Goal: Information Seeking & Learning: Learn about a topic

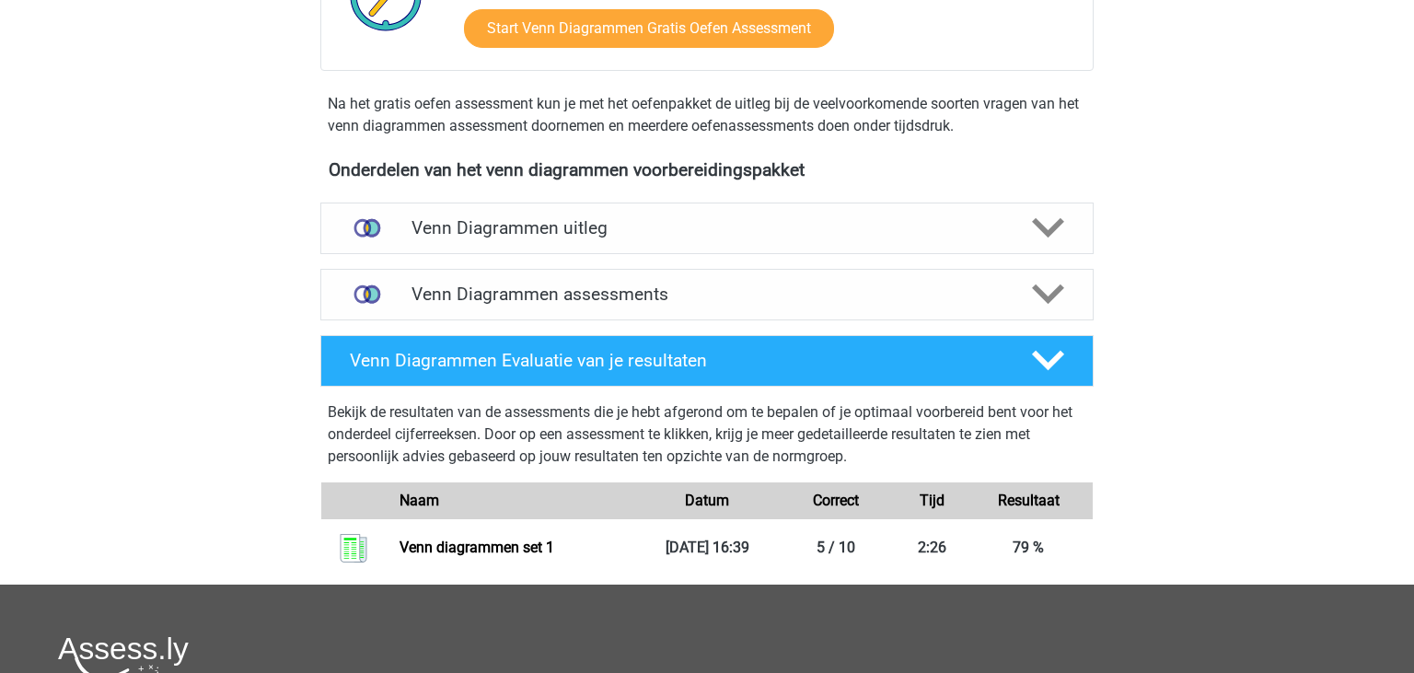
scroll to position [520, 0]
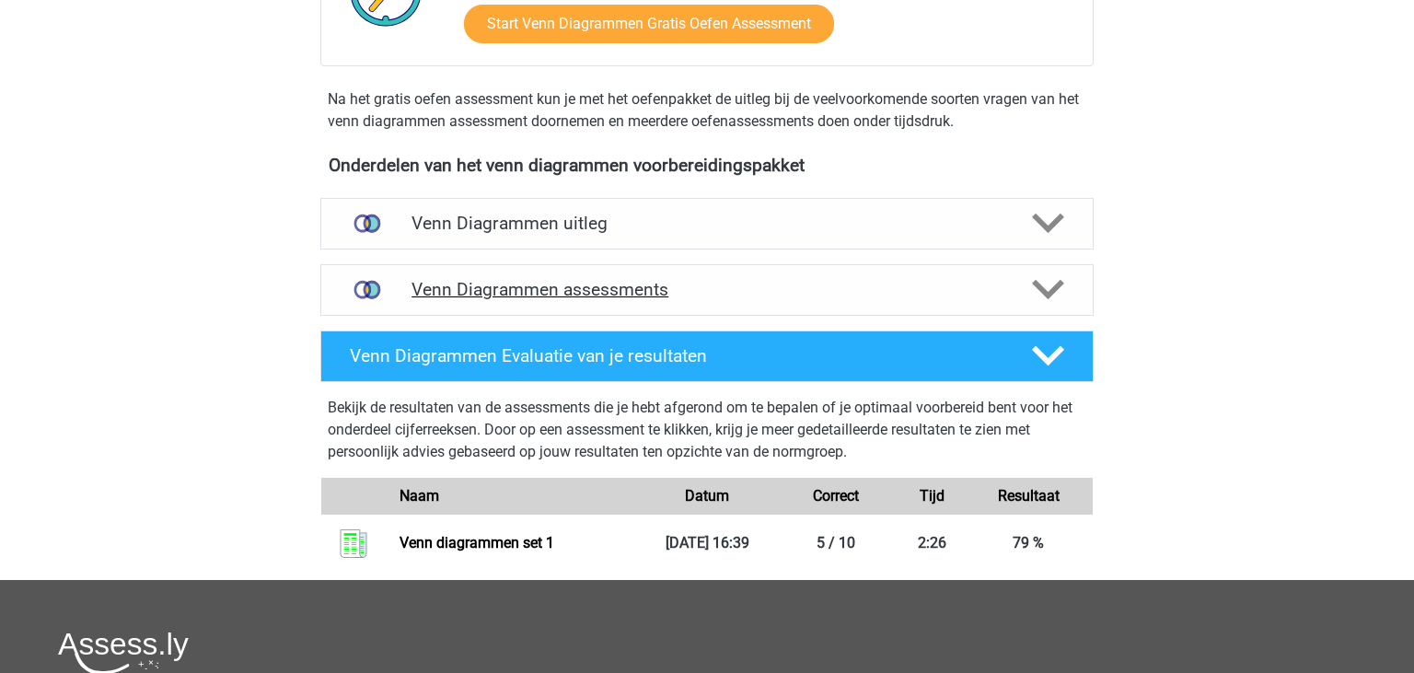
click at [782, 282] on h4 "Venn Diagrammen assessments" at bounding box center [707, 289] width 591 height 21
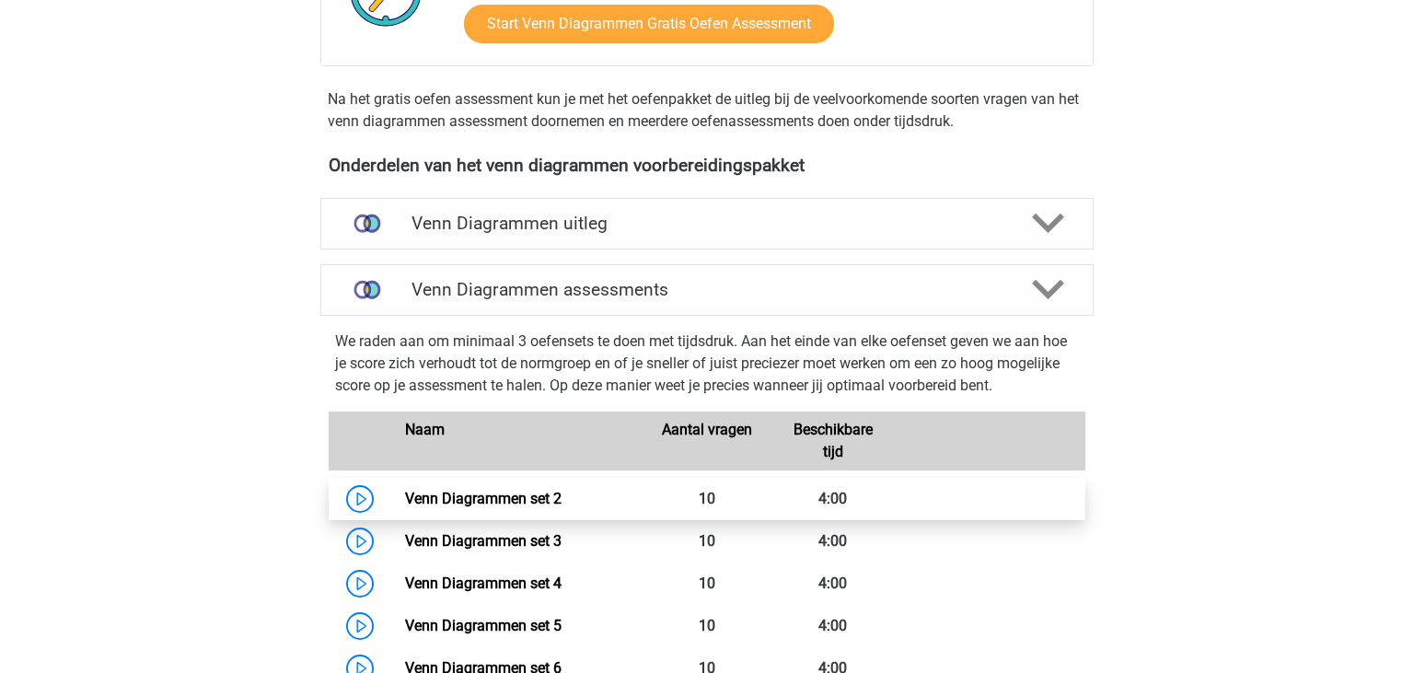
click at [562, 504] on link "Venn Diagrammen set 2" at bounding box center [483, 498] width 157 height 17
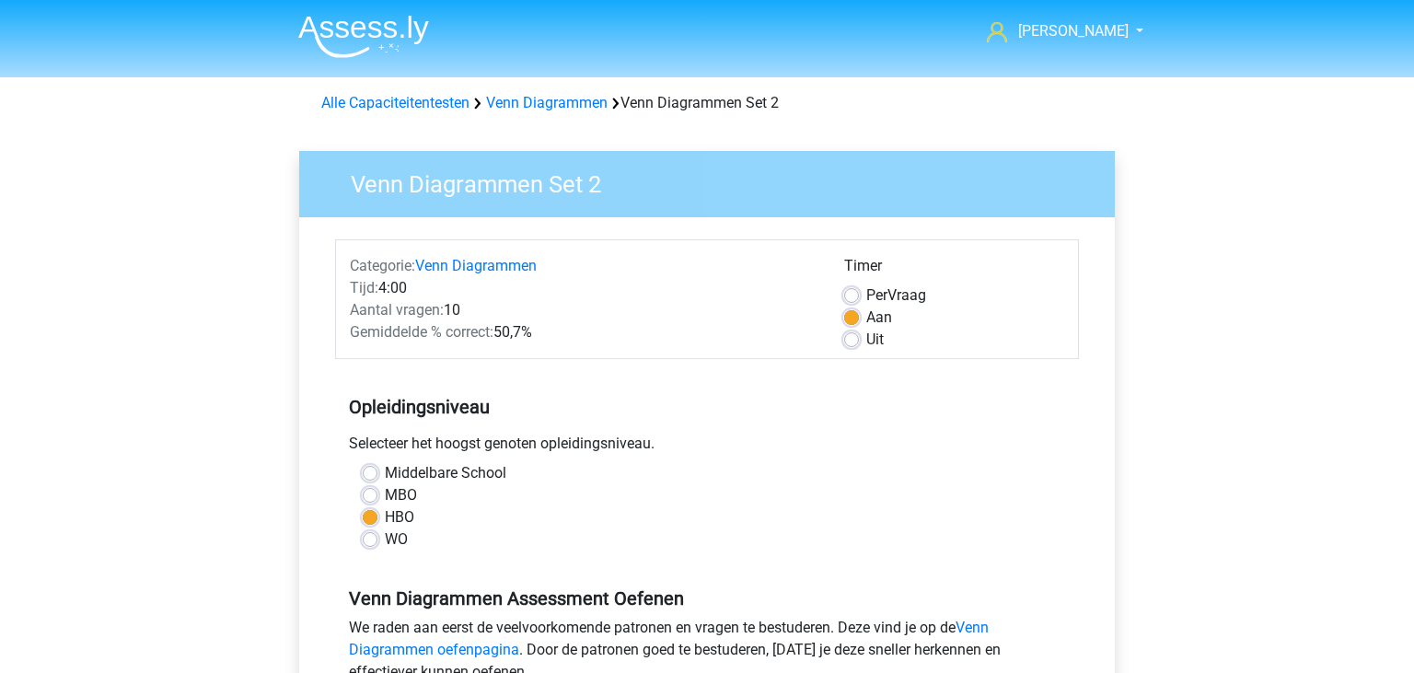
click at [379, 492] on div "MBO" at bounding box center [707, 495] width 689 height 22
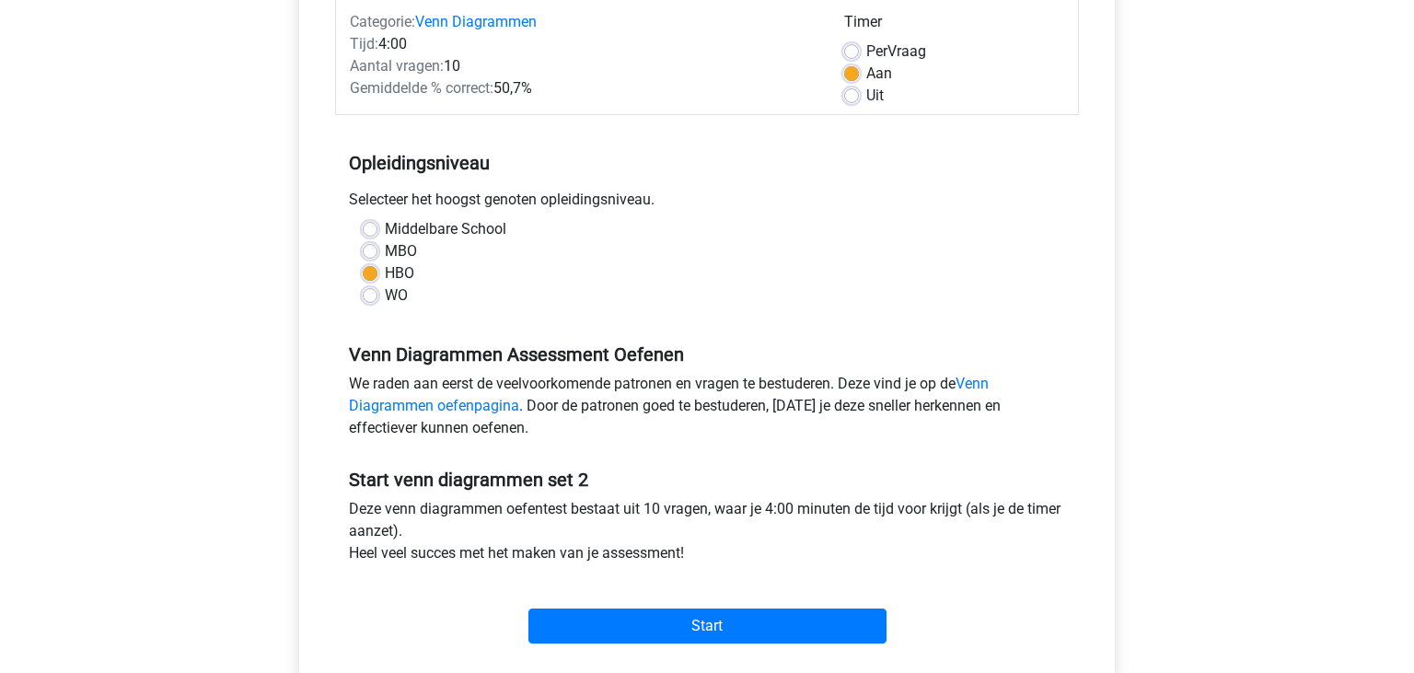
scroll to position [379, 0]
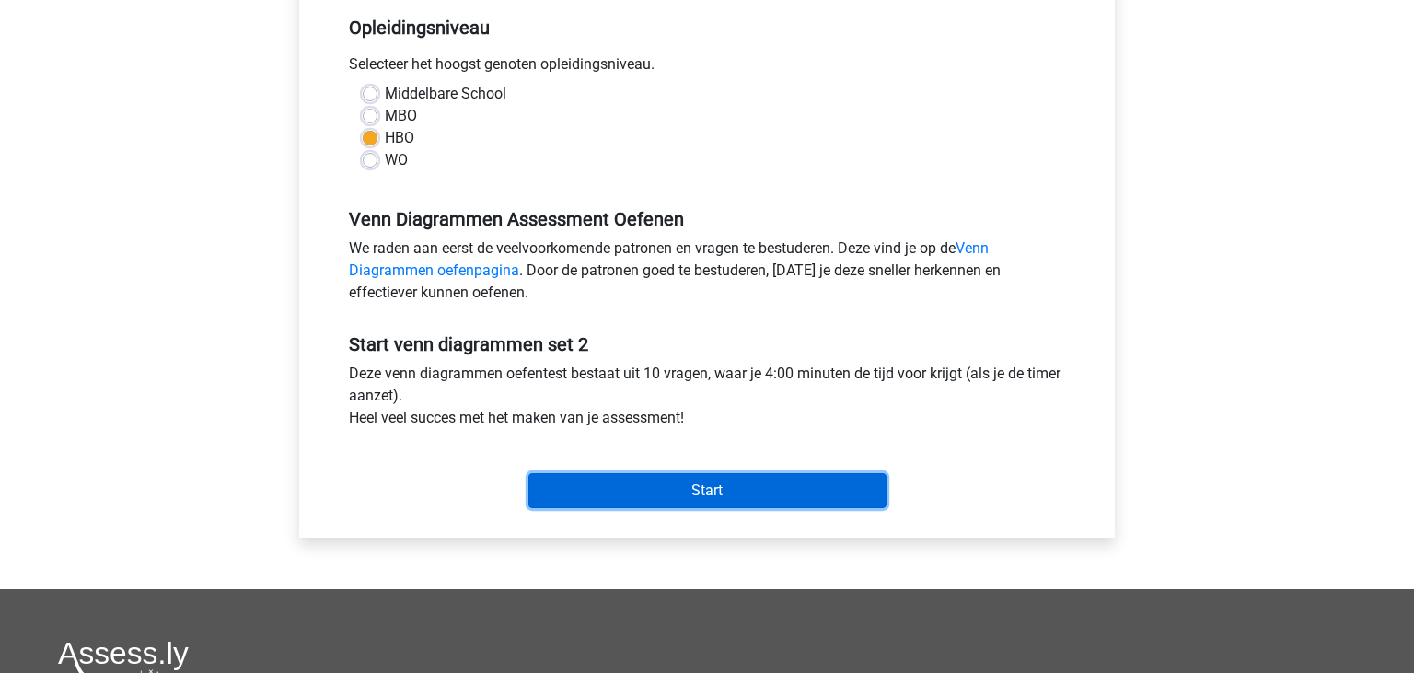
click at [852, 495] on input "Start" at bounding box center [707, 490] width 358 height 35
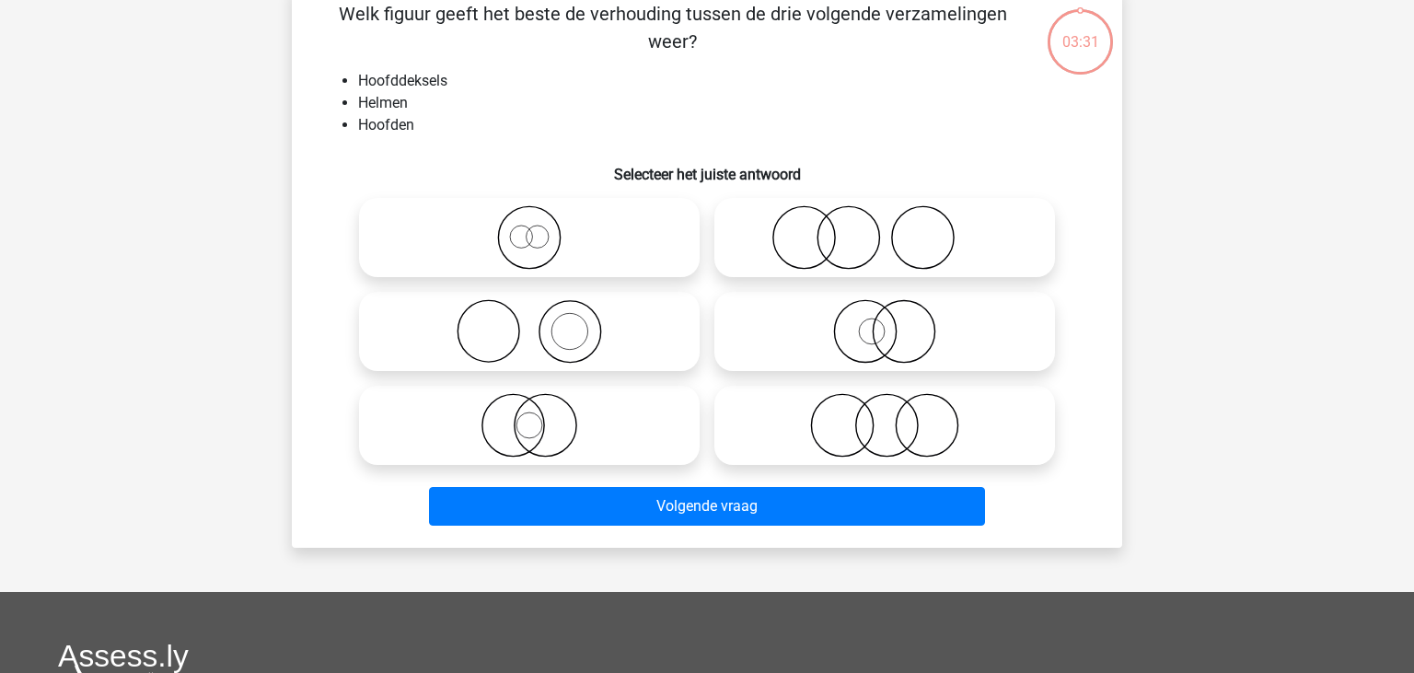
scroll to position [87, 0]
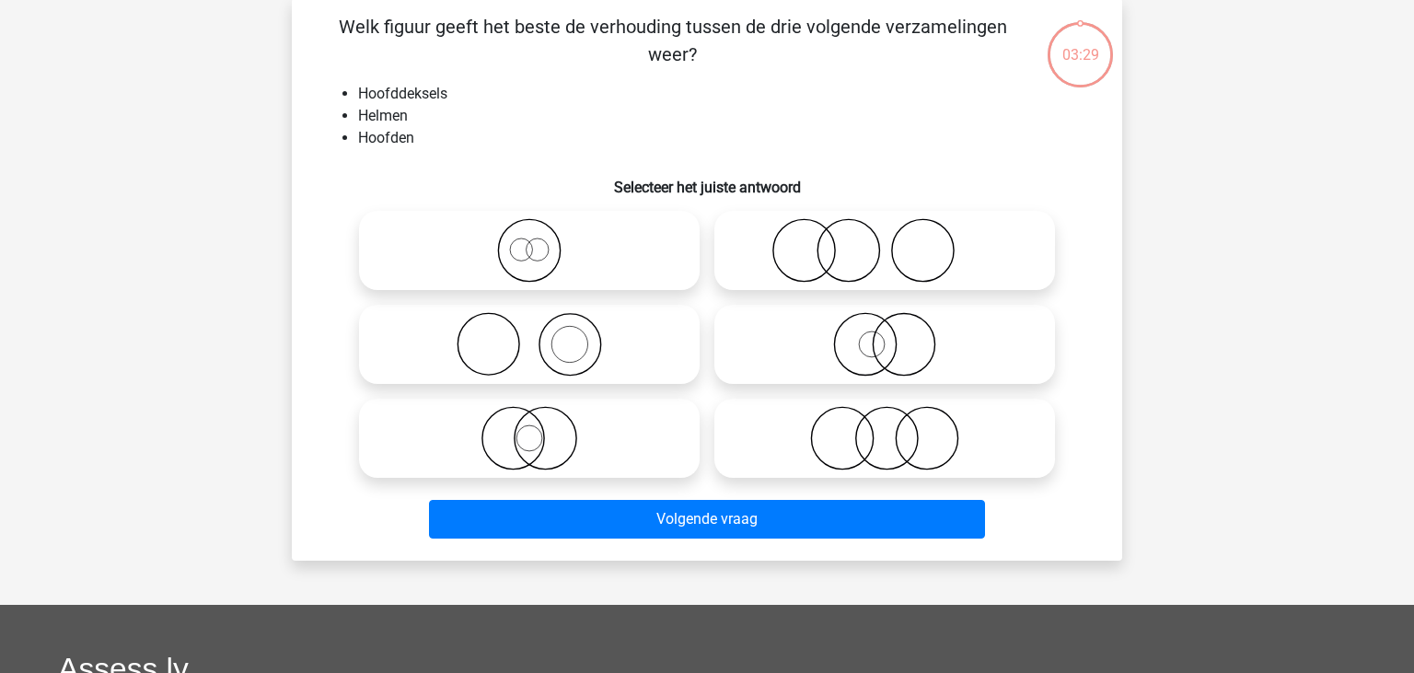
click at [991, 262] on icon at bounding box center [885, 250] width 326 height 64
click at [897, 241] on input "radio" at bounding box center [891, 235] width 12 height 12
radio input "true"
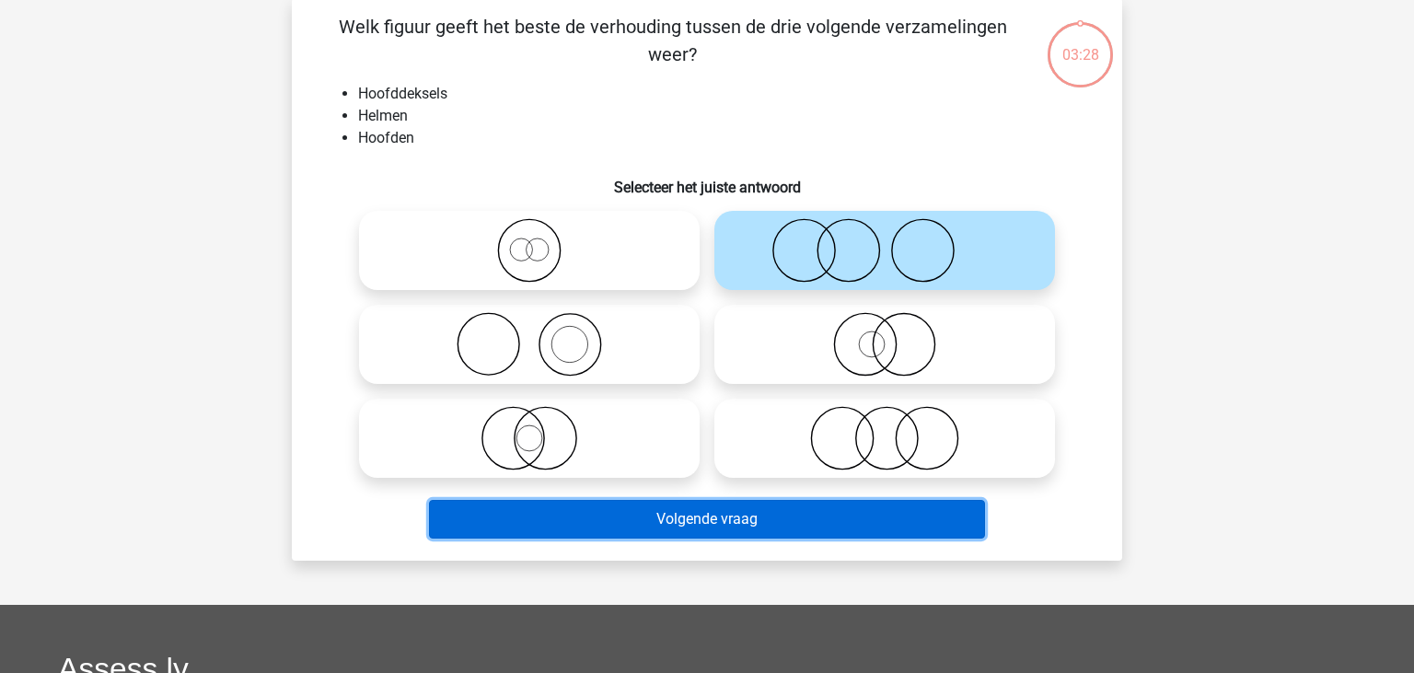
click at [781, 513] on button "Volgende vraag" at bounding box center [707, 519] width 557 height 39
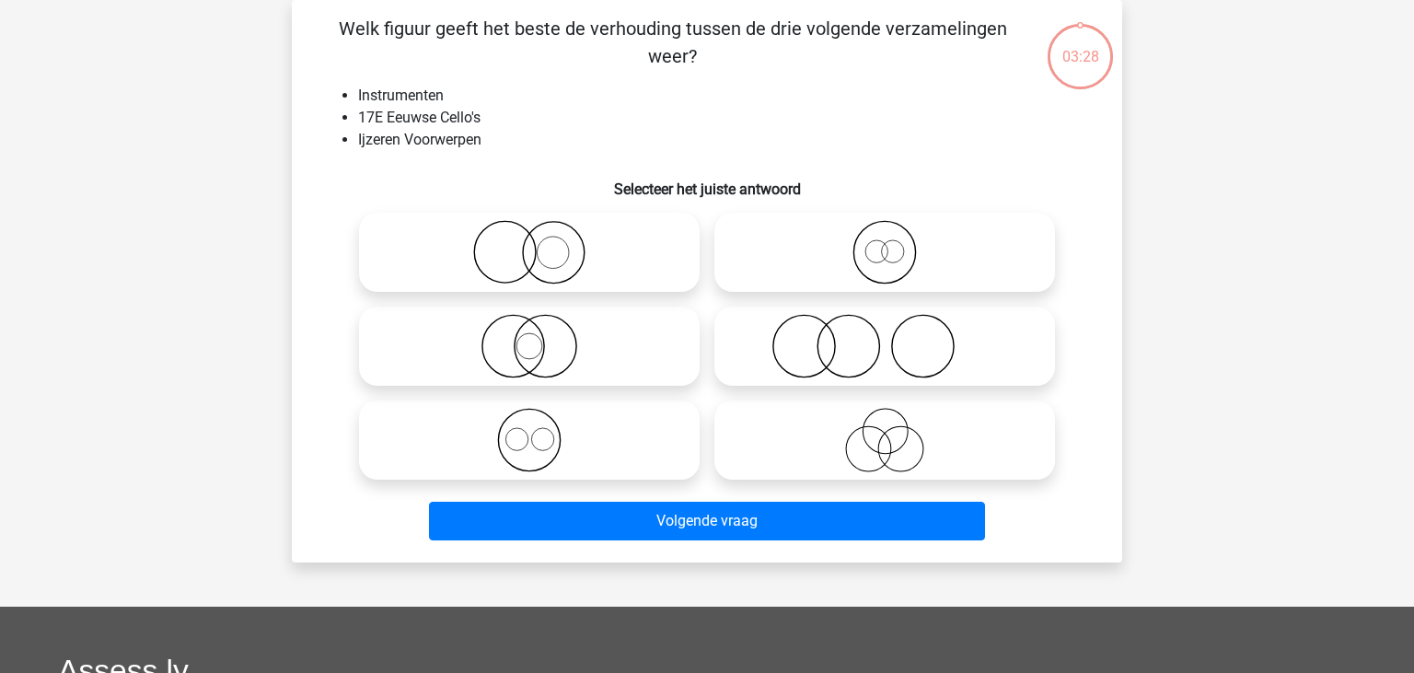
scroll to position [85, 0]
click at [874, 453] on icon at bounding box center [885, 440] width 326 height 64
click at [885, 431] on input "radio" at bounding box center [891, 425] width 12 height 12
radio input "true"
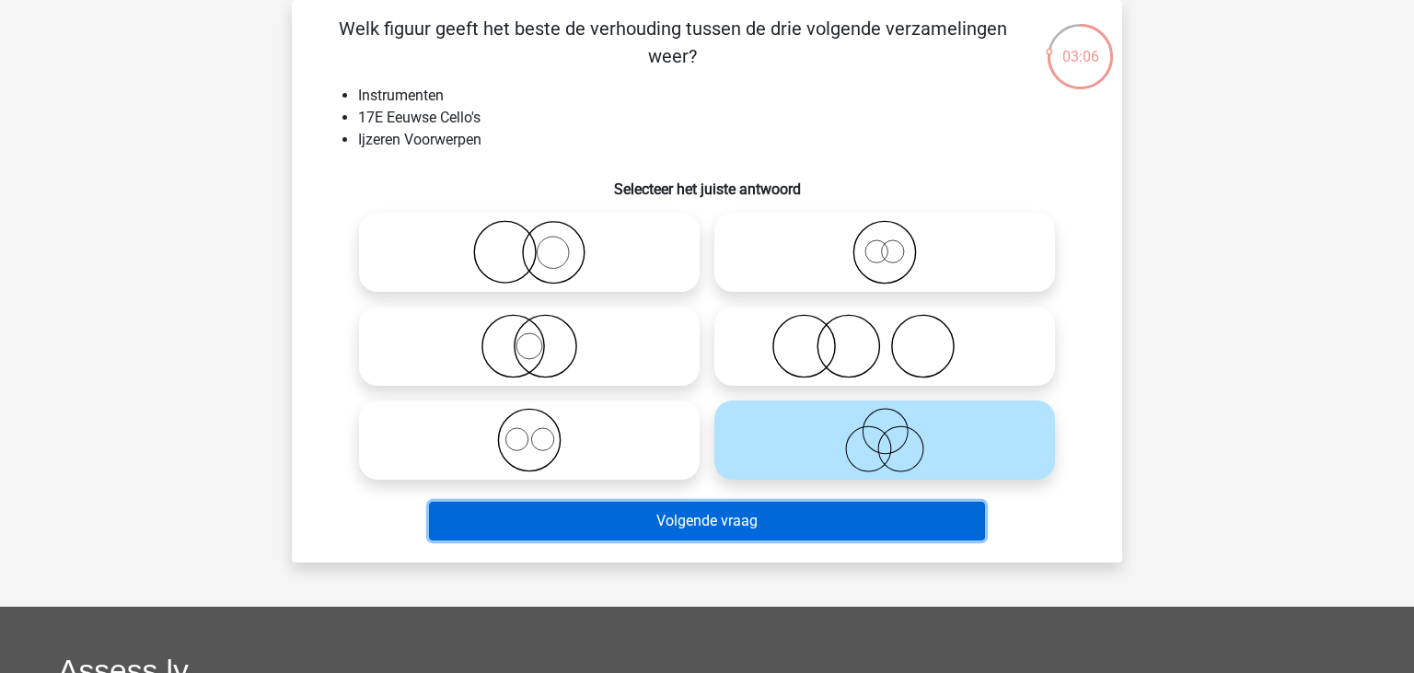
click at [856, 522] on button "Volgende vraag" at bounding box center [707, 521] width 557 height 39
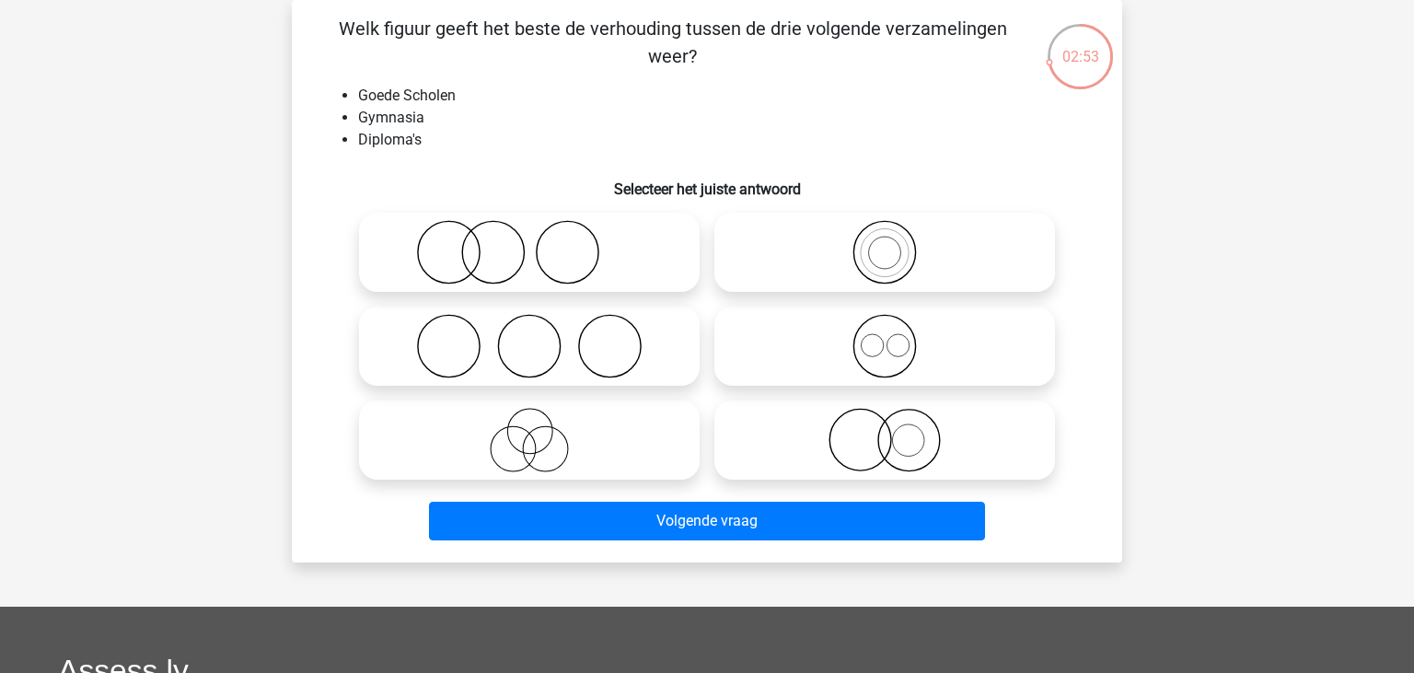
click at [607, 373] on icon at bounding box center [529, 346] width 326 height 64
click at [541, 337] on input "radio" at bounding box center [535, 331] width 12 height 12
radio input "true"
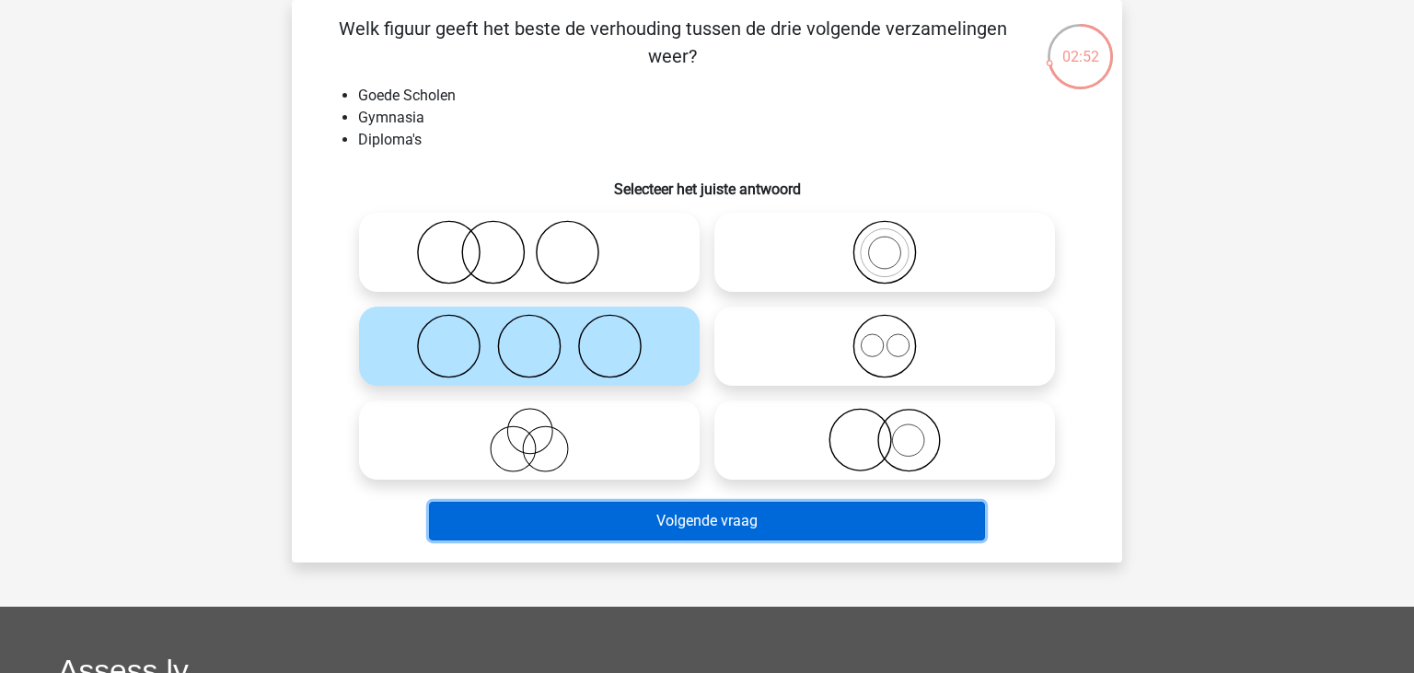
click at [675, 513] on button "Volgende vraag" at bounding box center [707, 521] width 557 height 39
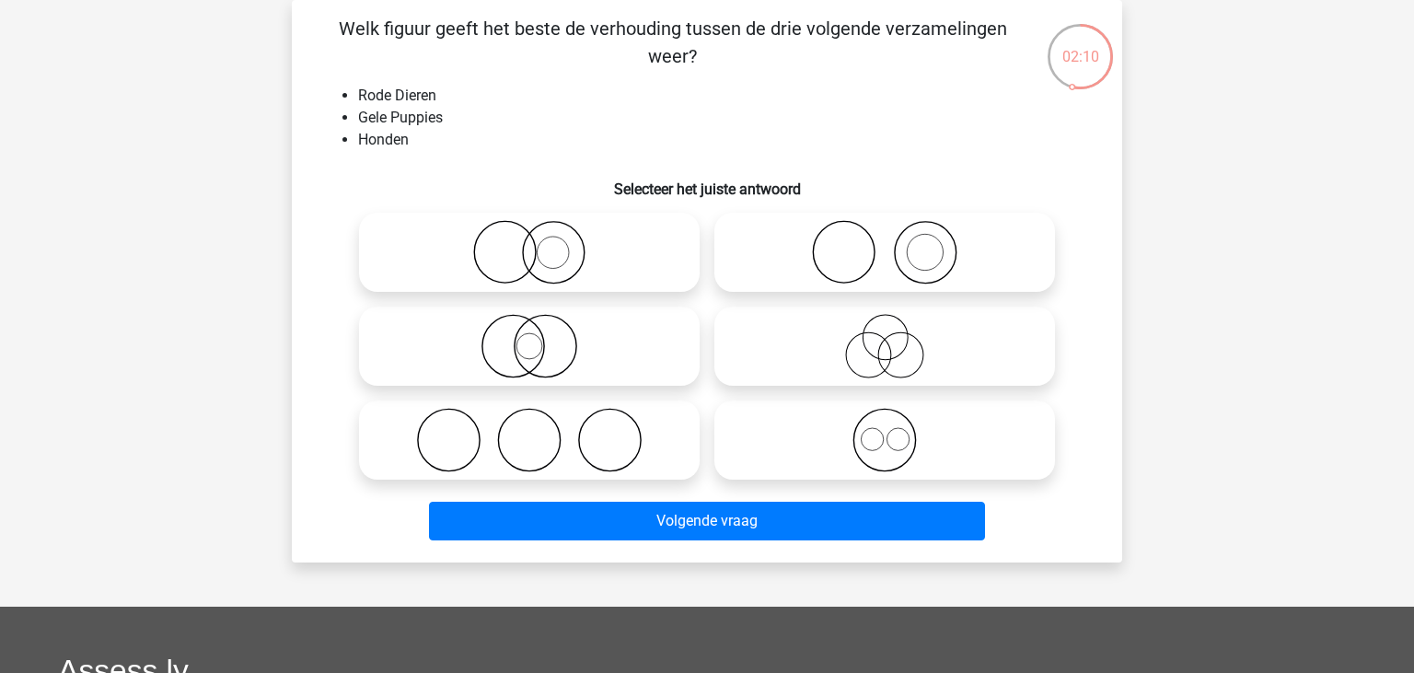
click at [876, 349] on icon at bounding box center [885, 346] width 326 height 64
click at [885, 337] on input "radio" at bounding box center [891, 331] width 12 height 12
radio input "true"
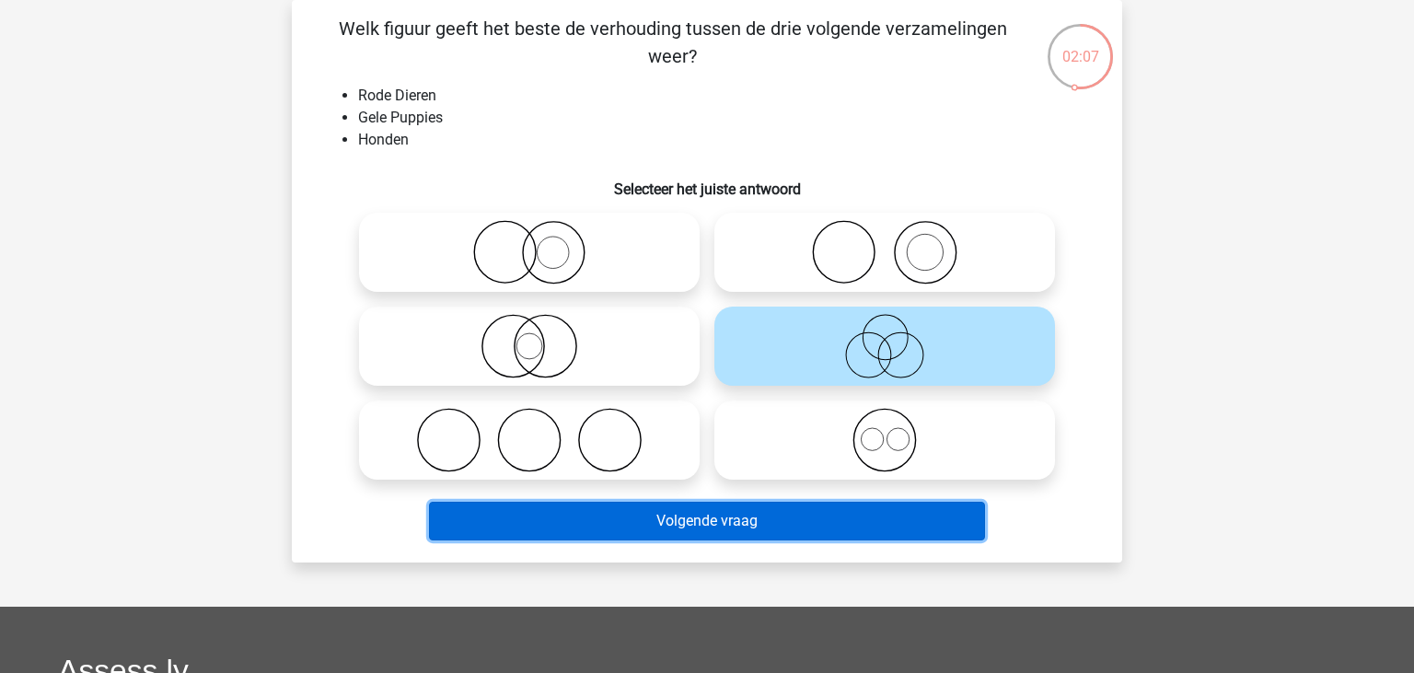
click at [812, 526] on button "Volgende vraag" at bounding box center [707, 521] width 557 height 39
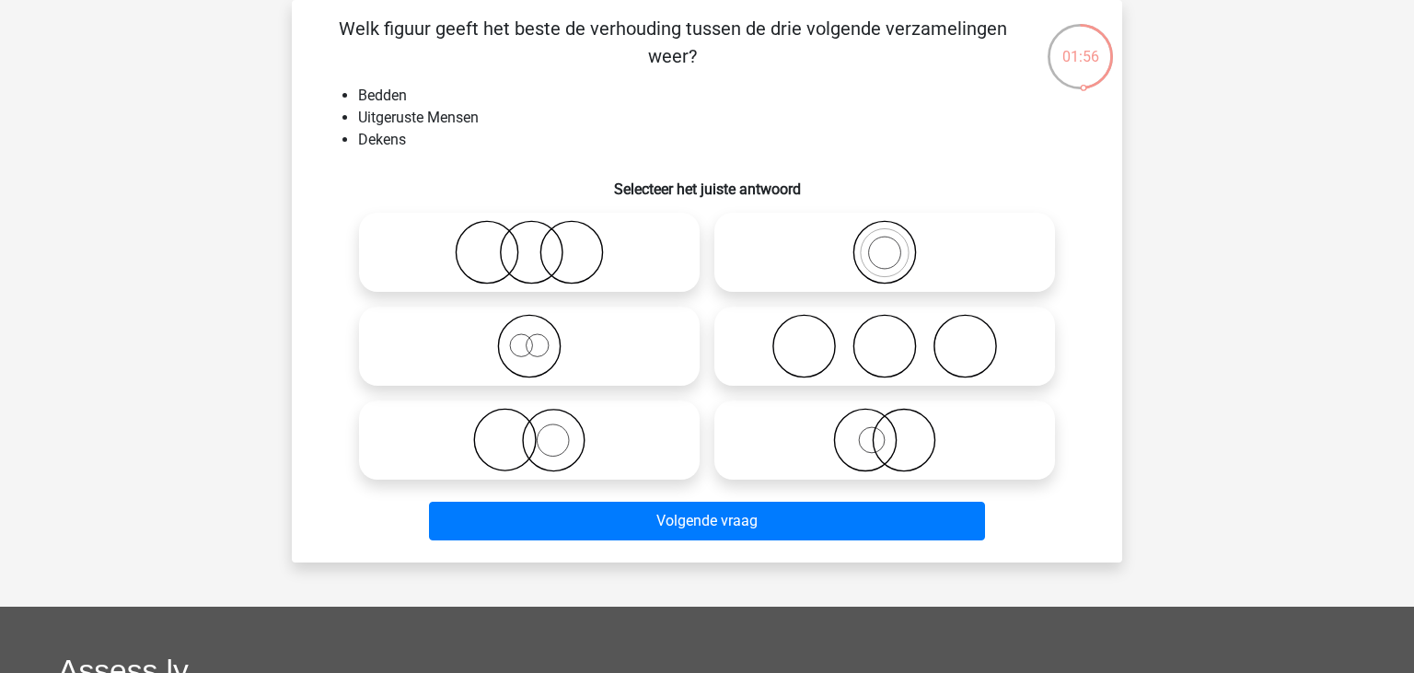
click at [858, 348] on icon at bounding box center [885, 346] width 326 height 64
click at [885, 337] on input "radio" at bounding box center [891, 331] width 12 height 12
radio input "true"
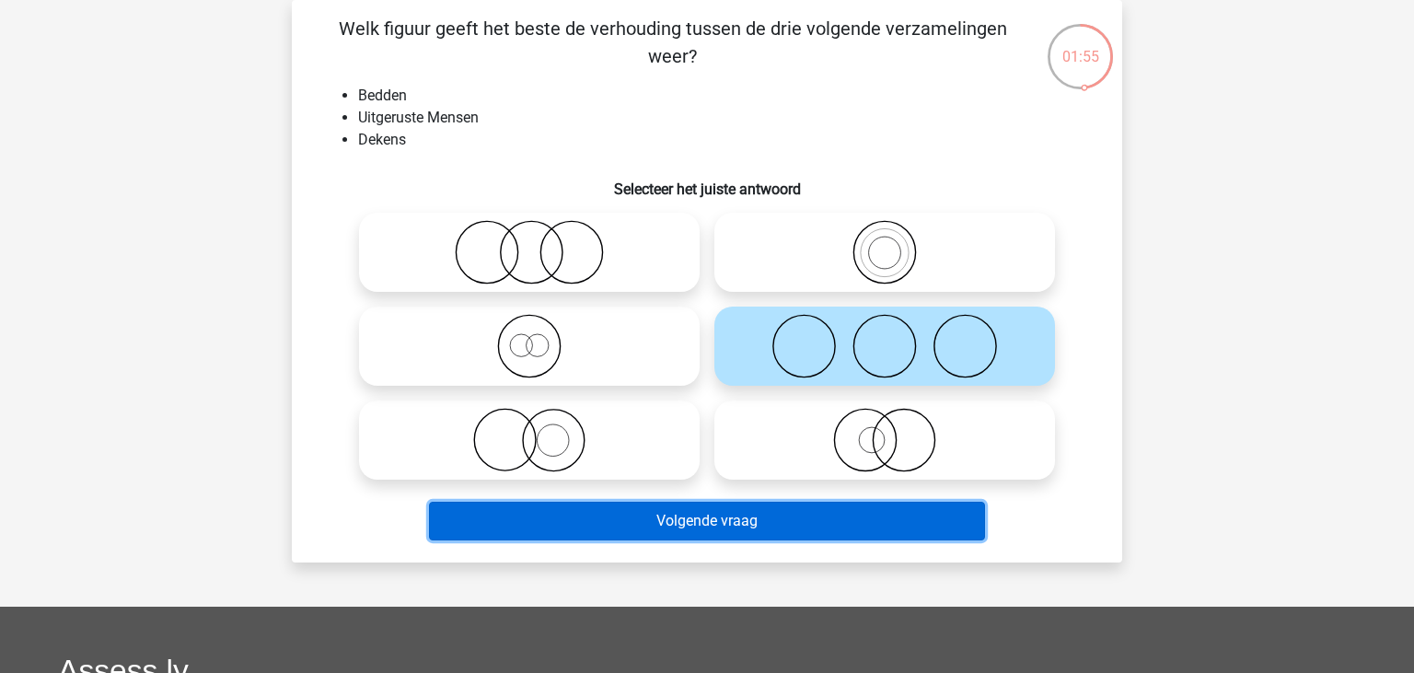
click at [845, 520] on button "Volgende vraag" at bounding box center [707, 521] width 557 height 39
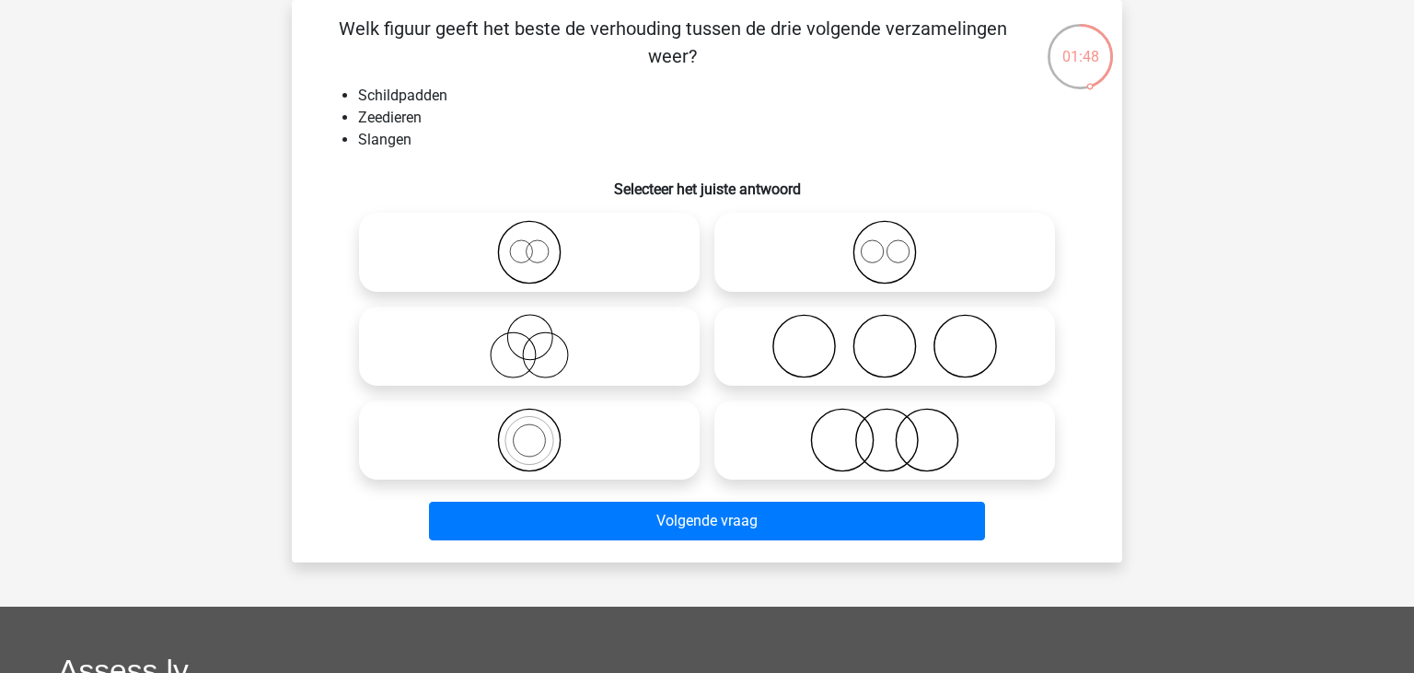
click at [847, 261] on icon at bounding box center [885, 252] width 326 height 64
click at [885, 243] on input "radio" at bounding box center [891, 237] width 12 height 12
radio input "true"
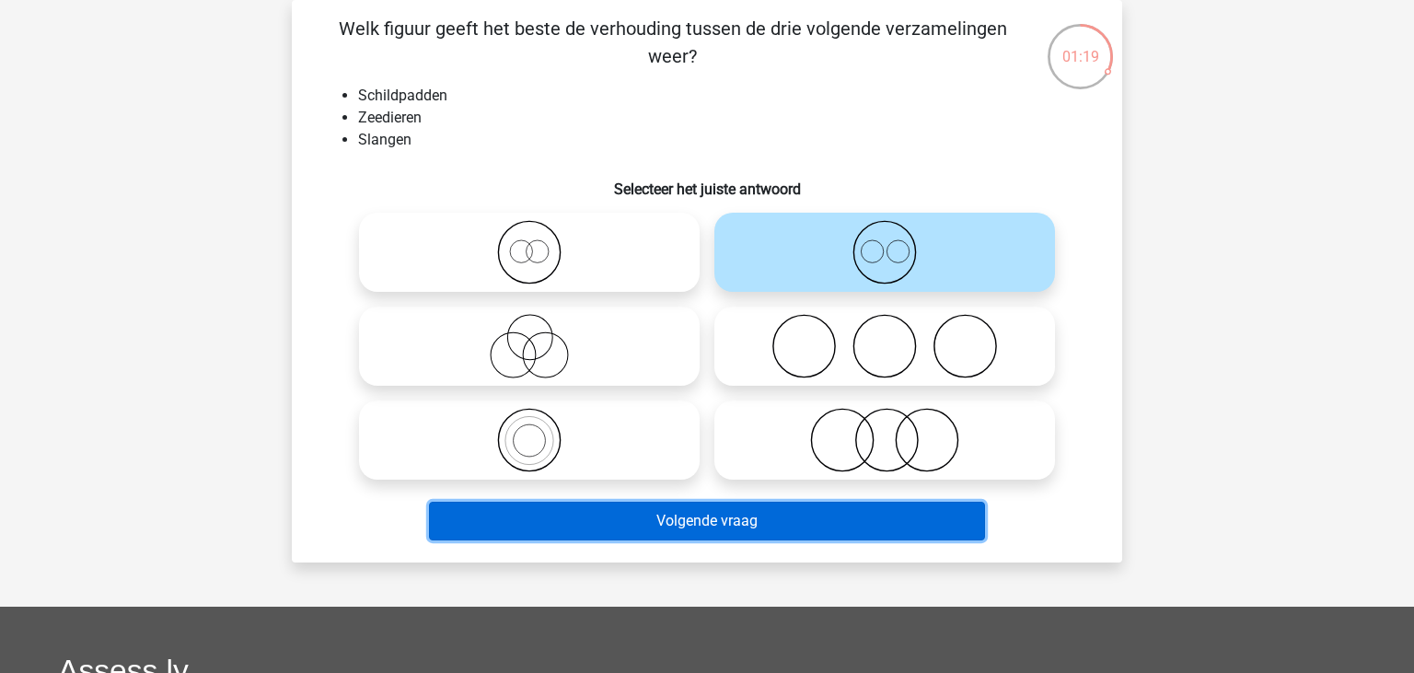
click at [805, 507] on button "Volgende vraag" at bounding box center [707, 521] width 557 height 39
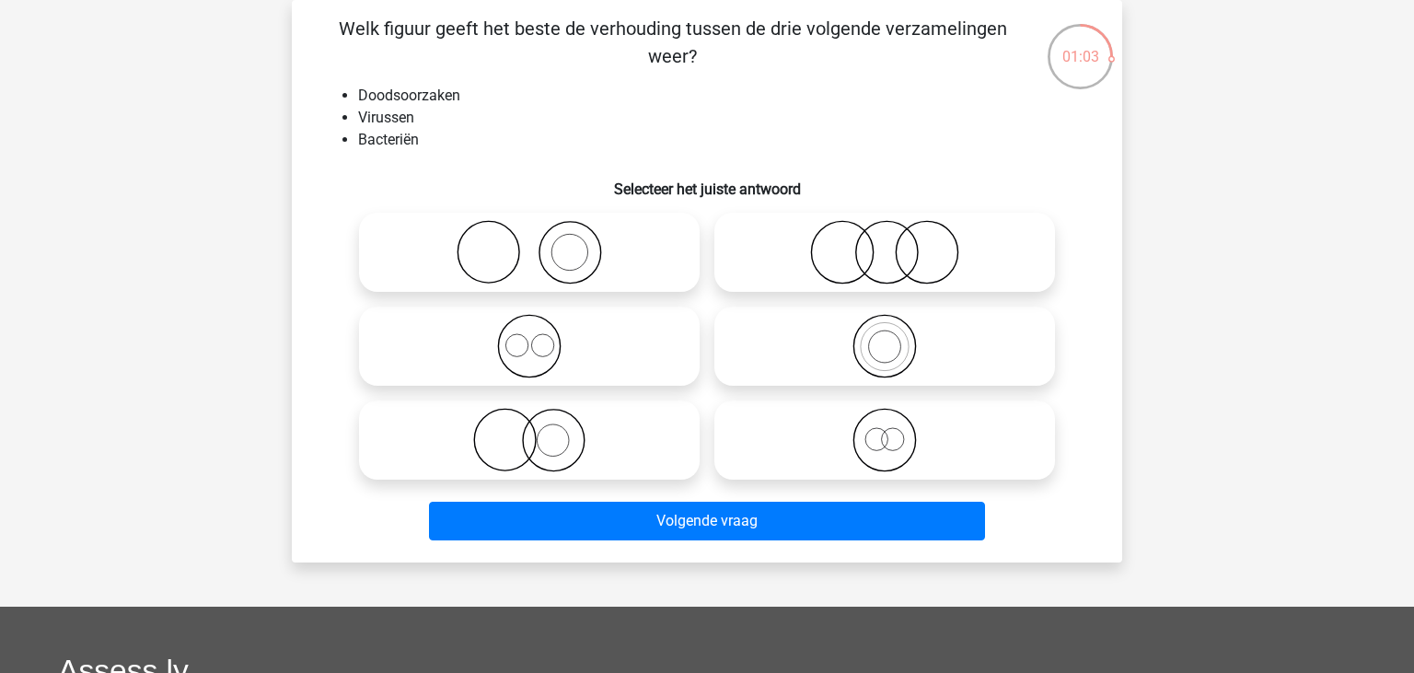
click at [762, 268] on icon at bounding box center [885, 252] width 326 height 64
click at [885, 243] on input "radio" at bounding box center [891, 237] width 12 height 12
radio input "true"
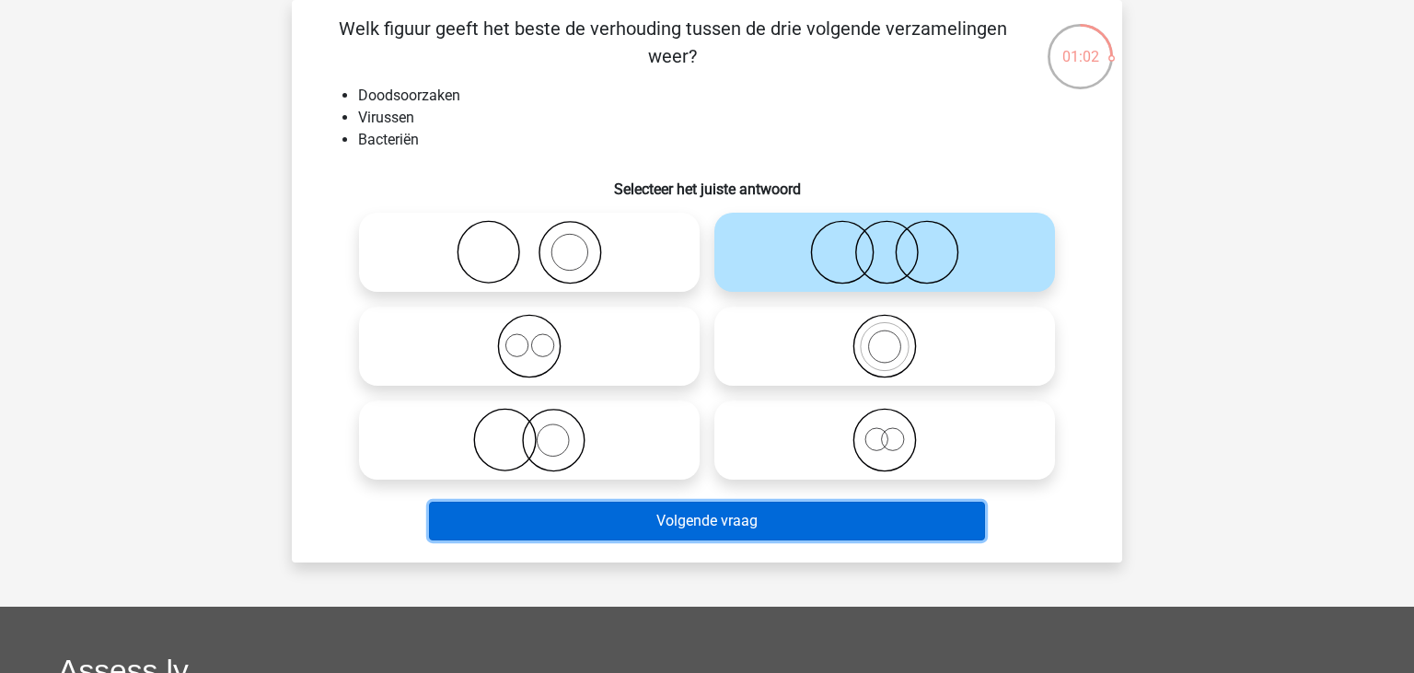
click at [809, 527] on button "Volgende vraag" at bounding box center [707, 521] width 557 height 39
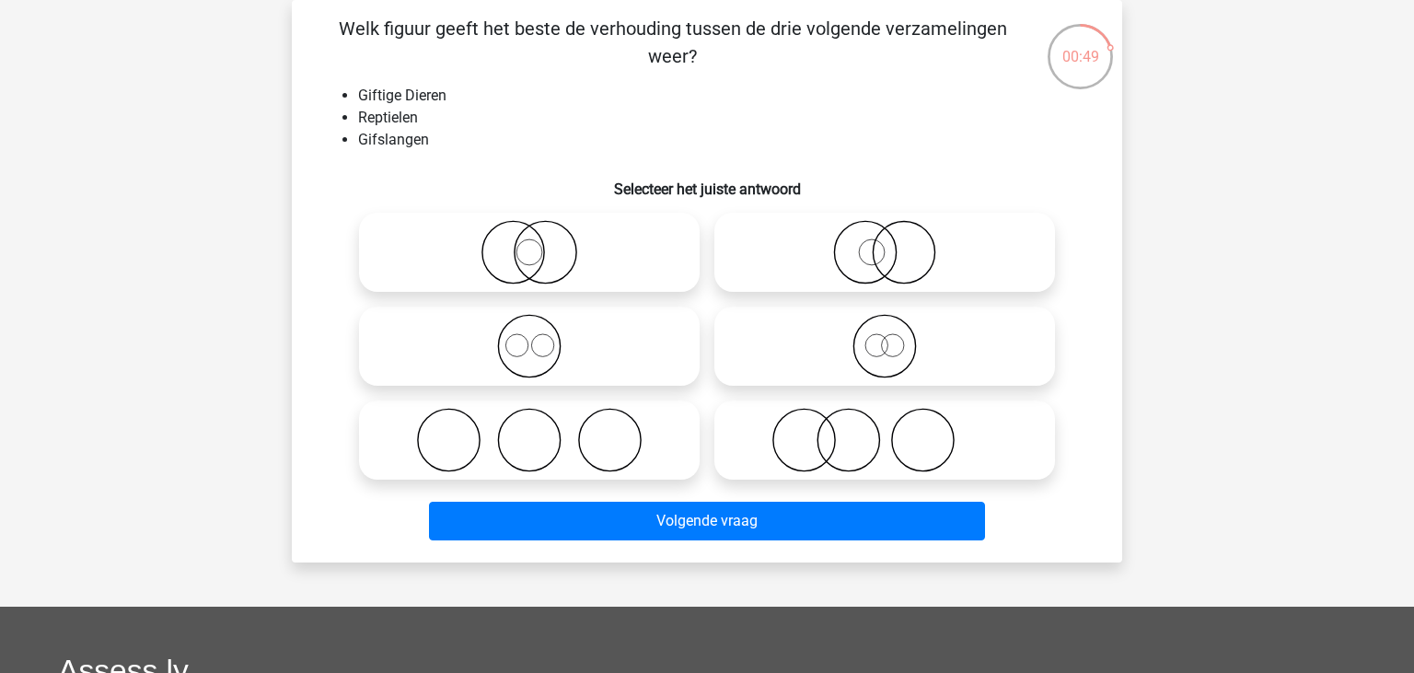
click at [527, 334] on icon at bounding box center [529, 346] width 326 height 64
click at [529, 334] on input "radio" at bounding box center [535, 331] width 12 height 12
radio input "true"
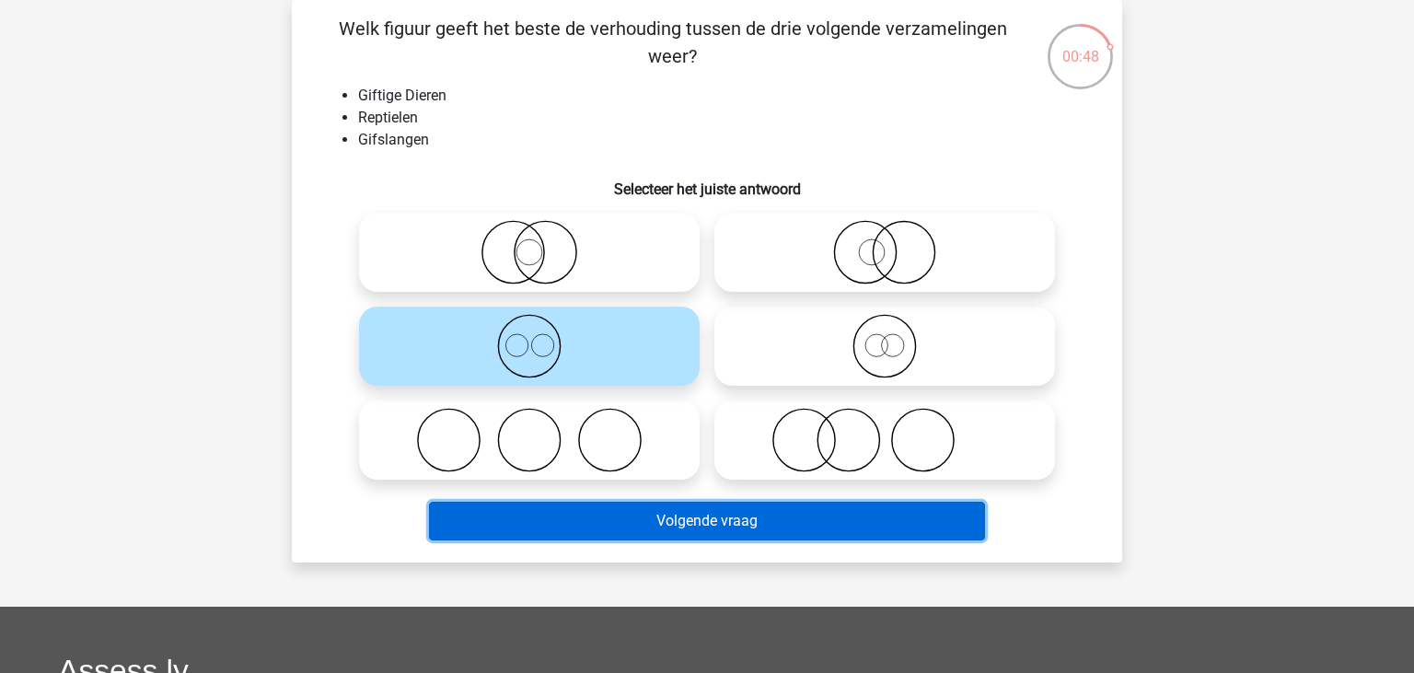
click at [658, 531] on button "Volgende vraag" at bounding box center [707, 521] width 557 height 39
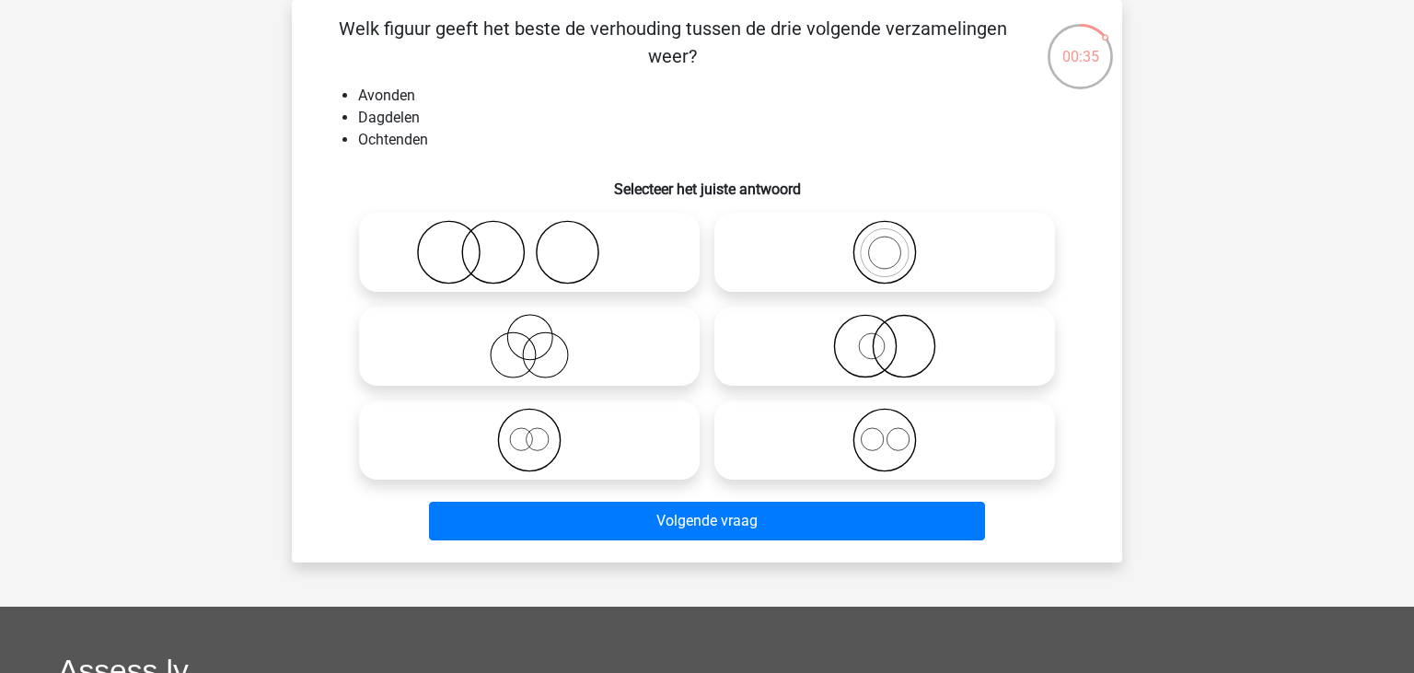
click at [888, 451] on icon at bounding box center [885, 440] width 326 height 64
click at [888, 431] on input "radio" at bounding box center [891, 425] width 12 height 12
radio input "true"
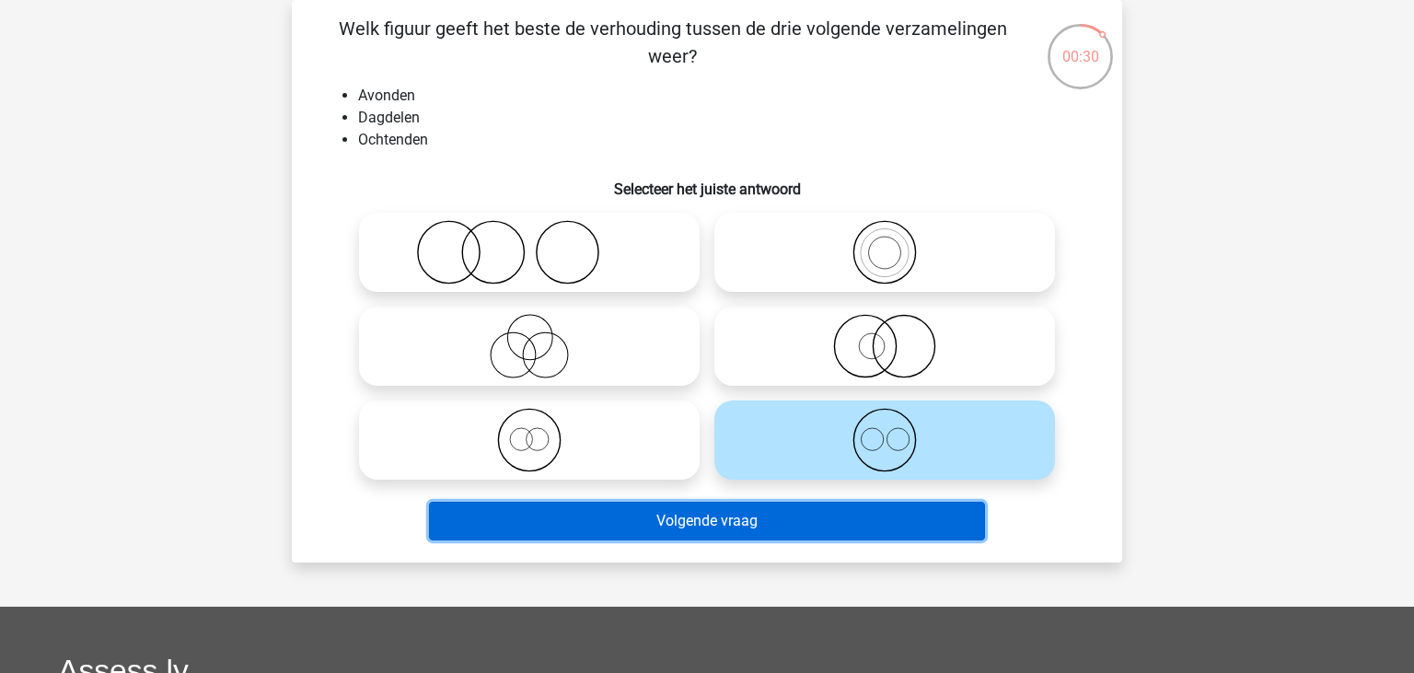
click at [871, 531] on button "Volgende vraag" at bounding box center [707, 521] width 557 height 39
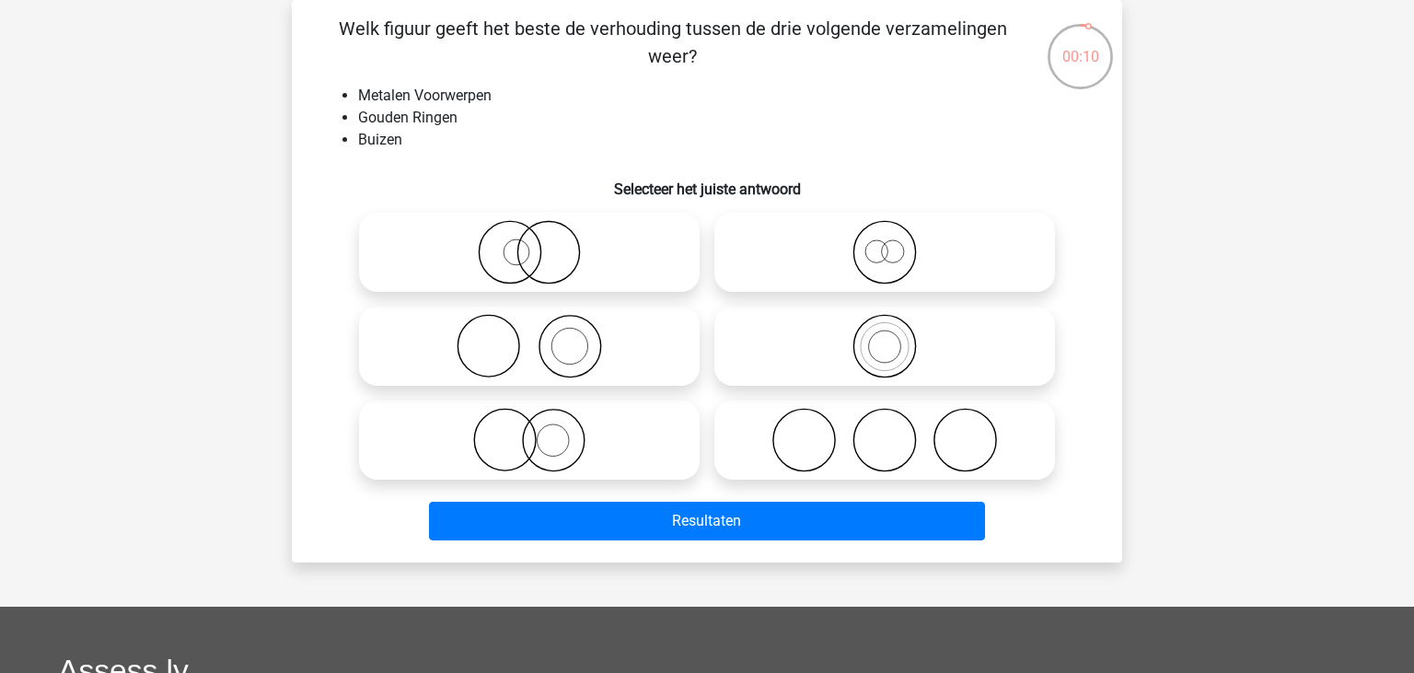
click at [562, 342] on icon at bounding box center [529, 346] width 326 height 64
click at [541, 337] on input "radio" at bounding box center [535, 331] width 12 height 12
radio input "true"
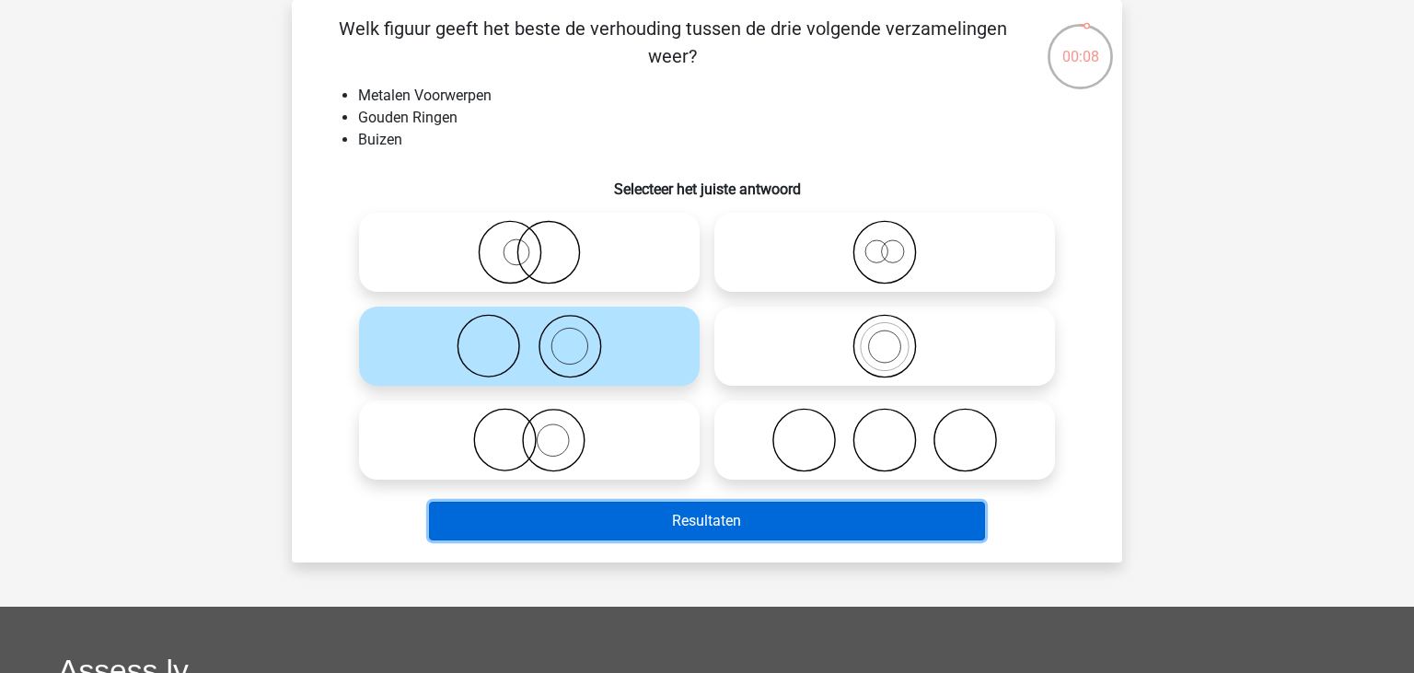
click at [676, 533] on button "Resultaten" at bounding box center [707, 521] width 557 height 39
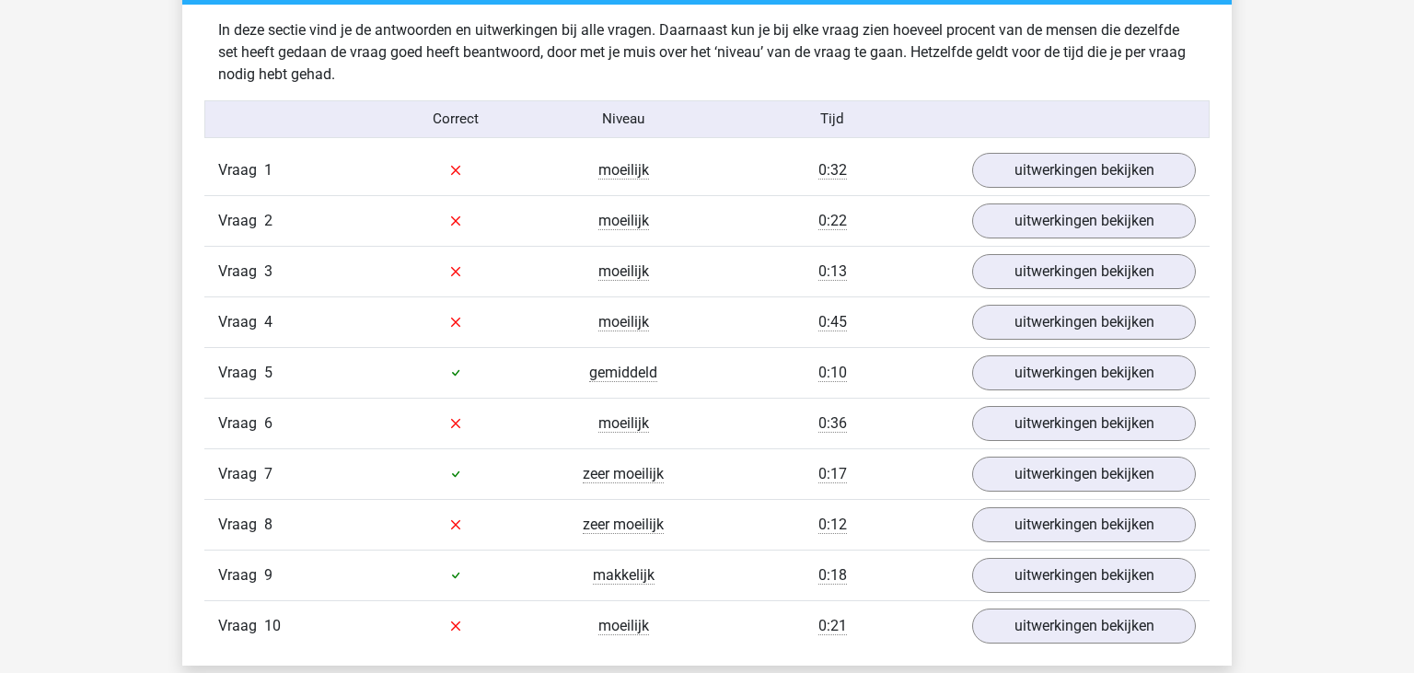
scroll to position [1134, 0]
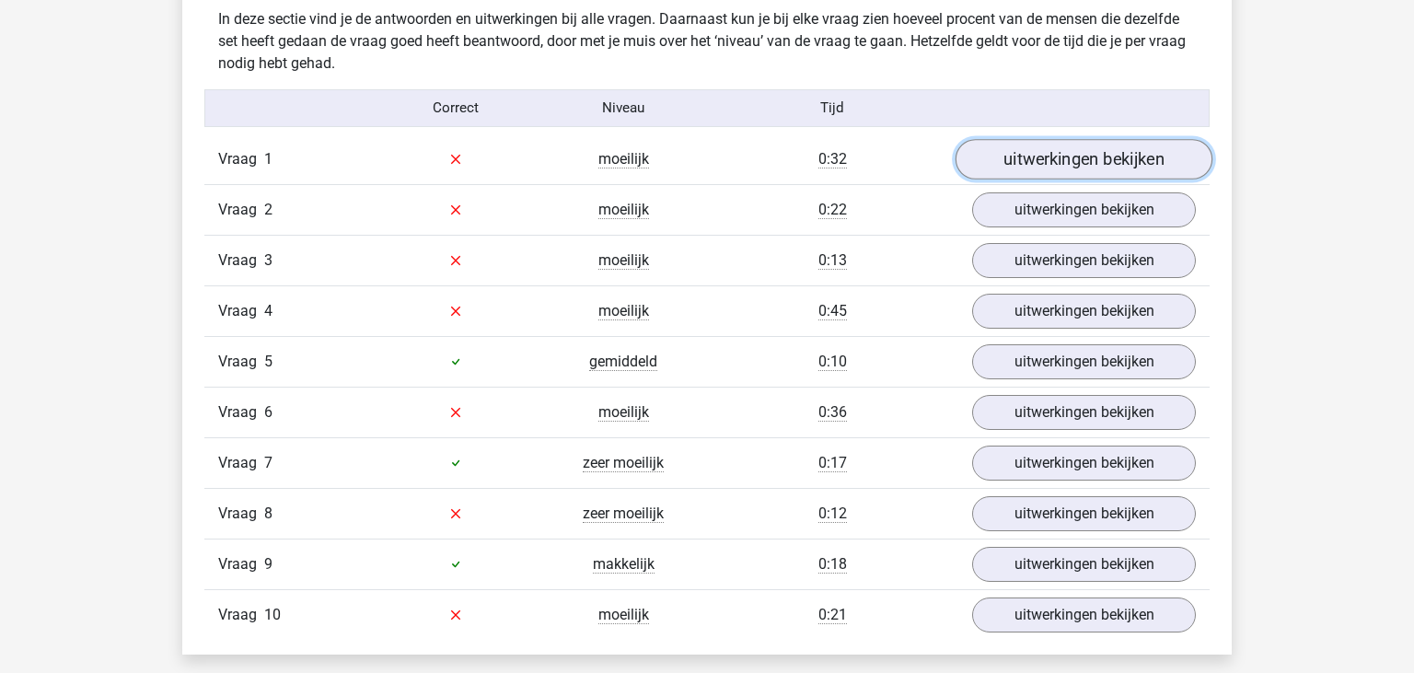
click at [1049, 167] on link "uitwerkingen bekijken" at bounding box center [1084, 159] width 257 height 41
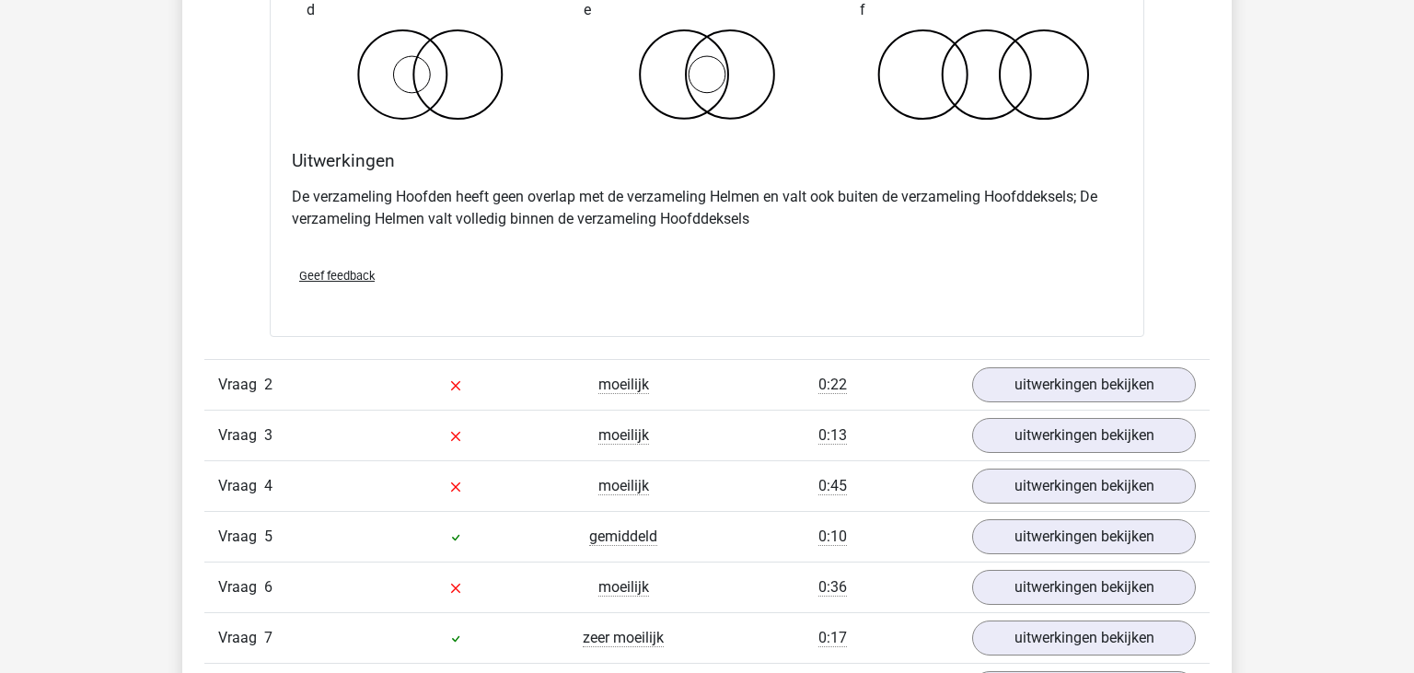
scroll to position [1704, 0]
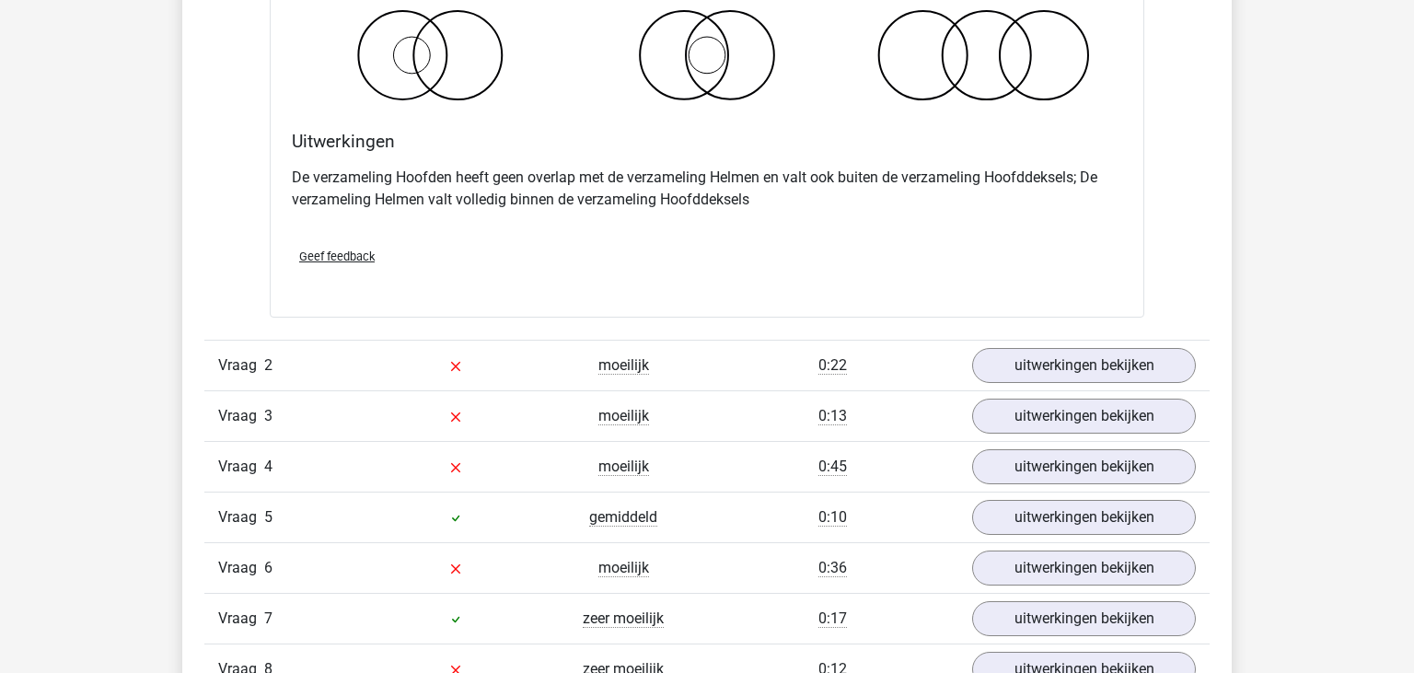
click at [1164, 384] on div "Vraag 2 moeilijk 0:22 uitwerkingen bekijken" at bounding box center [706, 365] width 1005 height 51
click at [1174, 351] on link "uitwerkingen bekijken" at bounding box center [1084, 365] width 257 height 41
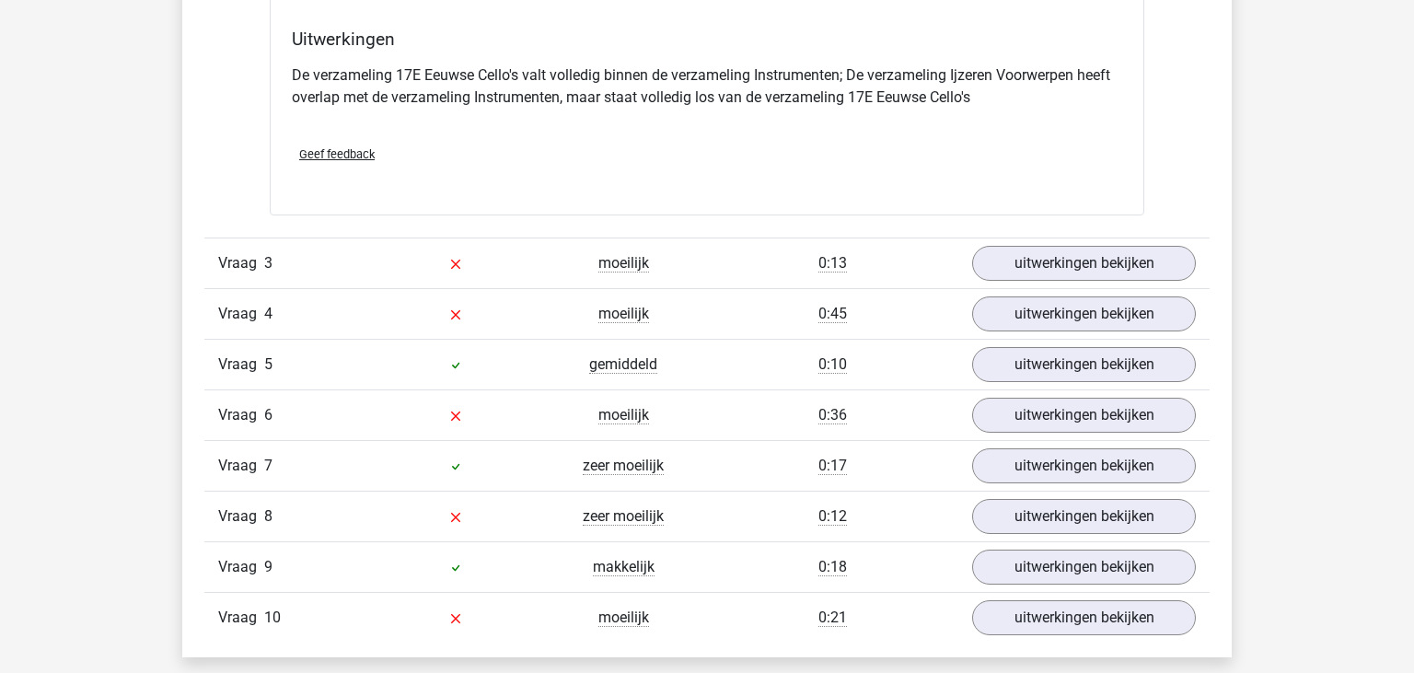
scroll to position [2566, 0]
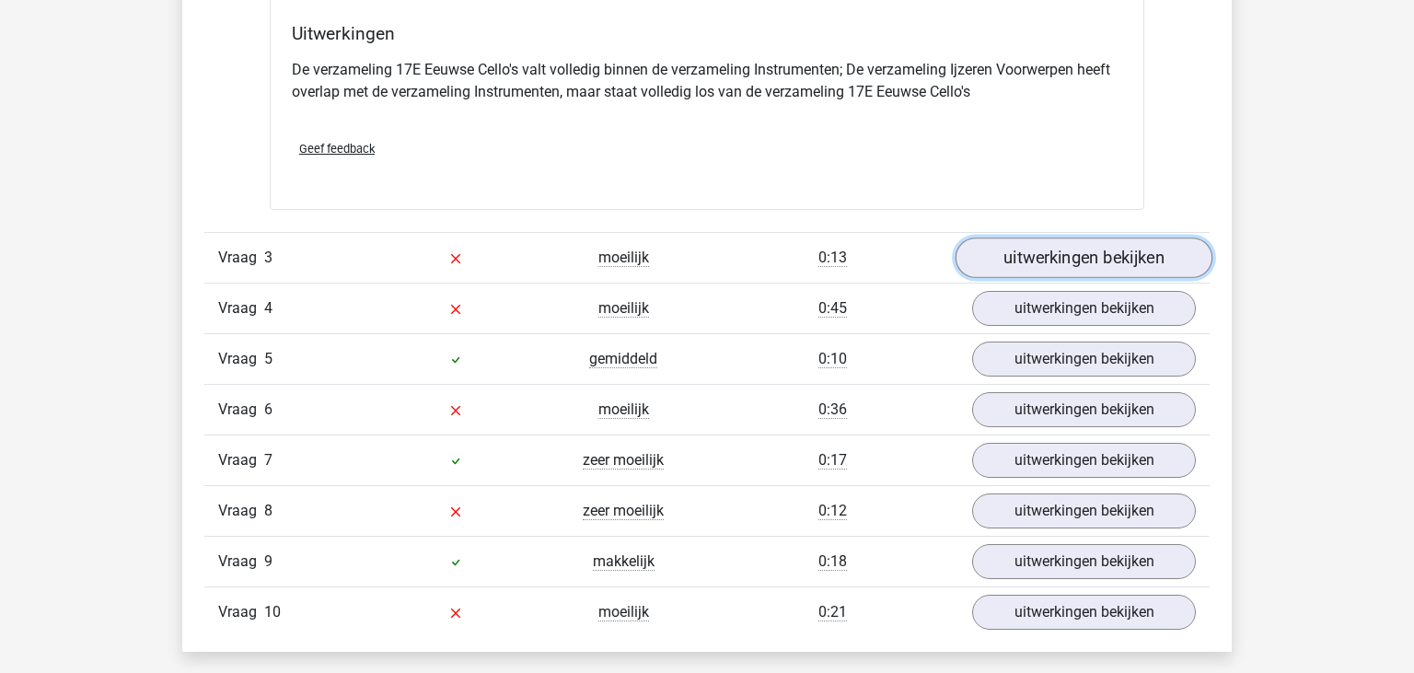
click at [1078, 247] on link "uitwerkingen bekijken" at bounding box center [1084, 258] width 257 height 41
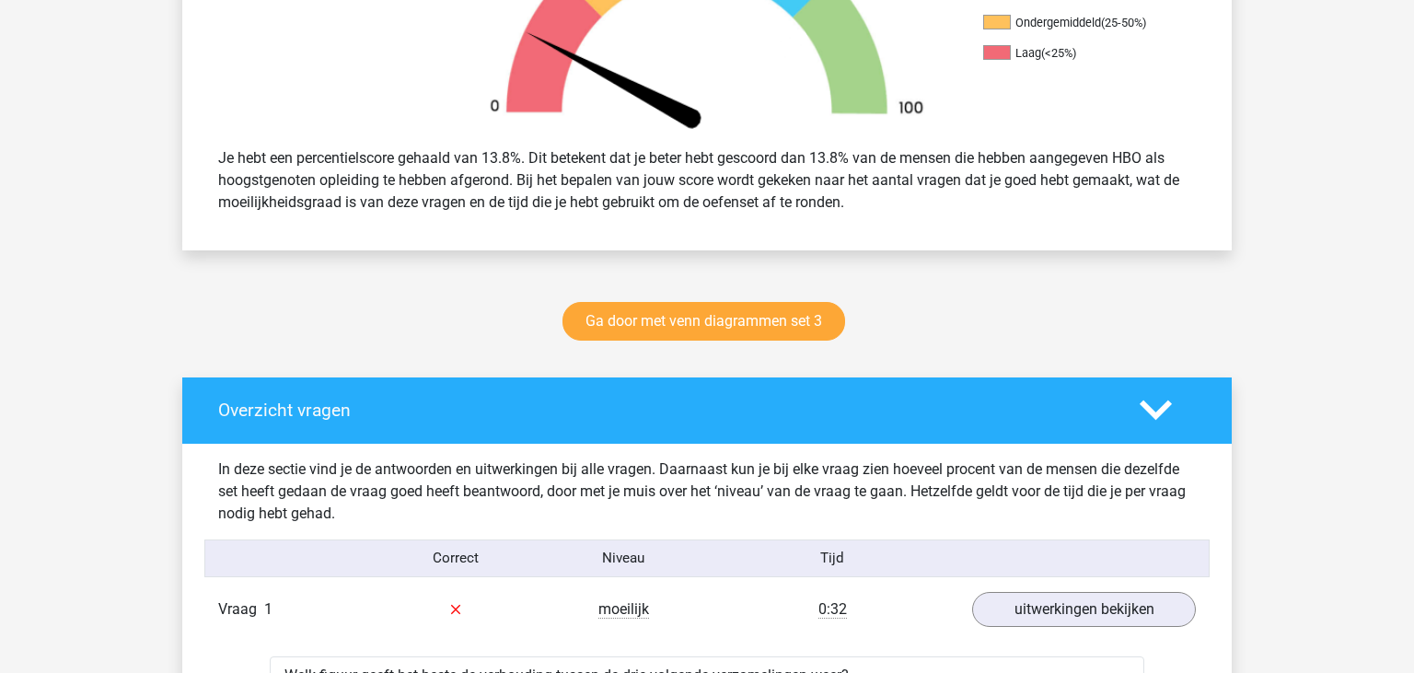
scroll to position [0, 0]
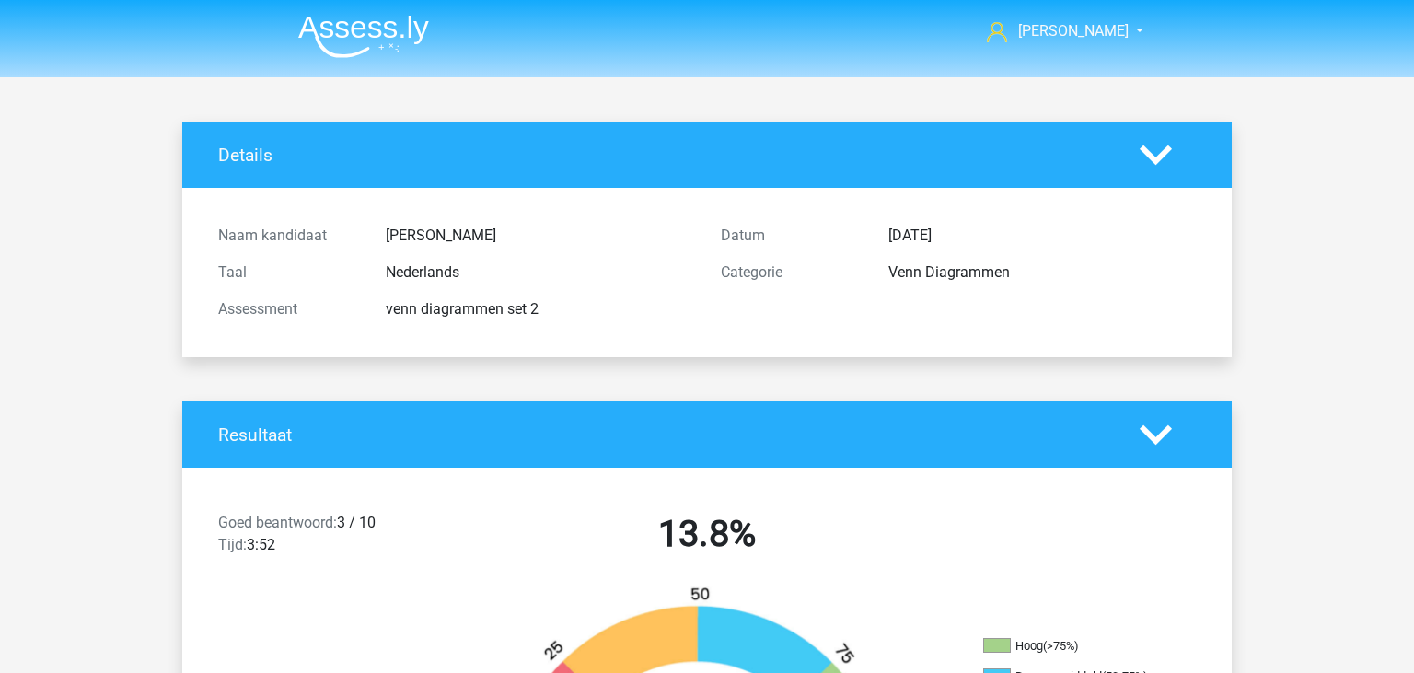
click at [322, 36] on img at bounding box center [363, 36] width 131 height 43
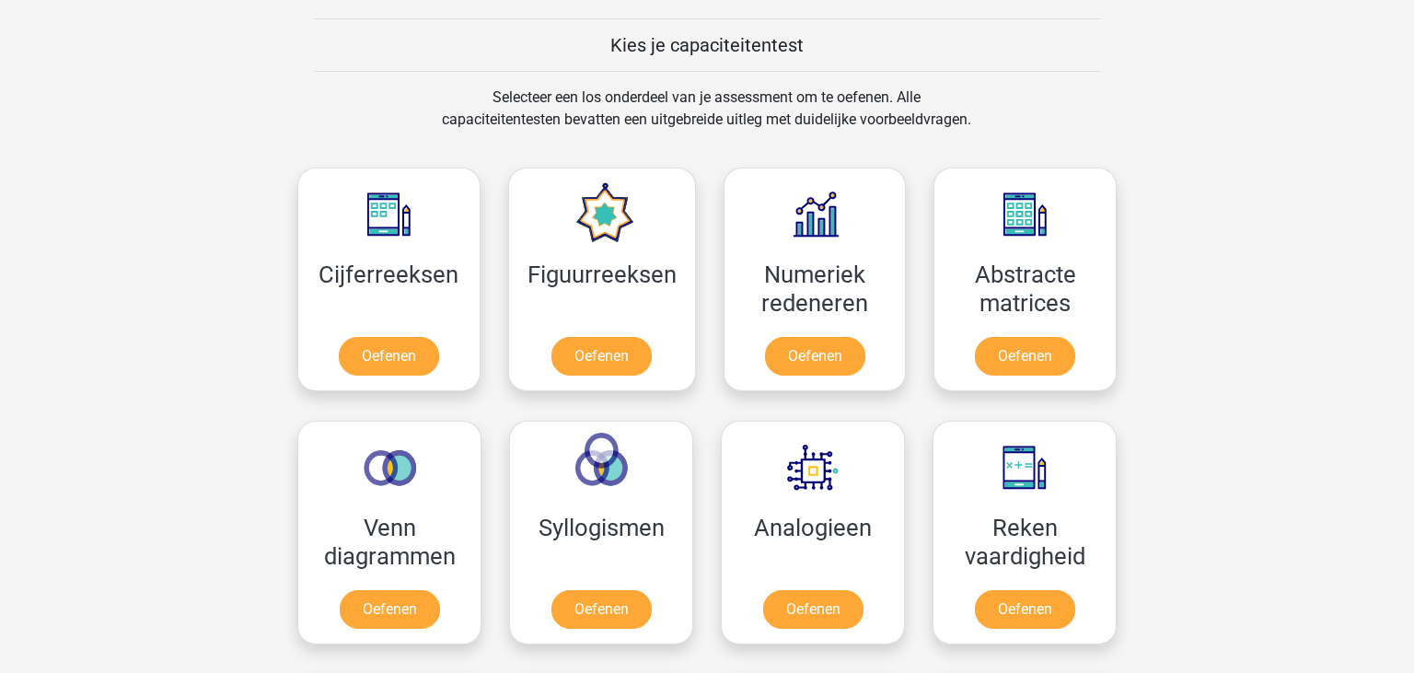
scroll to position [707, 0]
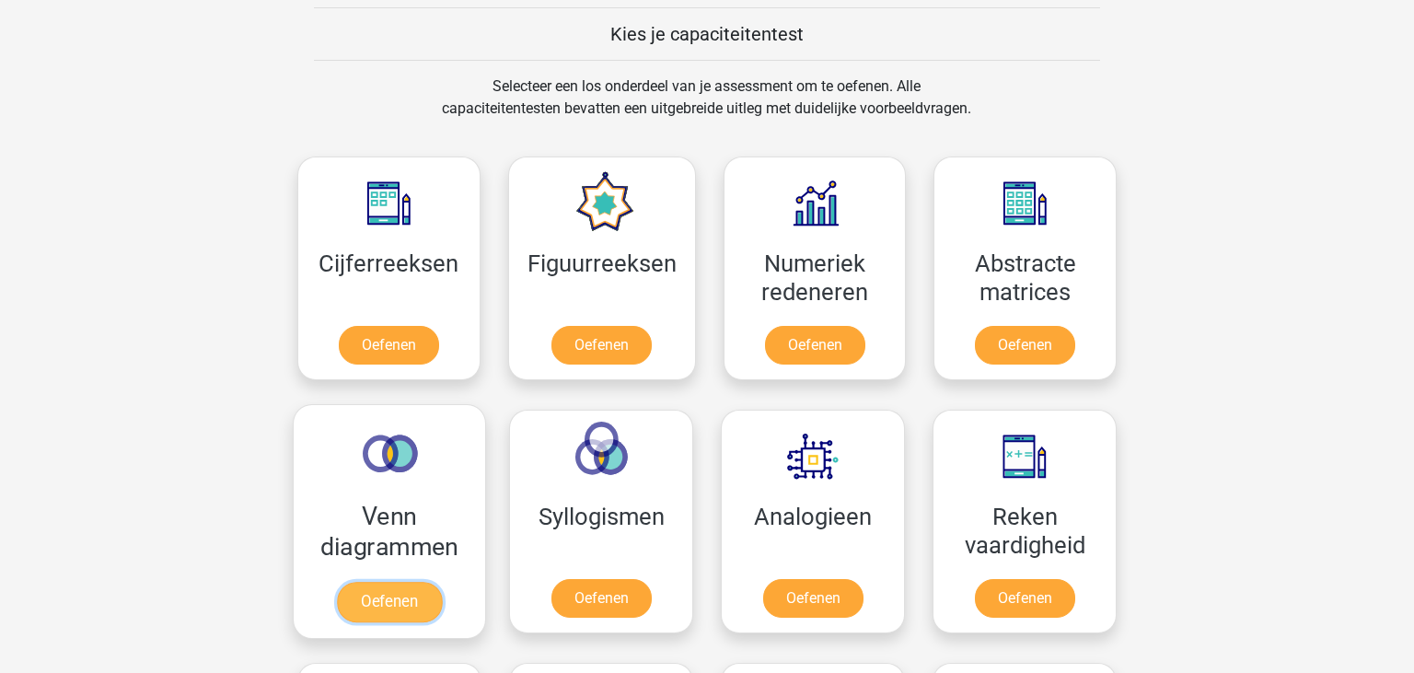
click at [388, 585] on link "Oefenen" at bounding box center [389, 602] width 105 height 41
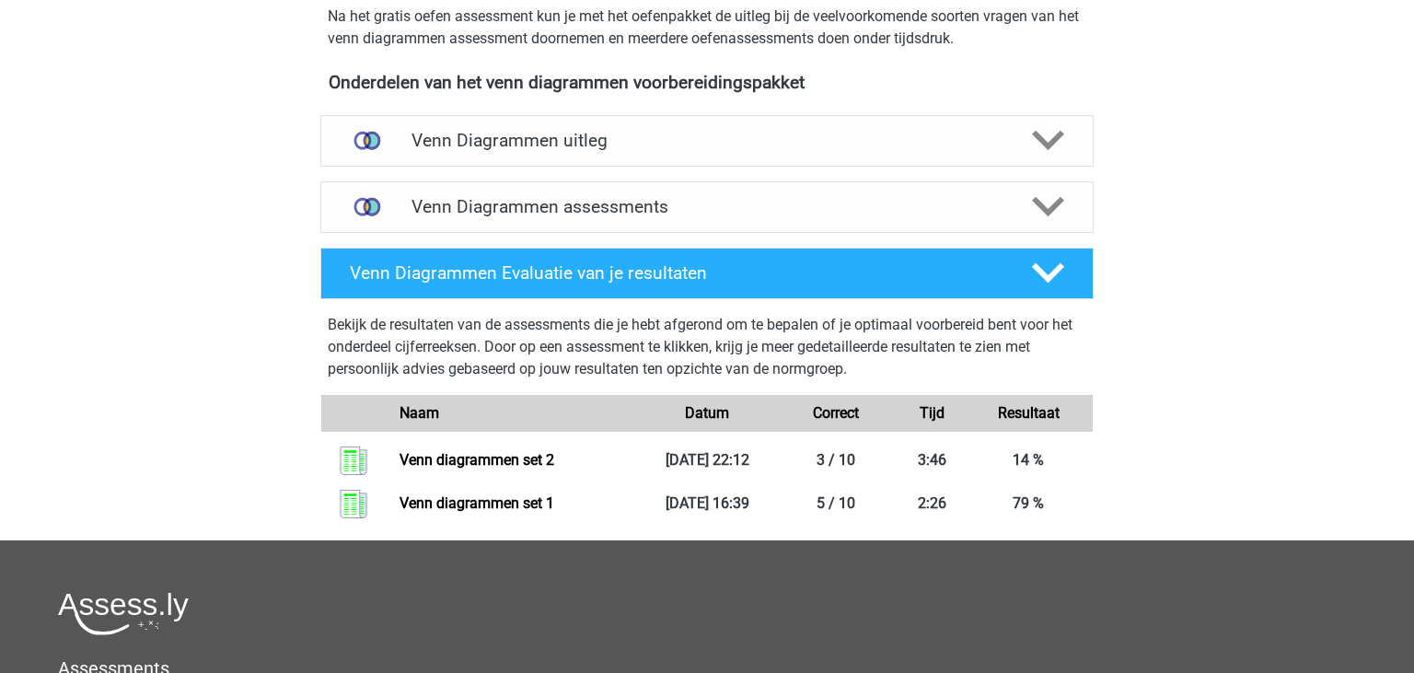
scroll to position [605, 0]
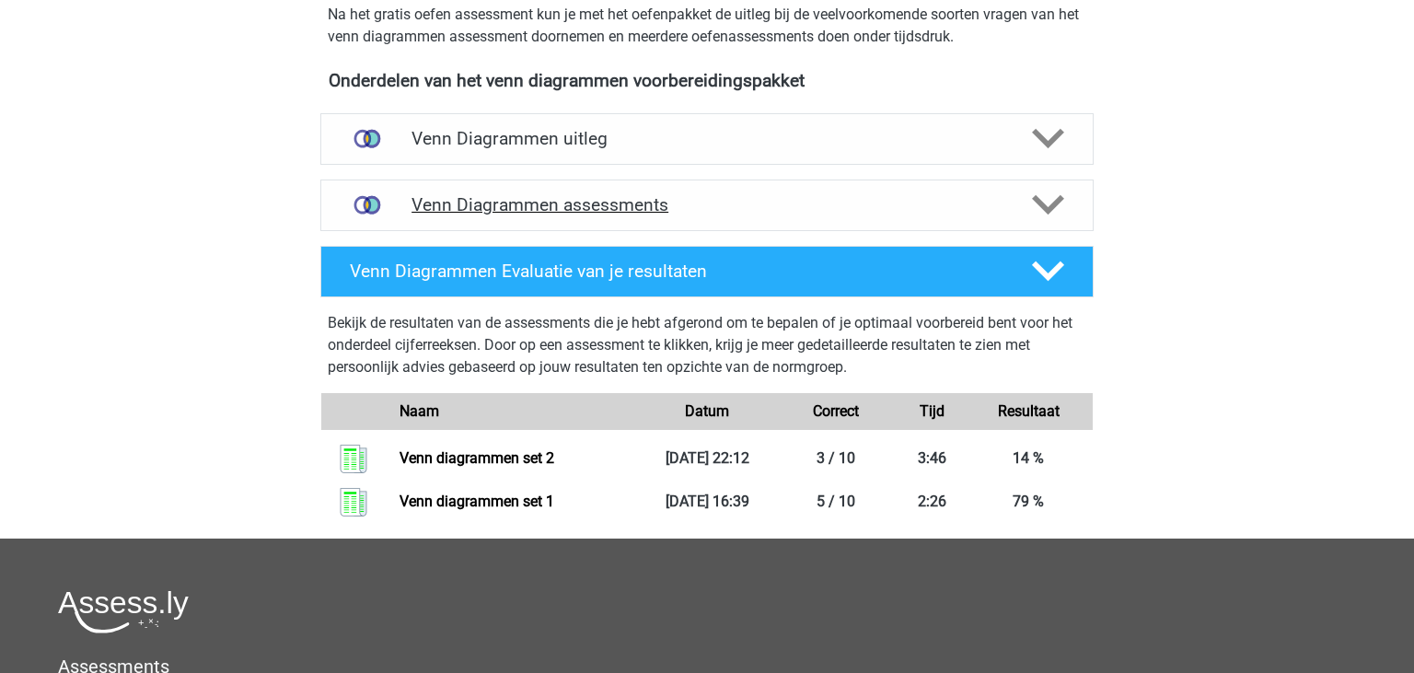
click at [753, 202] on h4 "Venn Diagrammen assessments" at bounding box center [707, 204] width 591 height 21
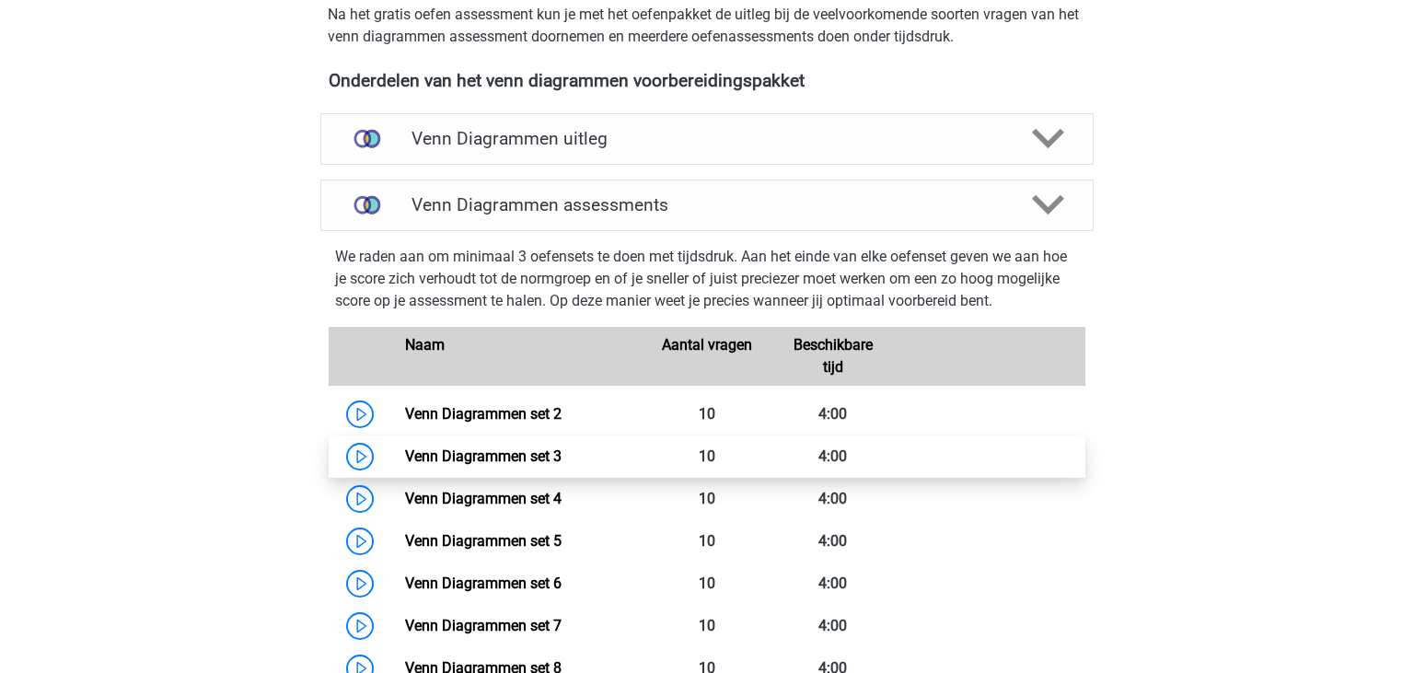
click at [561, 465] on link "Venn Diagrammen set 3" at bounding box center [483, 455] width 157 height 17
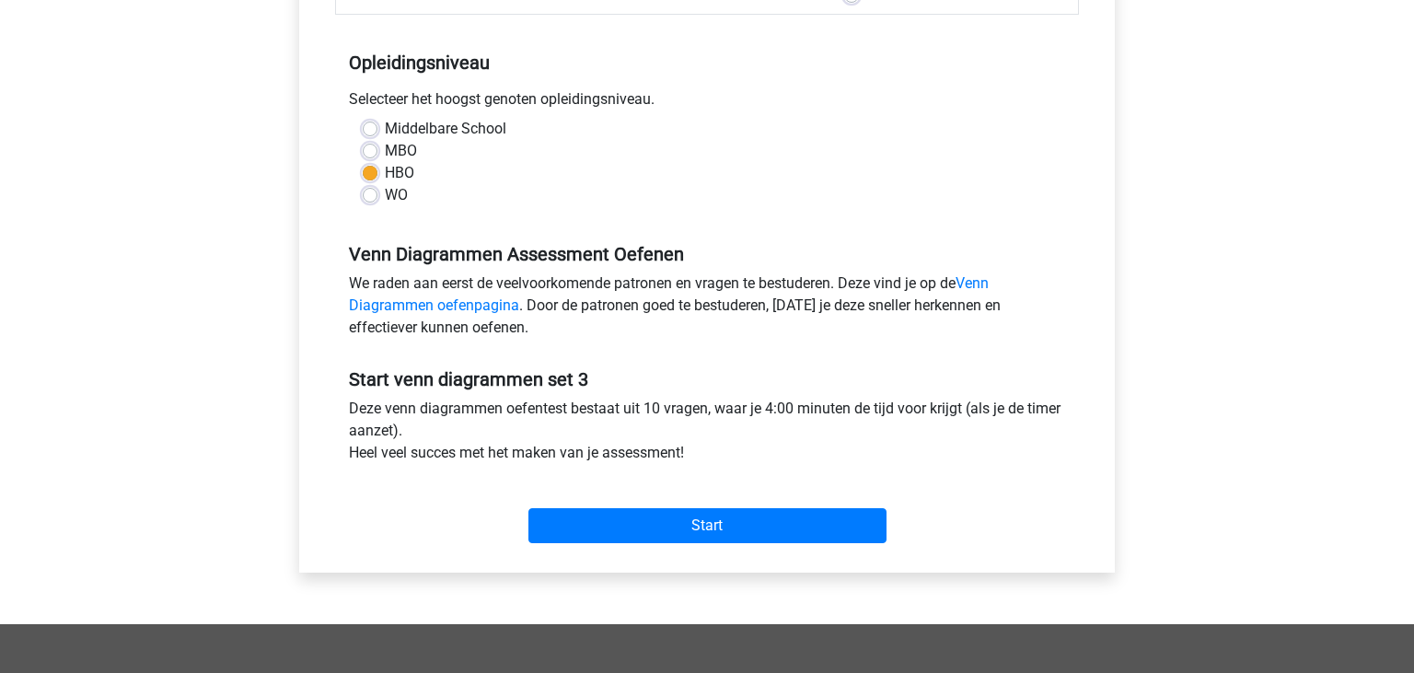
scroll to position [400, 0]
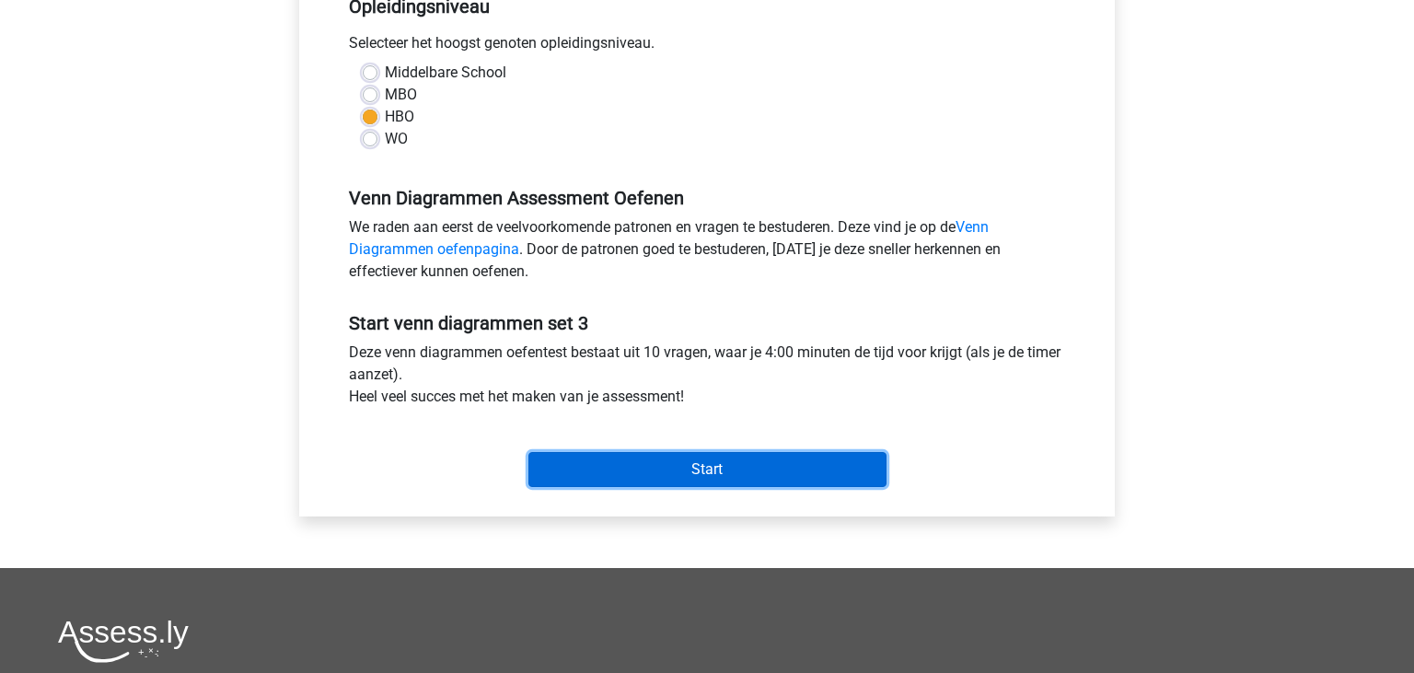
click at [760, 469] on input "Start" at bounding box center [707, 469] width 358 height 35
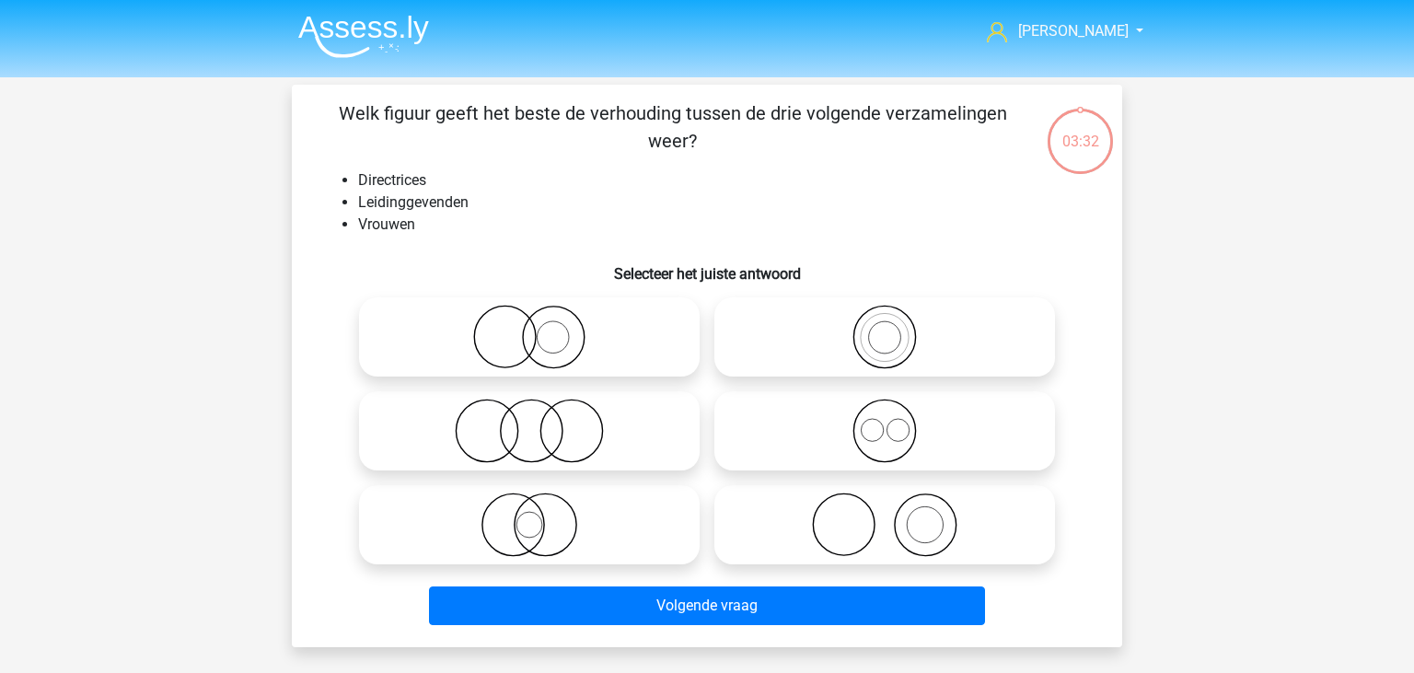
click at [612, 452] on icon at bounding box center [529, 431] width 326 height 64
click at [541, 422] on input "radio" at bounding box center [535, 416] width 12 height 12
radio input "true"
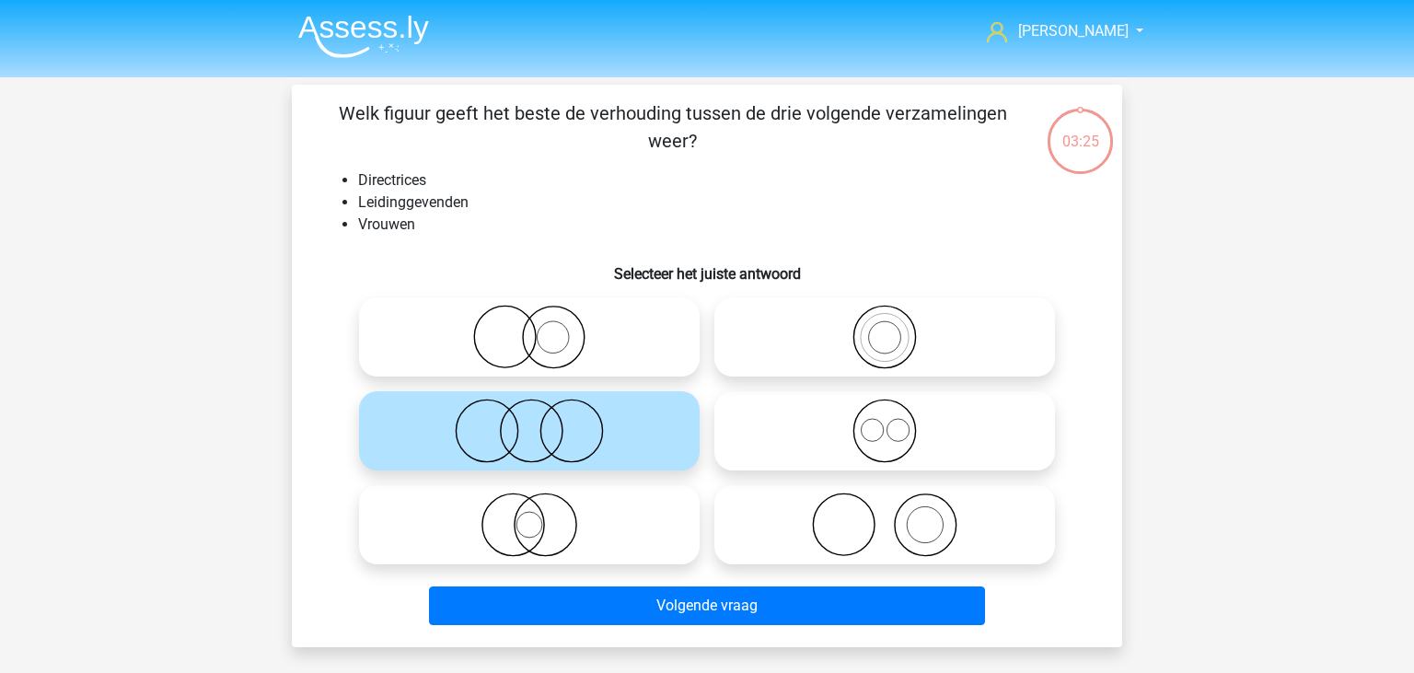
click at [867, 503] on icon at bounding box center [885, 525] width 326 height 64
click at [885, 504] on input "radio" at bounding box center [891, 510] width 12 height 12
radio input "true"
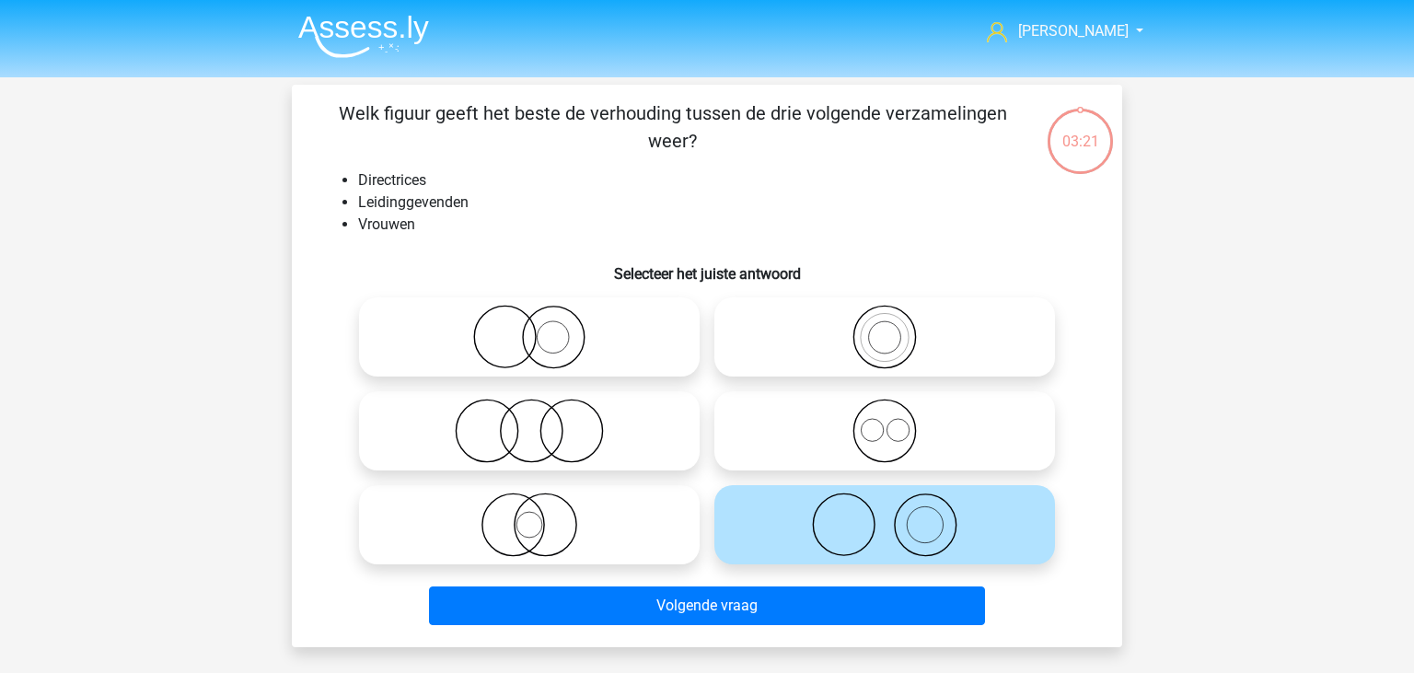
click at [887, 346] on icon at bounding box center [885, 337] width 326 height 64
click at [887, 328] on input "radio" at bounding box center [891, 322] width 12 height 12
radio input "true"
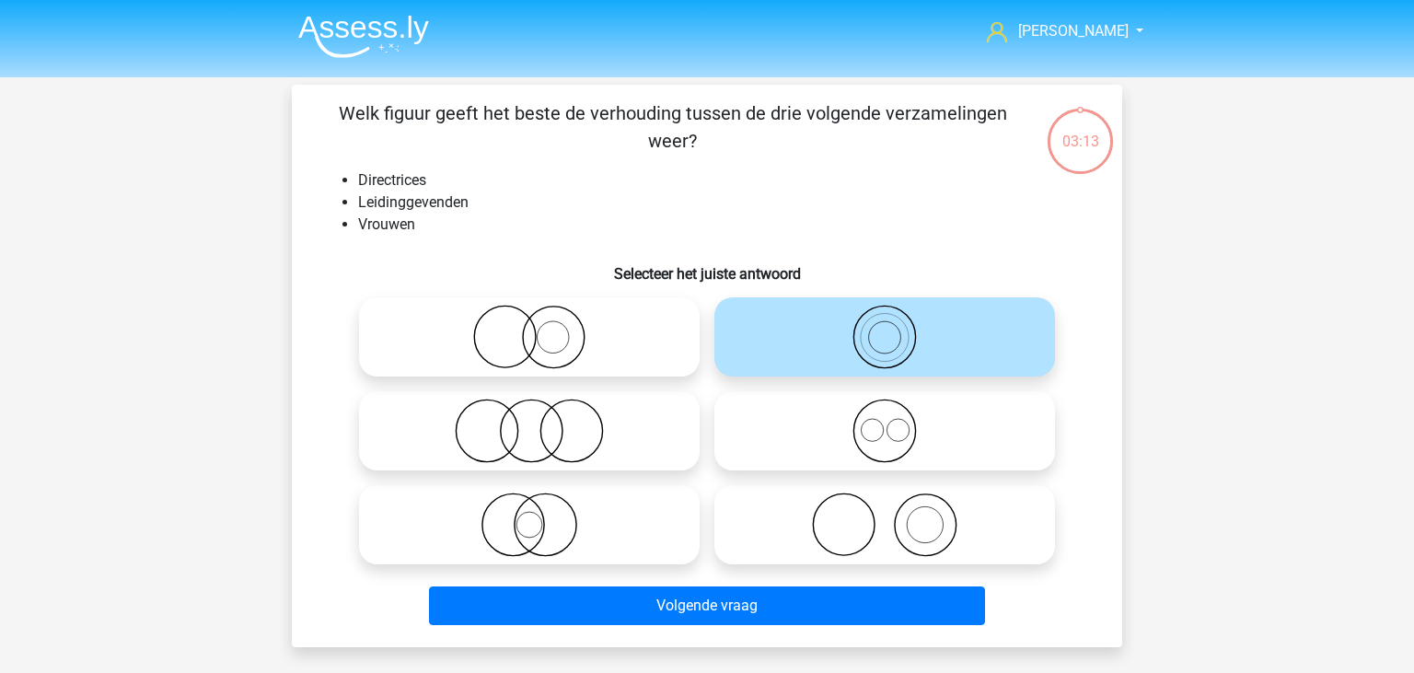
click at [575, 427] on icon at bounding box center [529, 431] width 326 height 64
click at [541, 422] on input "radio" at bounding box center [535, 416] width 12 height 12
radio input "true"
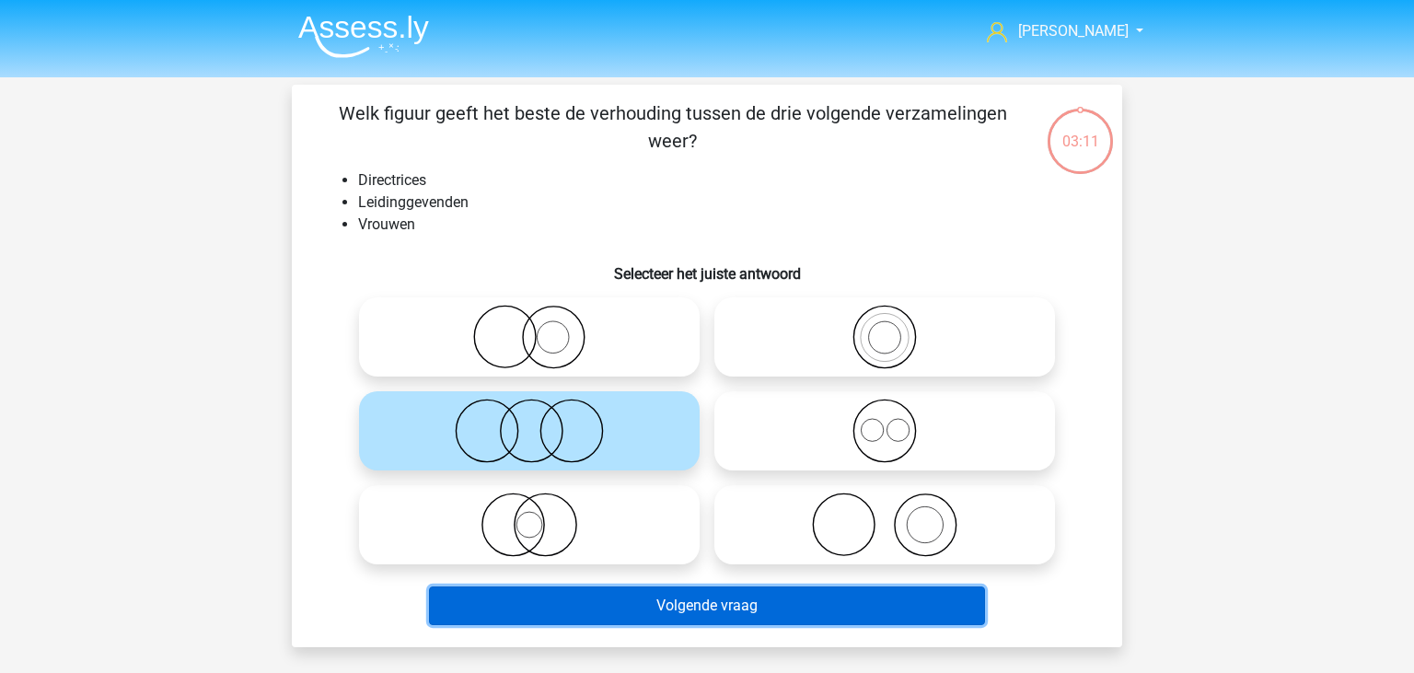
click at [659, 606] on button "Volgende vraag" at bounding box center [707, 605] width 557 height 39
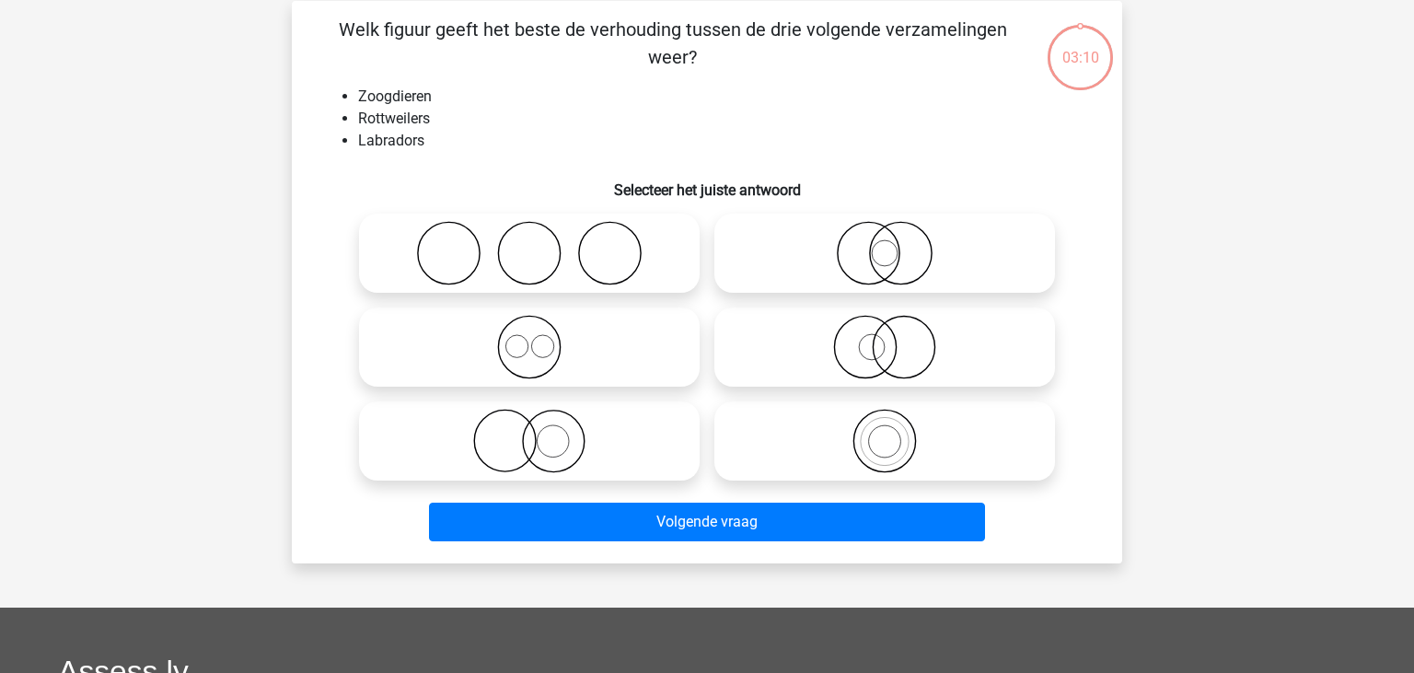
scroll to position [85, 0]
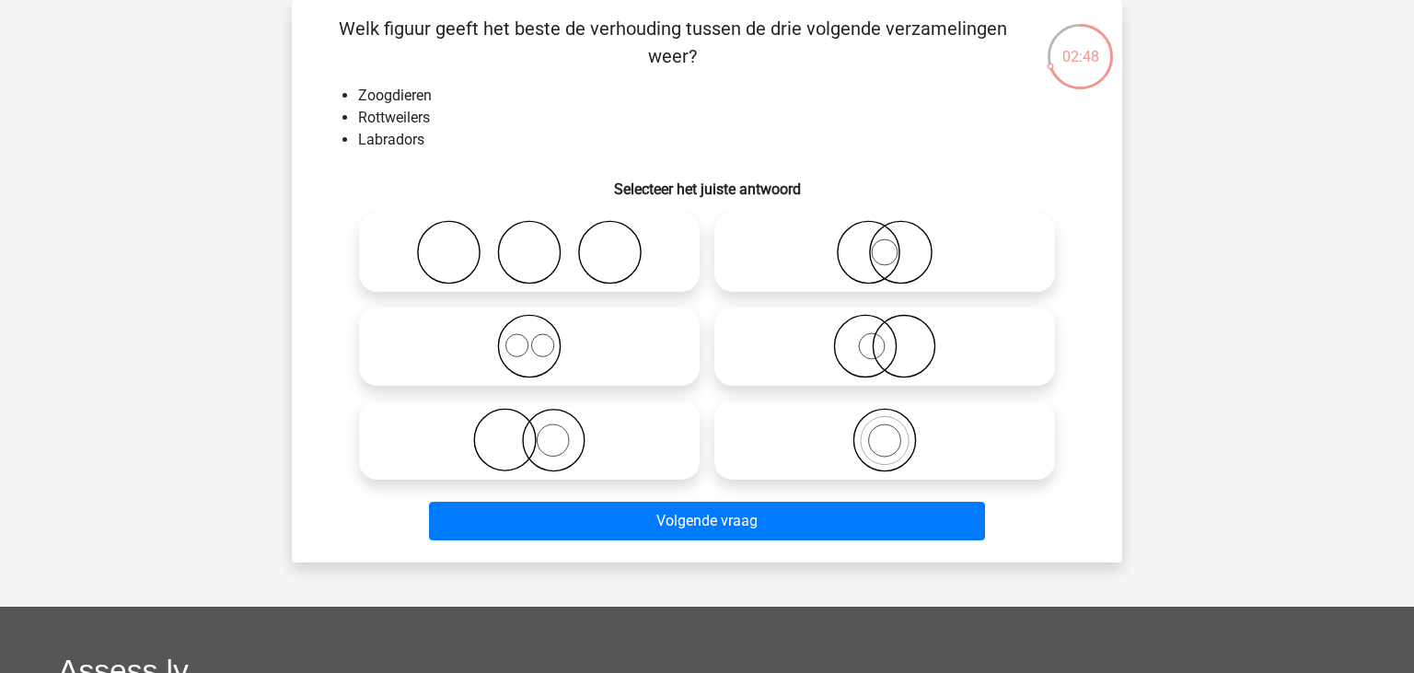
click at [565, 349] on icon at bounding box center [529, 346] width 326 height 64
click at [584, 364] on icon at bounding box center [529, 346] width 326 height 64
click at [541, 337] on input "radio" at bounding box center [535, 331] width 12 height 12
radio input "true"
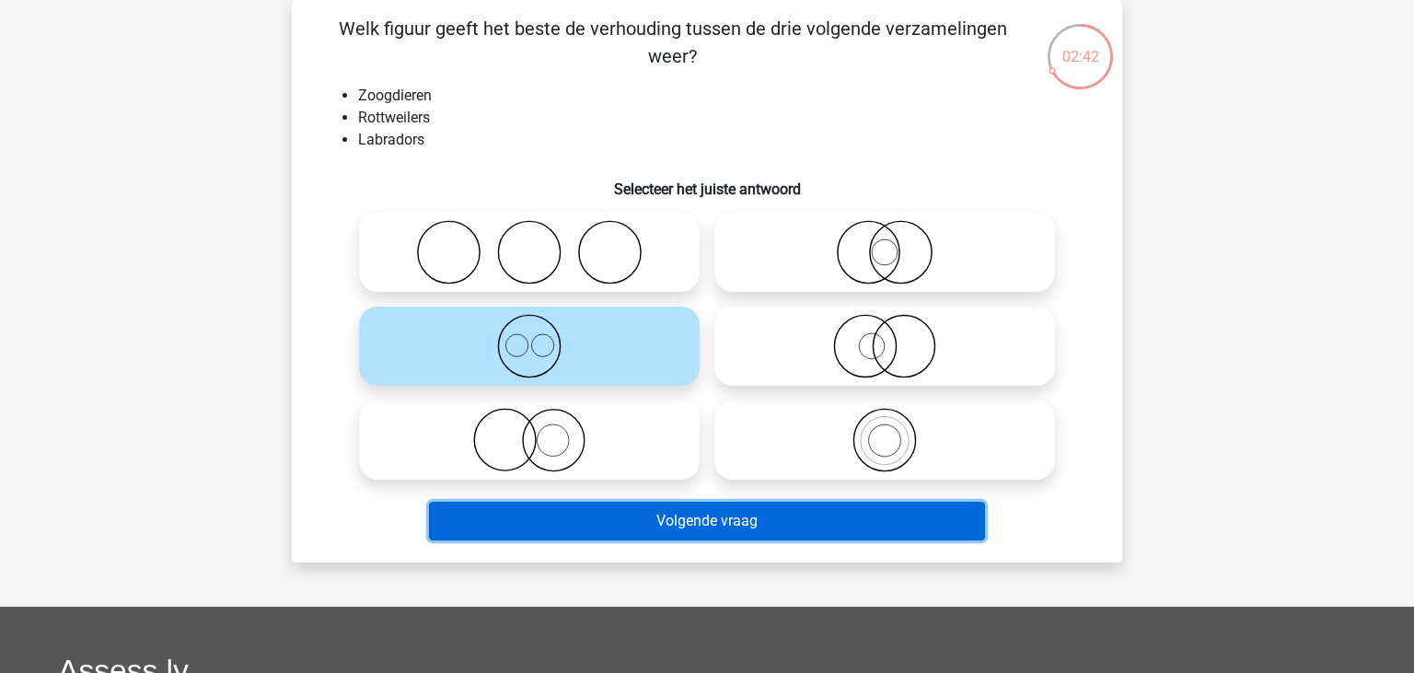
click at [779, 532] on button "Volgende vraag" at bounding box center [707, 521] width 557 height 39
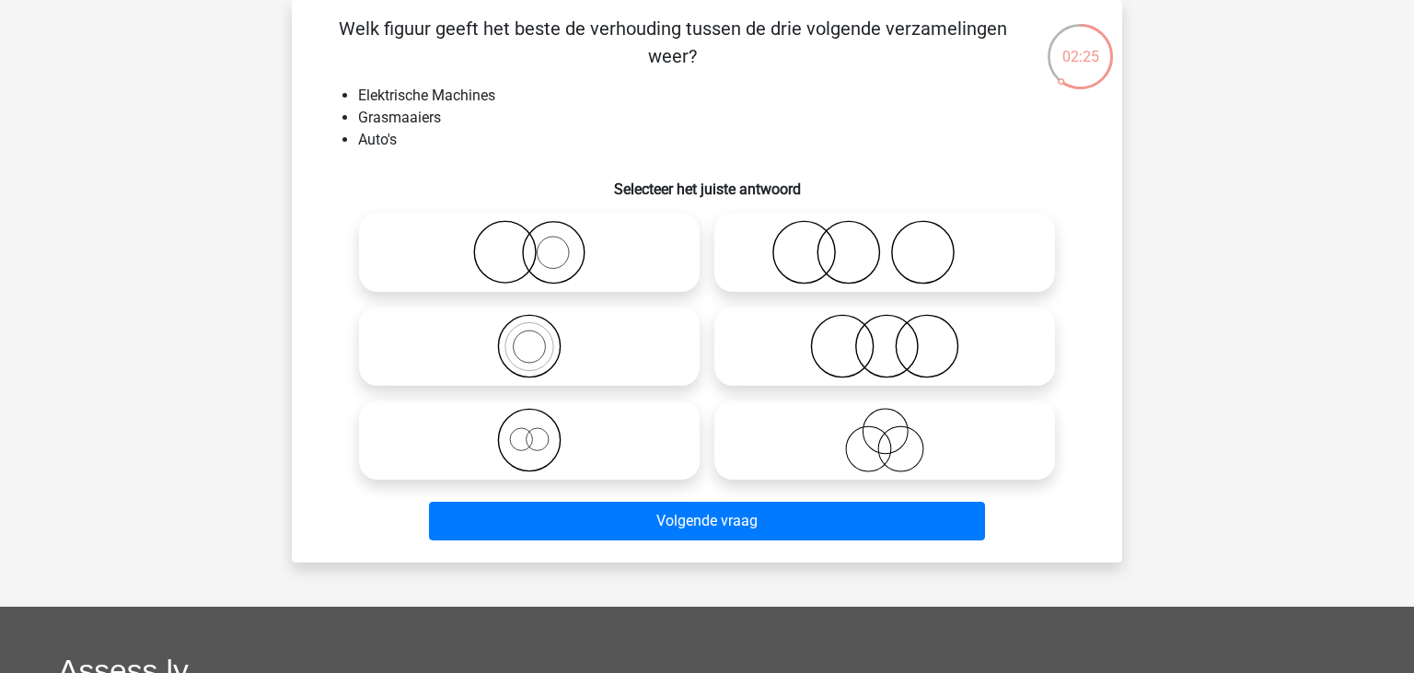
click at [909, 342] on icon at bounding box center [885, 346] width 326 height 64
click at [897, 337] on input "radio" at bounding box center [891, 331] width 12 height 12
radio input "true"
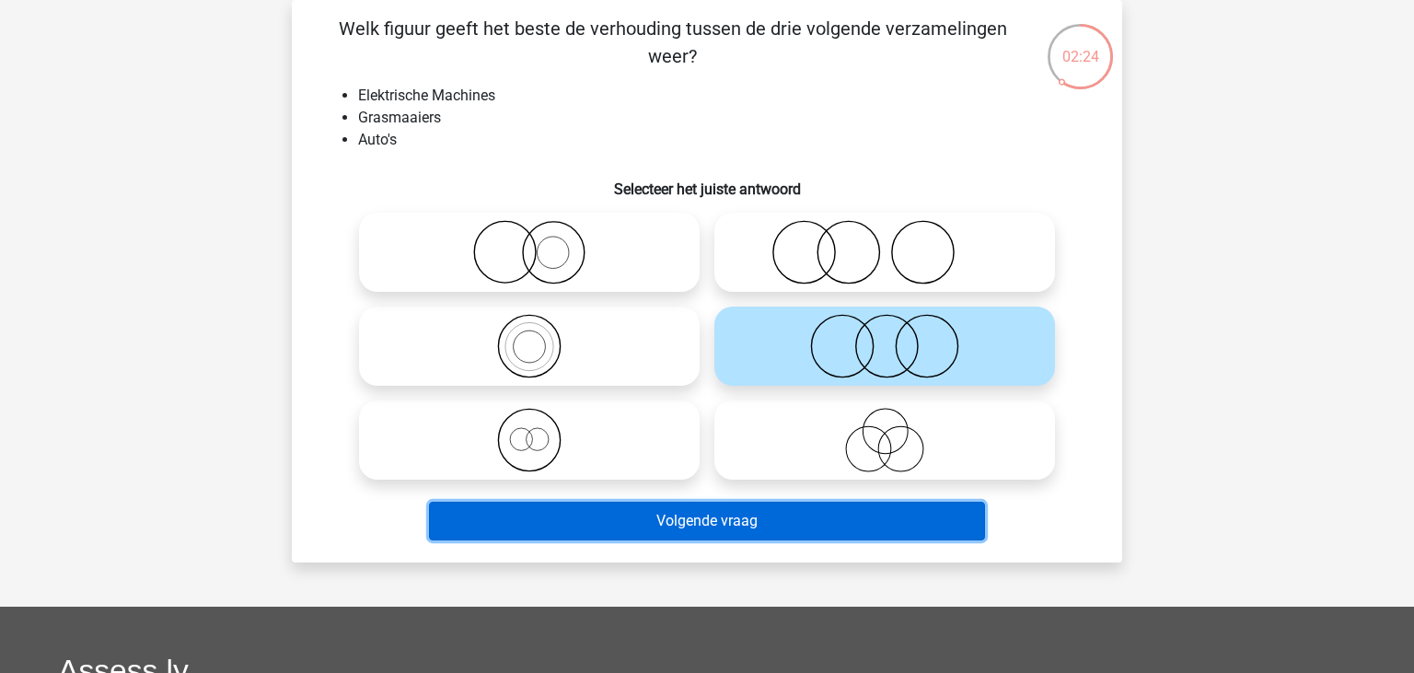
click at [878, 525] on button "Volgende vraag" at bounding box center [707, 521] width 557 height 39
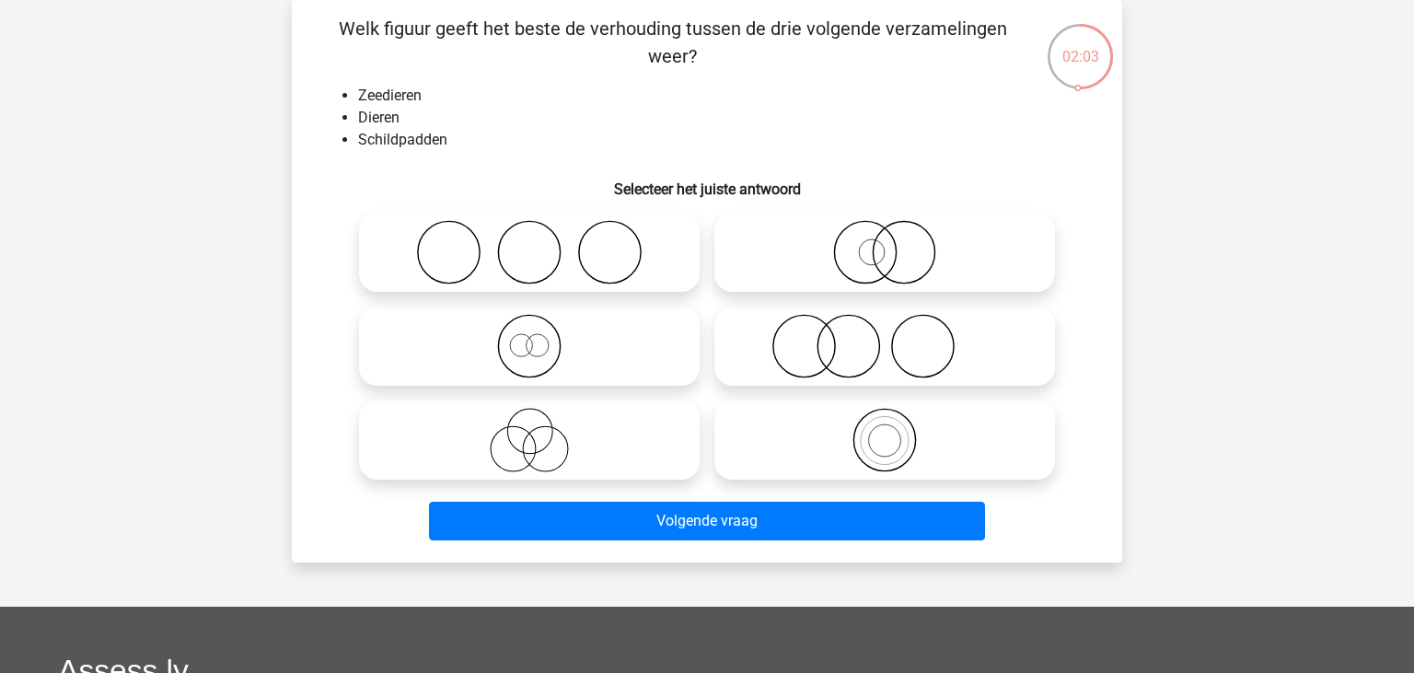
click at [870, 450] on icon at bounding box center [885, 440] width 326 height 64
click at [885, 431] on input "radio" at bounding box center [891, 425] width 12 height 12
radio input "true"
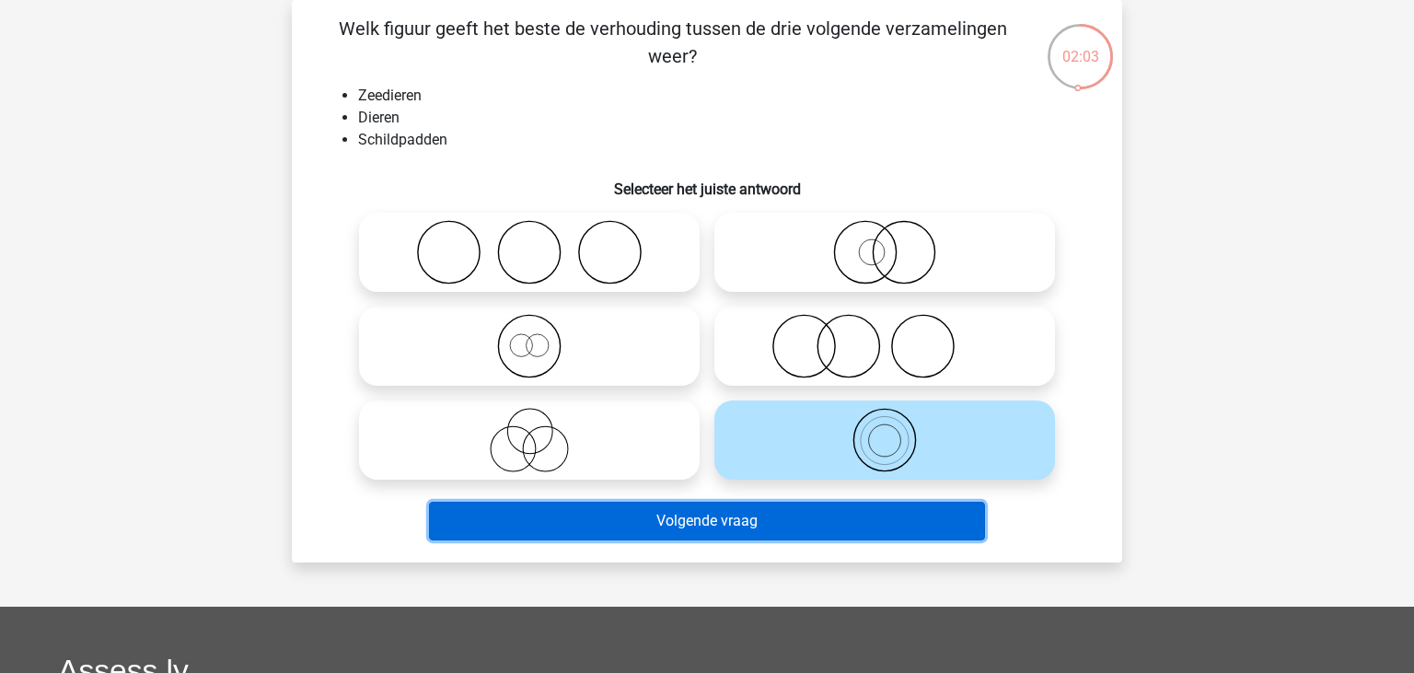
click at [849, 525] on button "Volgende vraag" at bounding box center [707, 521] width 557 height 39
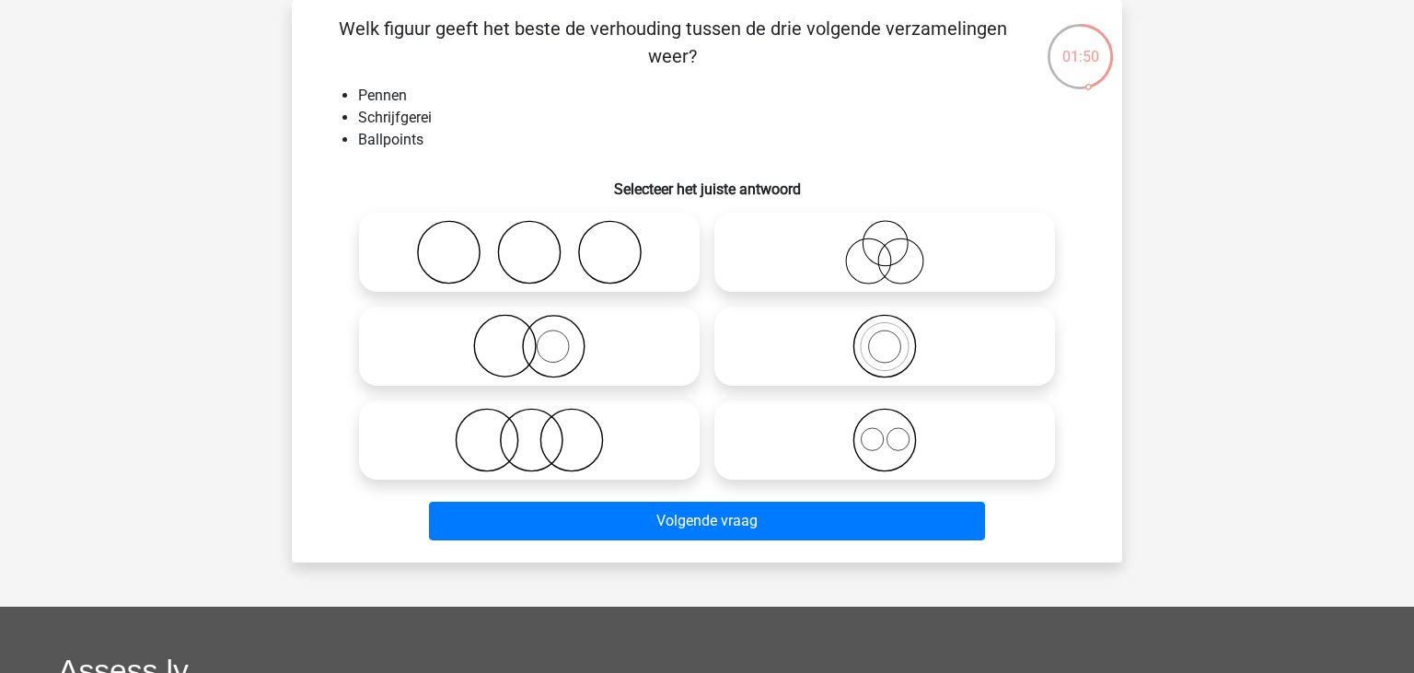
click at [654, 360] on icon at bounding box center [529, 346] width 326 height 64
click at [541, 337] on input "radio" at bounding box center [535, 331] width 12 height 12
radio input "true"
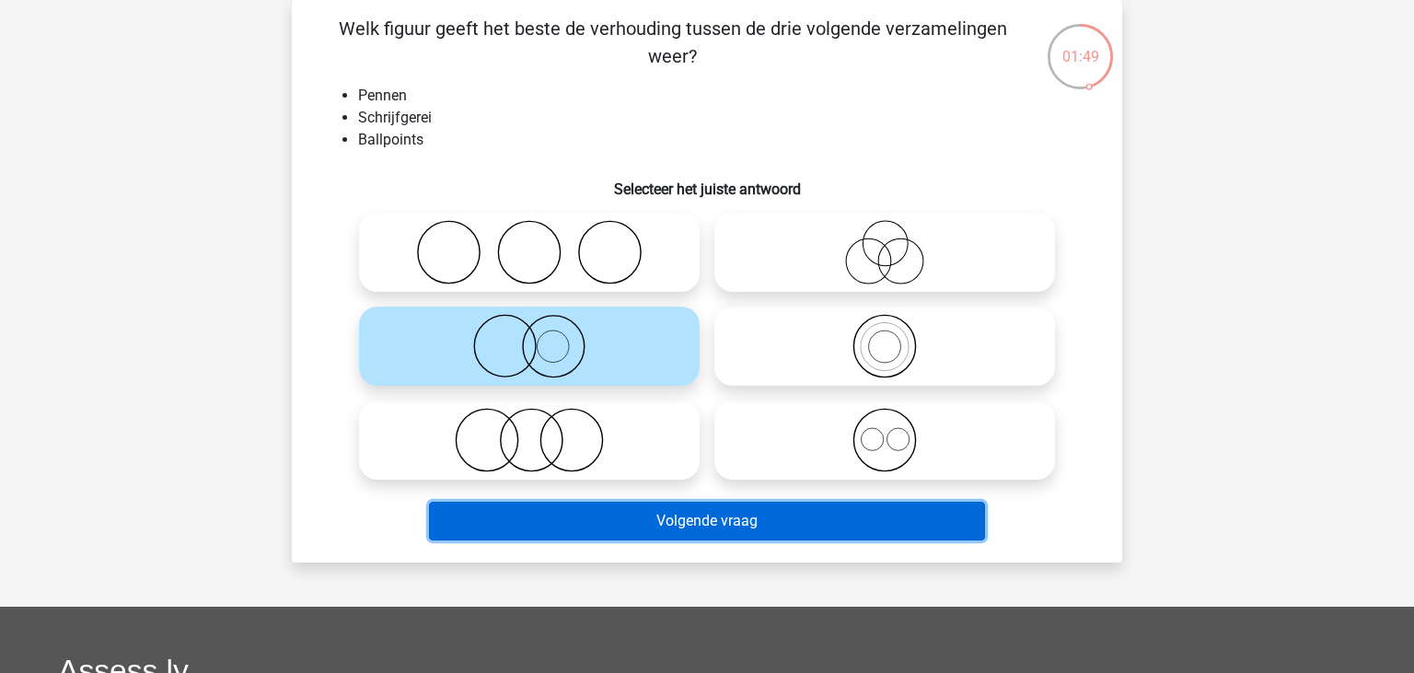
click at [775, 531] on button "Volgende vraag" at bounding box center [707, 521] width 557 height 39
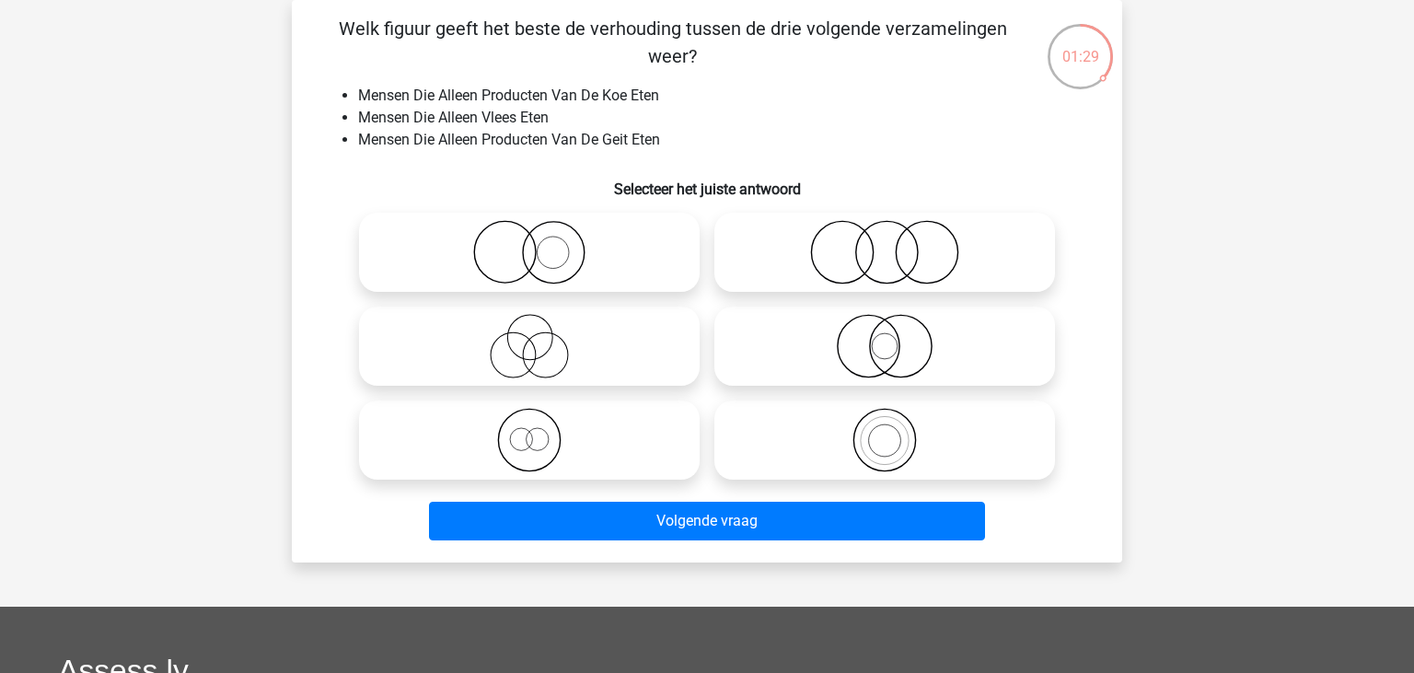
click at [853, 259] on icon at bounding box center [885, 252] width 326 height 64
click at [885, 243] on input "radio" at bounding box center [891, 237] width 12 height 12
radio input "true"
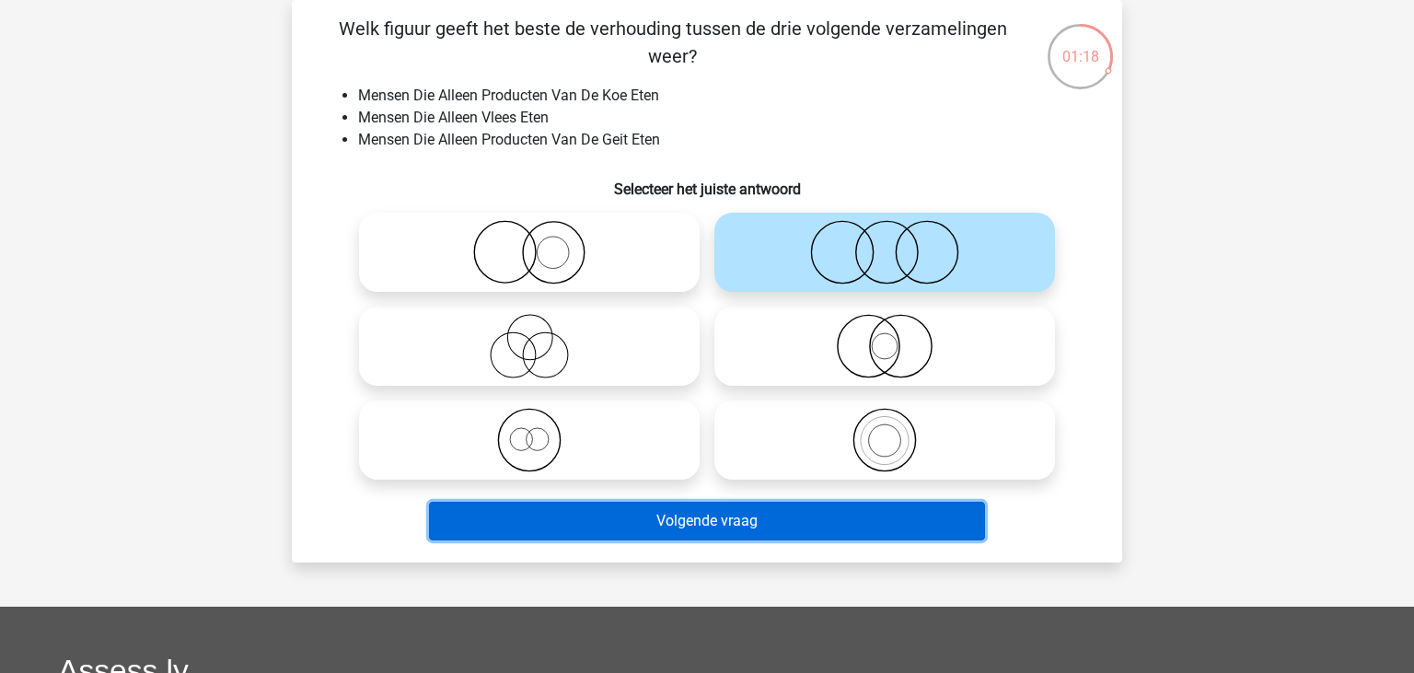
click at [878, 514] on button "Volgende vraag" at bounding box center [707, 521] width 557 height 39
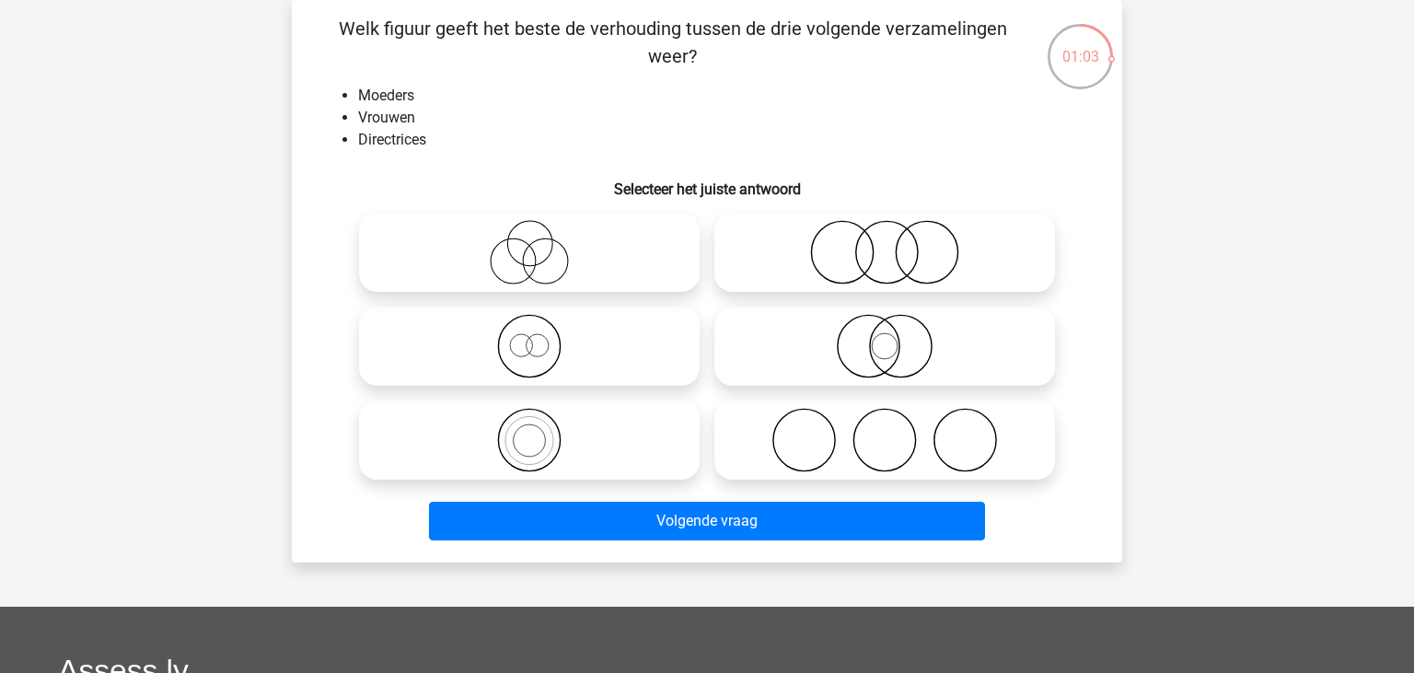
click at [541, 439] on icon at bounding box center [529, 440] width 326 height 64
click at [541, 431] on input "radio" at bounding box center [535, 425] width 12 height 12
radio input "true"
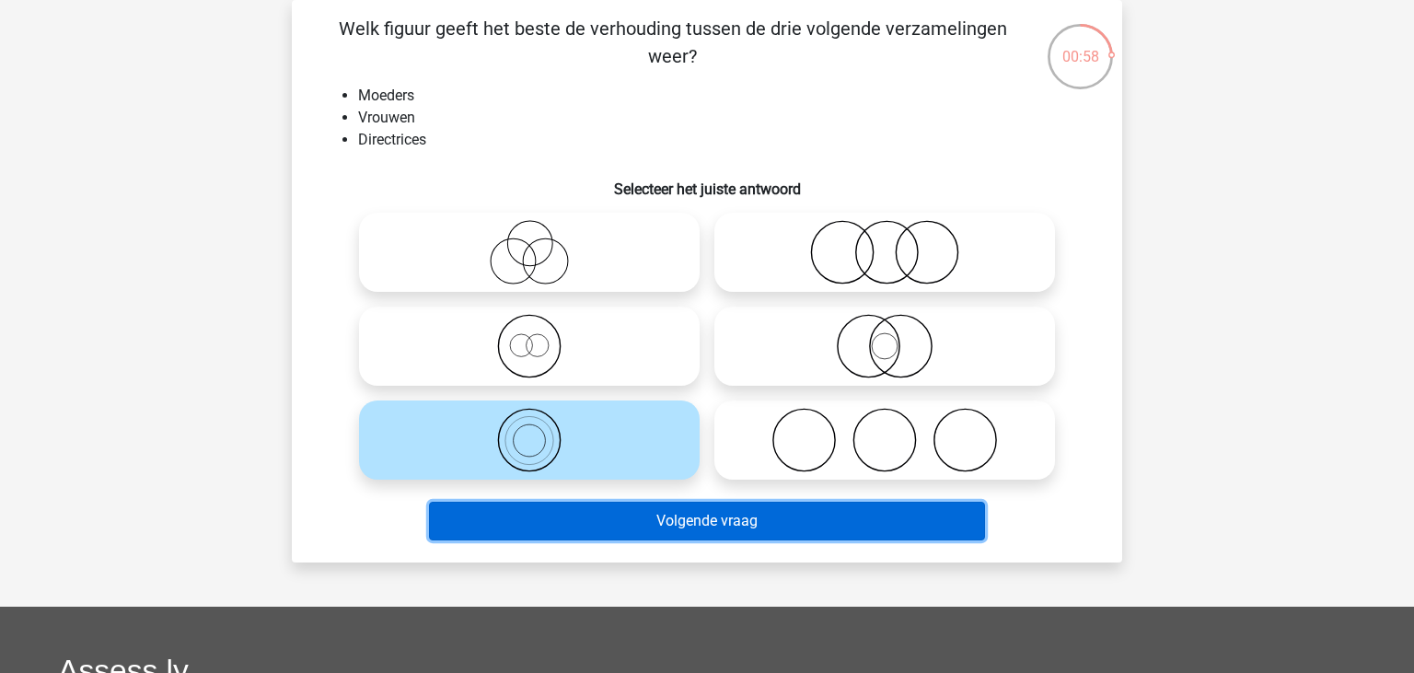
click at [708, 525] on button "Volgende vraag" at bounding box center [707, 521] width 557 height 39
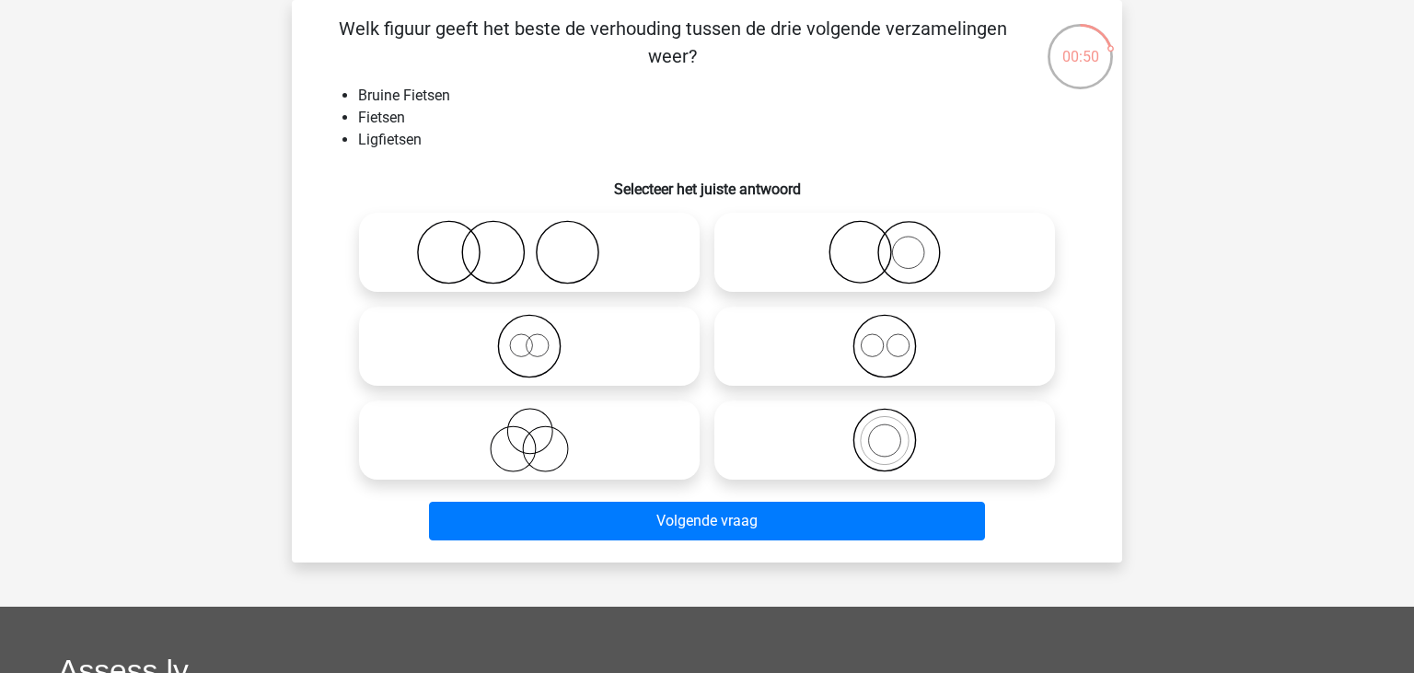
click at [559, 352] on icon at bounding box center [529, 346] width 326 height 64
click at [541, 337] on input "radio" at bounding box center [535, 331] width 12 height 12
radio input "true"
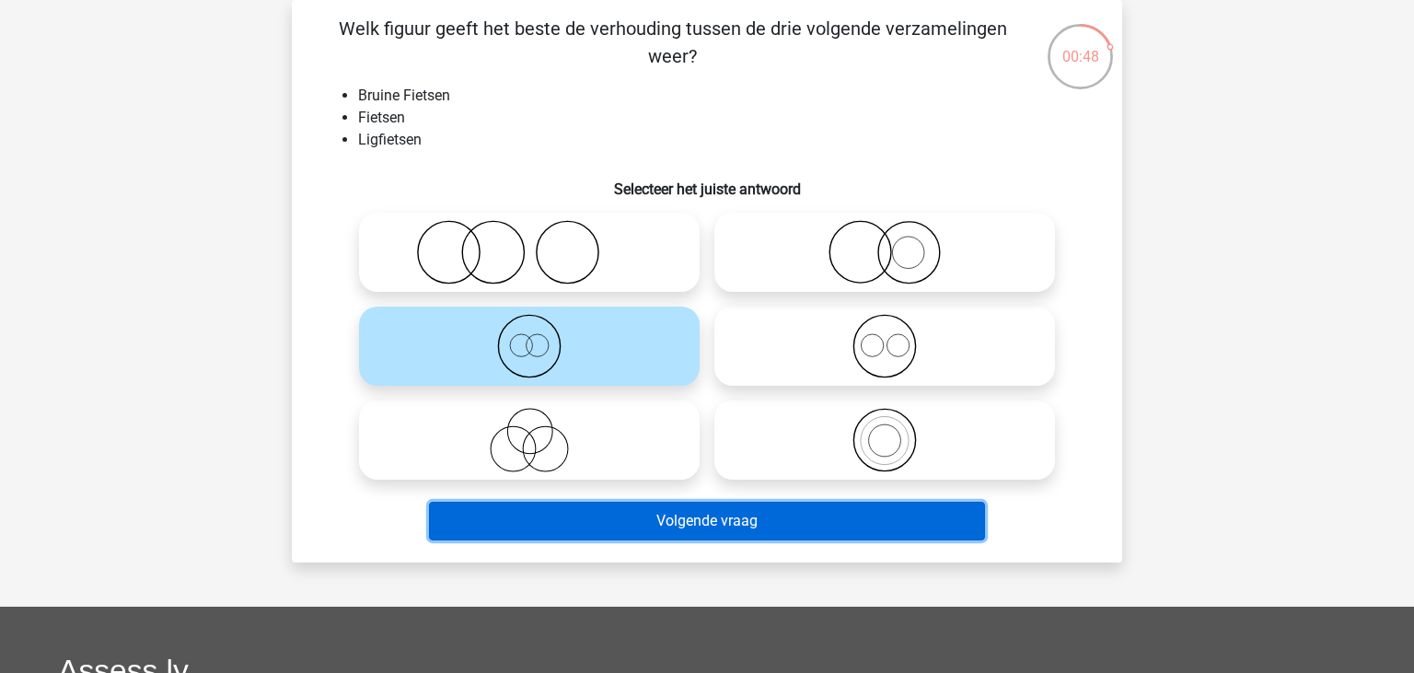
click at [705, 533] on button "Volgende vraag" at bounding box center [707, 521] width 557 height 39
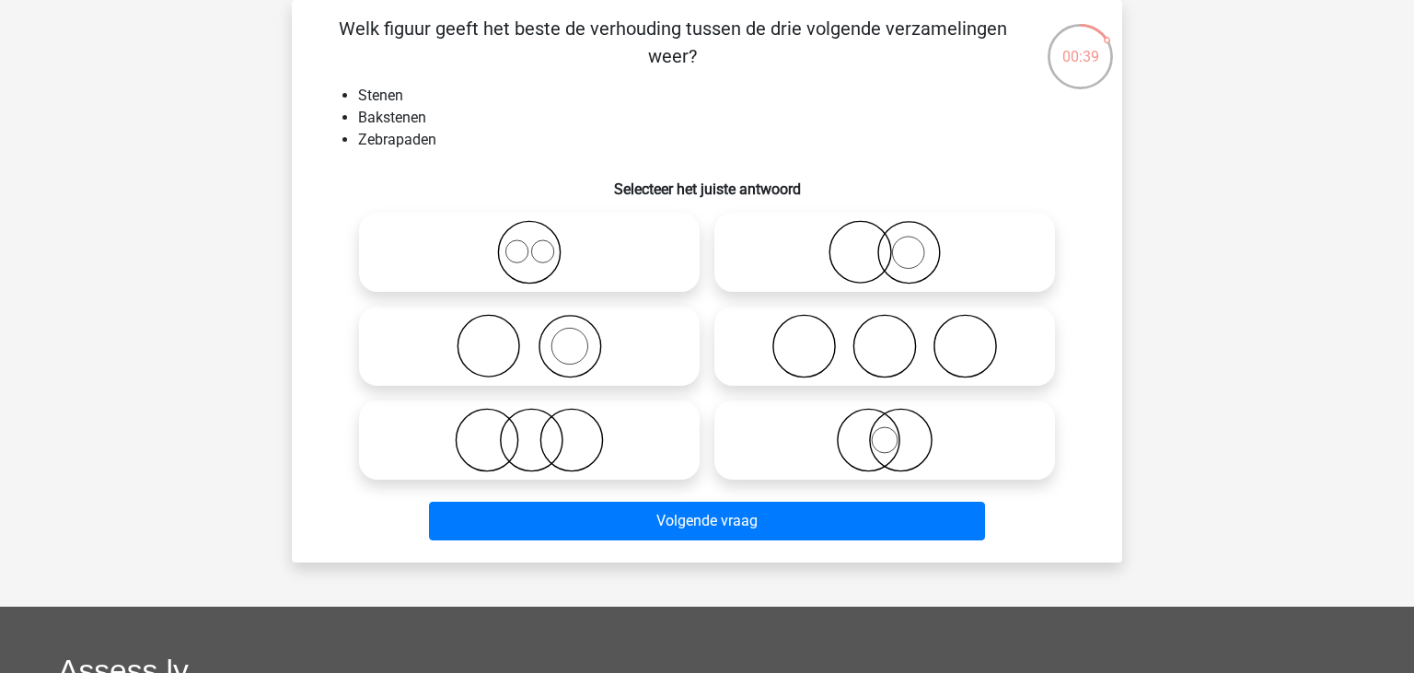
click at [541, 363] on icon at bounding box center [529, 346] width 326 height 64
click at [541, 337] on input "radio" at bounding box center [535, 331] width 12 height 12
radio input "true"
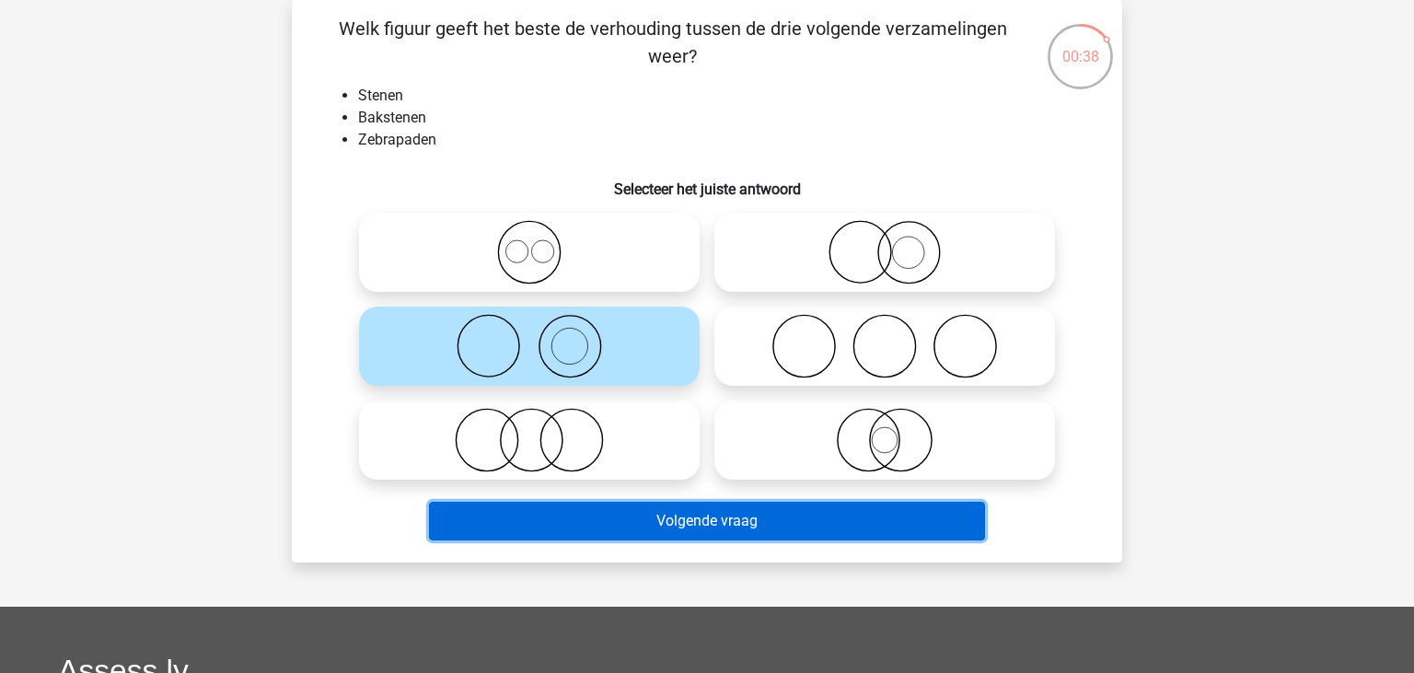
click at [687, 518] on button "Volgende vraag" at bounding box center [707, 521] width 557 height 39
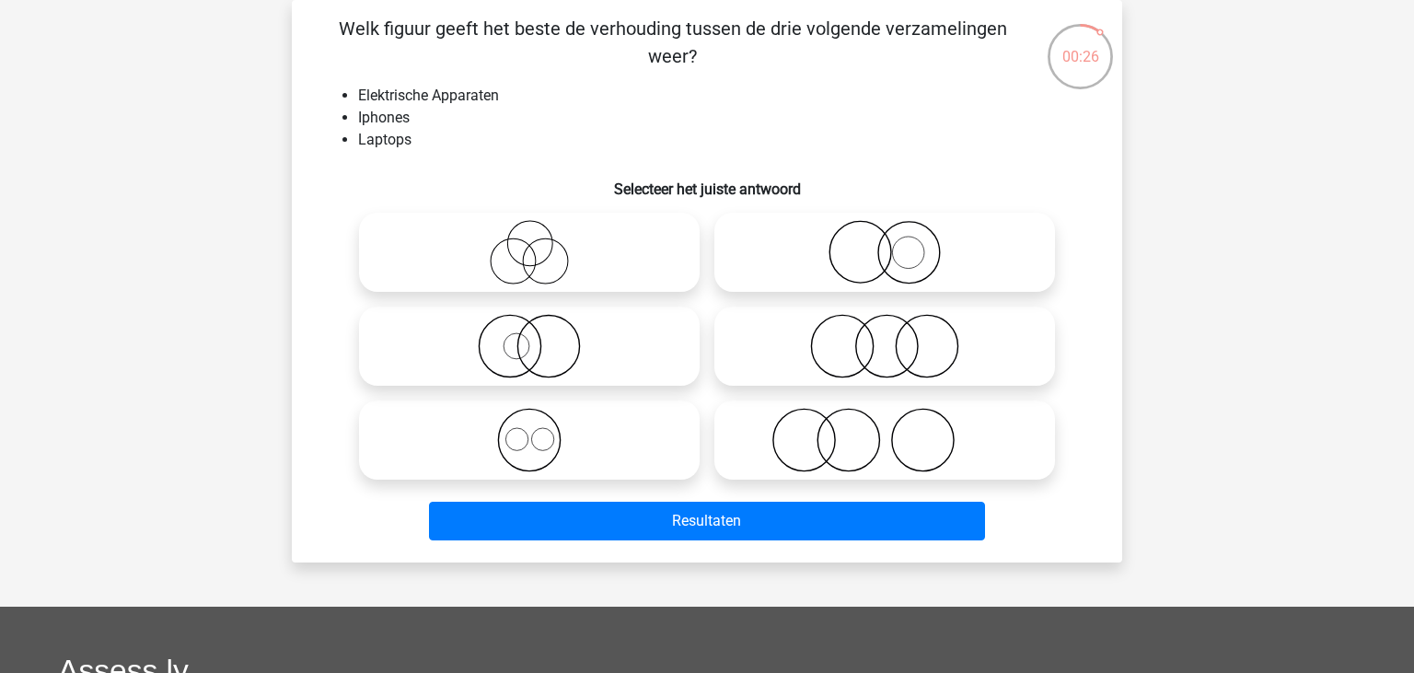
click at [873, 347] on circle at bounding box center [842, 347] width 62 height 62
click at [885, 337] on input "radio" at bounding box center [891, 331] width 12 height 12
radio input "true"
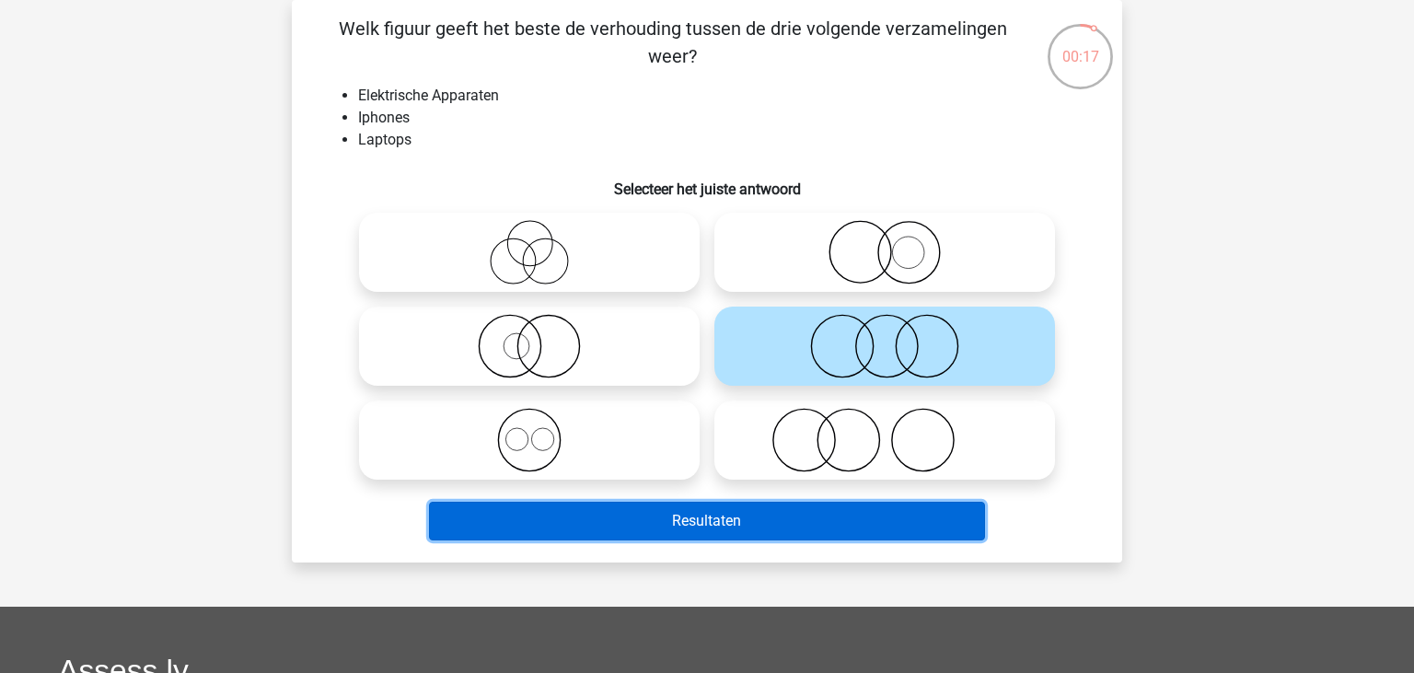
click at [915, 534] on button "Resultaten" at bounding box center [707, 521] width 557 height 39
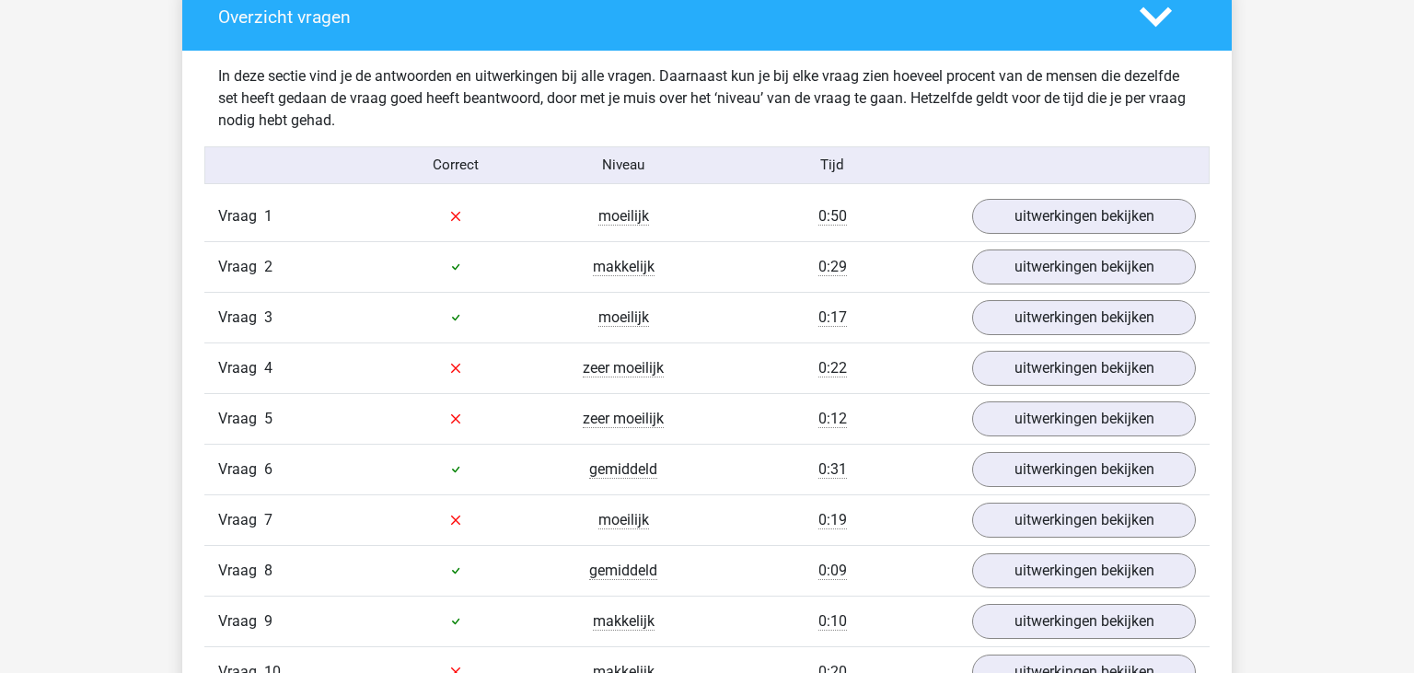
scroll to position [1084, 0]
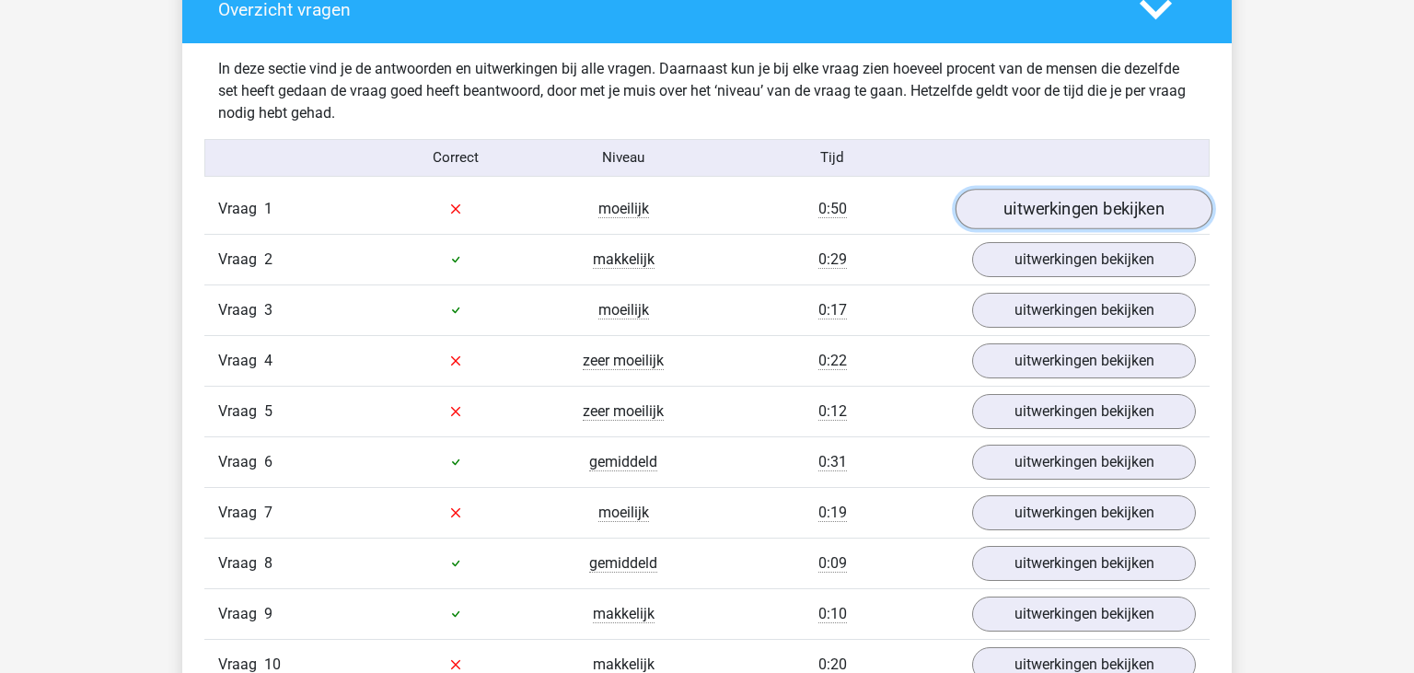
click at [1092, 220] on link "uitwerkingen bekijken" at bounding box center [1084, 209] width 257 height 41
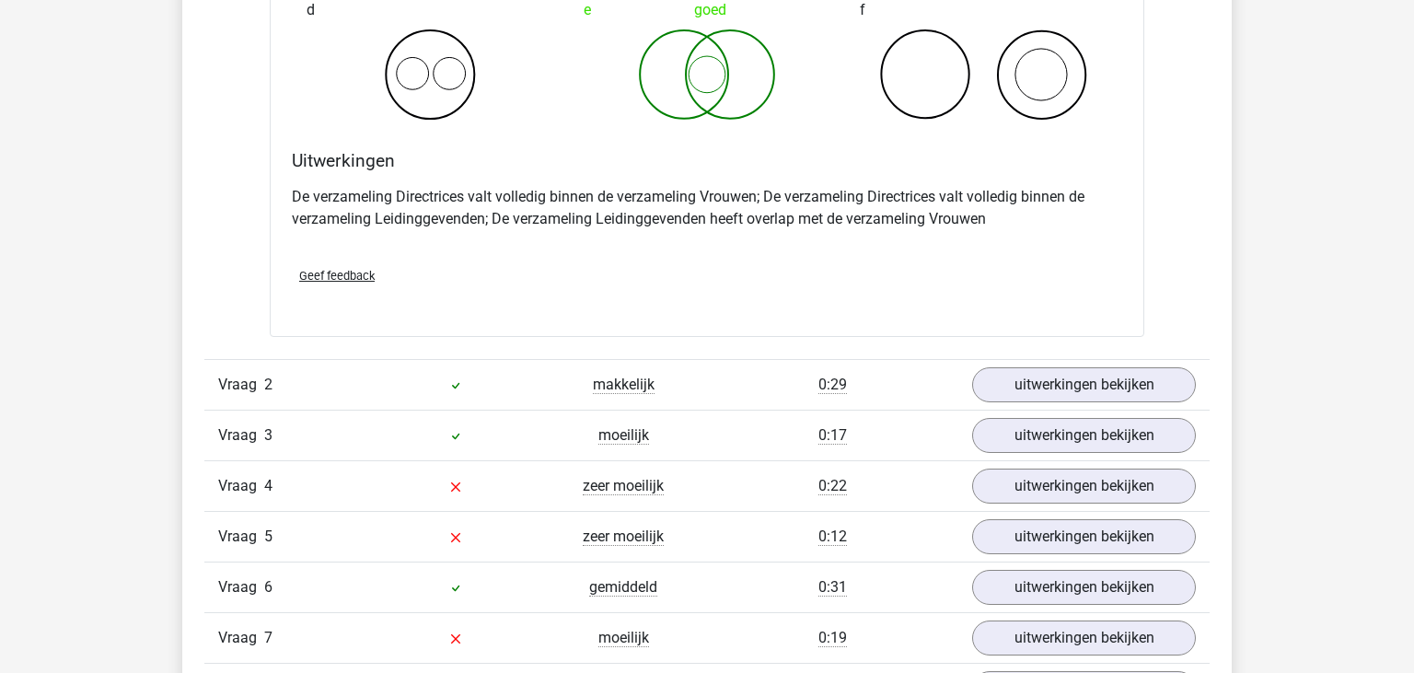
scroll to position [1672, 0]
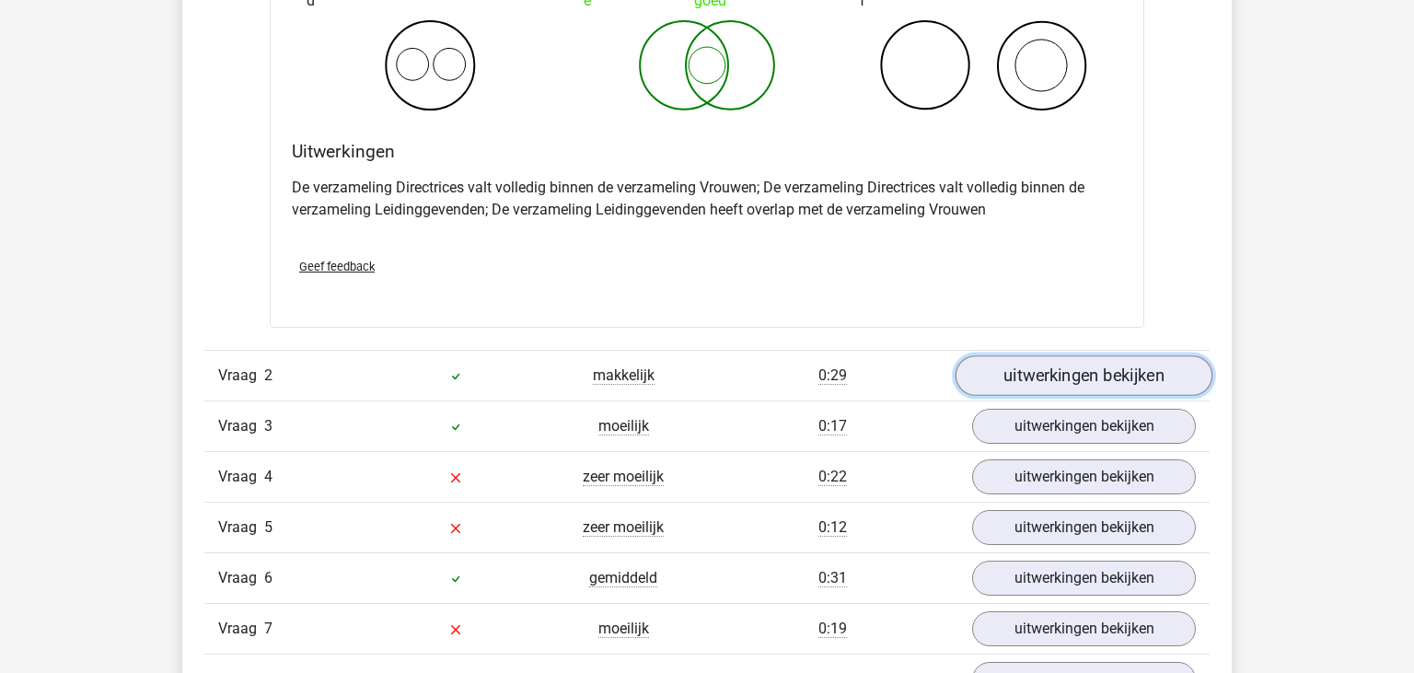
click at [1121, 373] on link "uitwerkingen bekijken" at bounding box center [1084, 375] width 257 height 41
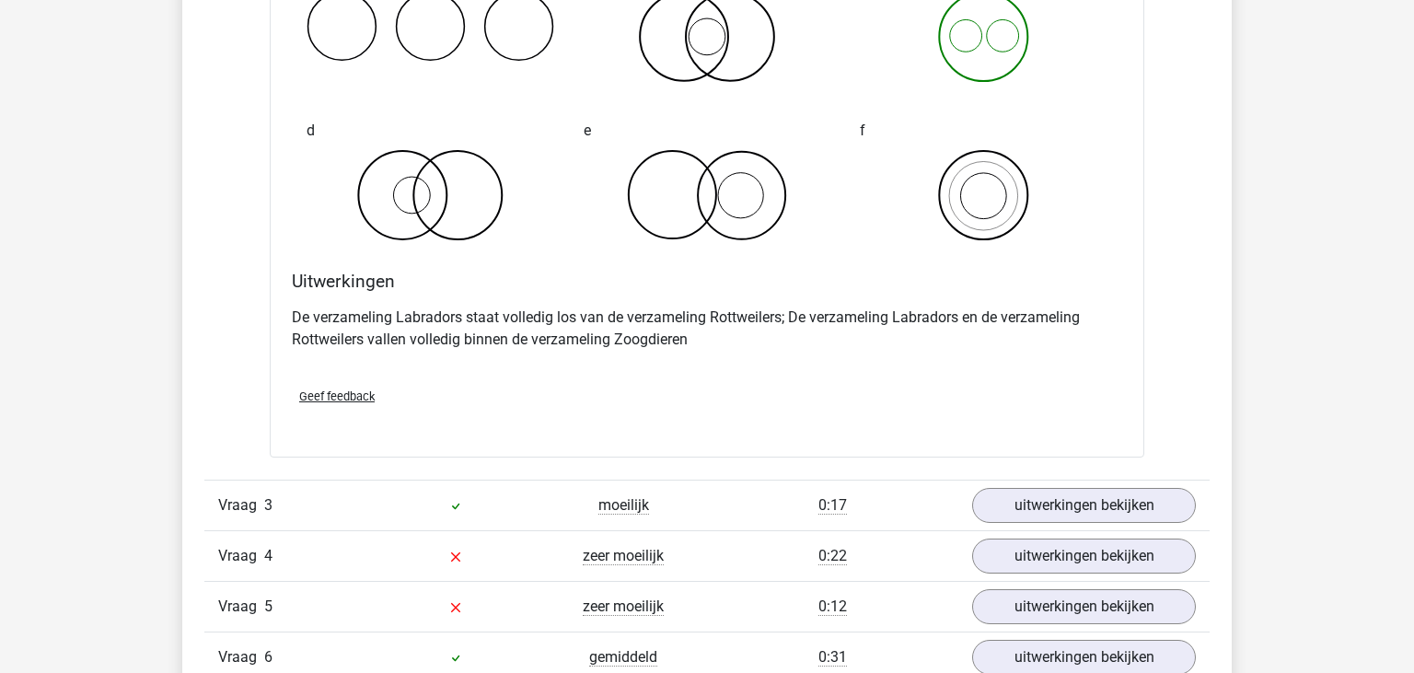
scroll to position [2339, 0]
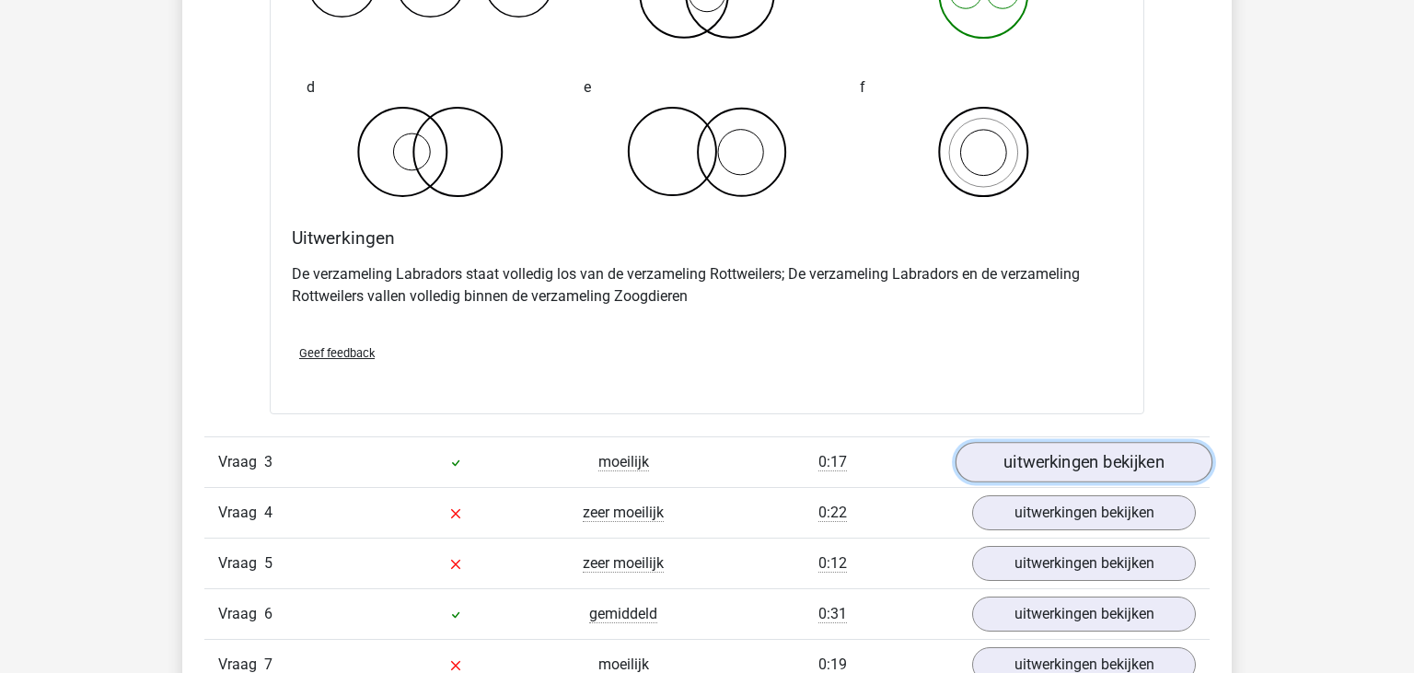
click at [1044, 449] on link "uitwerkingen bekijken" at bounding box center [1084, 462] width 257 height 41
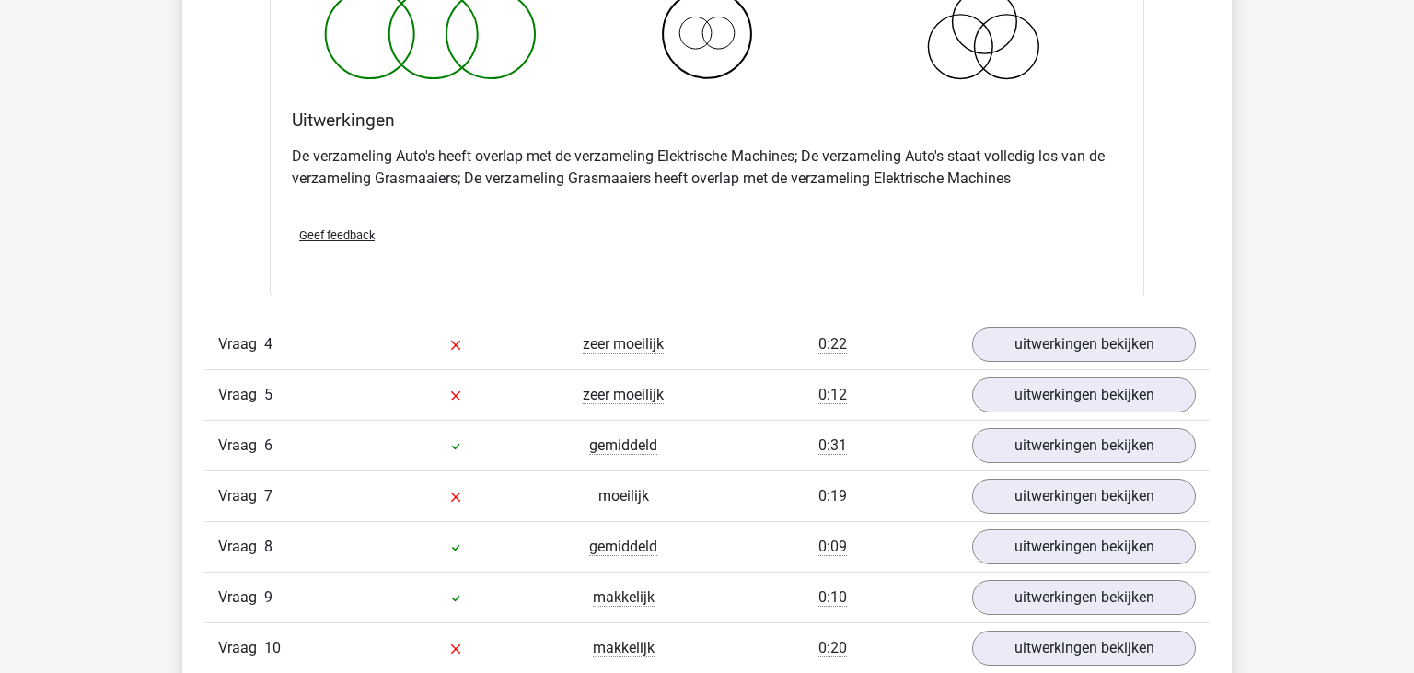
scroll to position [3289, 0]
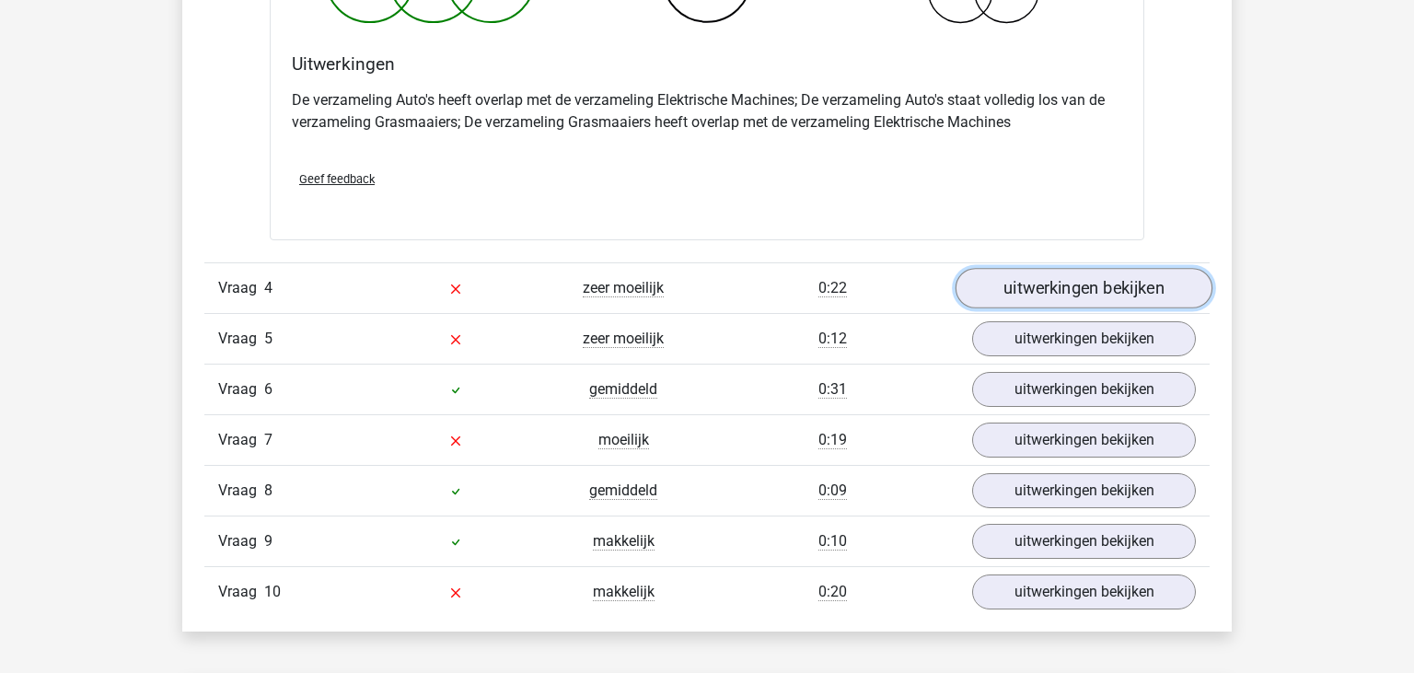
click at [1035, 285] on link "uitwerkingen bekijken" at bounding box center [1084, 288] width 257 height 41
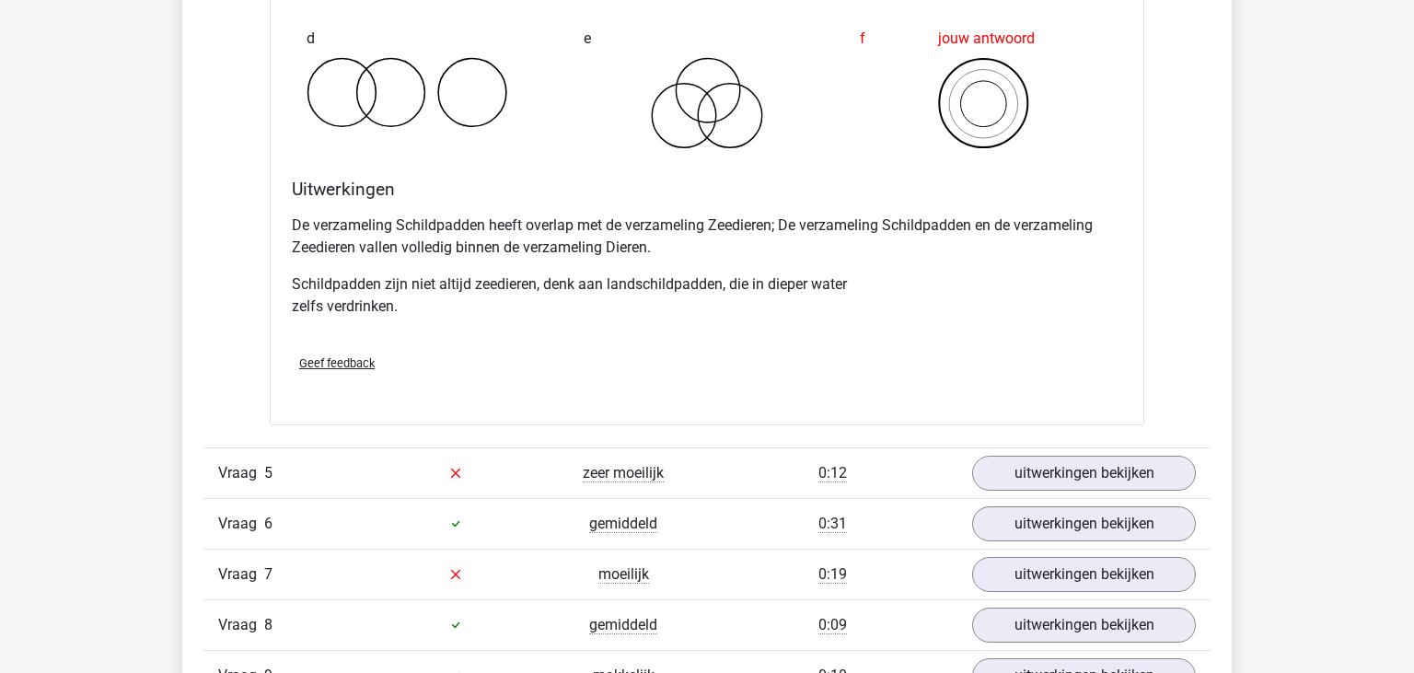
scroll to position [4032, 0]
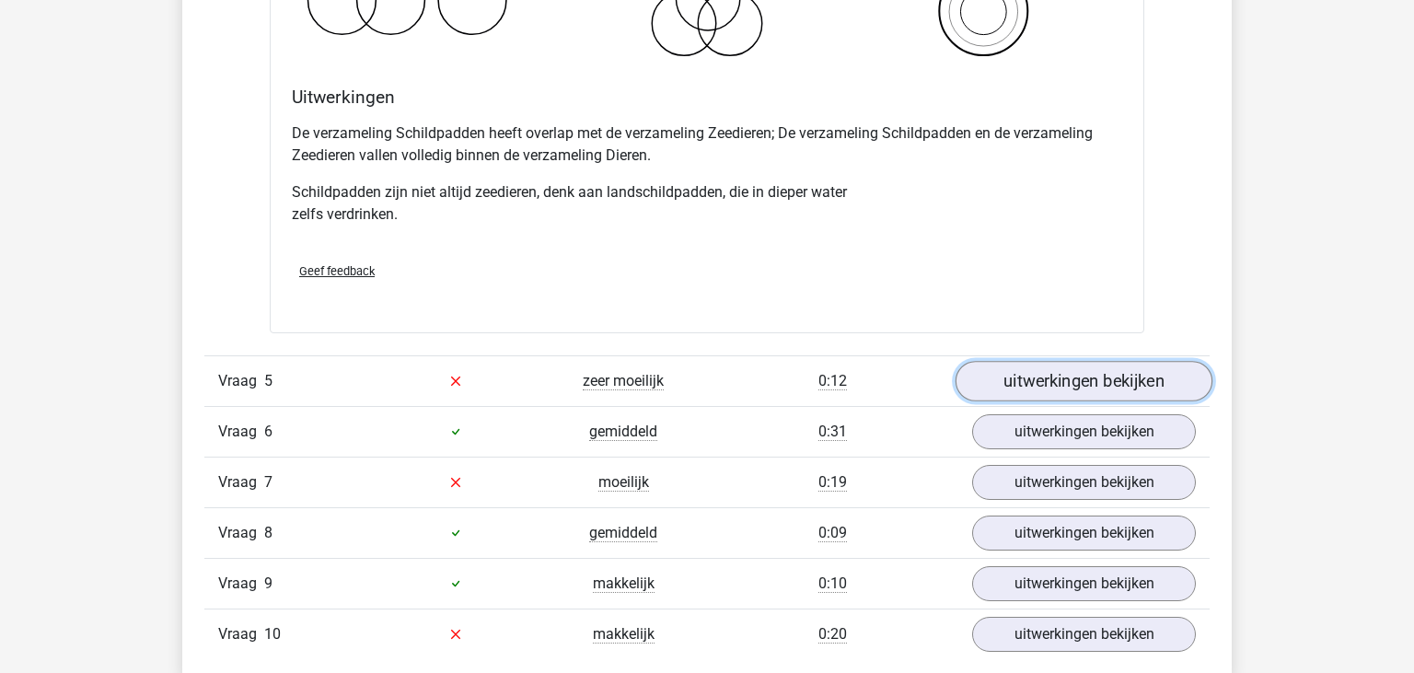
click at [1052, 391] on link "uitwerkingen bekijken" at bounding box center [1084, 381] width 257 height 41
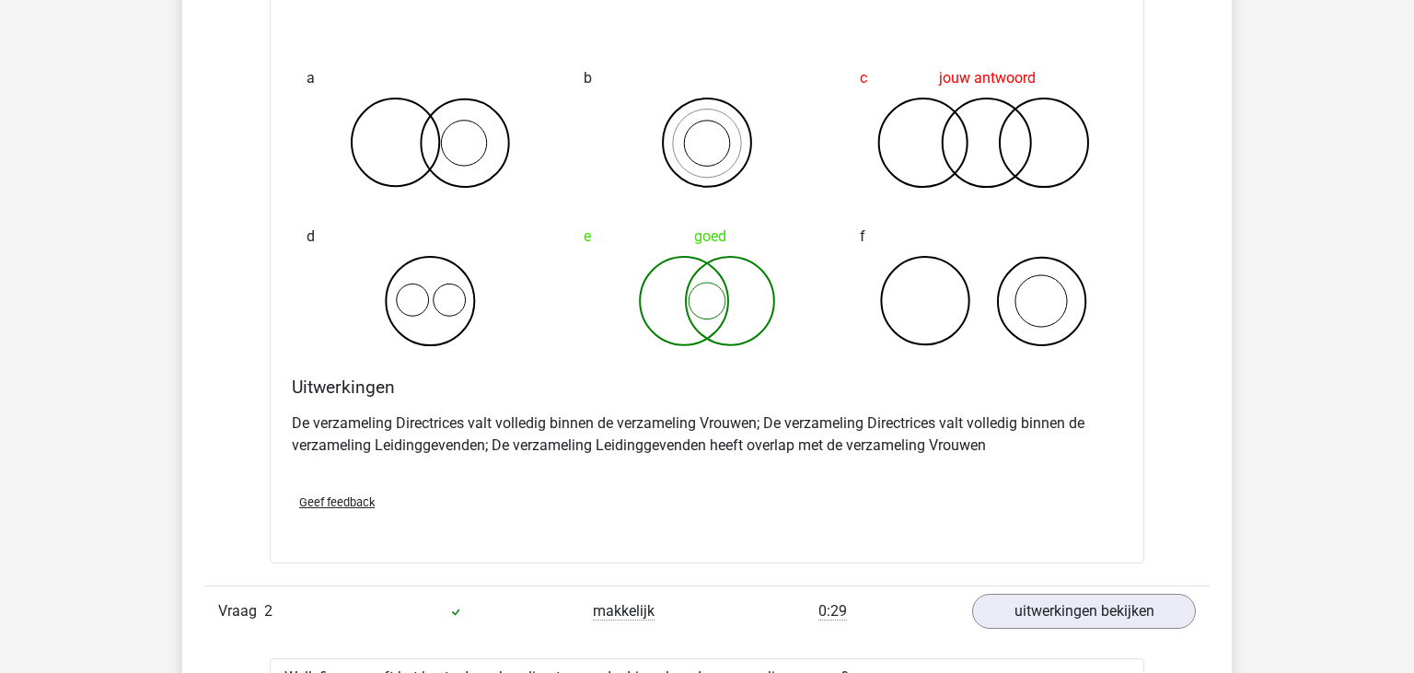
scroll to position [0, 0]
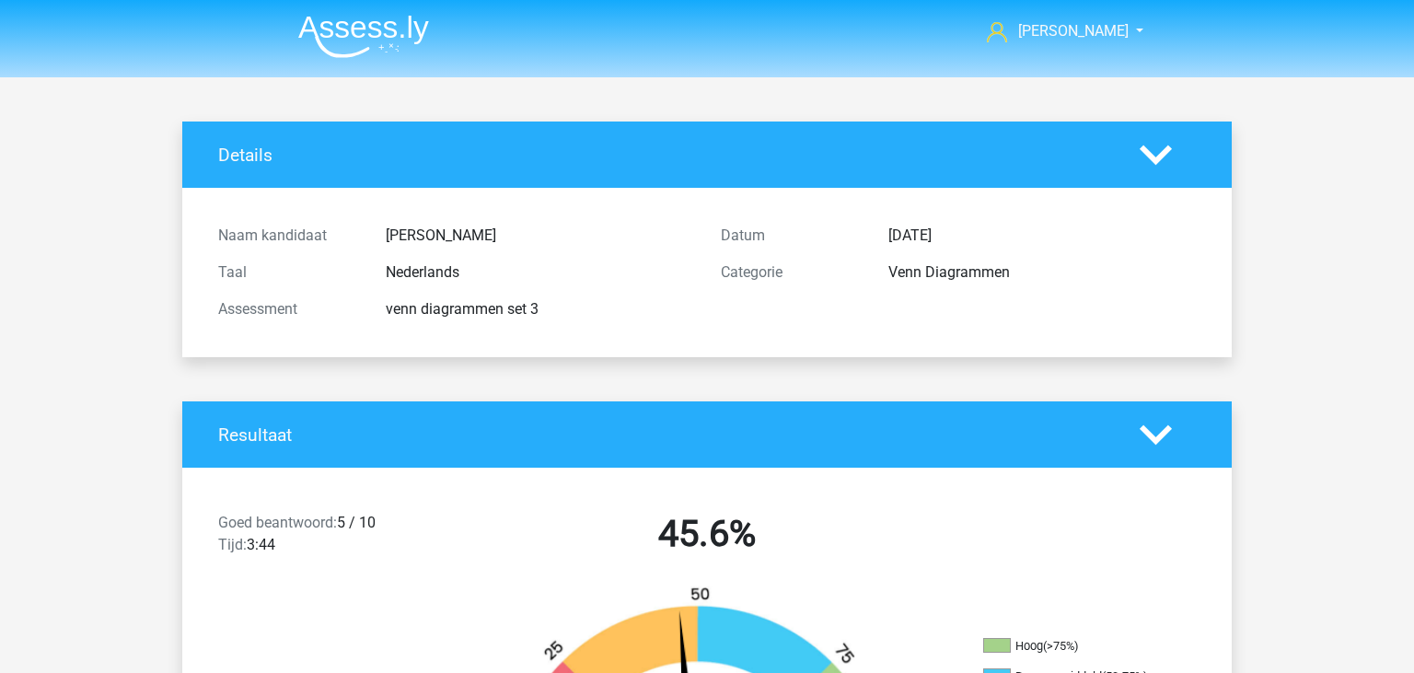
click at [374, 35] on img at bounding box center [363, 36] width 131 height 43
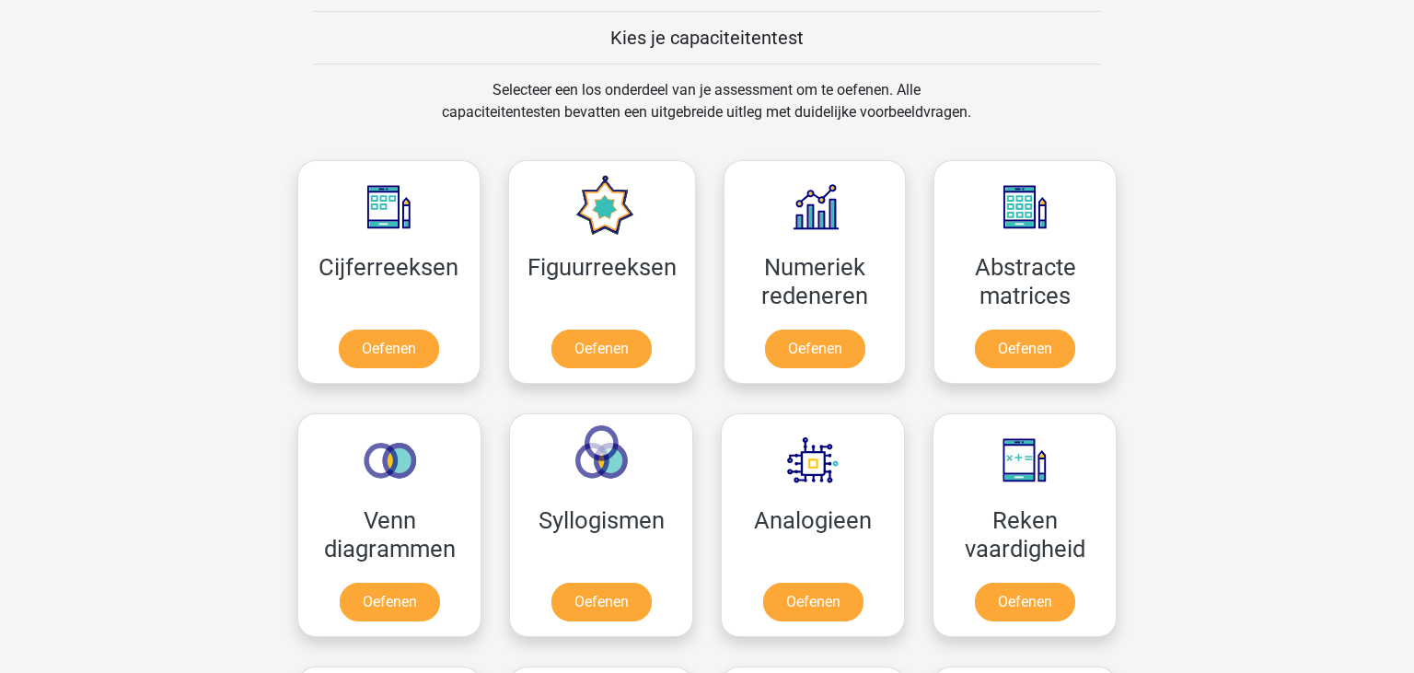
scroll to position [725, 0]
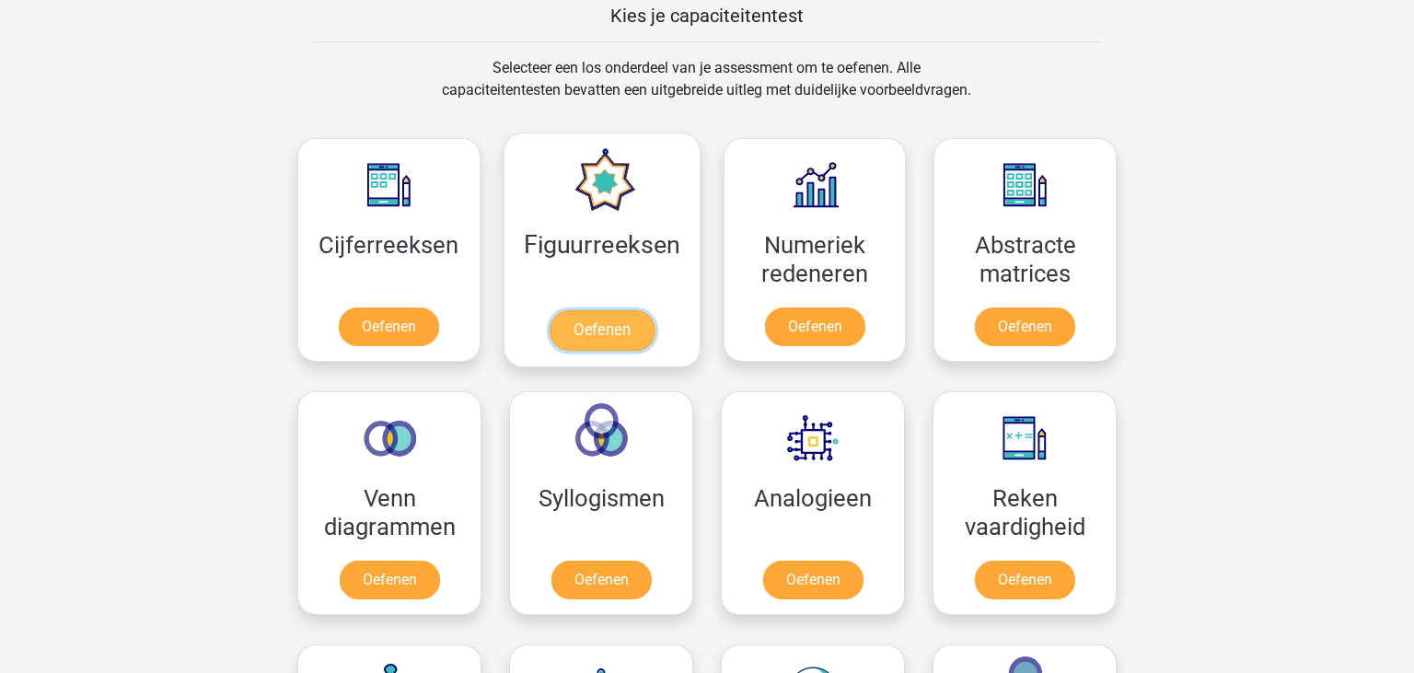
click at [597, 319] on link "Oefenen" at bounding box center [601, 330] width 105 height 41
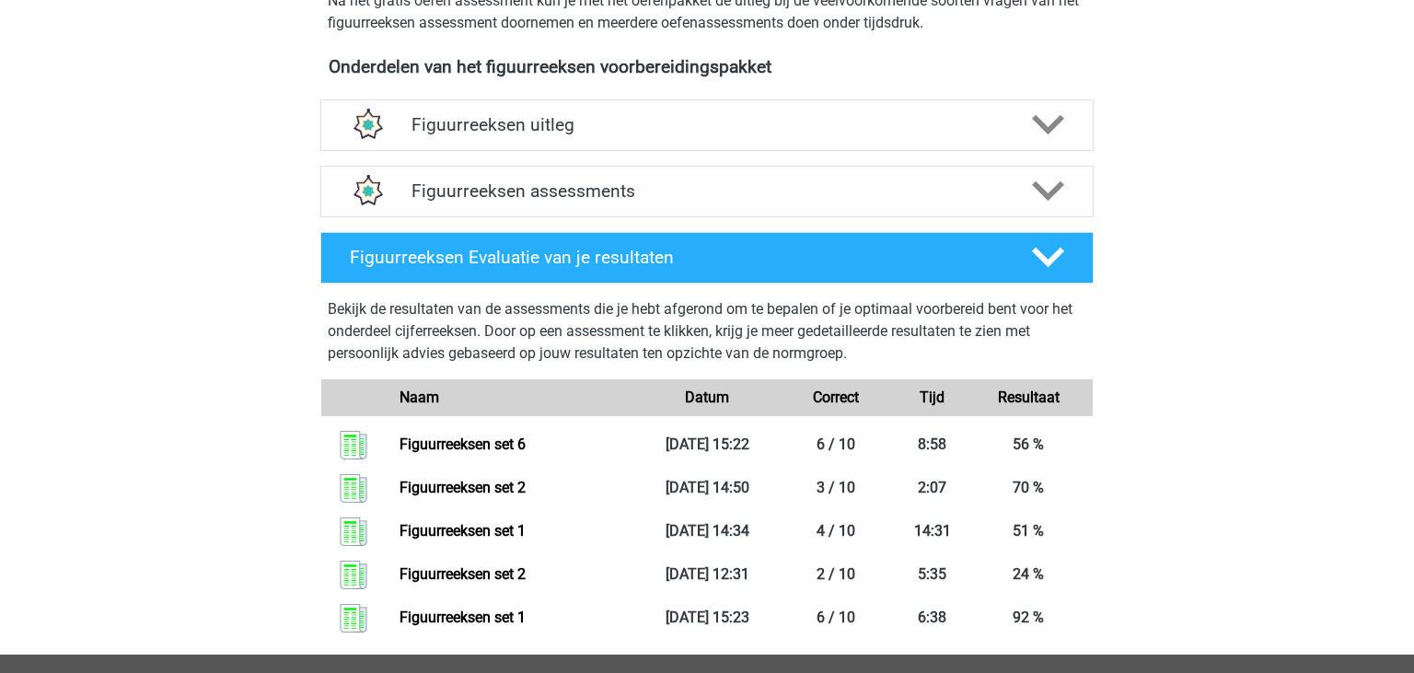
scroll to position [630, 0]
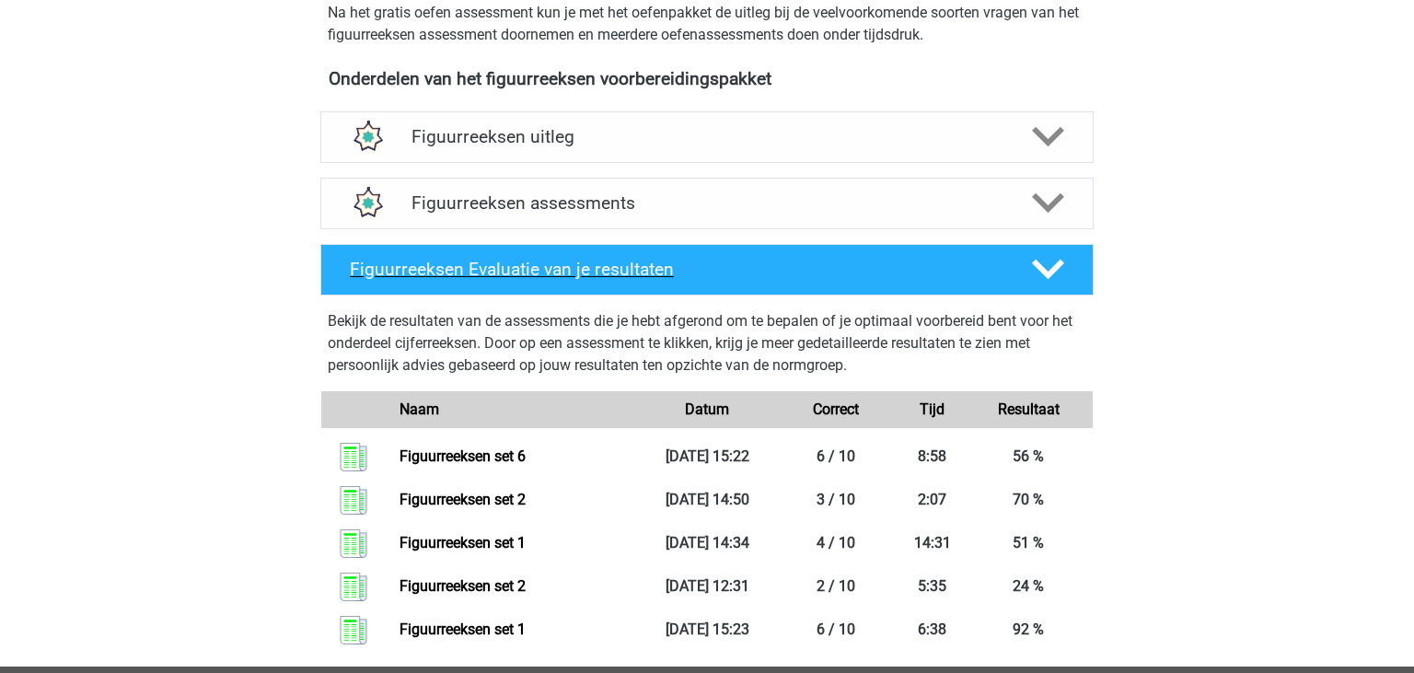
click at [1042, 263] on icon at bounding box center [1048, 269] width 32 height 32
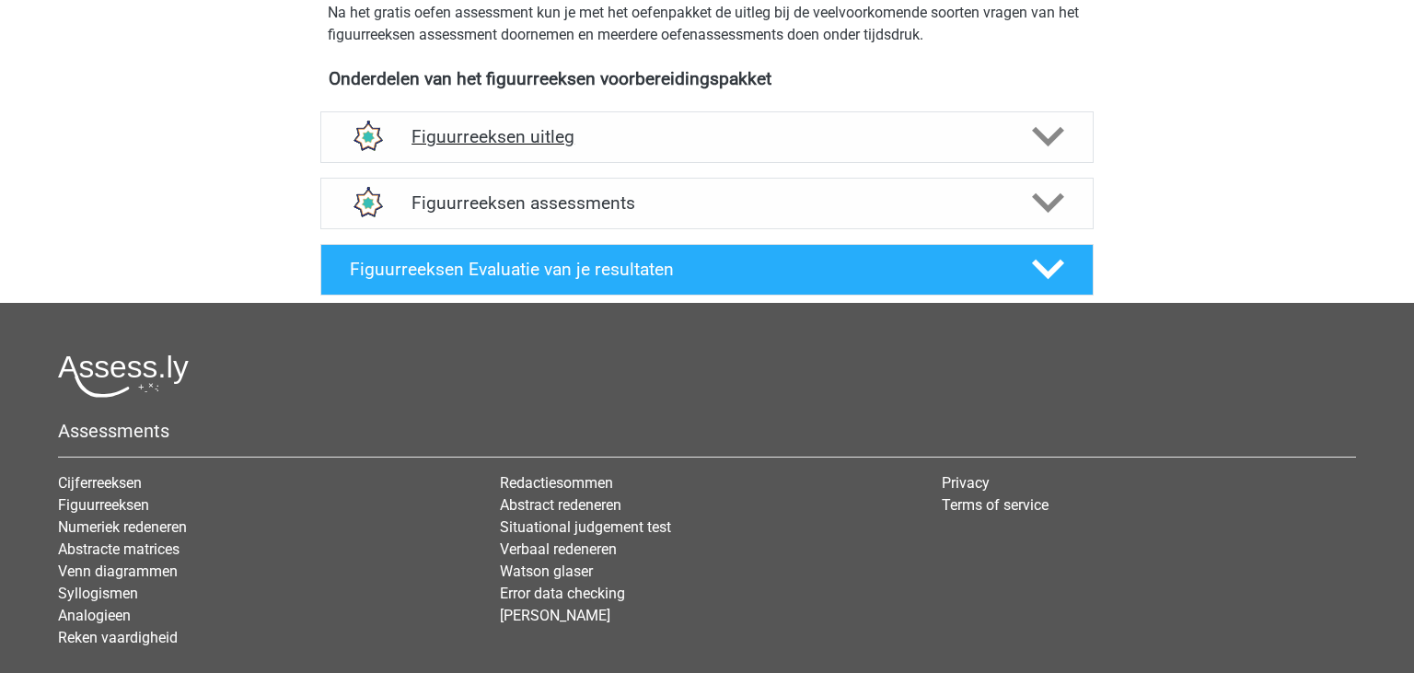
click at [1015, 159] on div "Figuurreeksen uitleg" at bounding box center [706, 137] width 773 height 52
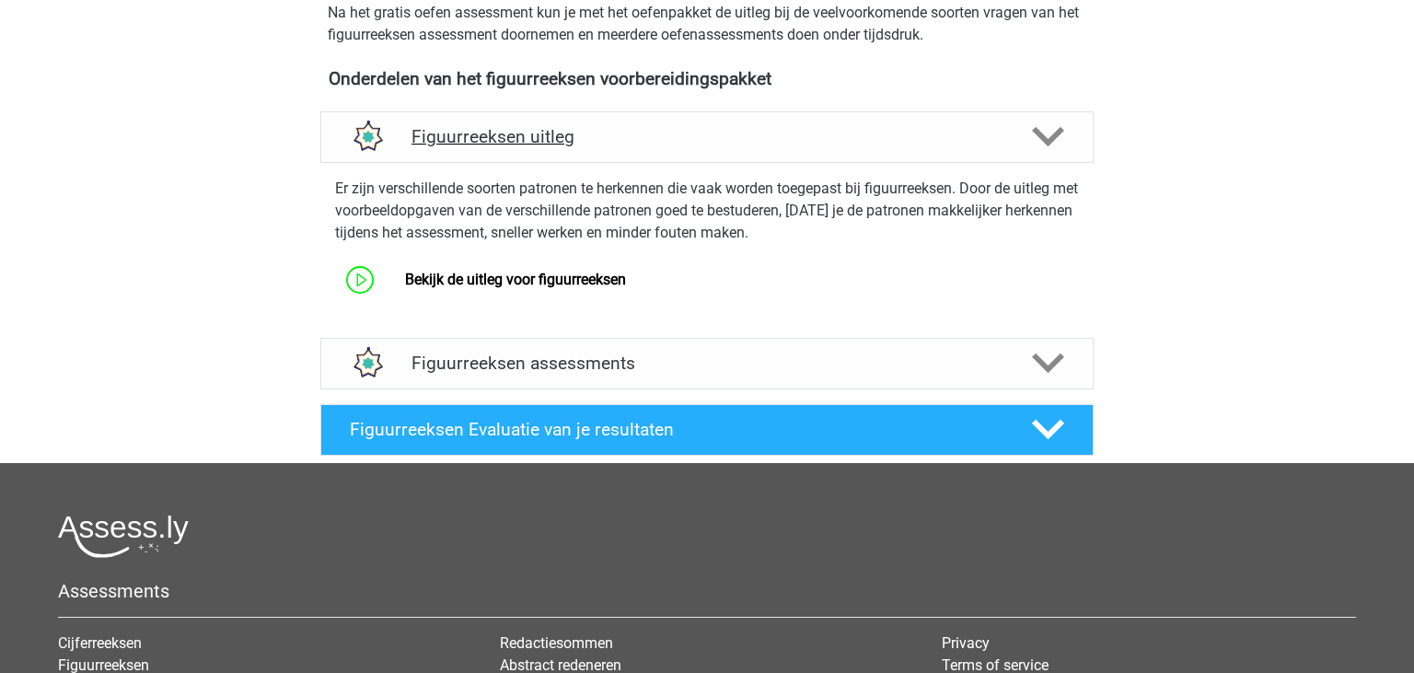
click at [1015, 139] on div "Figuurreeksen uitleg" at bounding box center [707, 136] width 619 height 21
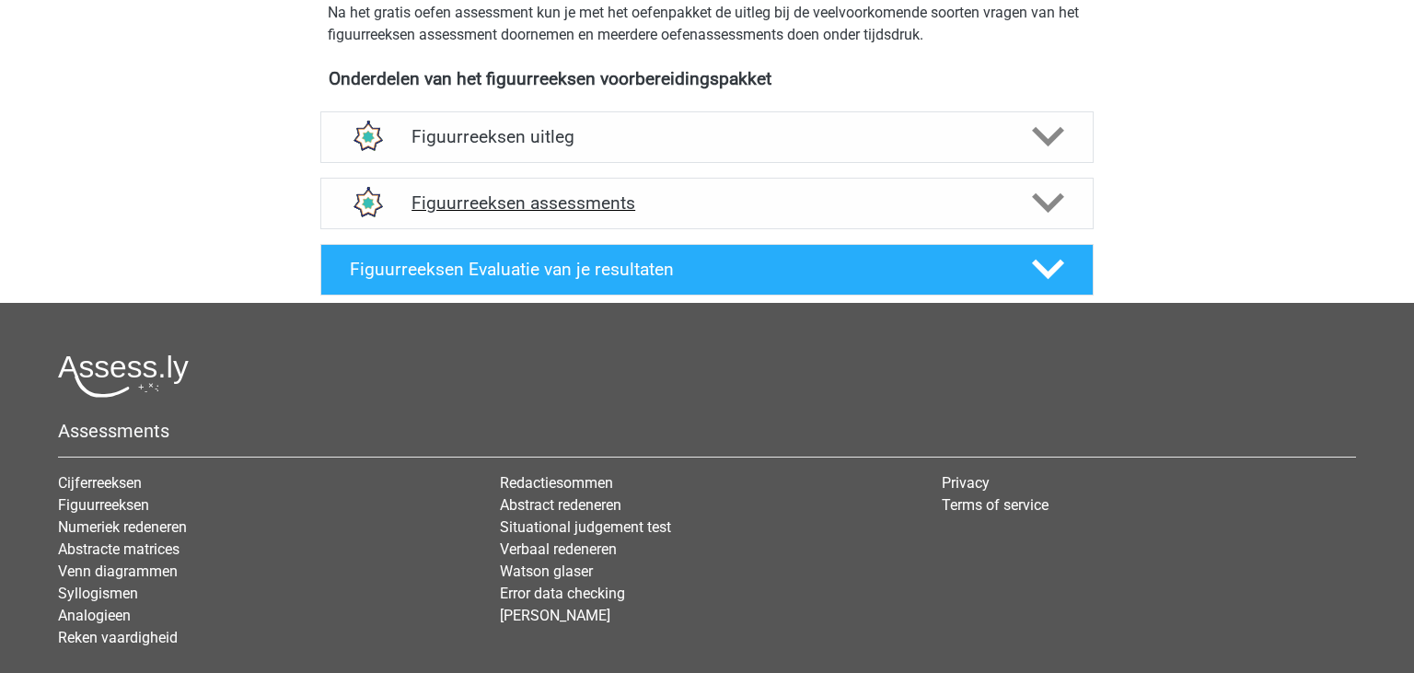
click at [1011, 202] on div "Figuurreeksen assessments" at bounding box center [707, 202] width 619 height 21
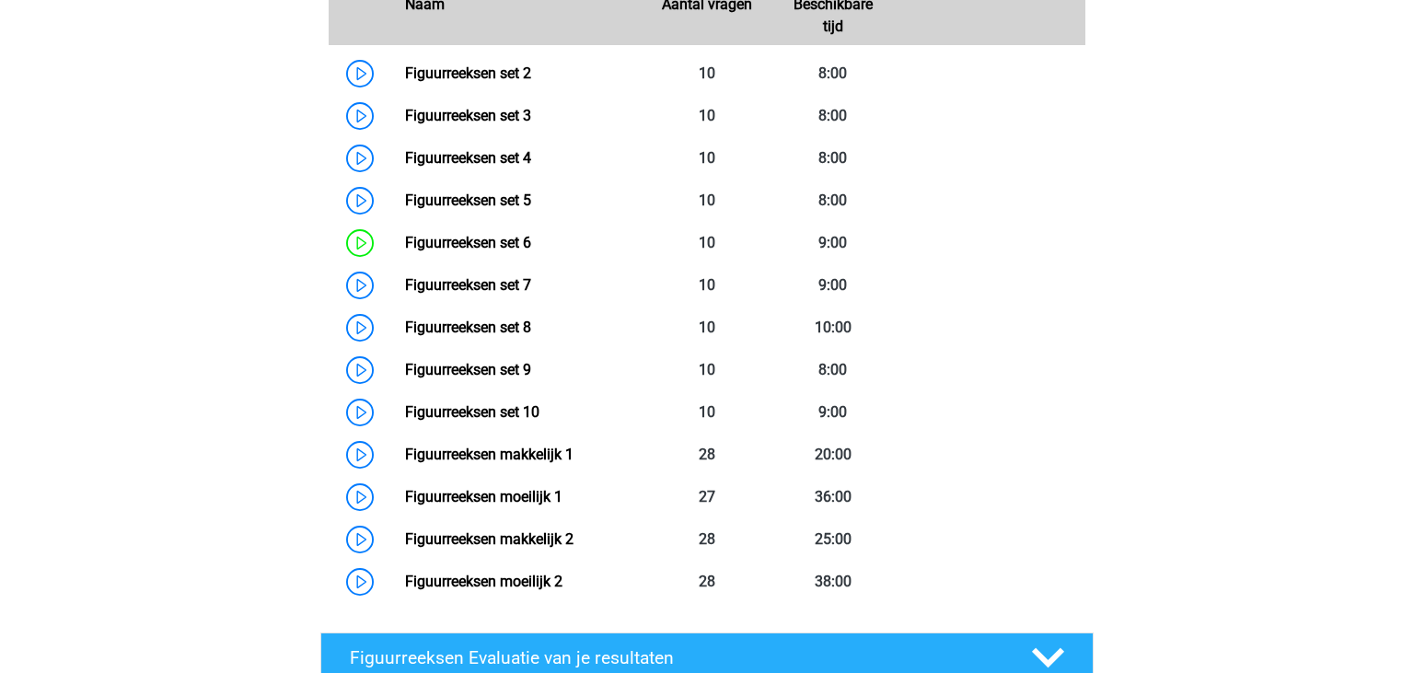
scroll to position [1035, 0]
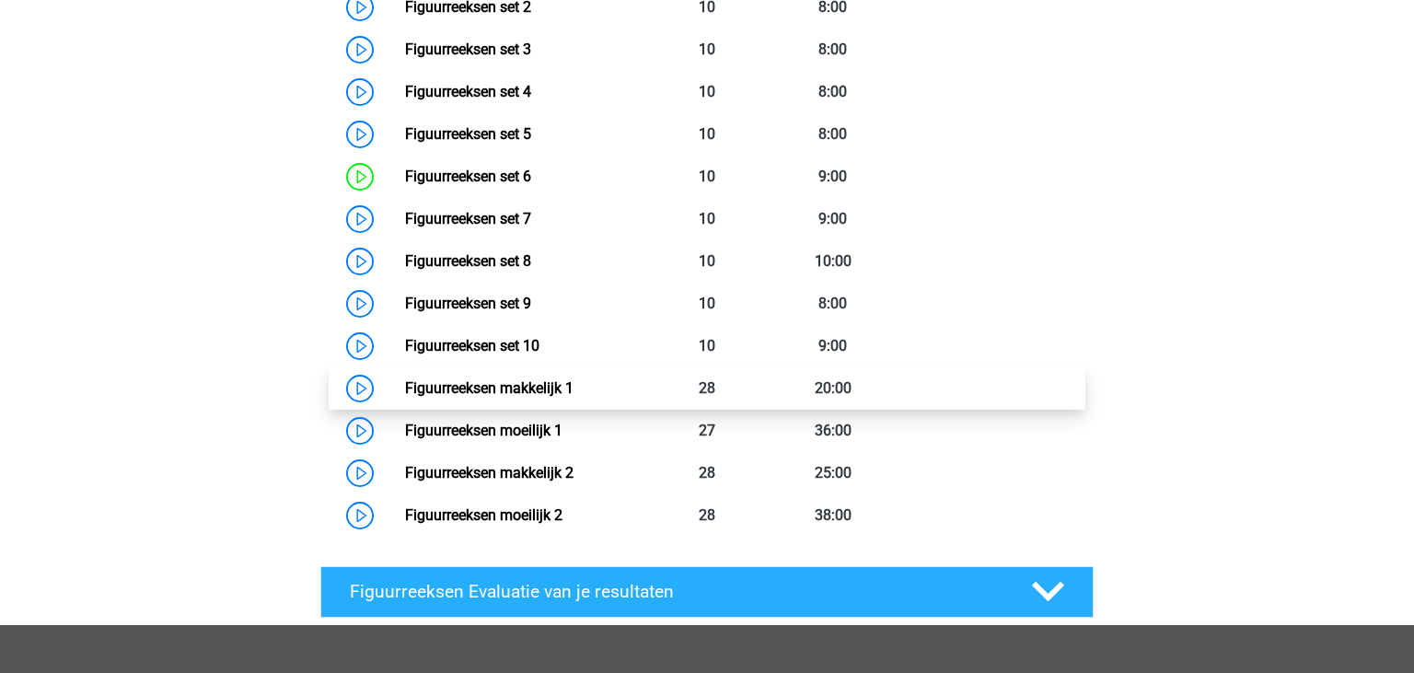
click at [545, 388] on link "Figuurreeksen makkelijk 1" at bounding box center [489, 387] width 168 height 17
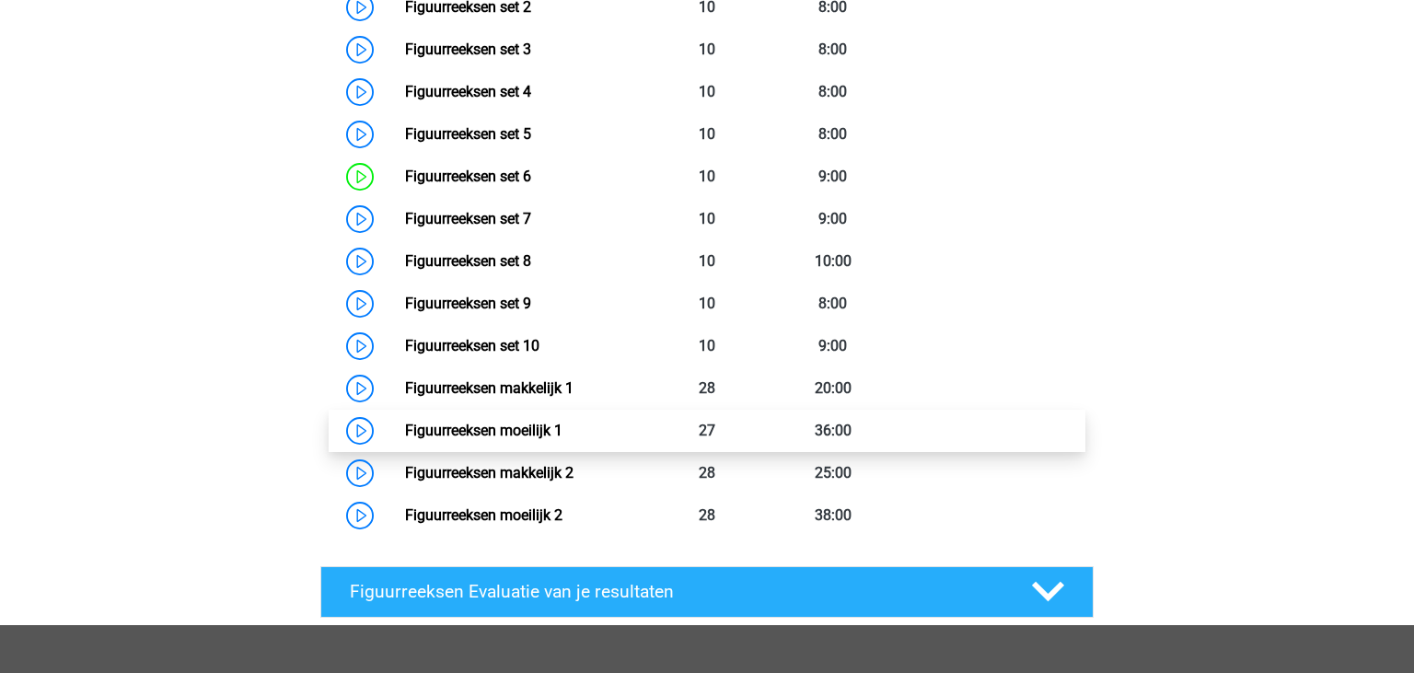
click at [562, 426] on link "Figuurreeksen moeilijk 1" at bounding box center [483, 430] width 157 height 17
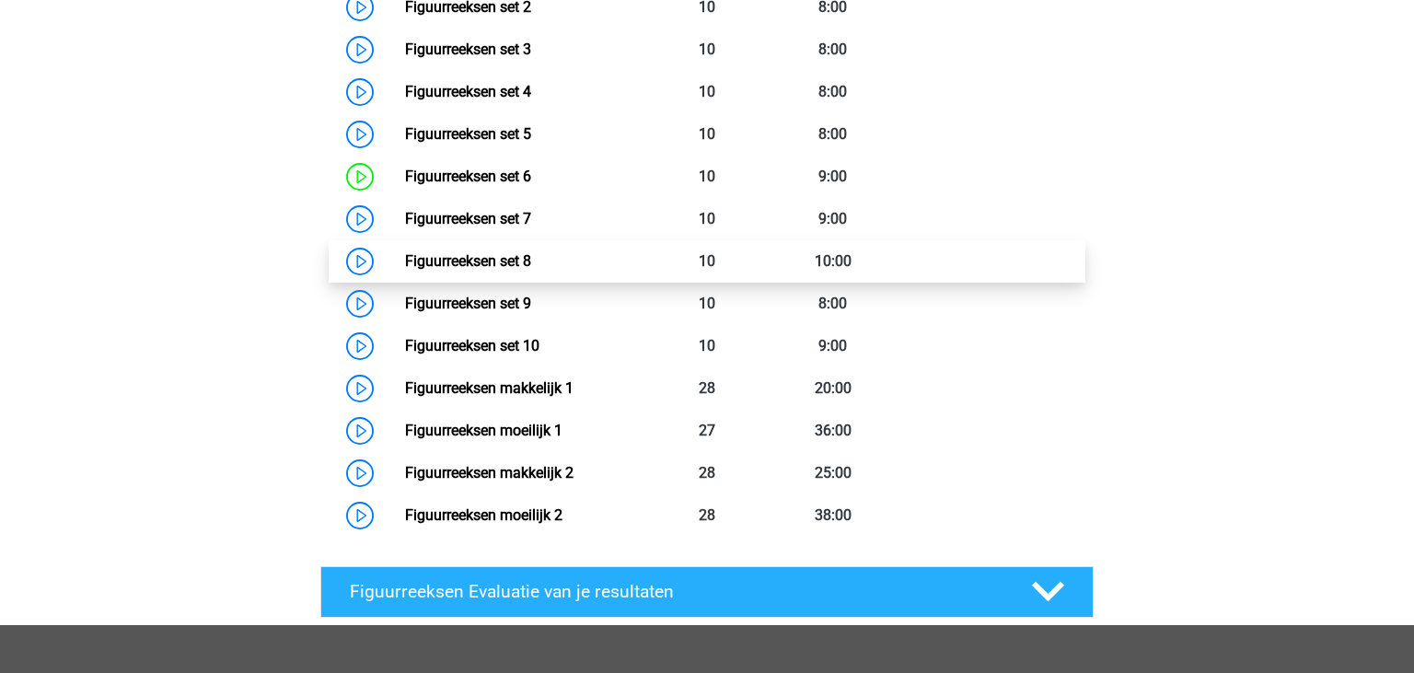
click at [529, 270] on link "Figuurreeksen set 8" at bounding box center [468, 260] width 126 height 17
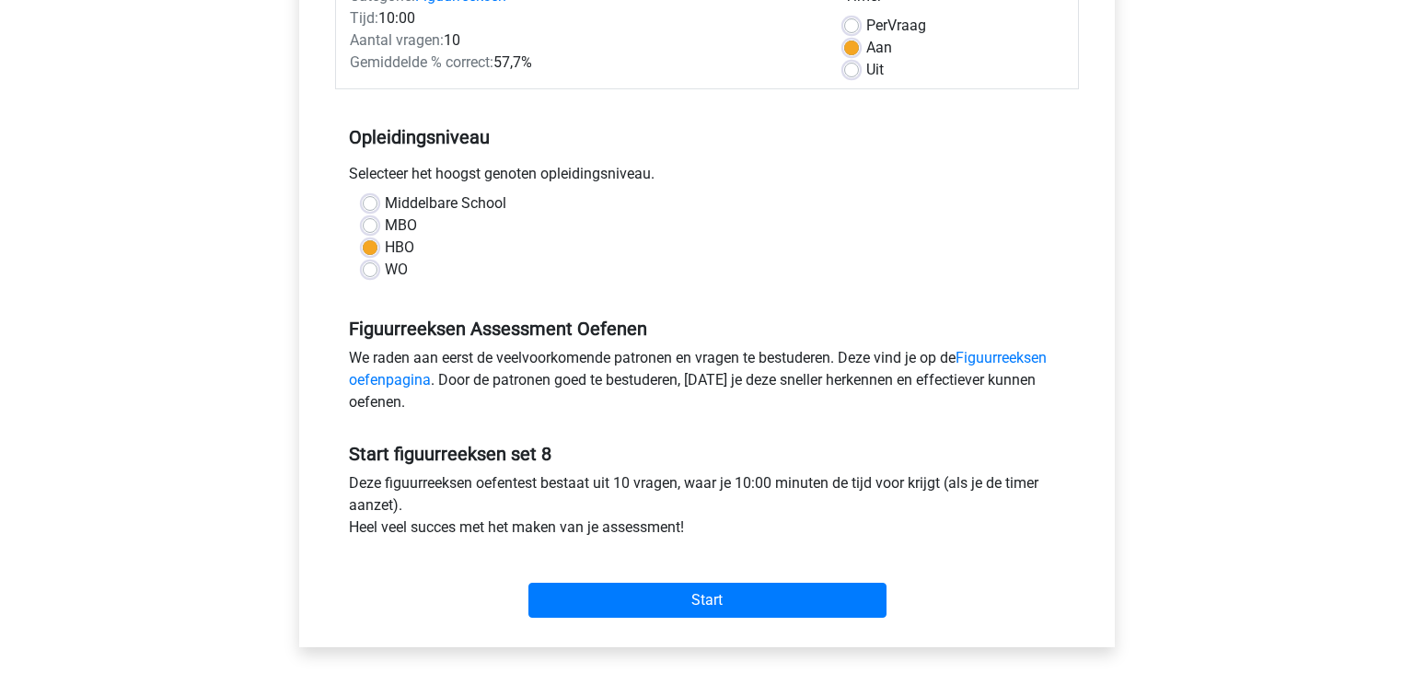
scroll to position [287, 0]
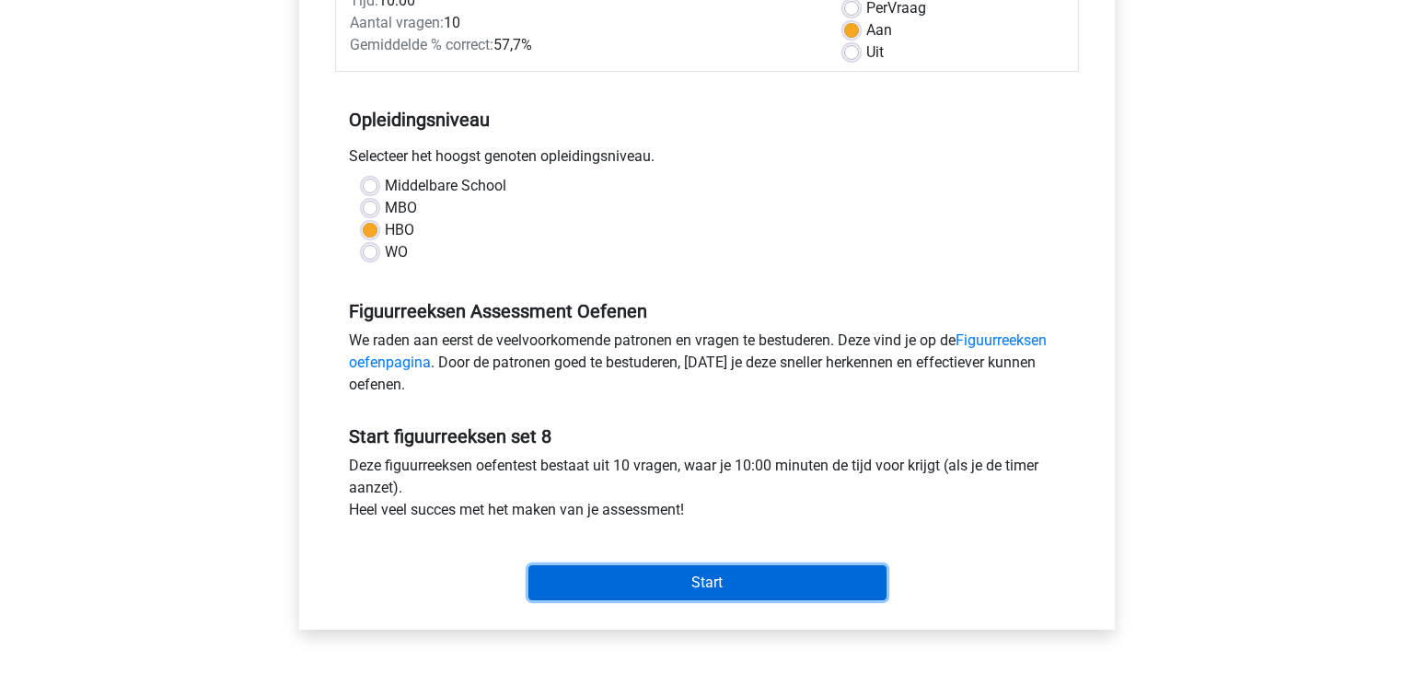
click at [783, 583] on input "Start" at bounding box center [707, 582] width 358 height 35
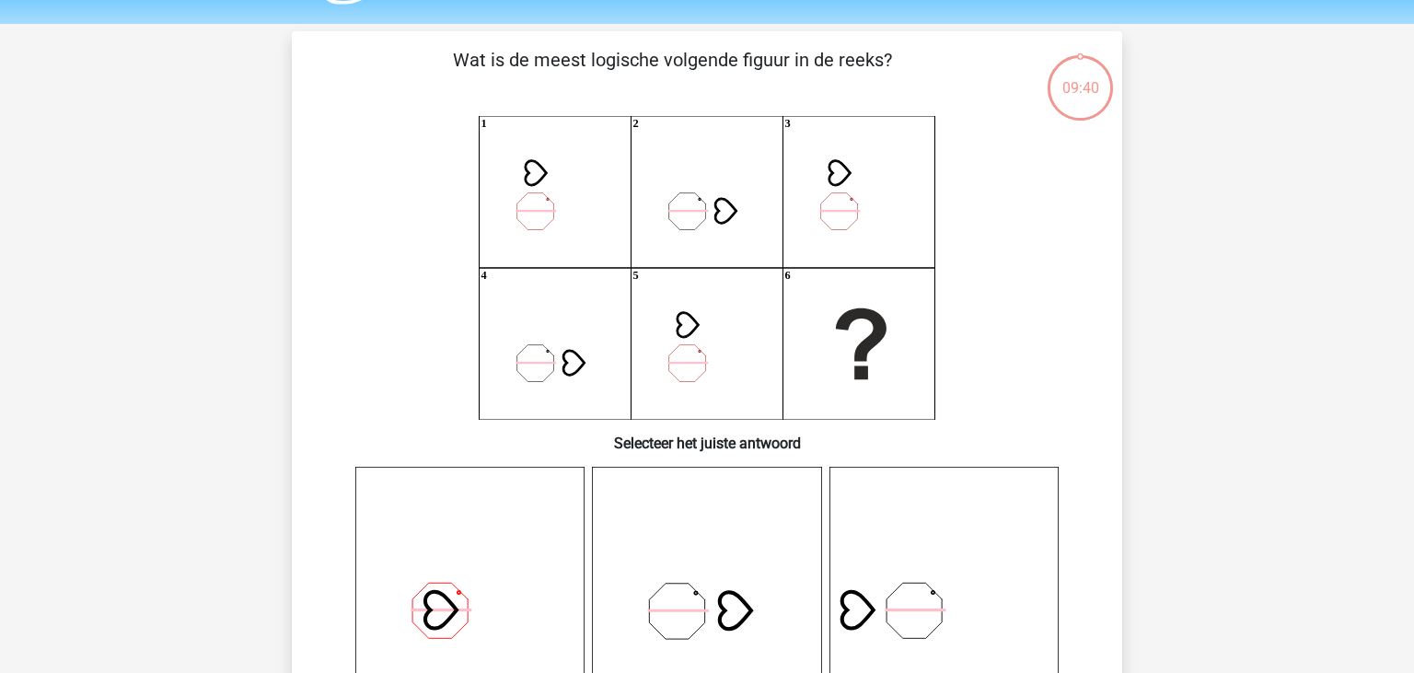
scroll to position [41, 0]
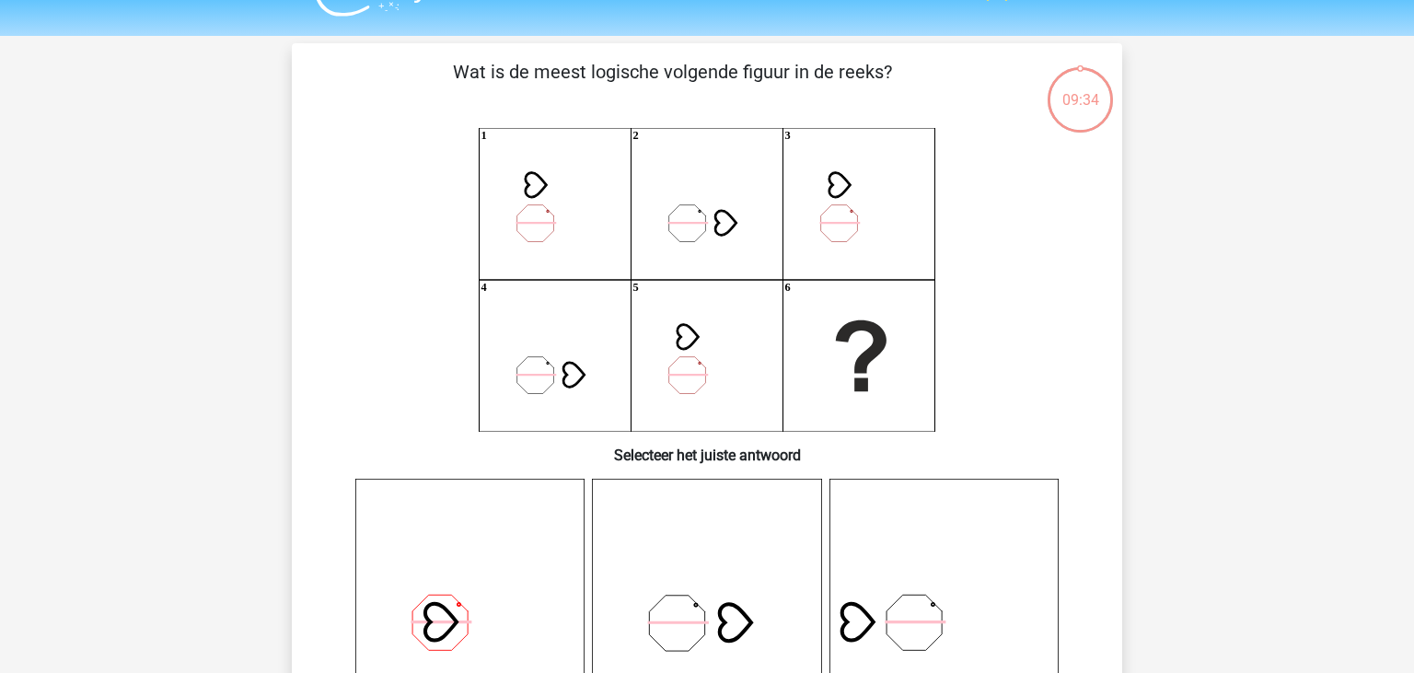
drag, startPoint x: 1413, startPoint y: 211, endPoint x: 1385, endPoint y: 268, distance: 63.8
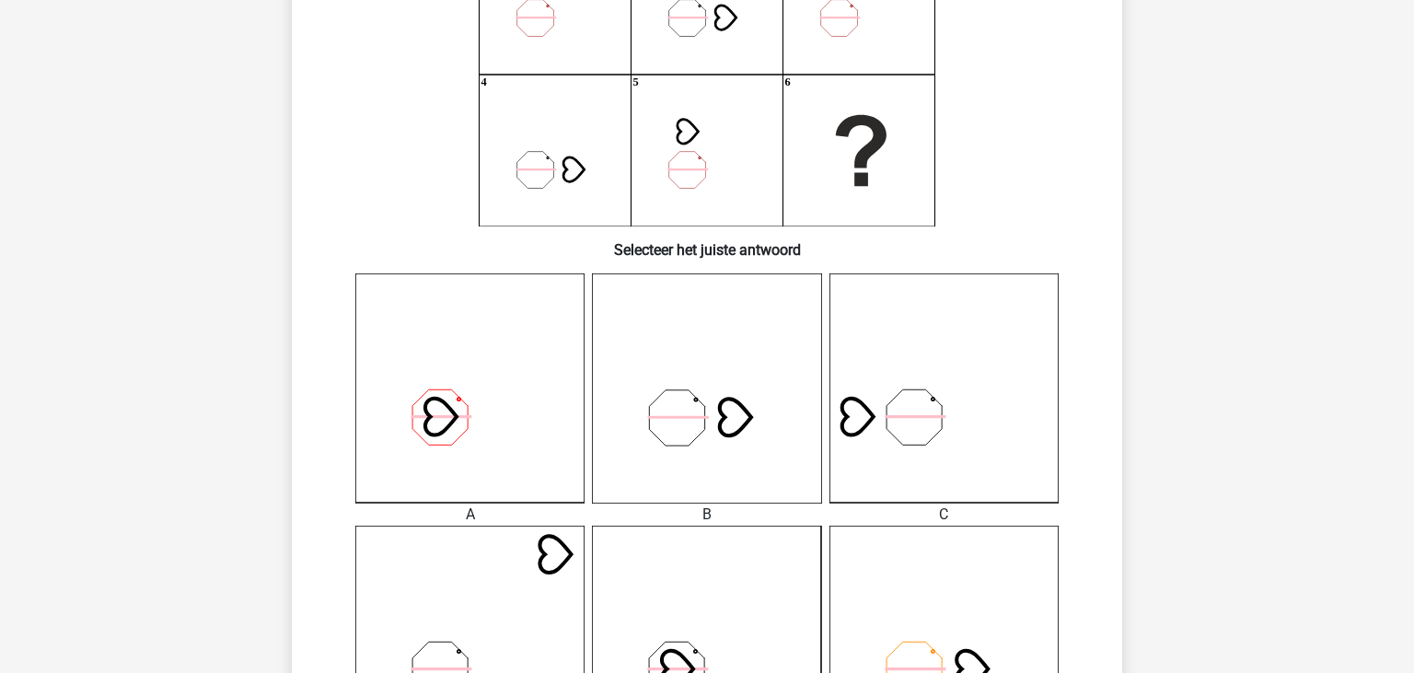
scroll to position [243, 0]
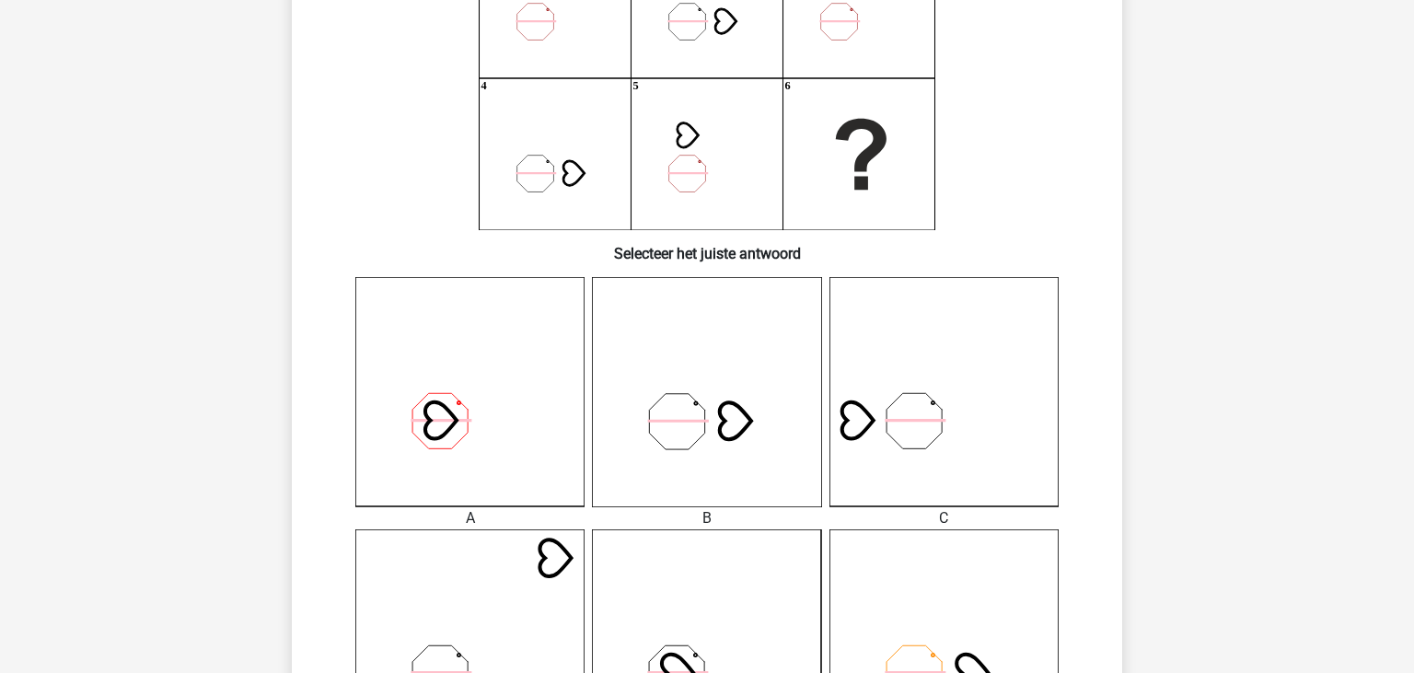
click at [702, 425] on icon at bounding box center [706, 391] width 229 height 229
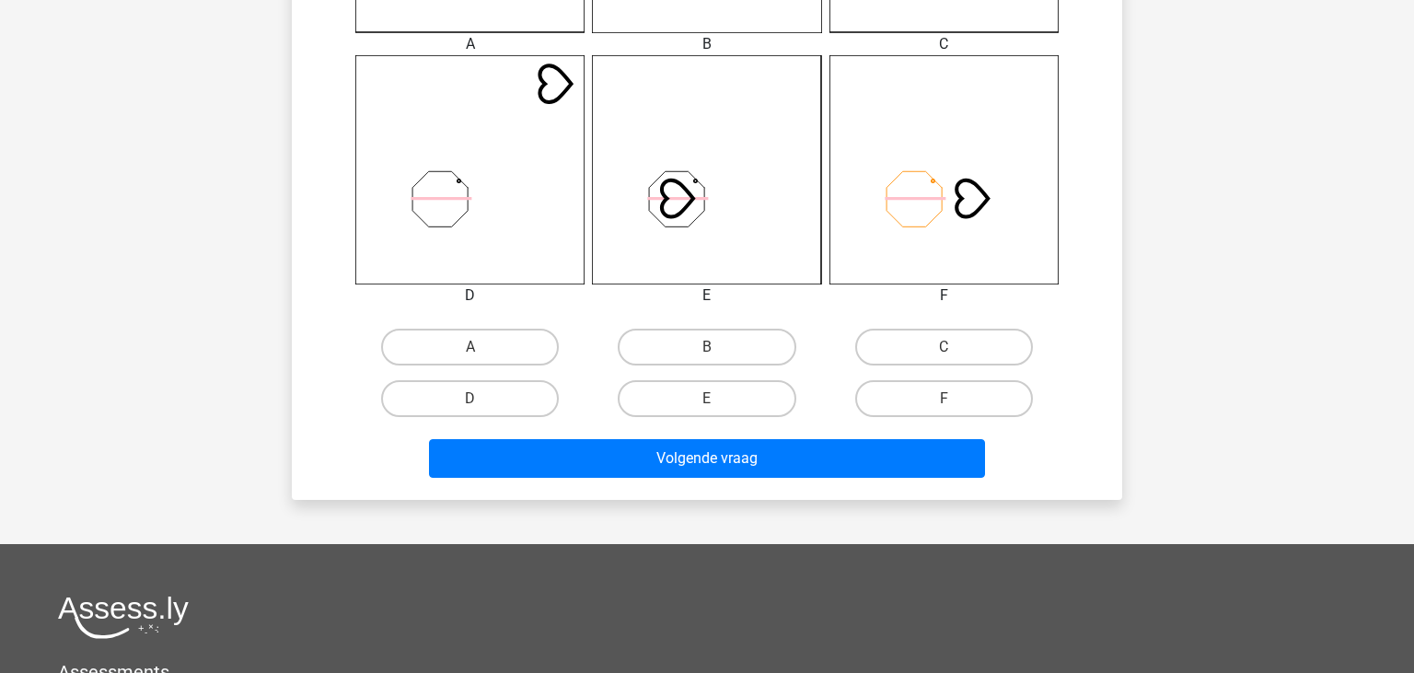
scroll to position [721, 0]
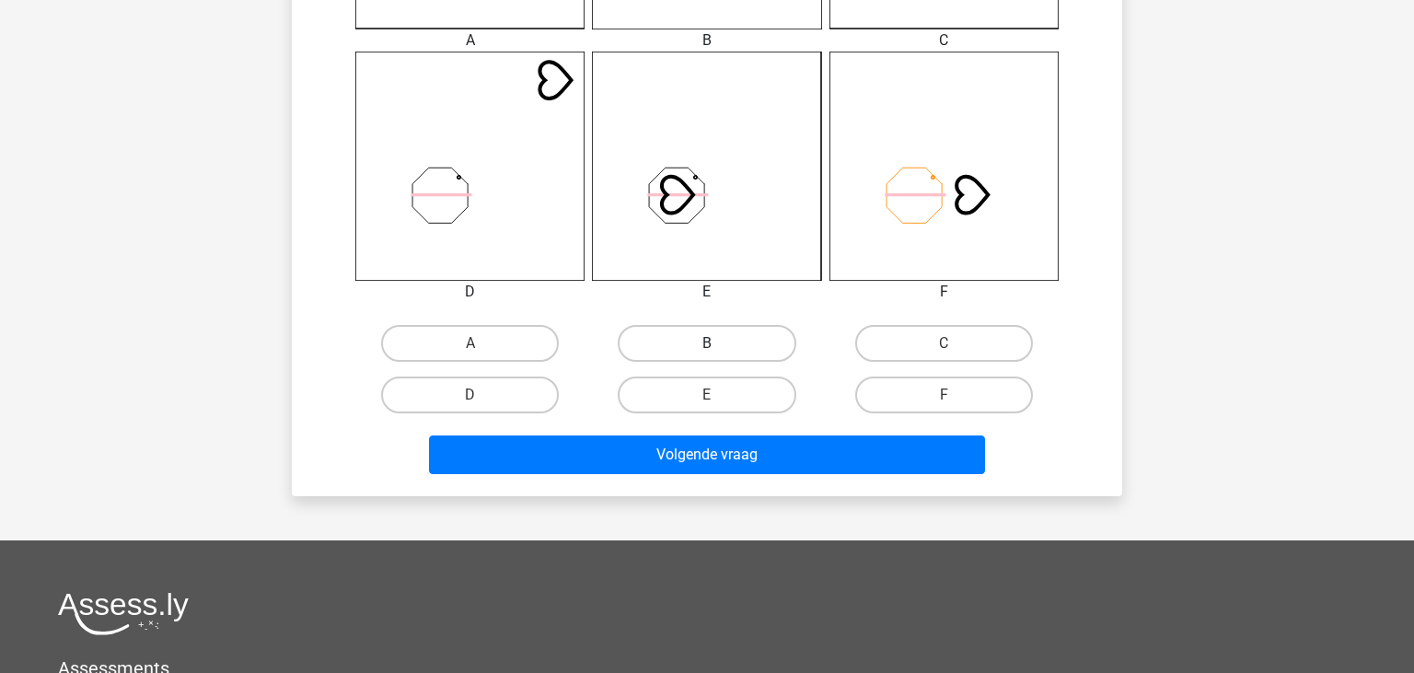
click at [656, 327] on label "B" at bounding box center [707, 343] width 178 height 37
click at [707, 343] on input "B" at bounding box center [713, 349] width 12 height 12
radio input "true"
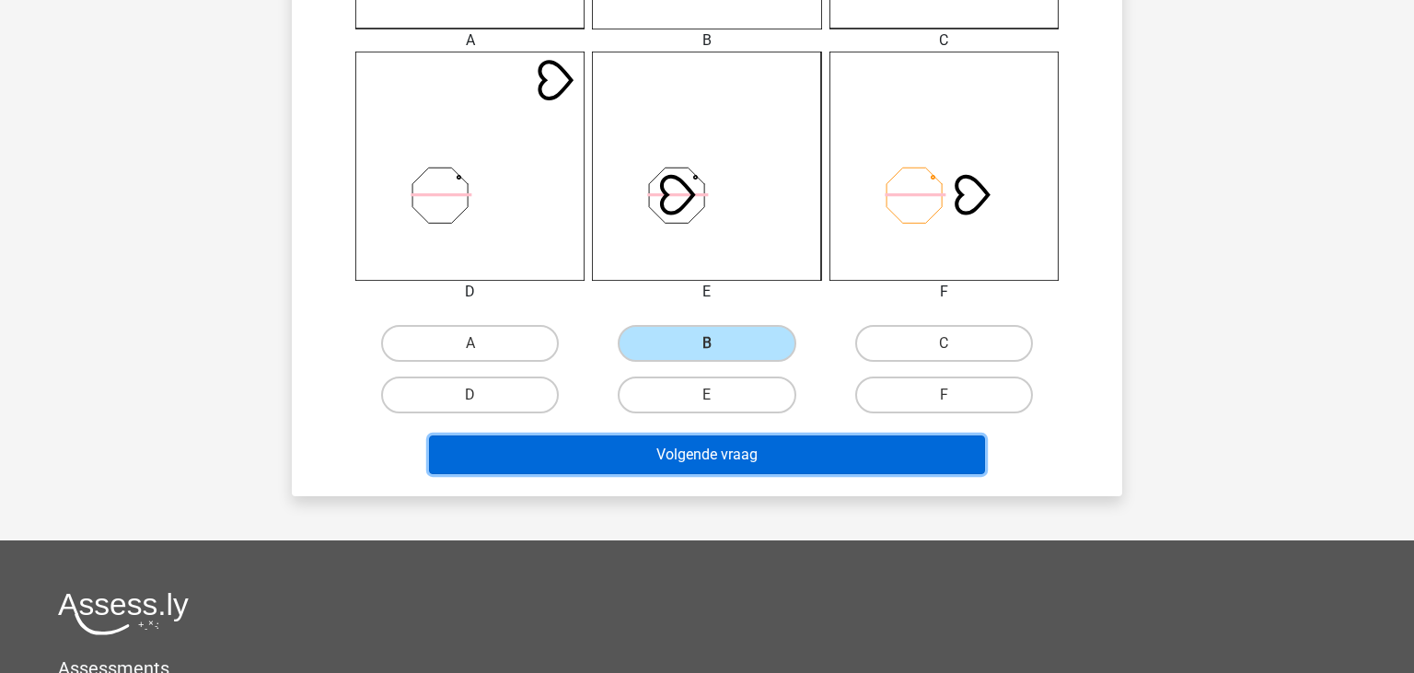
click at [690, 448] on button "Volgende vraag" at bounding box center [707, 454] width 557 height 39
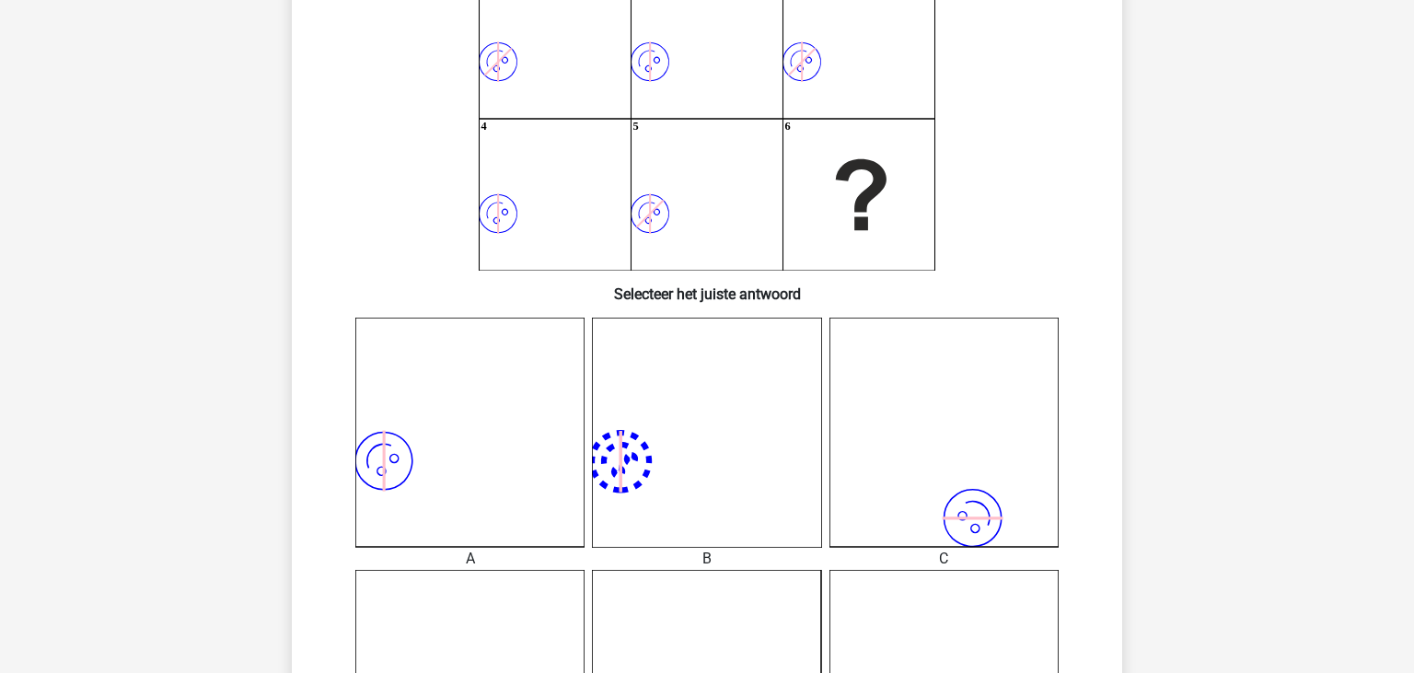
scroll to position [199, 0]
click at [579, 428] on div "image/svg+xml" at bounding box center [706, 435] width 257 height 229
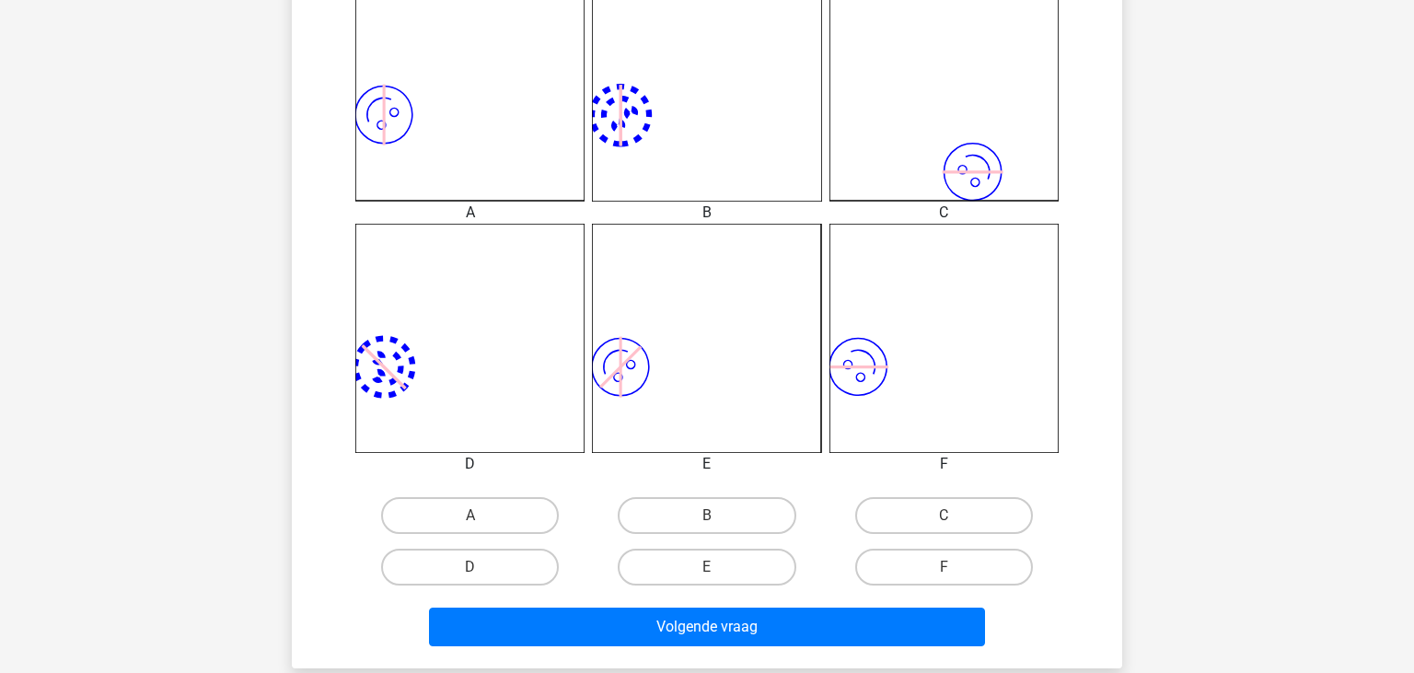
scroll to position [556, 0]
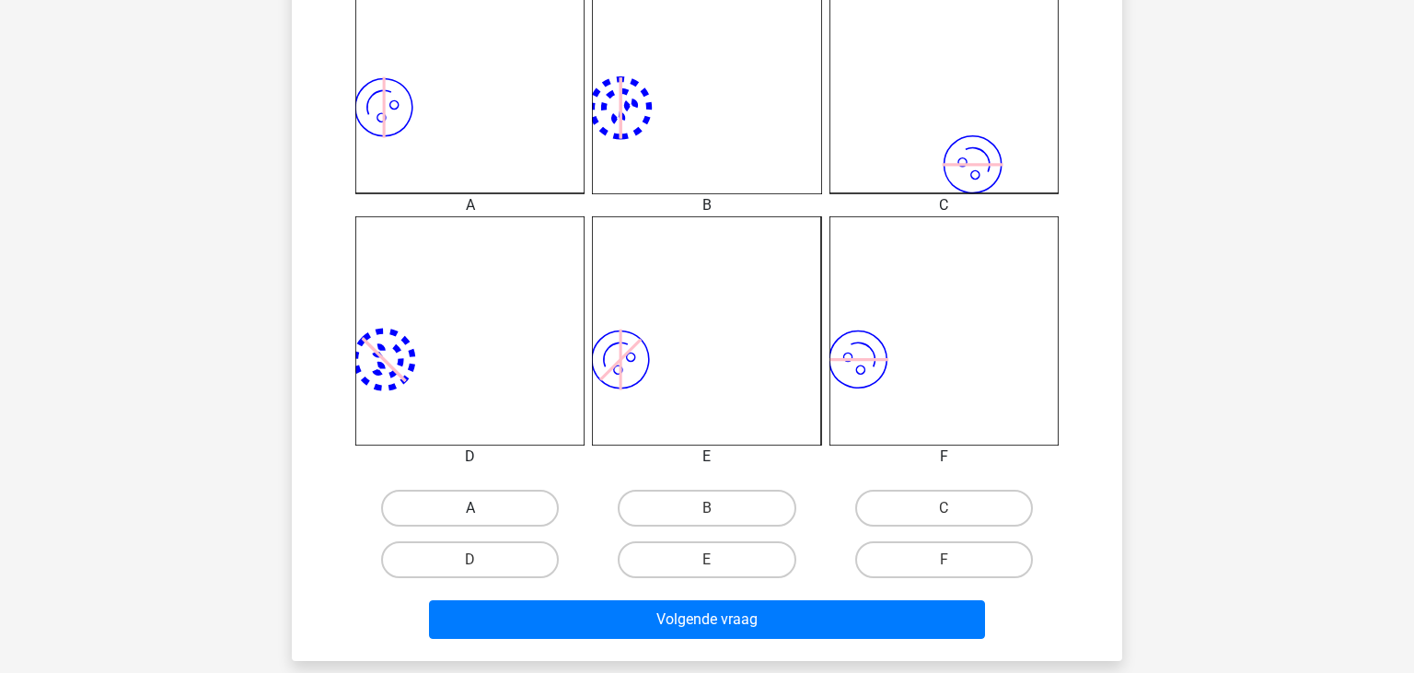
click at [532, 517] on label "A" at bounding box center [470, 508] width 178 height 37
click at [482, 517] on input "A" at bounding box center [476, 514] width 12 height 12
radio input "true"
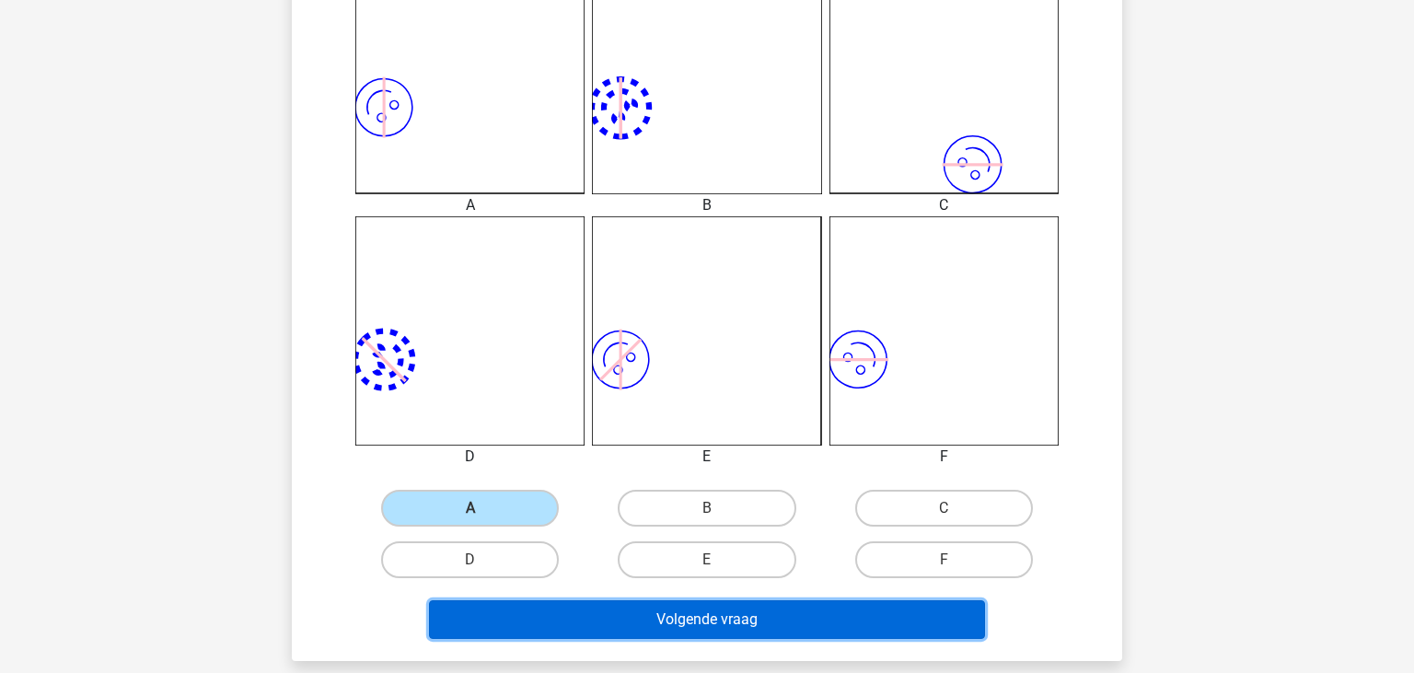
click at [632, 618] on button "Volgende vraag" at bounding box center [707, 619] width 557 height 39
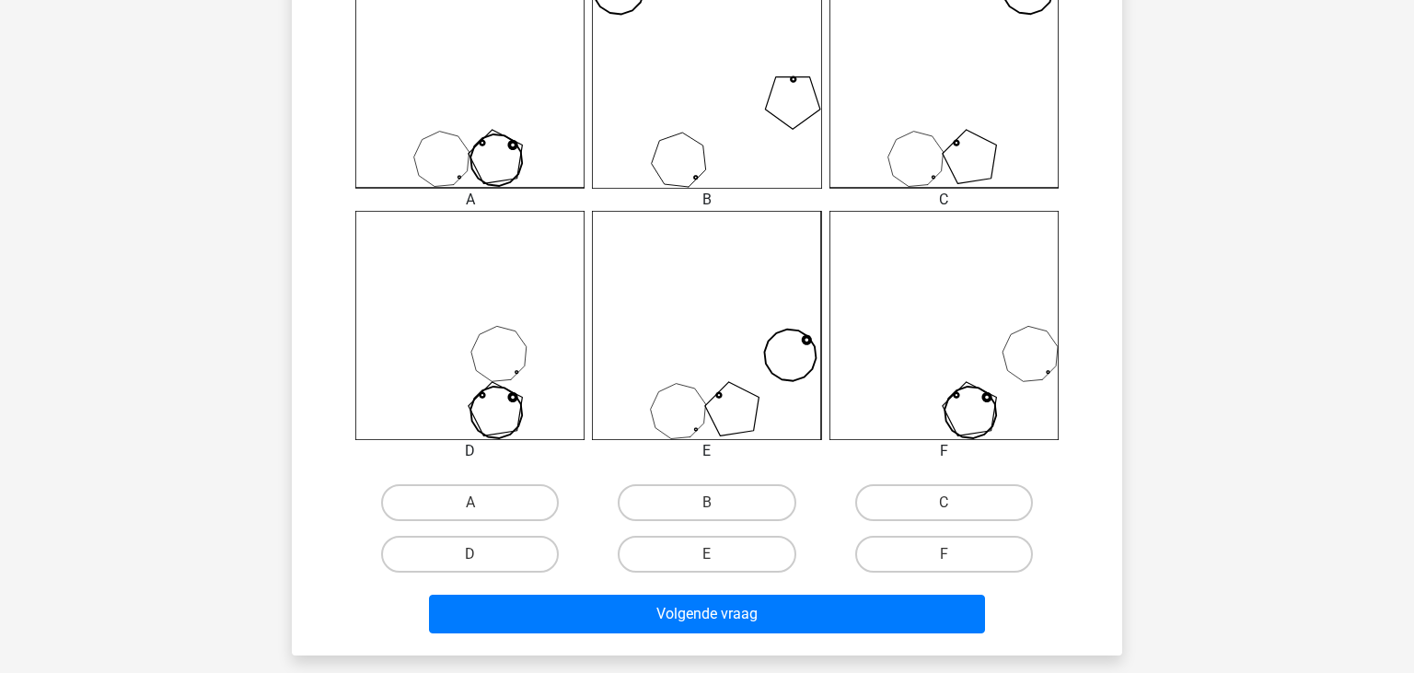
scroll to position [574, 0]
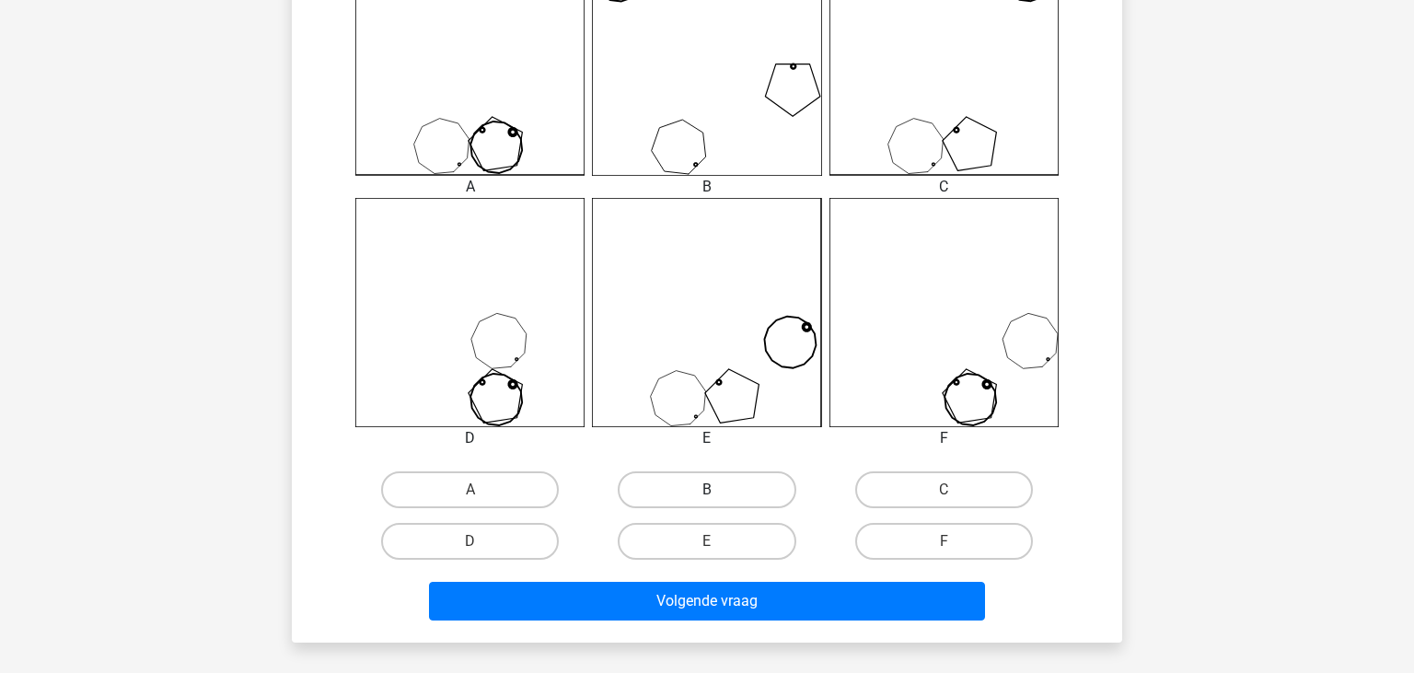
click at [668, 484] on label "B" at bounding box center [707, 489] width 178 height 37
click at [707, 490] on input "B" at bounding box center [713, 496] width 12 height 12
radio input "true"
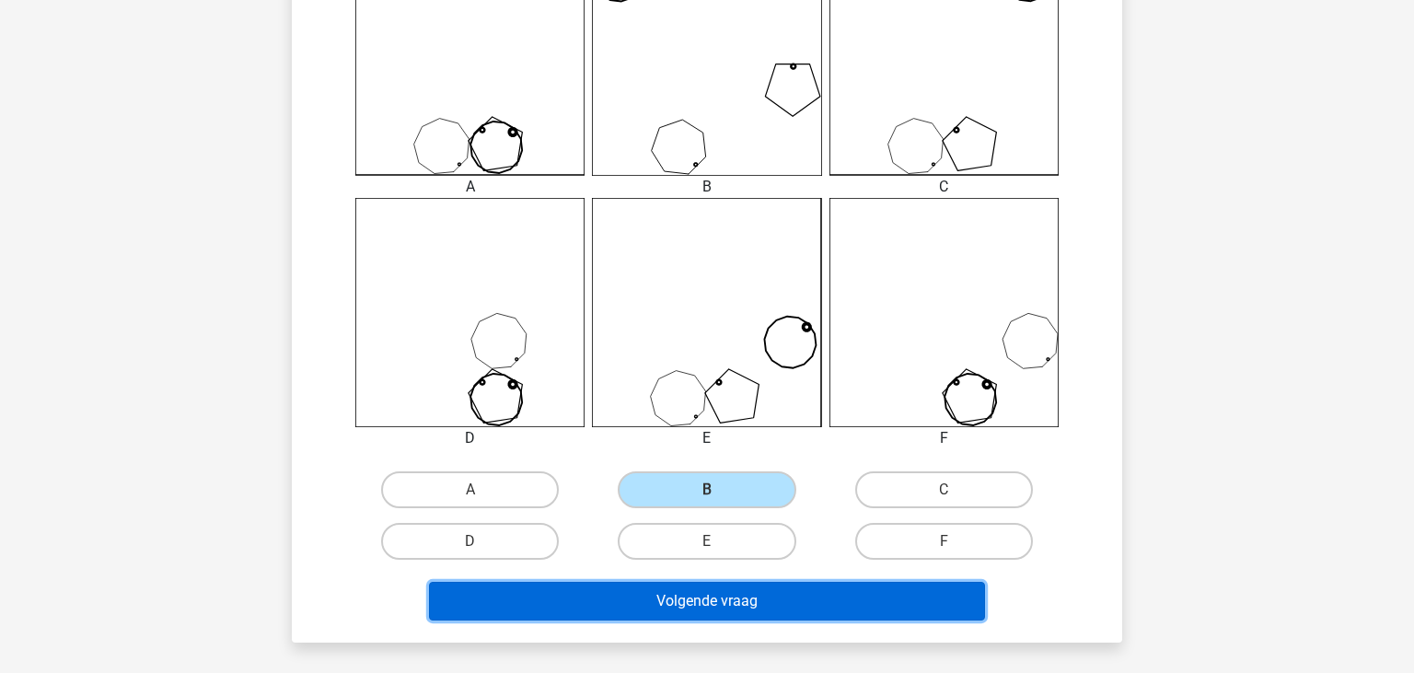
click at [701, 598] on button "Volgende vraag" at bounding box center [707, 601] width 557 height 39
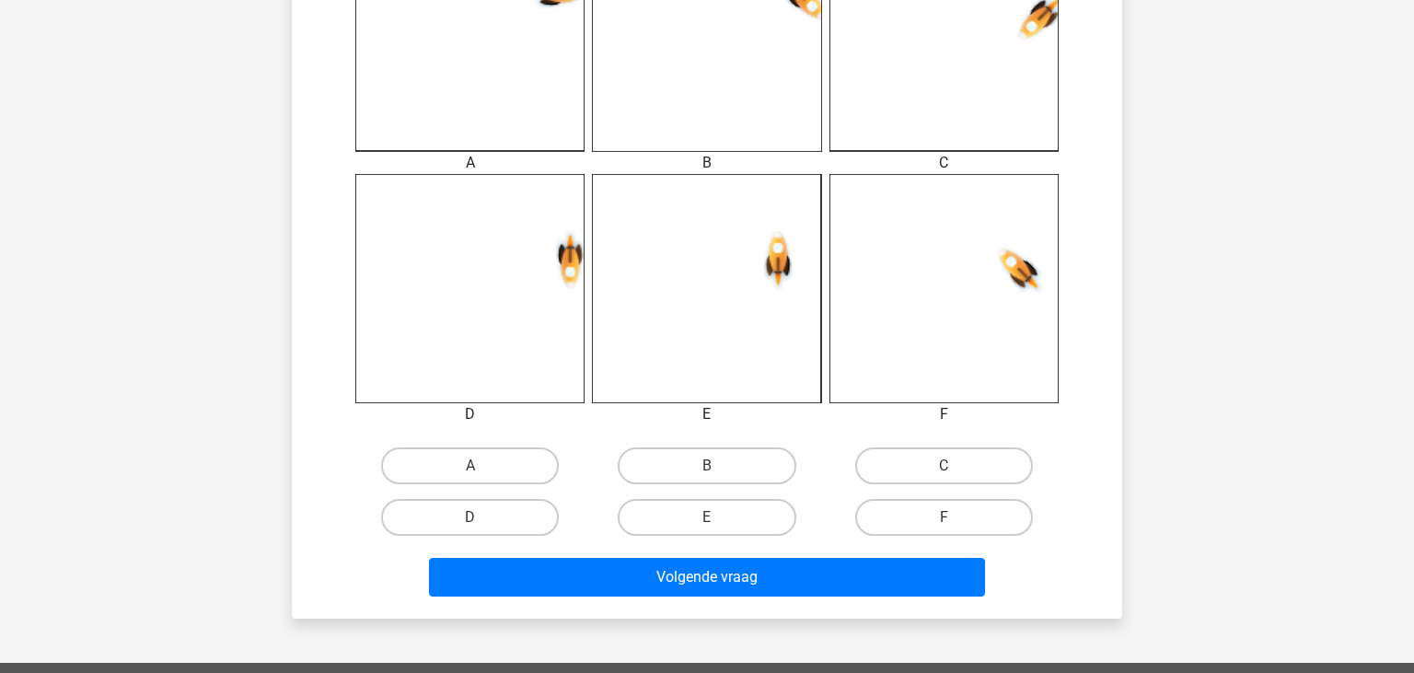
scroll to position [594, 0]
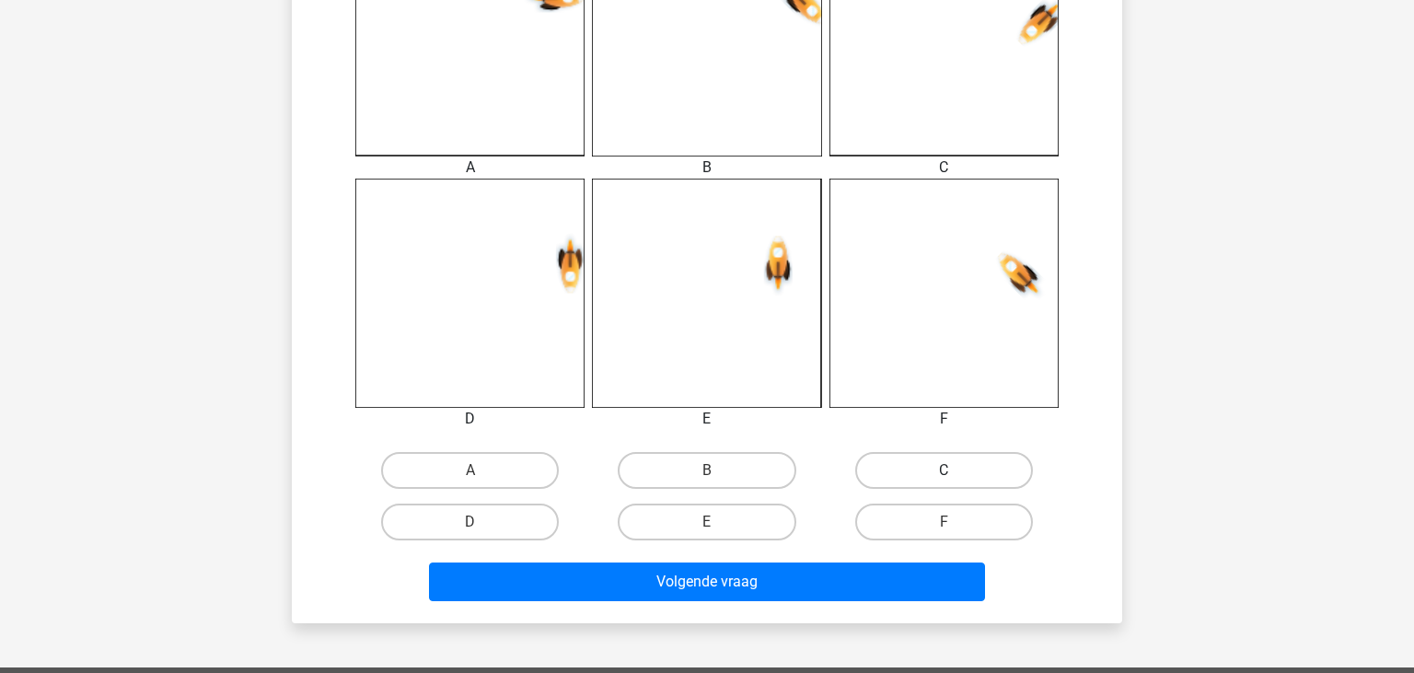
click at [1016, 482] on label "C" at bounding box center [944, 470] width 178 height 37
click at [956, 482] on input "C" at bounding box center [950, 476] width 12 height 12
radio input "true"
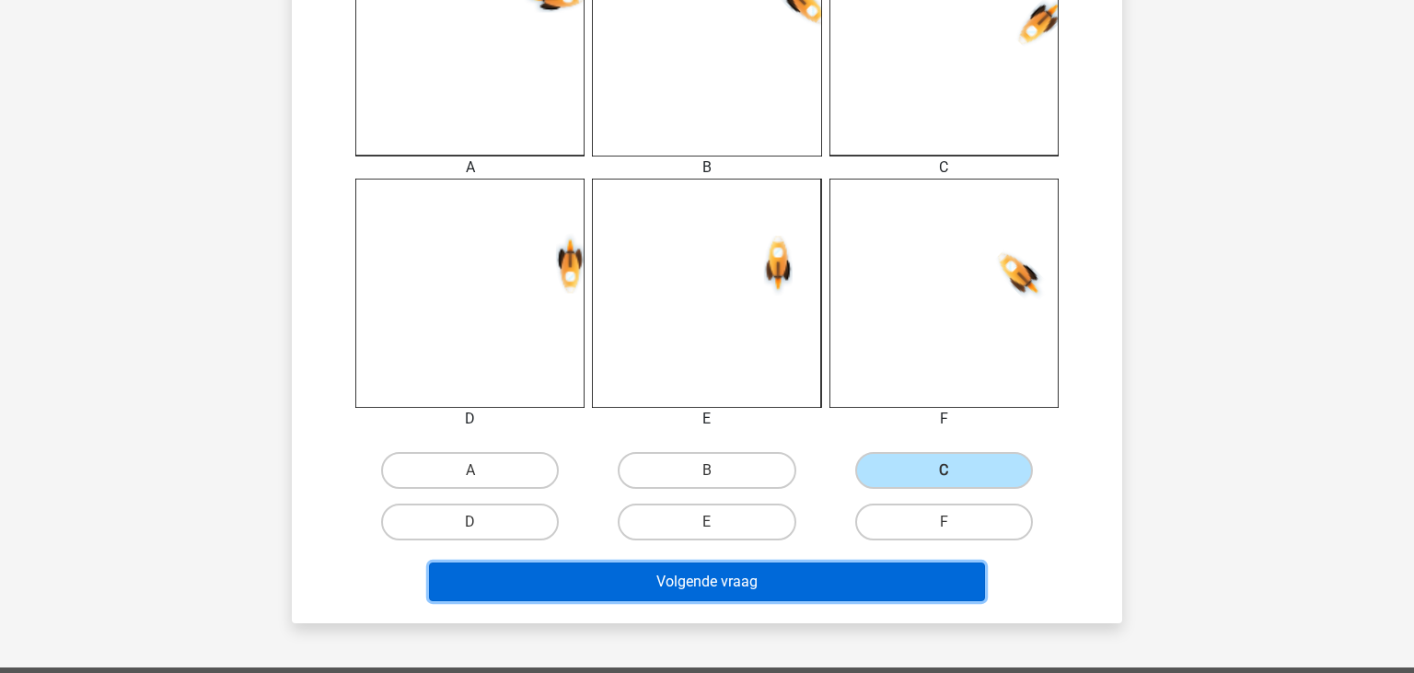
click at [899, 574] on button "Volgende vraag" at bounding box center [707, 581] width 557 height 39
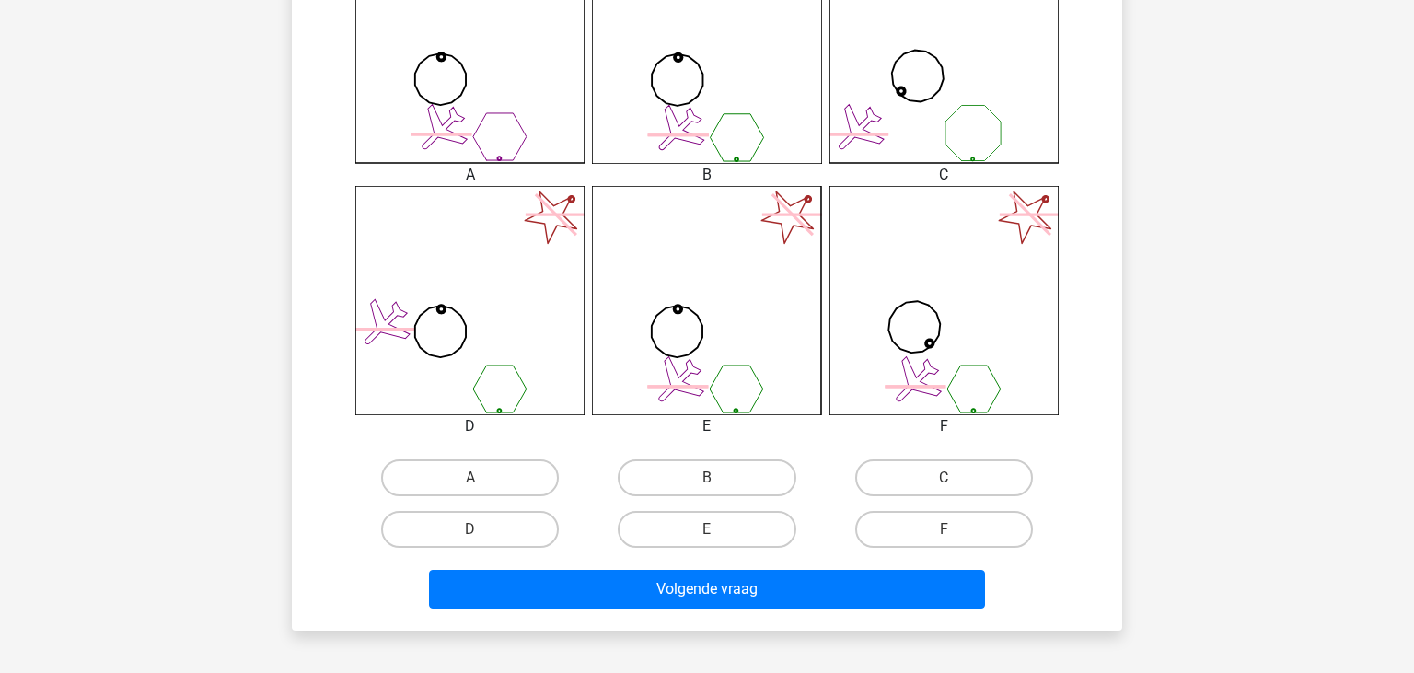
scroll to position [598, 0]
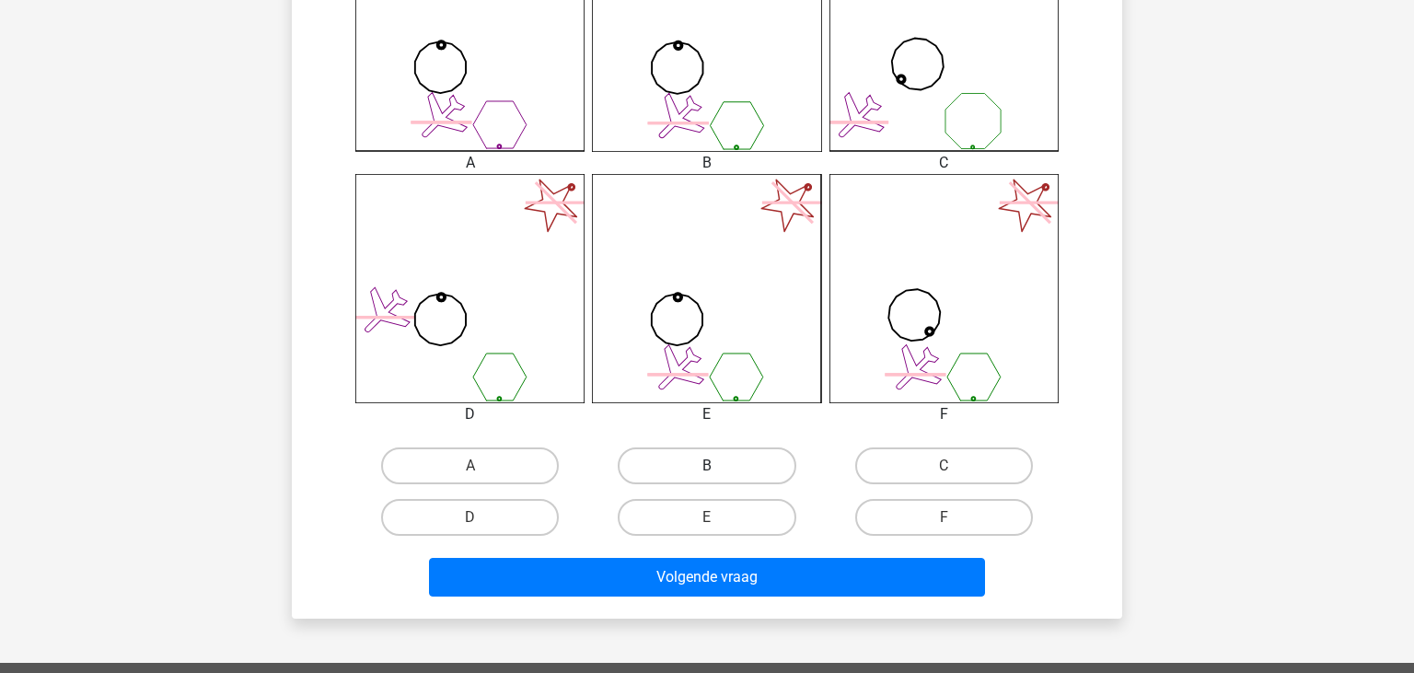
click at [738, 470] on label "B" at bounding box center [707, 465] width 178 height 37
click at [719, 470] on input "B" at bounding box center [713, 472] width 12 height 12
radio input "true"
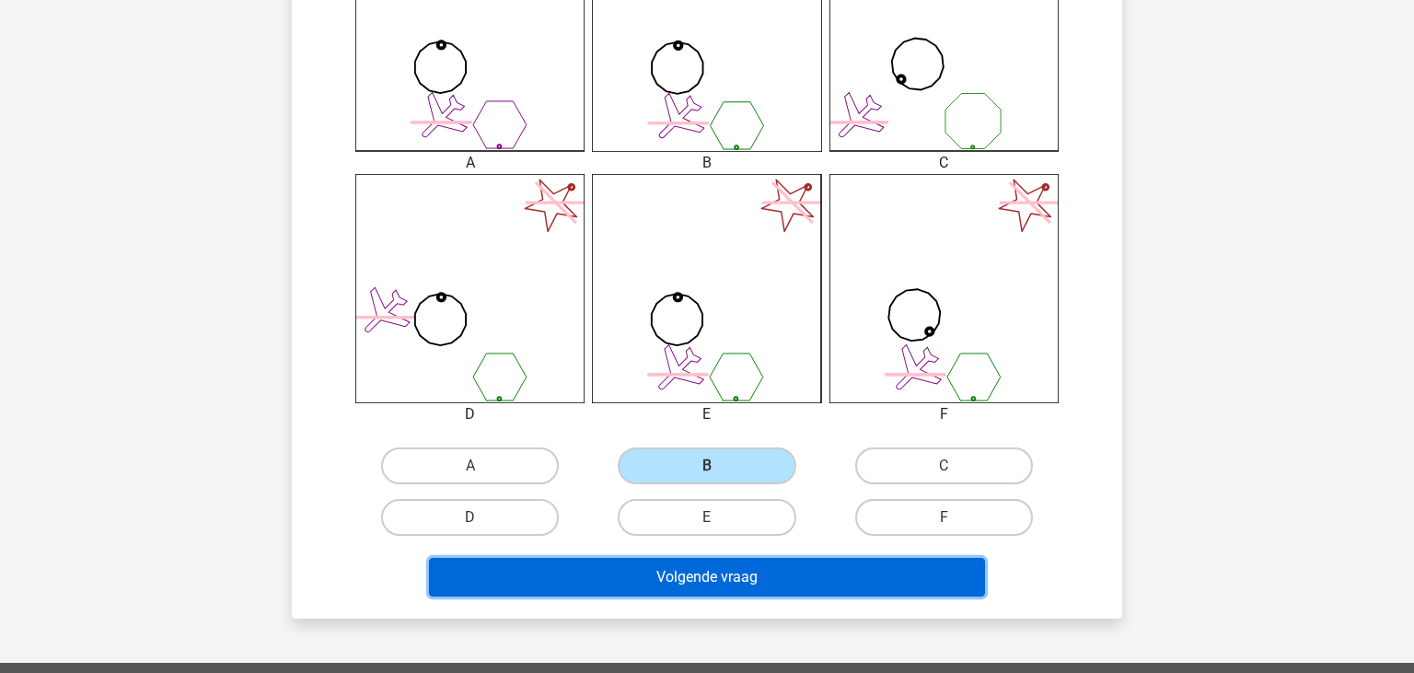
click at [727, 579] on button "Volgende vraag" at bounding box center [707, 577] width 557 height 39
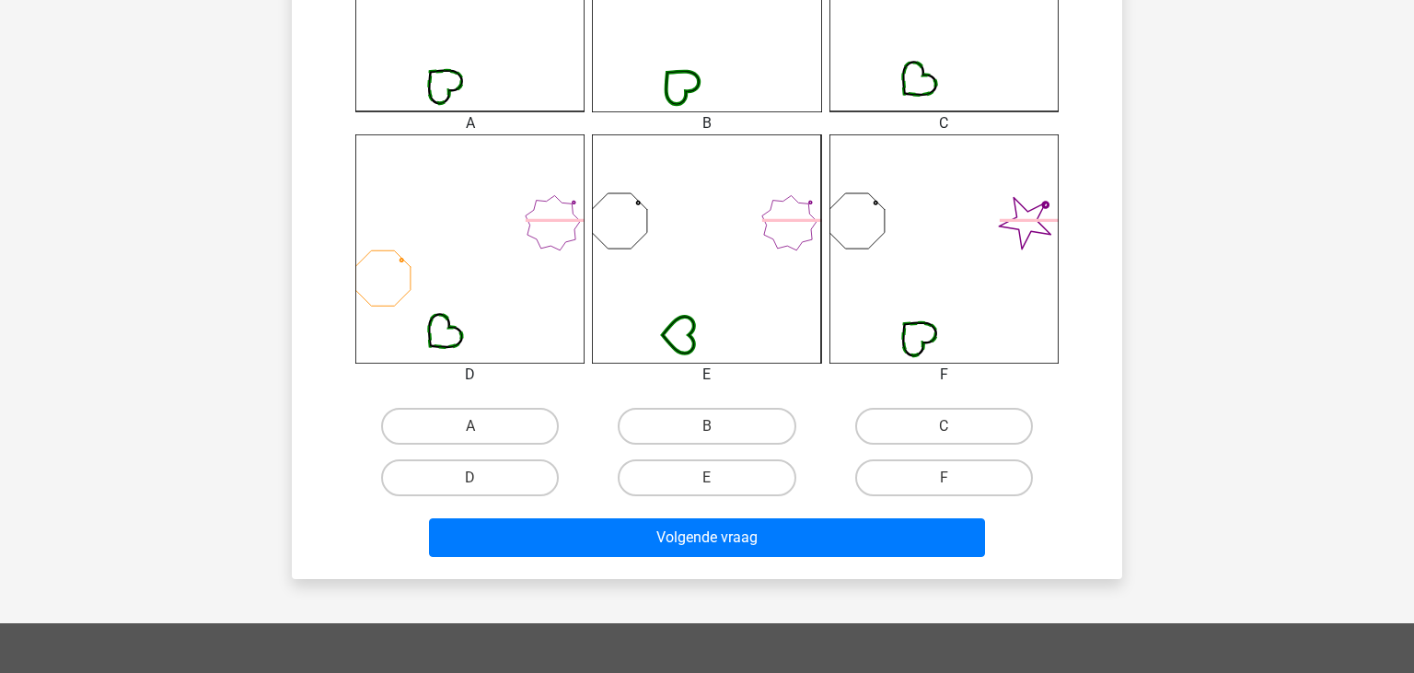
scroll to position [652, 0]
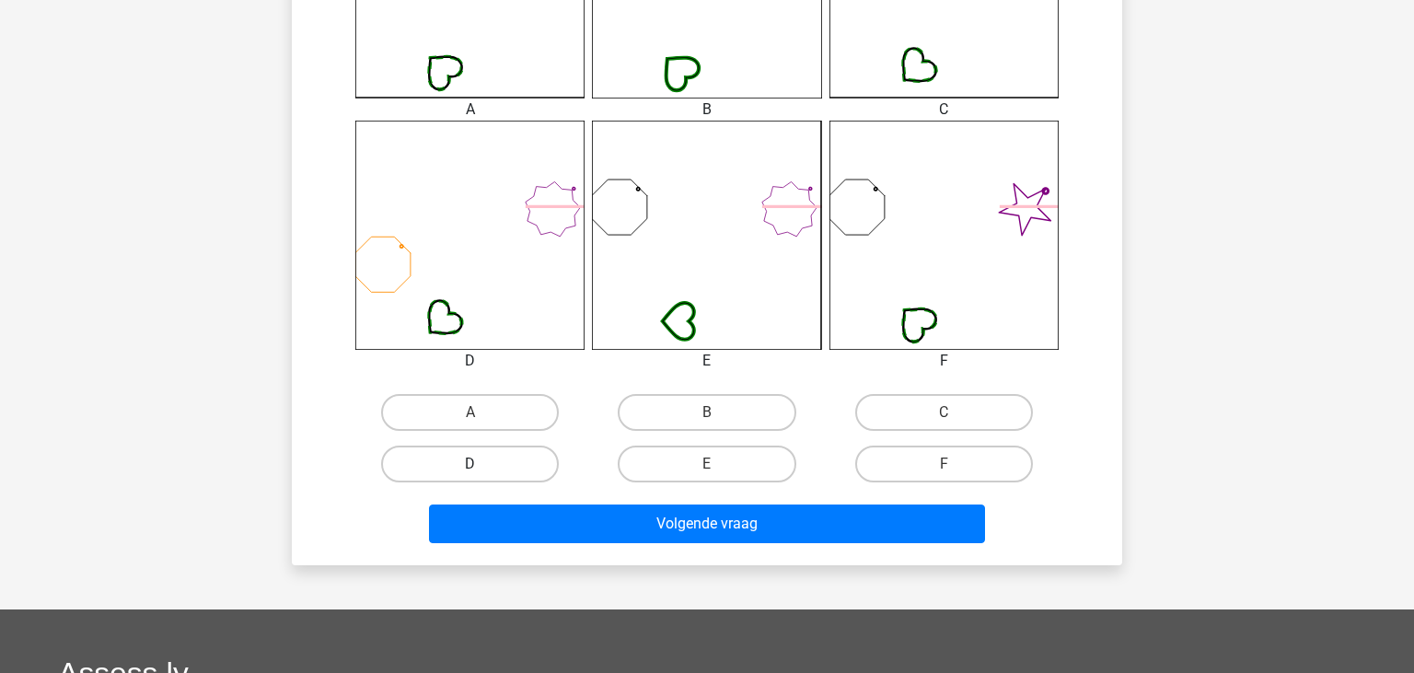
click at [486, 479] on label "D" at bounding box center [470, 464] width 178 height 37
click at [482, 476] on input "D" at bounding box center [476, 470] width 12 height 12
radio input "true"
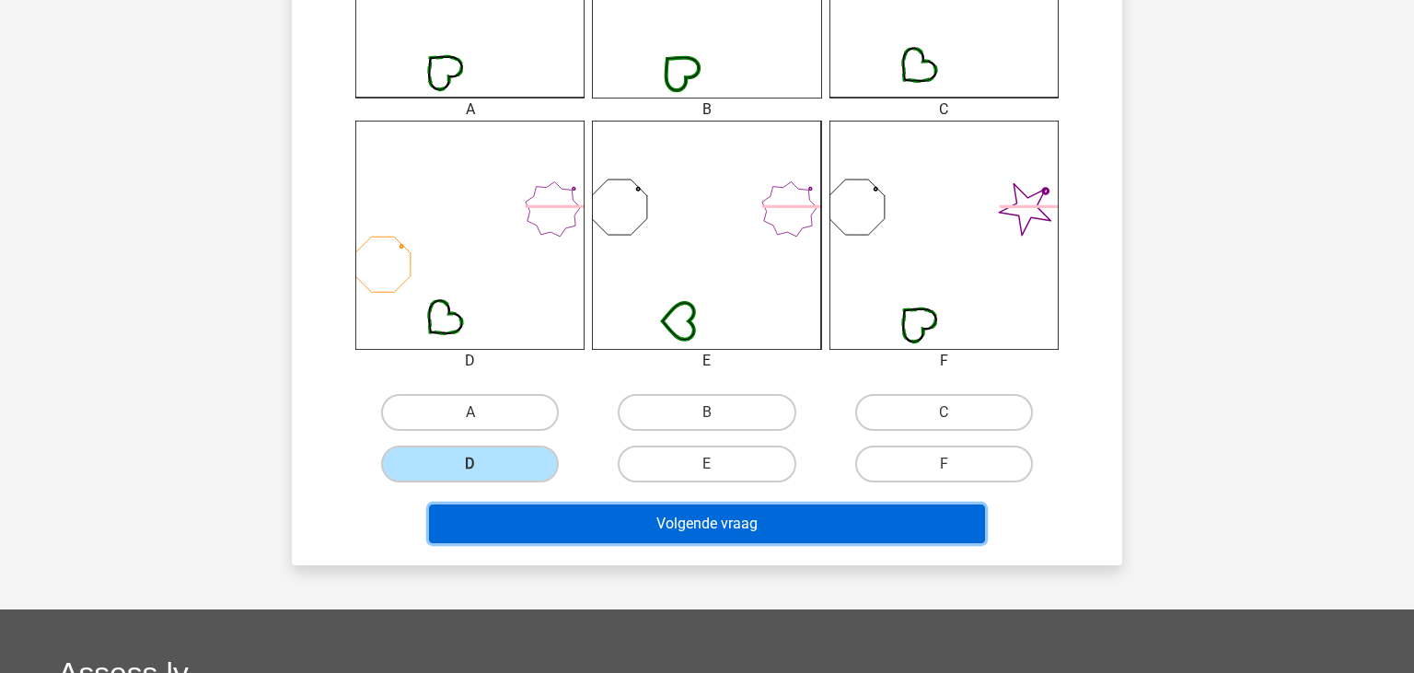
click at [617, 510] on button "Volgende vraag" at bounding box center [707, 523] width 557 height 39
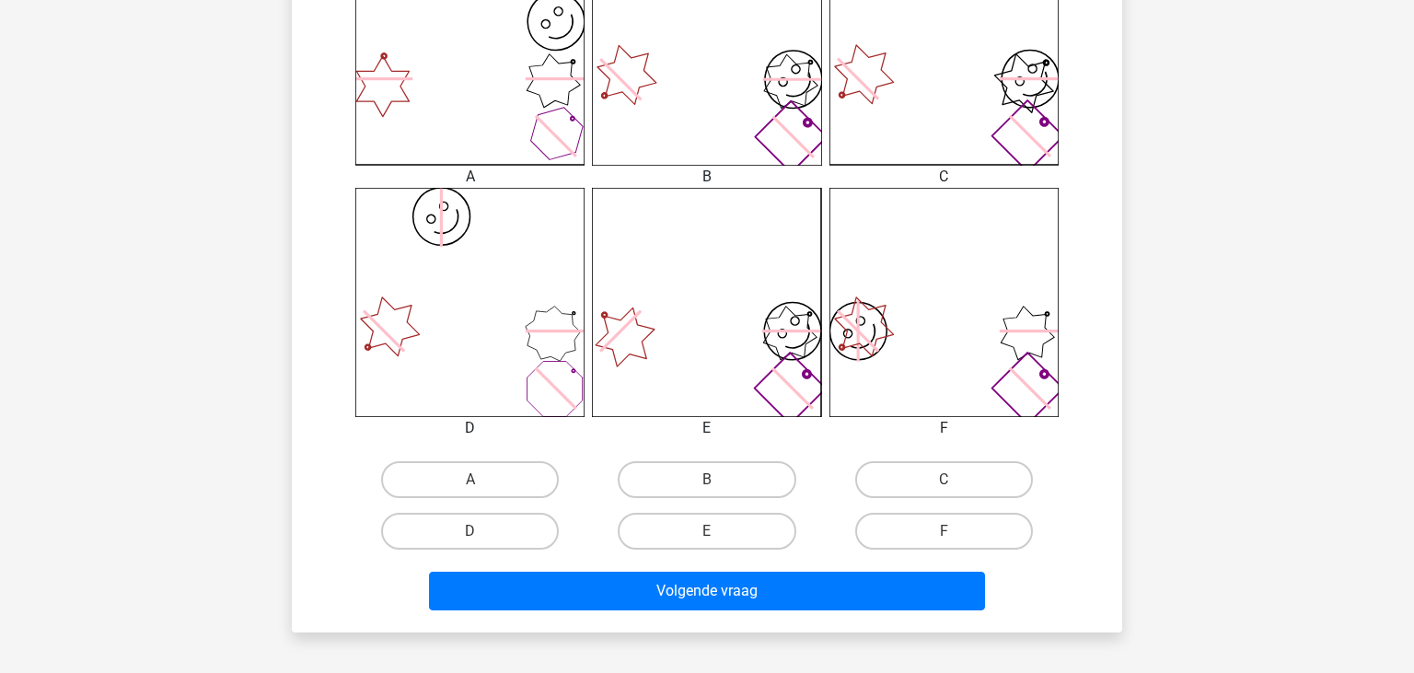
scroll to position [597, 0]
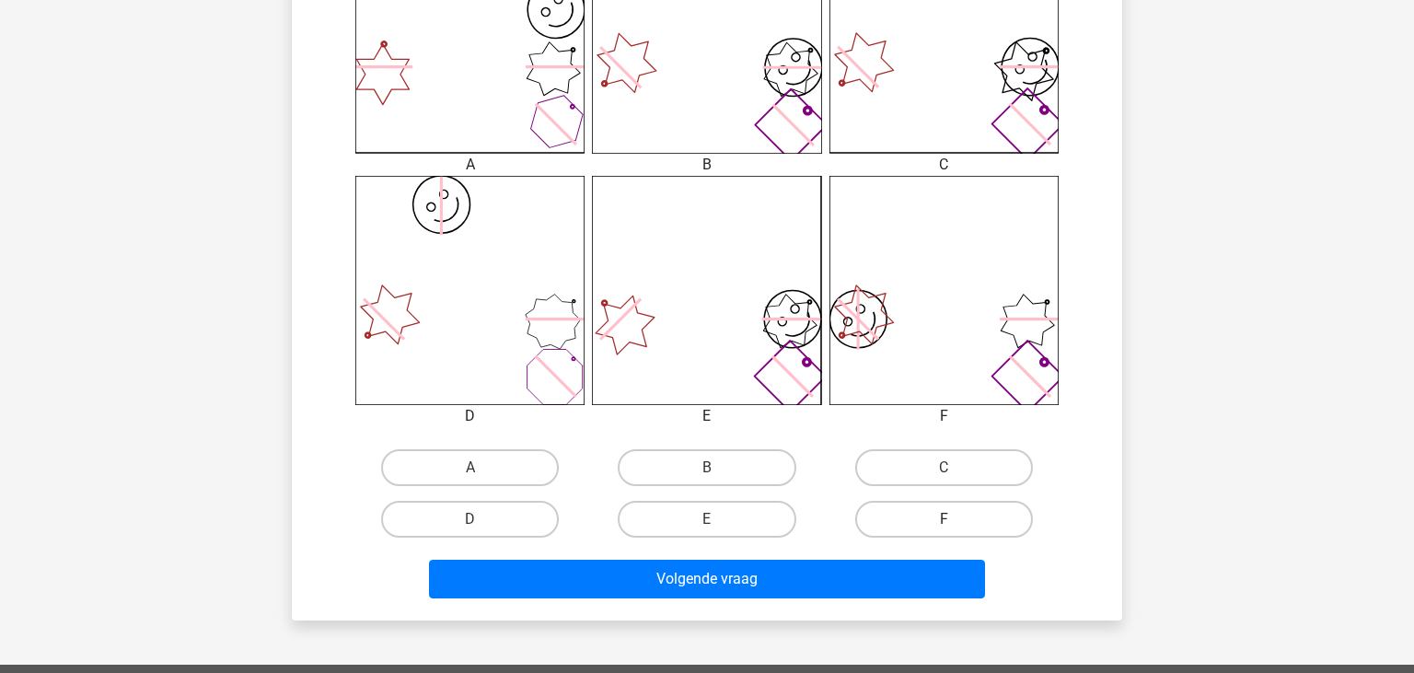
click at [943, 510] on label "F" at bounding box center [944, 519] width 178 height 37
click at [944, 519] on input "F" at bounding box center [950, 525] width 12 height 12
radio input "true"
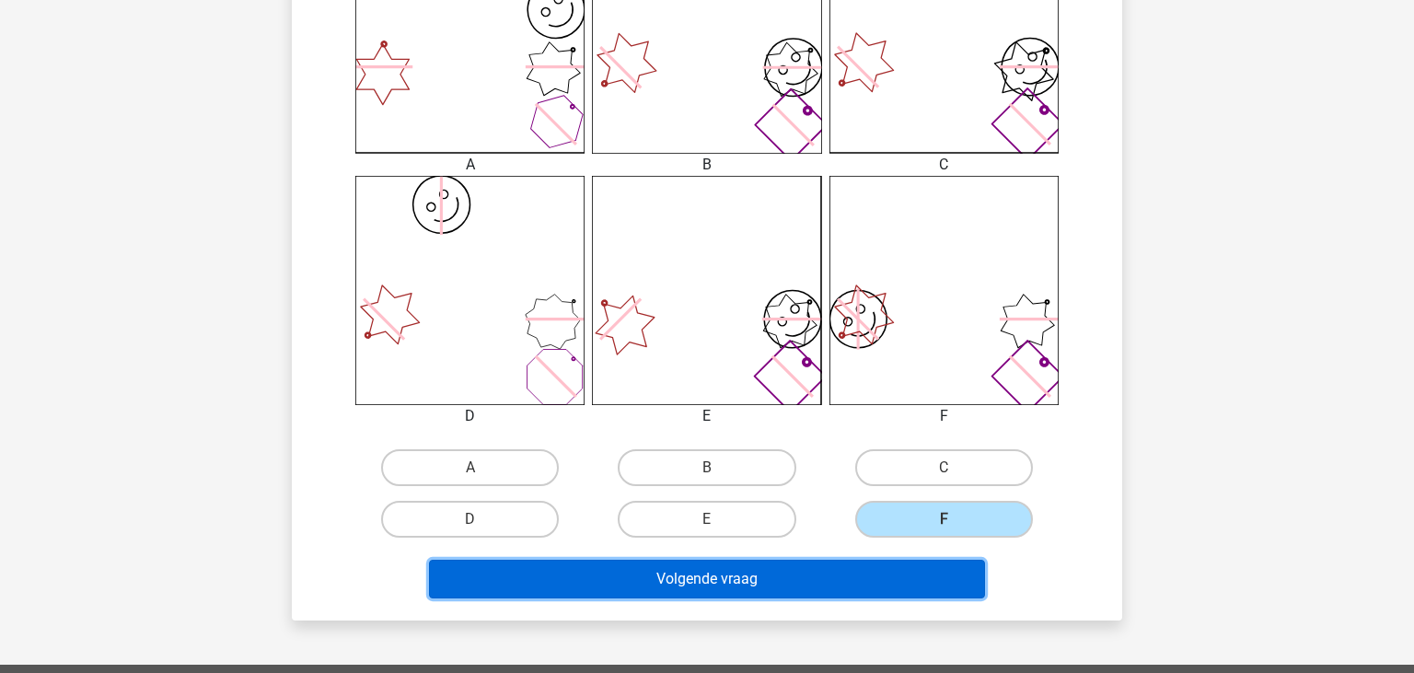
click at [893, 565] on button "Volgende vraag" at bounding box center [707, 579] width 557 height 39
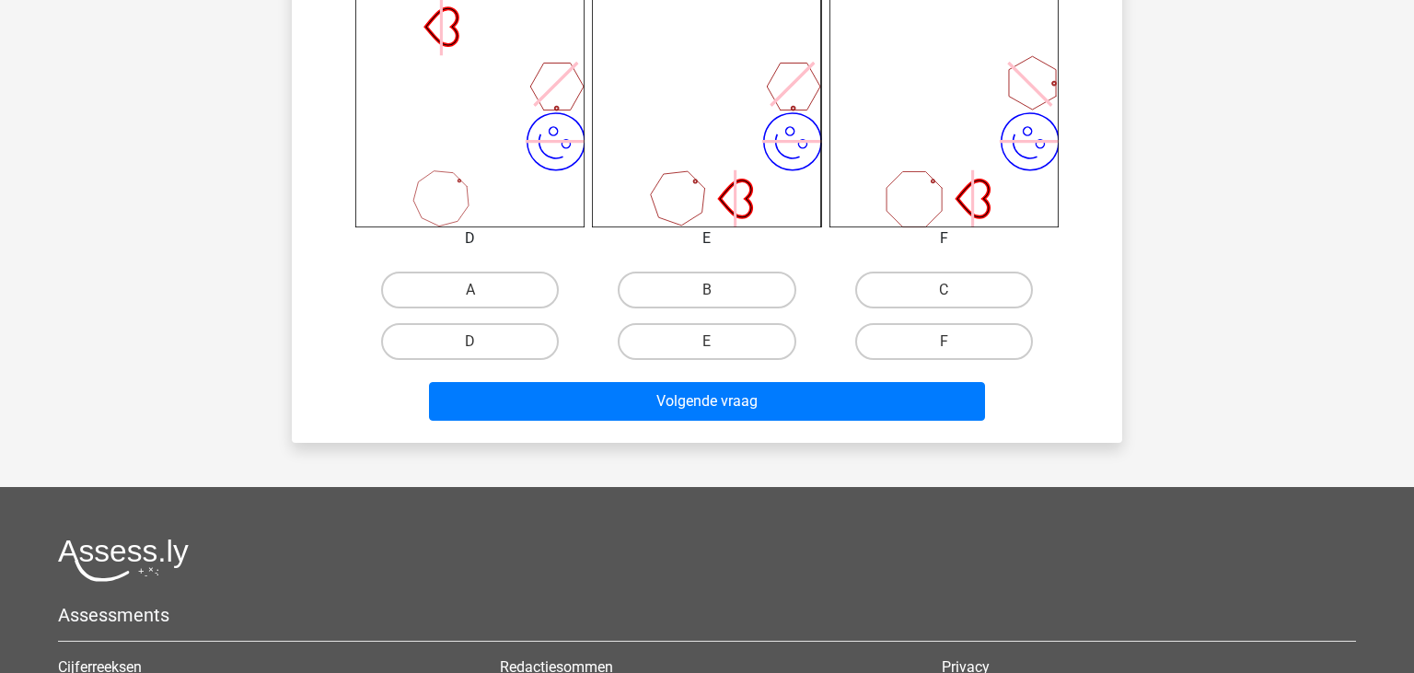
scroll to position [777, 0]
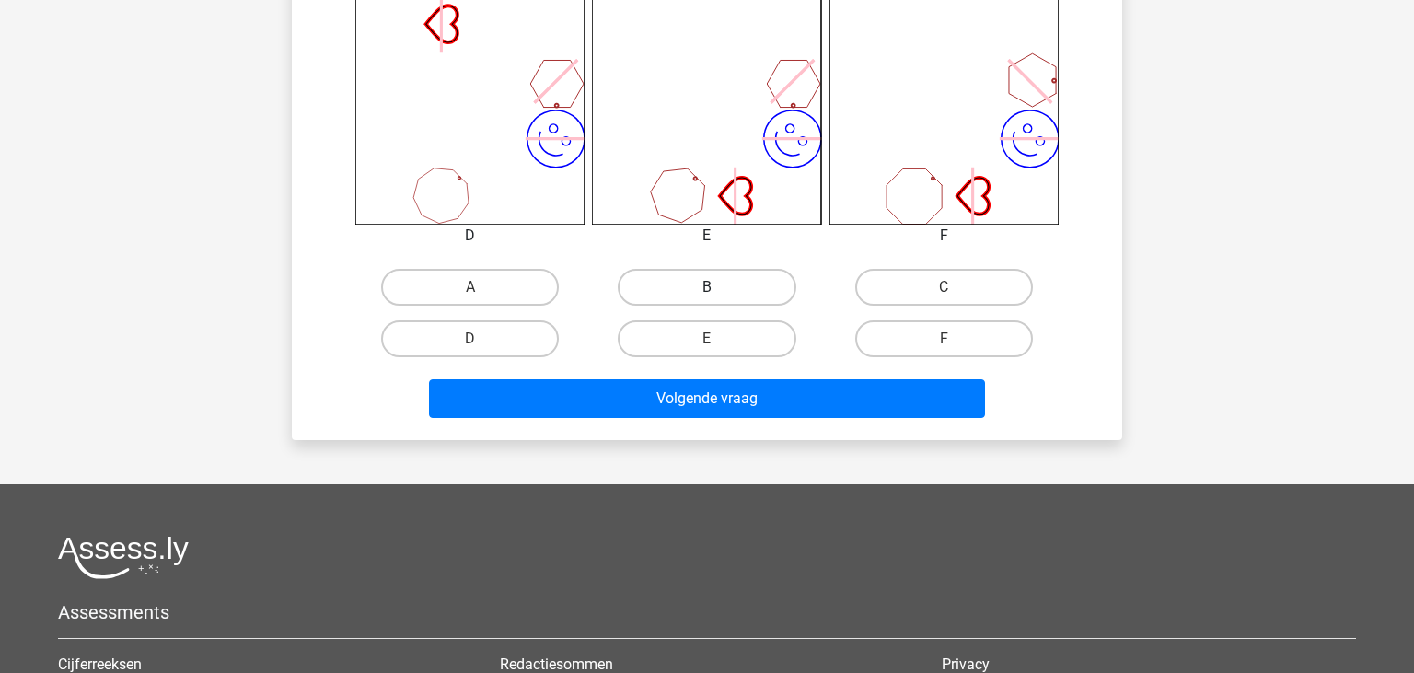
click at [701, 286] on label "B" at bounding box center [707, 287] width 178 height 37
click at [707, 287] on input "B" at bounding box center [713, 293] width 12 height 12
radio input "true"
click at [725, 423] on div "Volgende vraag" at bounding box center [707, 402] width 711 height 46
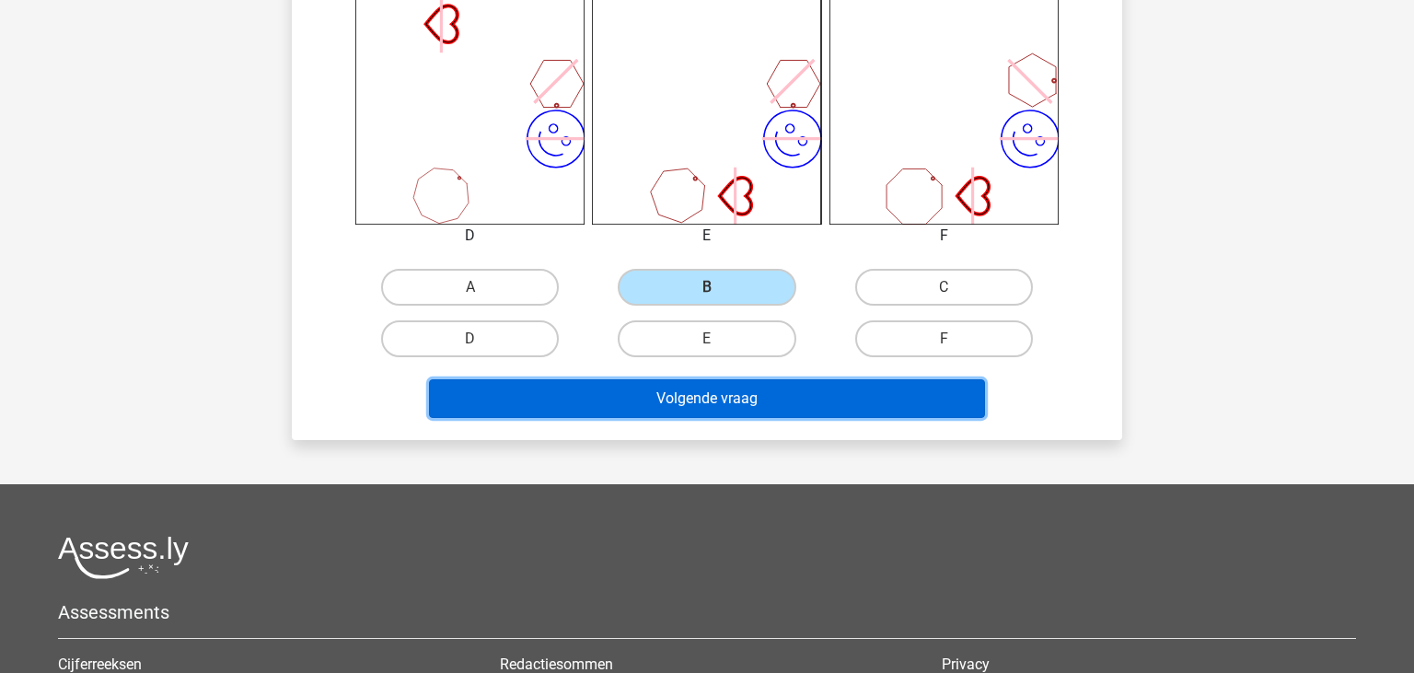
click at [725, 403] on button "Volgende vraag" at bounding box center [707, 398] width 557 height 39
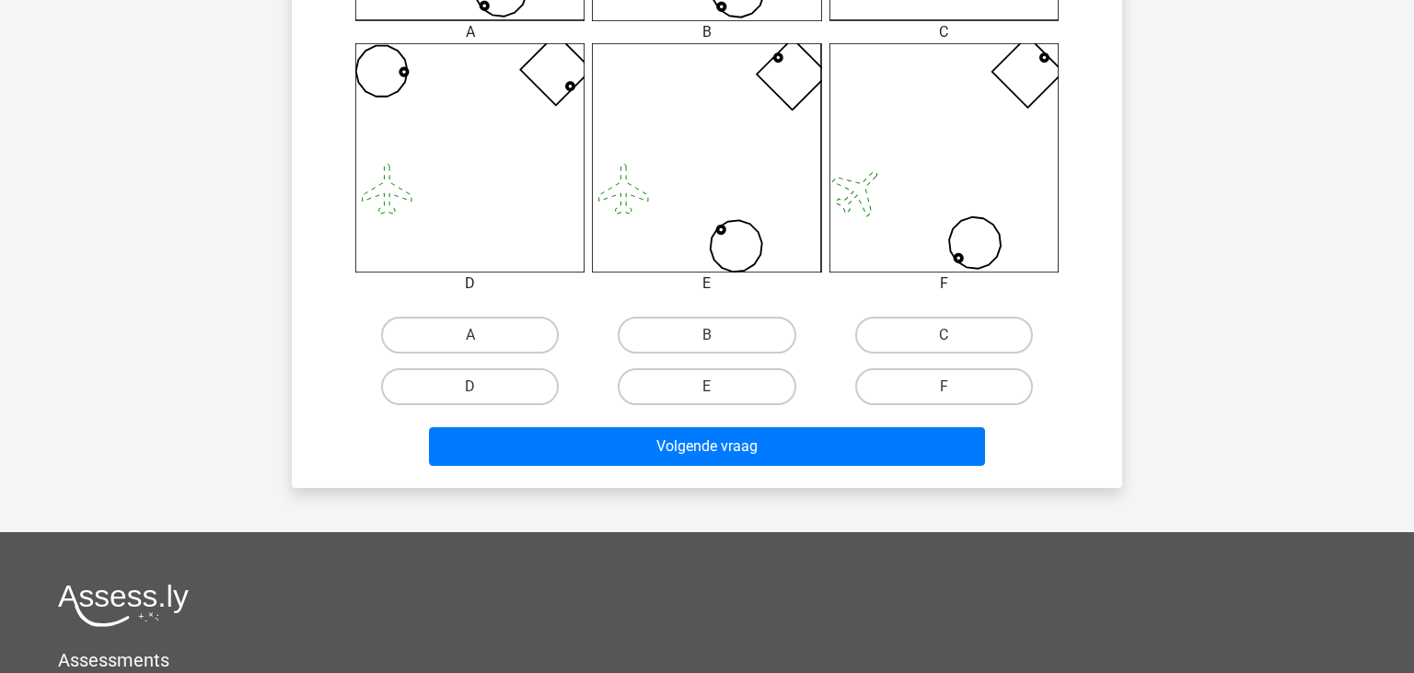
scroll to position [738, 0]
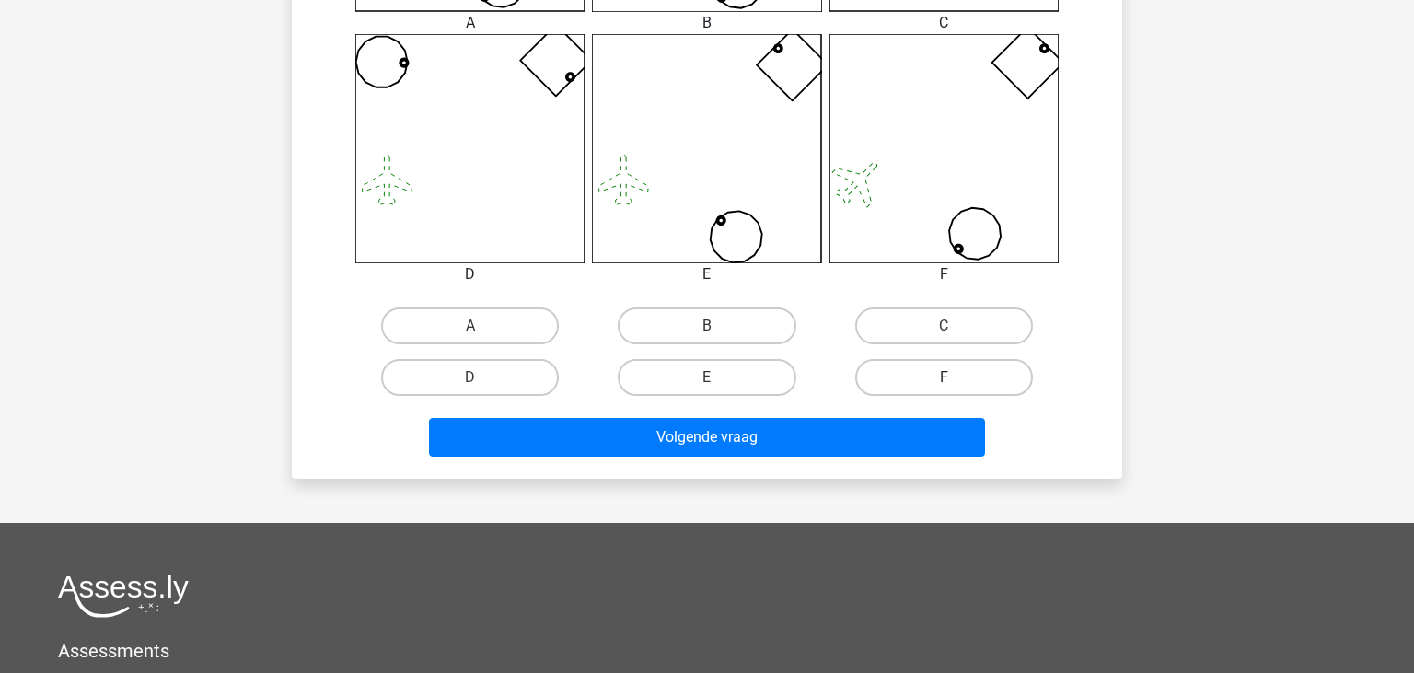
click at [880, 374] on label "F" at bounding box center [944, 377] width 178 height 37
click at [944, 377] on input "F" at bounding box center [950, 383] width 12 height 12
radio input "true"
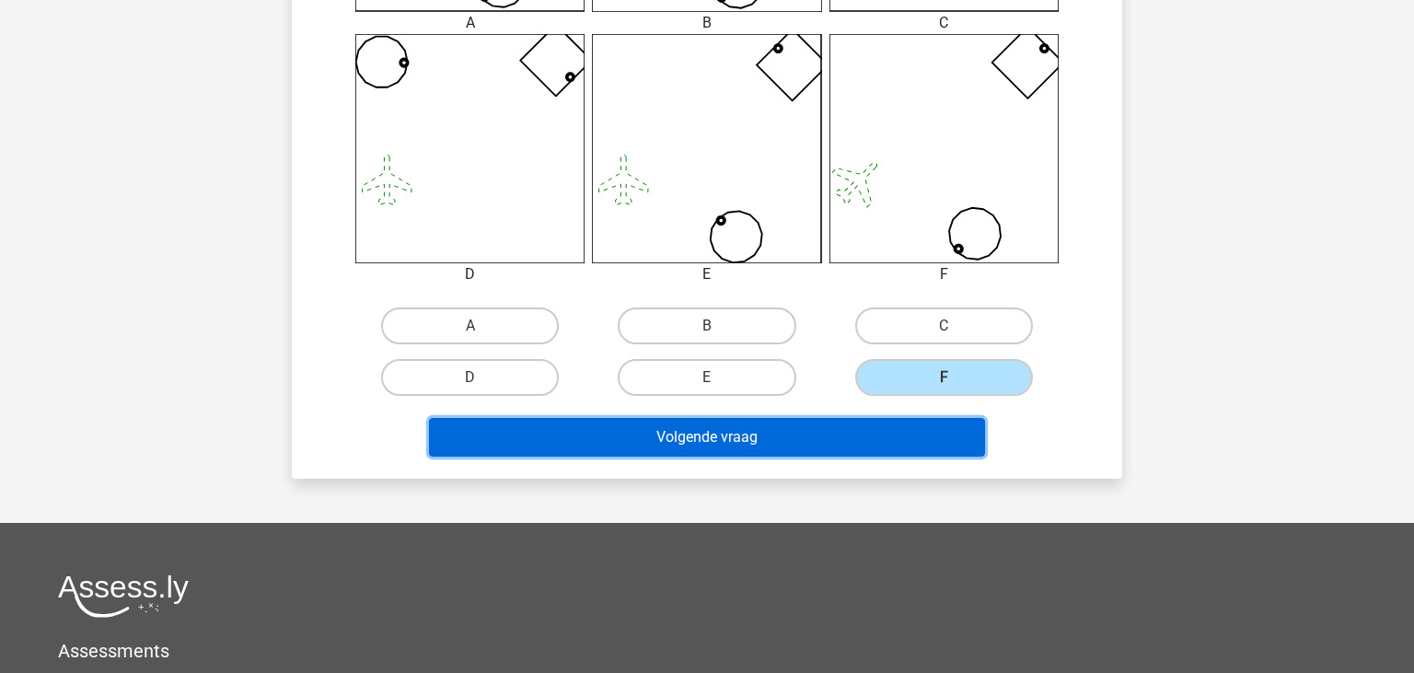
click at [859, 446] on button "Volgende vraag" at bounding box center [707, 437] width 557 height 39
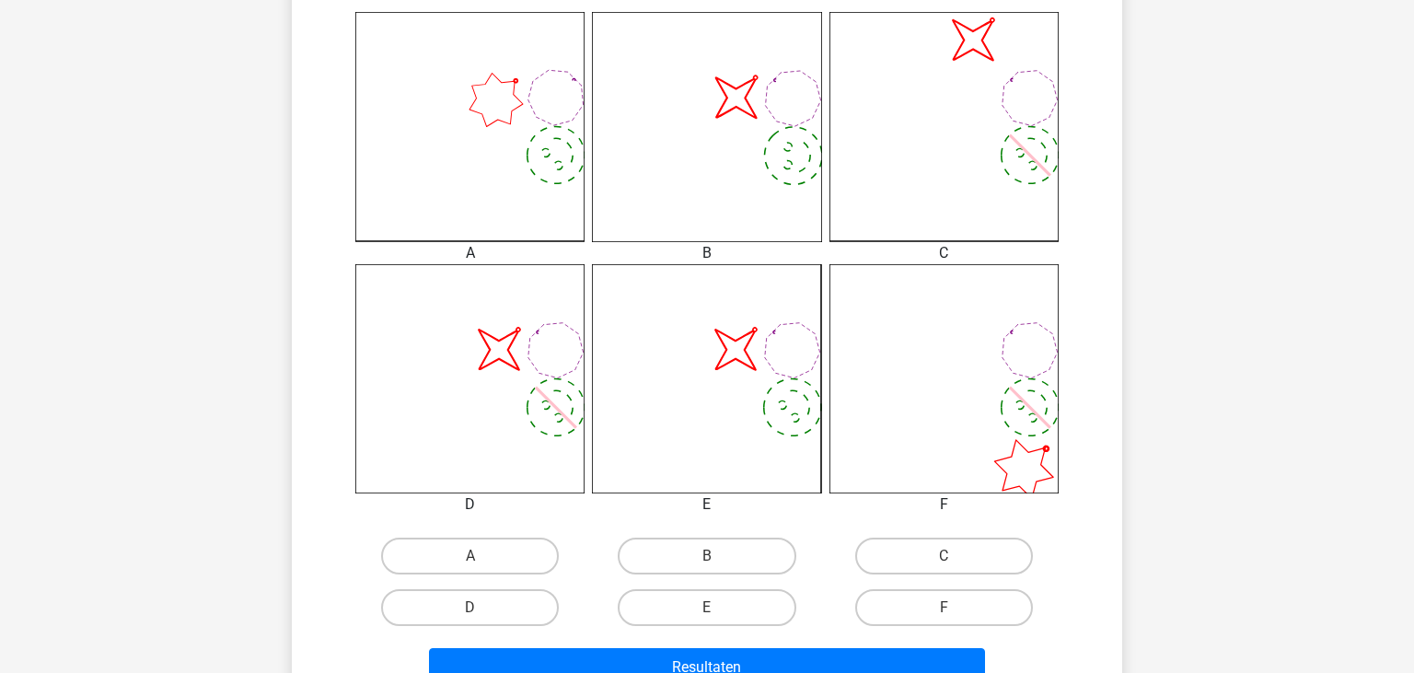
scroll to position [514, 0]
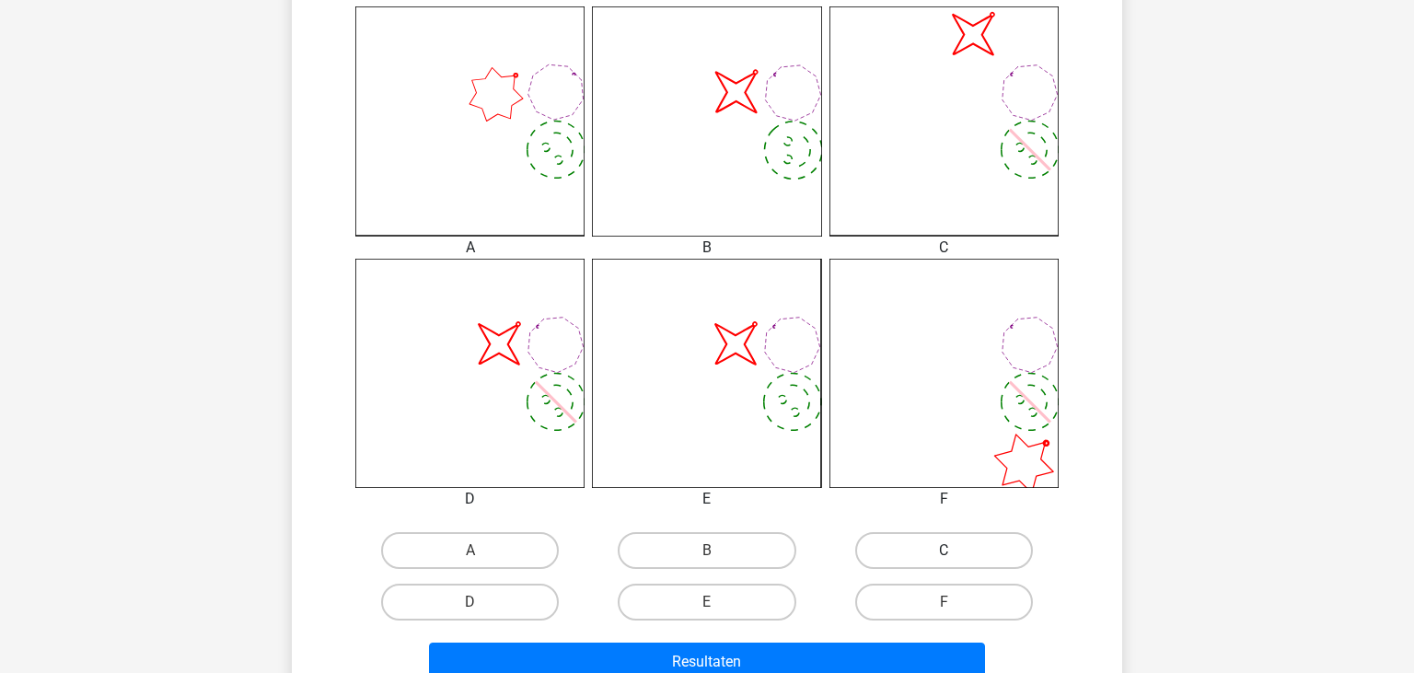
click at [1010, 542] on label "C" at bounding box center [944, 550] width 178 height 37
click at [956, 551] on input "C" at bounding box center [950, 557] width 12 height 12
radio input "true"
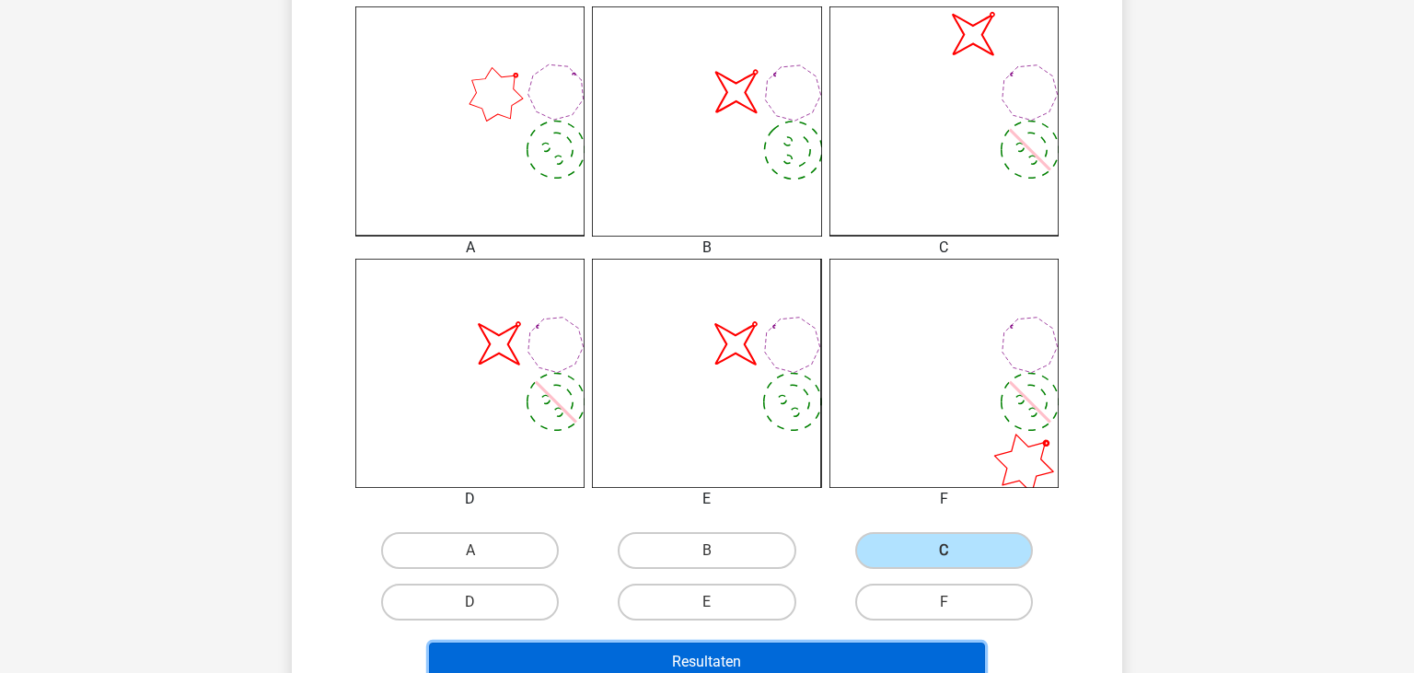
click at [904, 655] on button "Resultaten" at bounding box center [707, 662] width 557 height 39
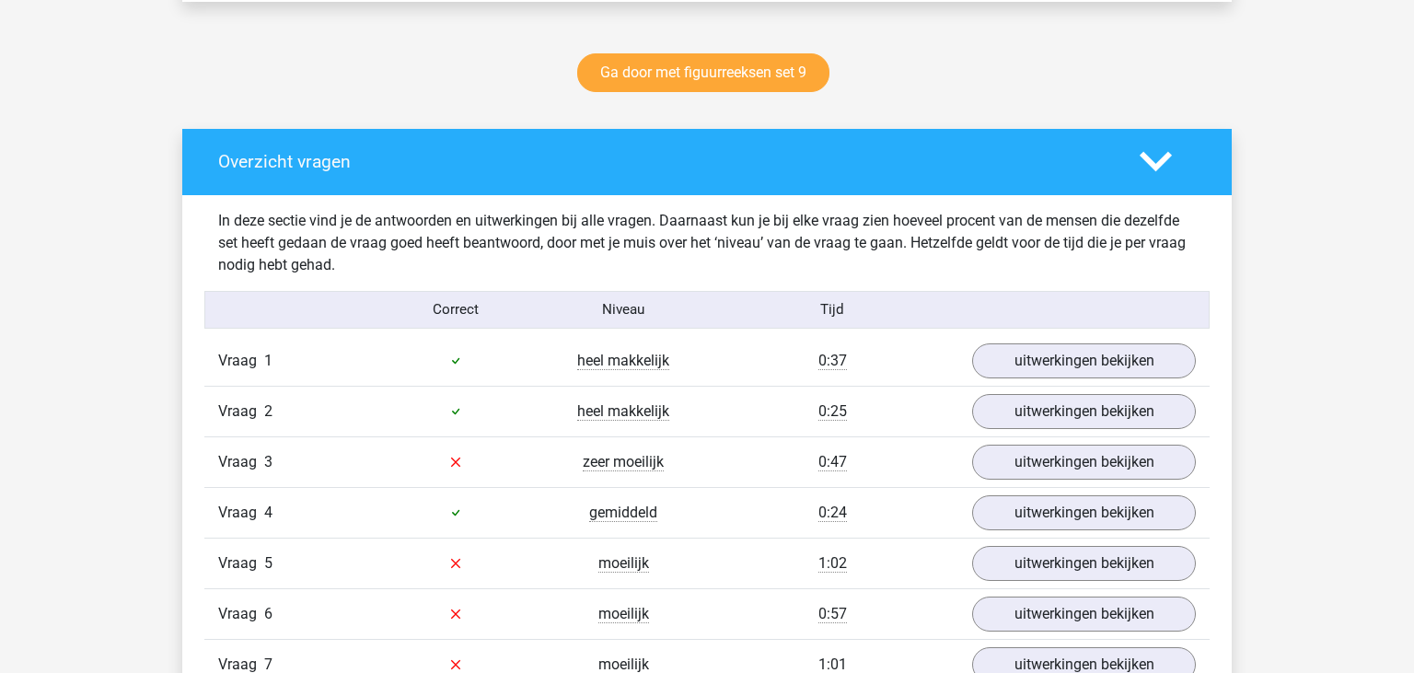
scroll to position [1107, 0]
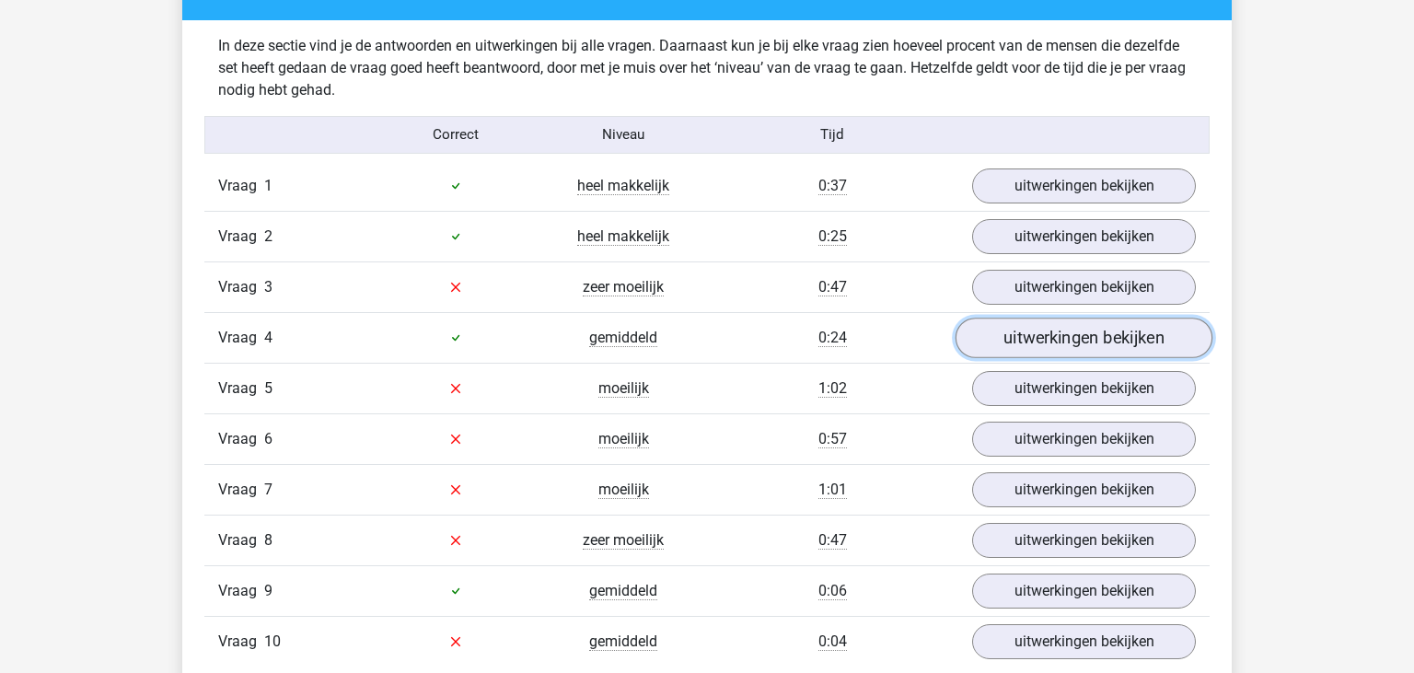
click at [1026, 346] on link "uitwerkingen bekijken" at bounding box center [1084, 338] width 257 height 41
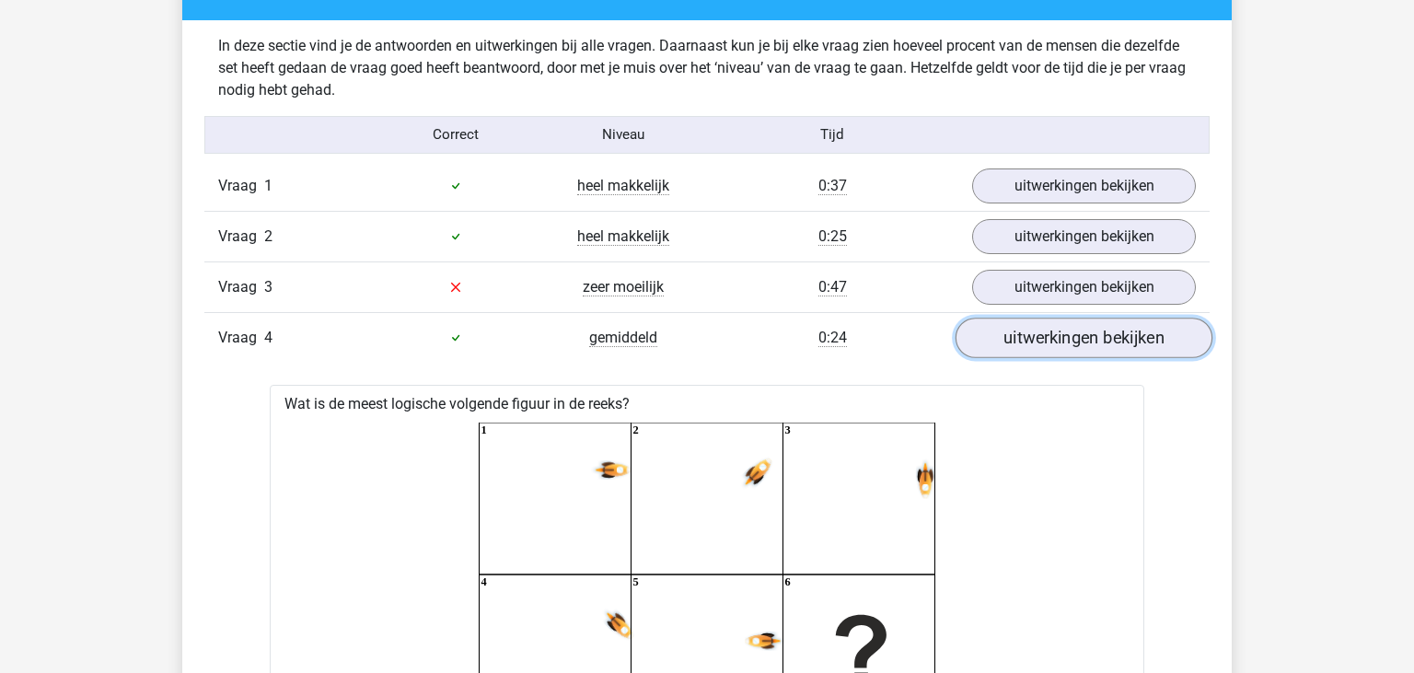
click at [1021, 327] on link "uitwerkingen bekijken" at bounding box center [1084, 338] width 257 height 41
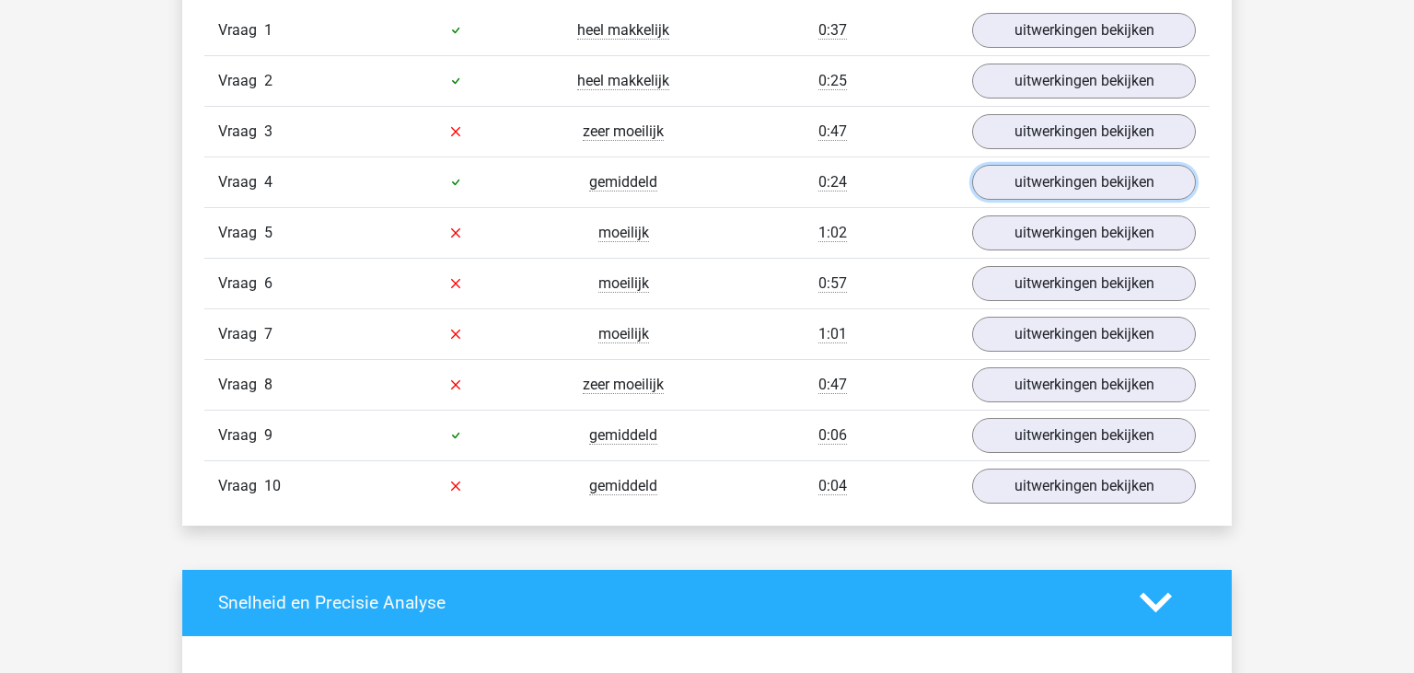
scroll to position [1290, 0]
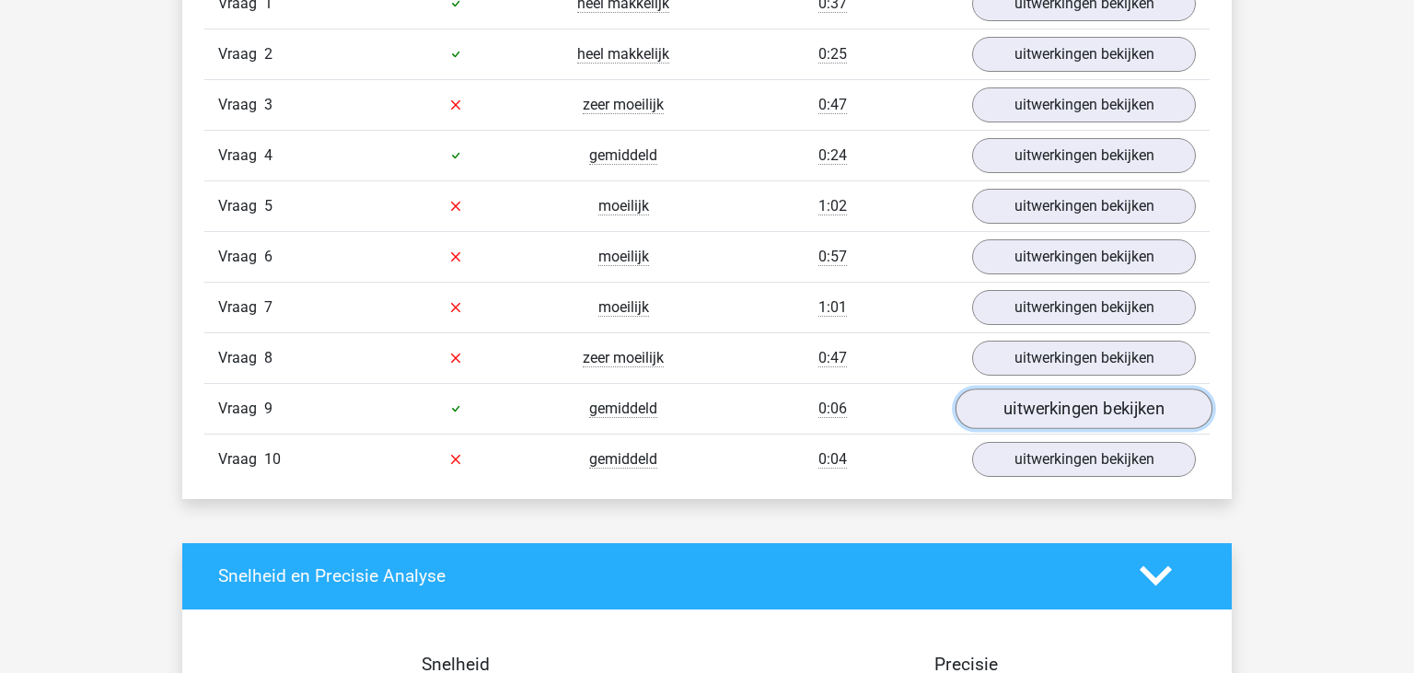
click at [1100, 403] on link "uitwerkingen bekijken" at bounding box center [1084, 408] width 257 height 41
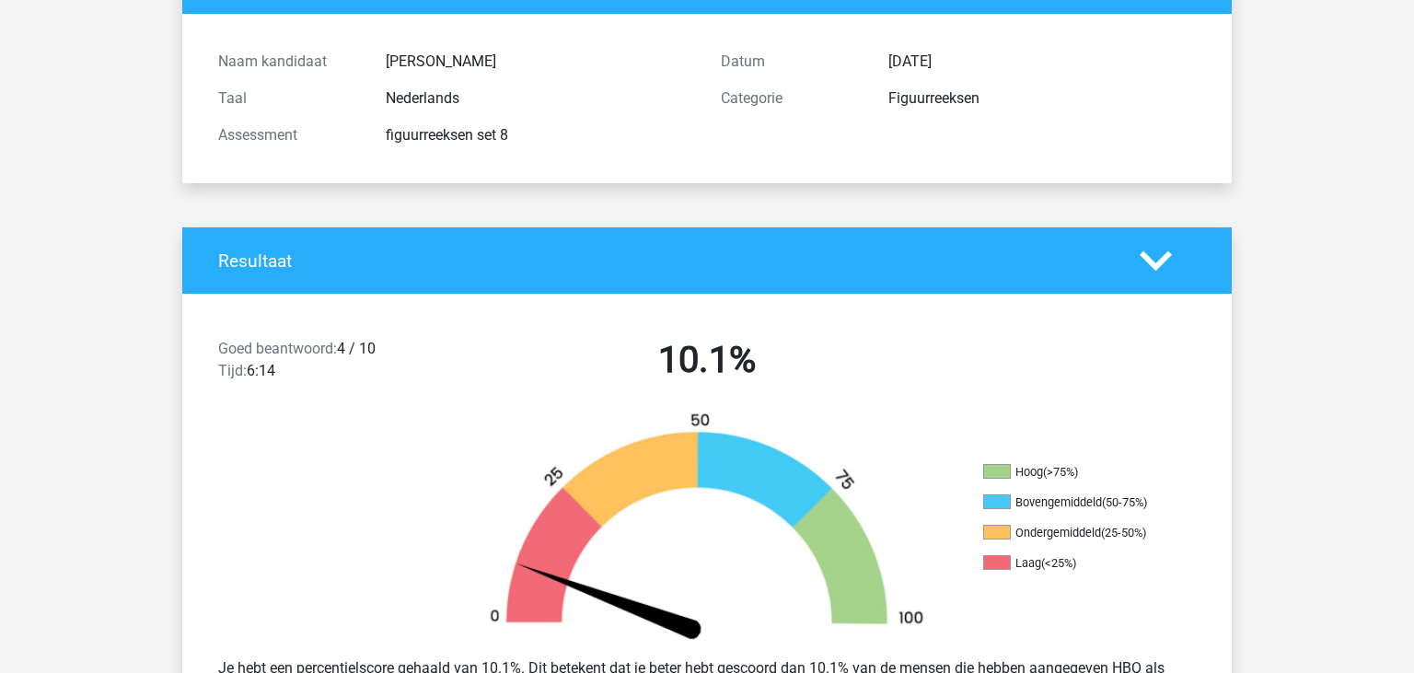
scroll to position [0, 0]
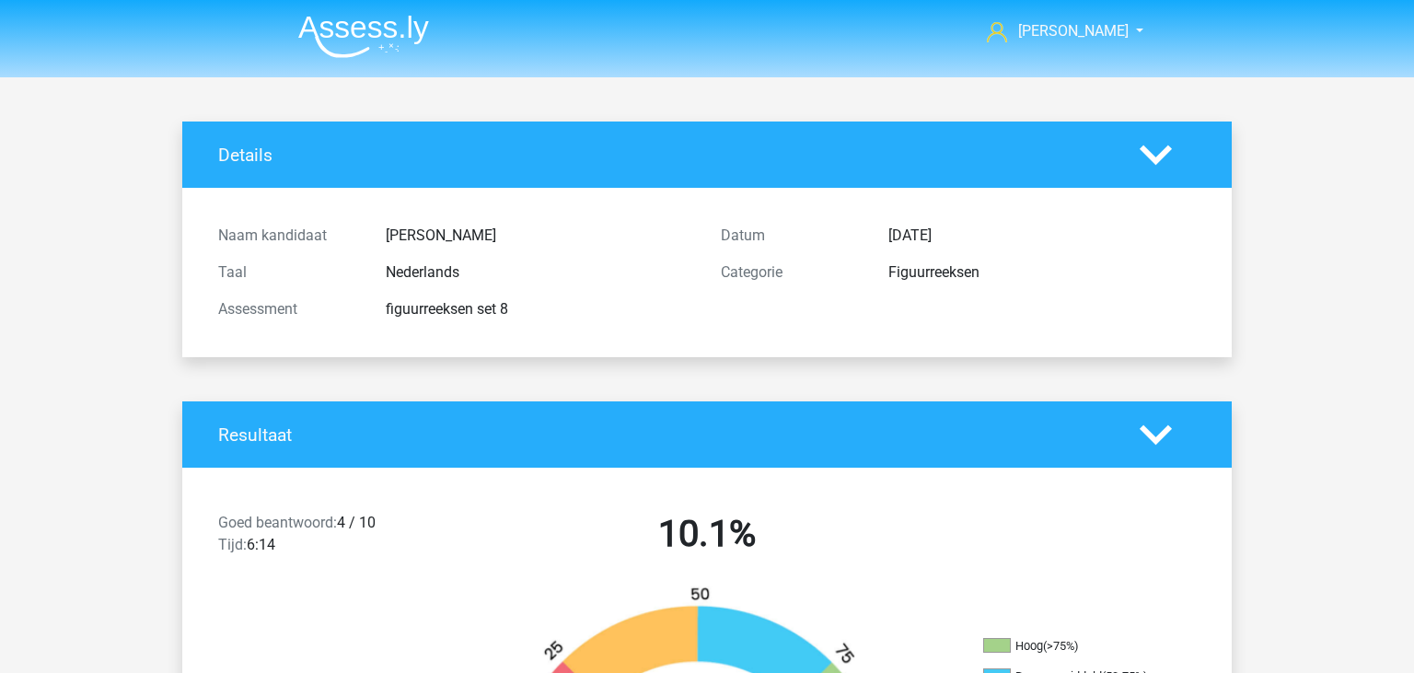
click at [313, 29] on img at bounding box center [363, 36] width 131 height 43
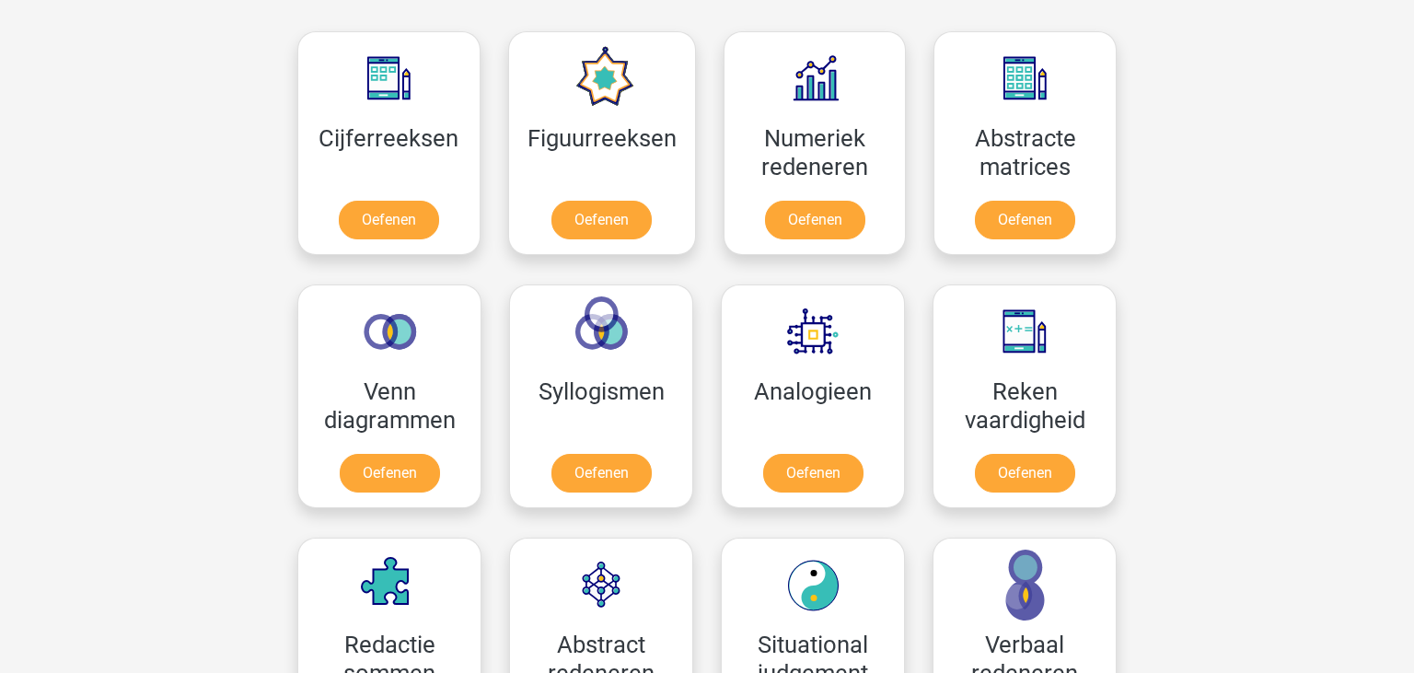
scroll to position [862, 0]
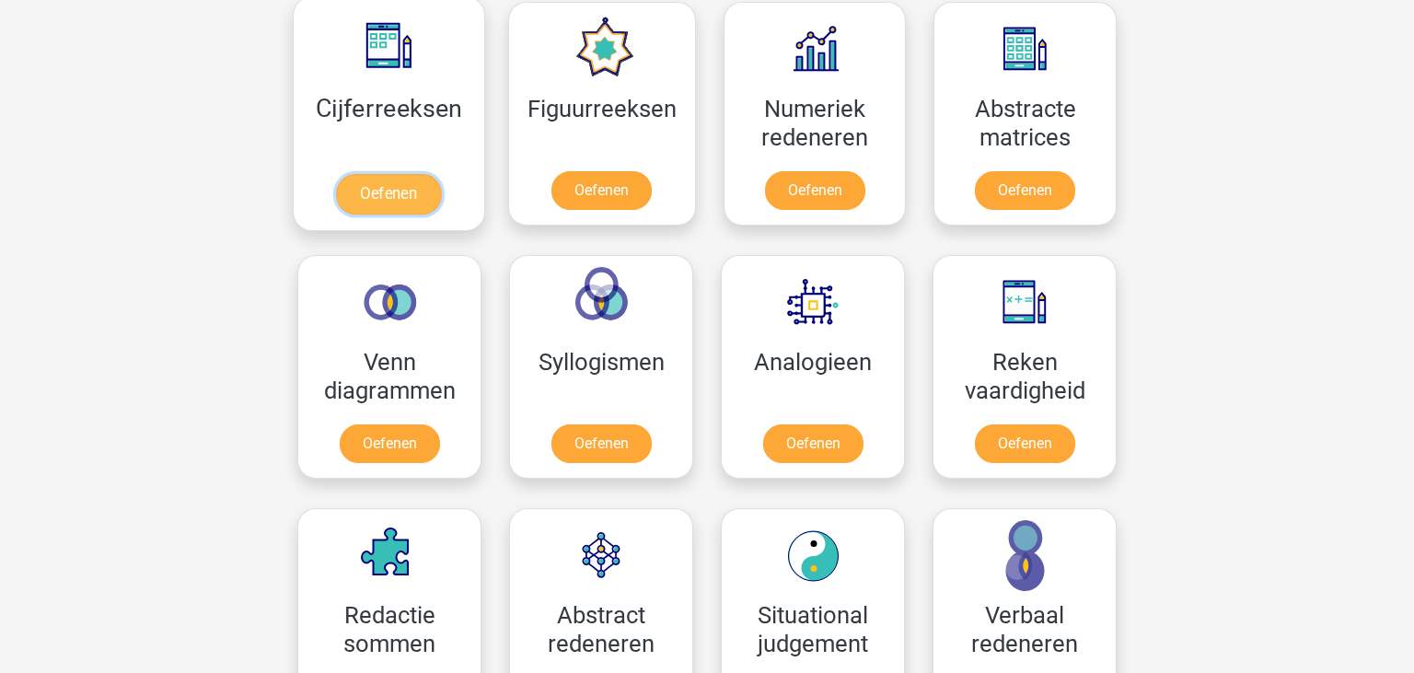
click at [420, 192] on link "Oefenen" at bounding box center [388, 194] width 105 height 41
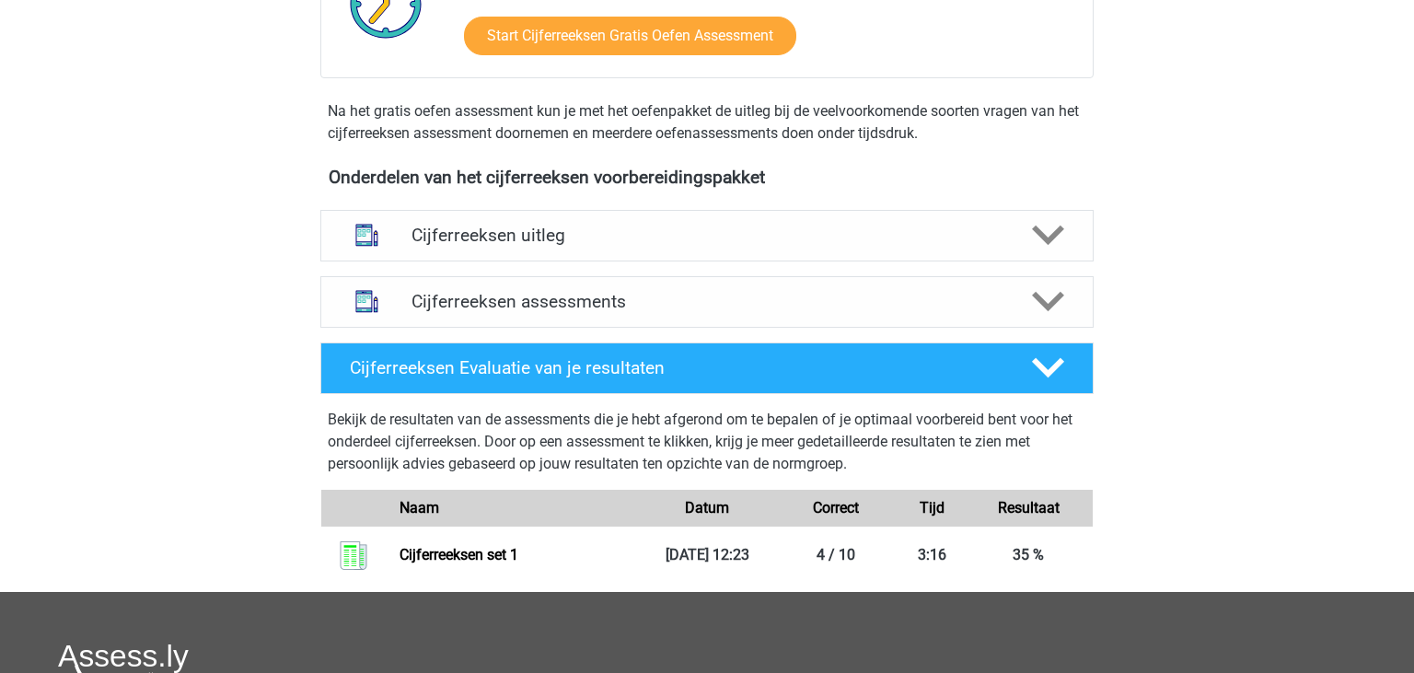
scroll to position [529, 0]
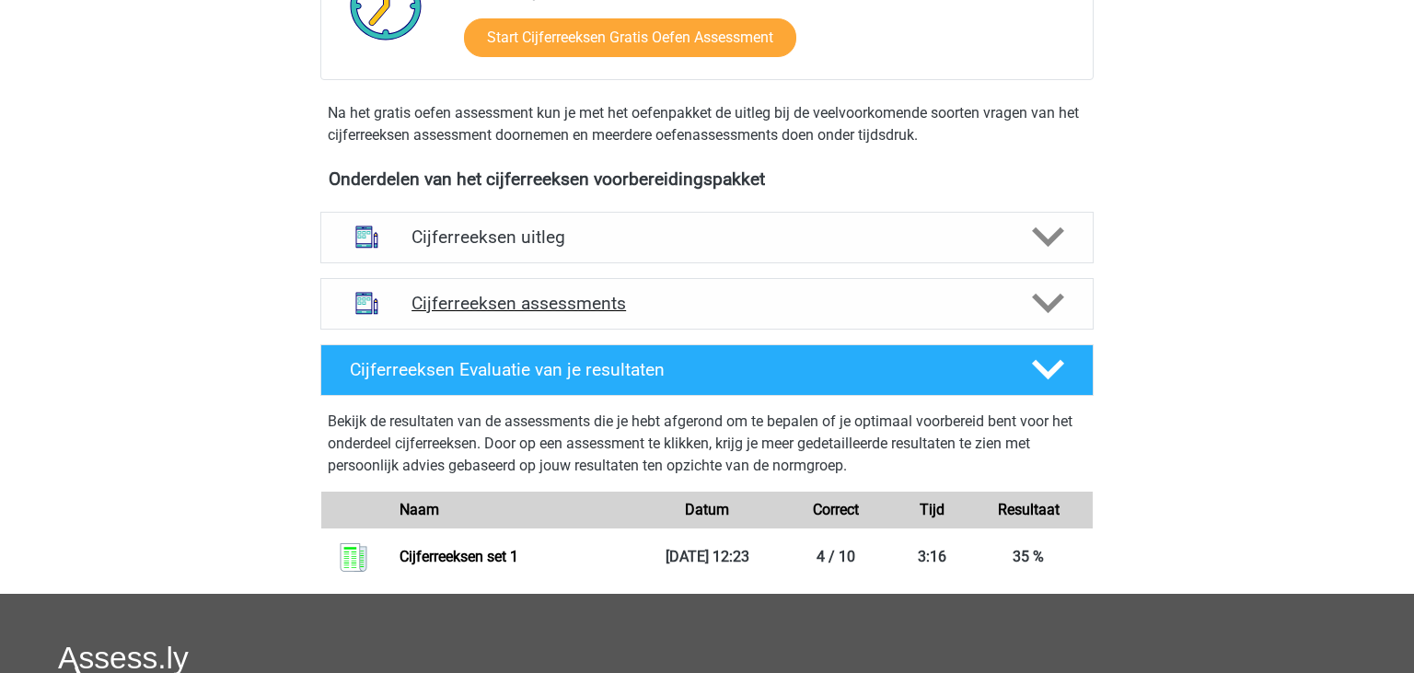
click at [861, 314] on h4 "Cijferreeksen assessments" at bounding box center [707, 303] width 591 height 21
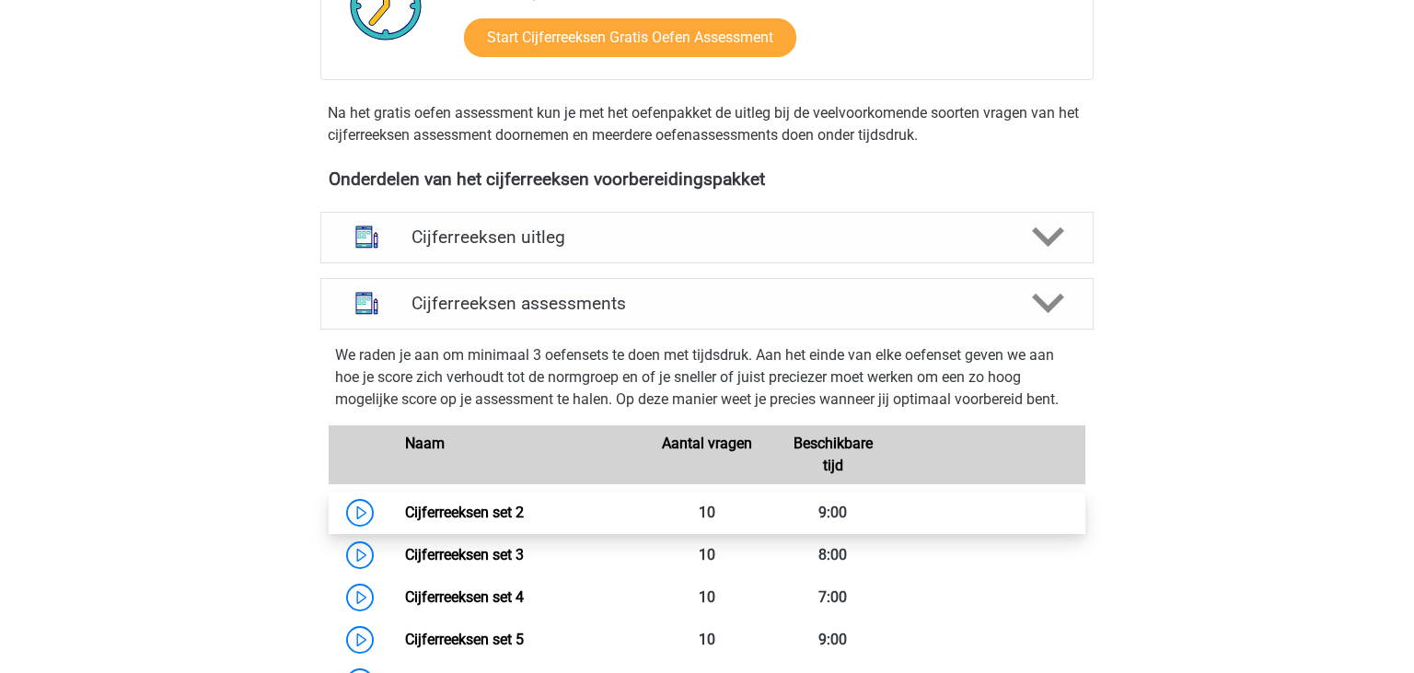
click at [506, 521] on link "Cijferreeksen set 2" at bounding box center [464, 512] width 119 height 17
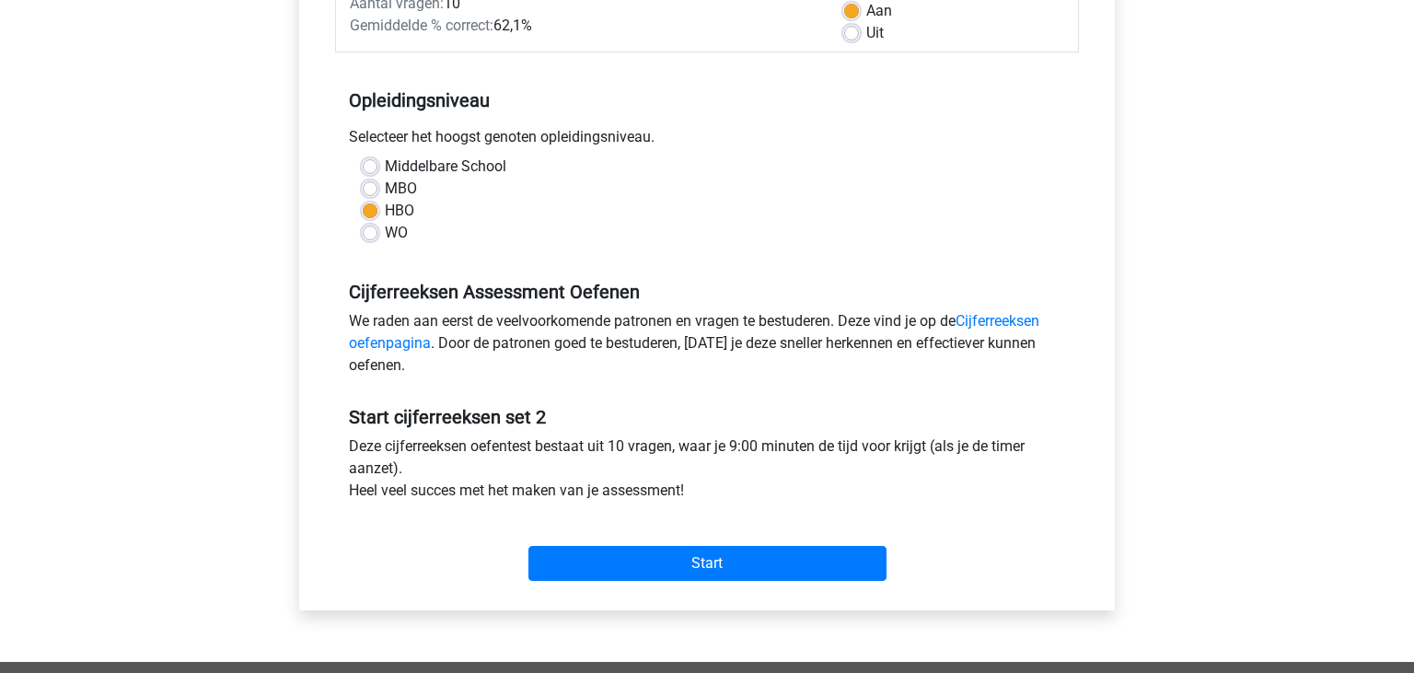
scroll to position [342, 0]
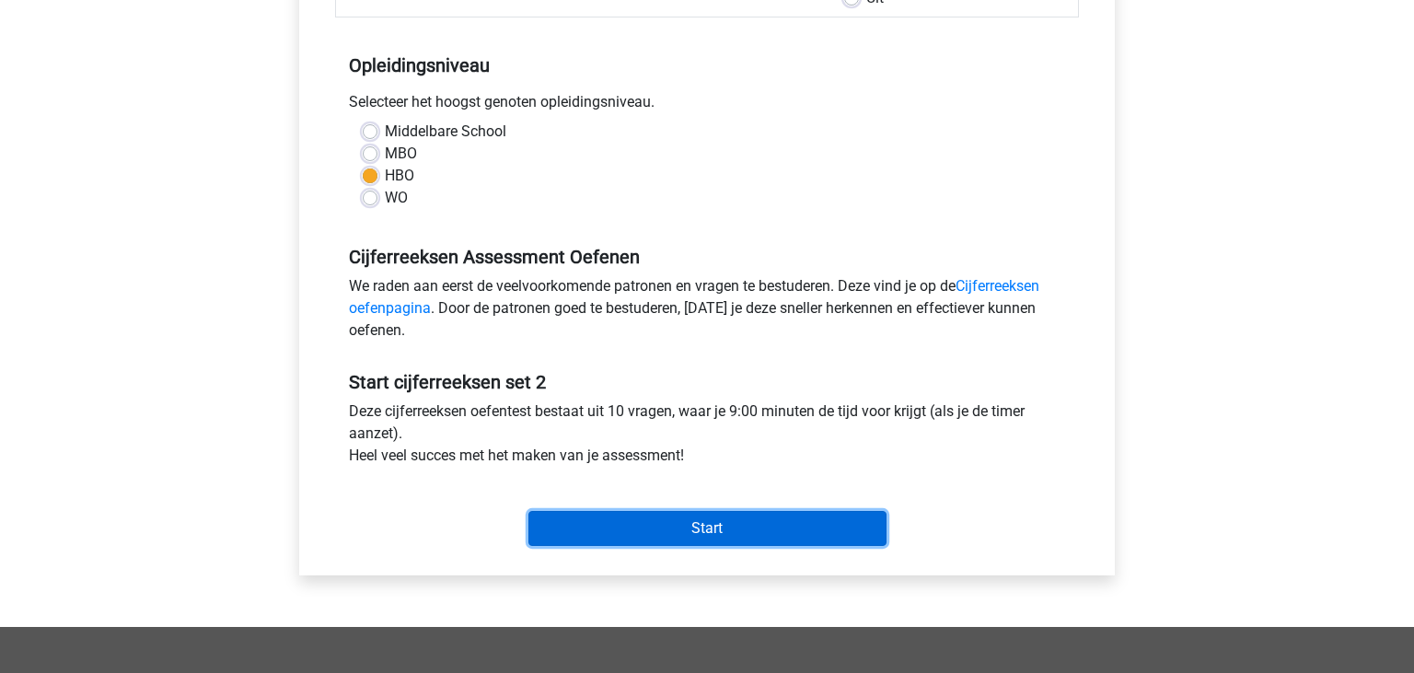
click at [815, 529] on input "Start" at bounding box center [707, 528] width 358 height 35
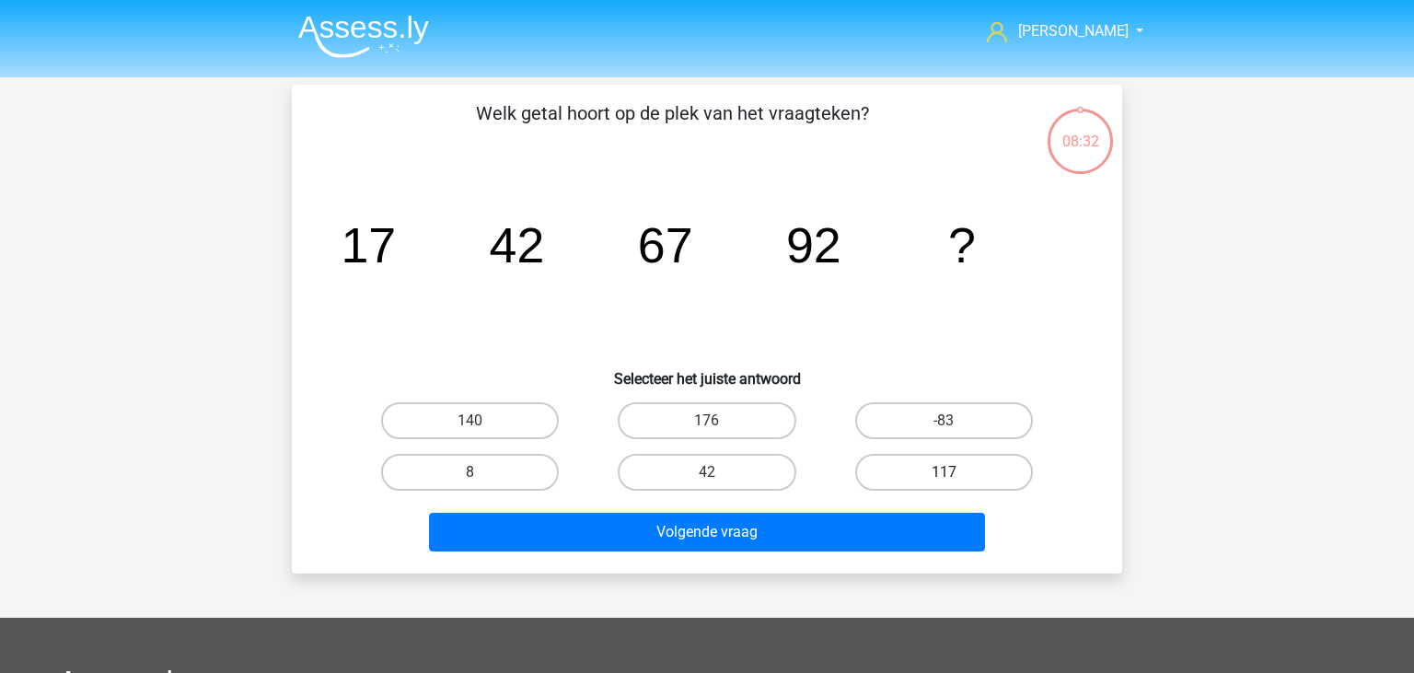
click at [922, 481] on label "117" at bounding box center [944, 472] width 178 height 37
click at [944, 481] on input "117" at bounding box center [950, 478] width 12 height 12
radio input "true"
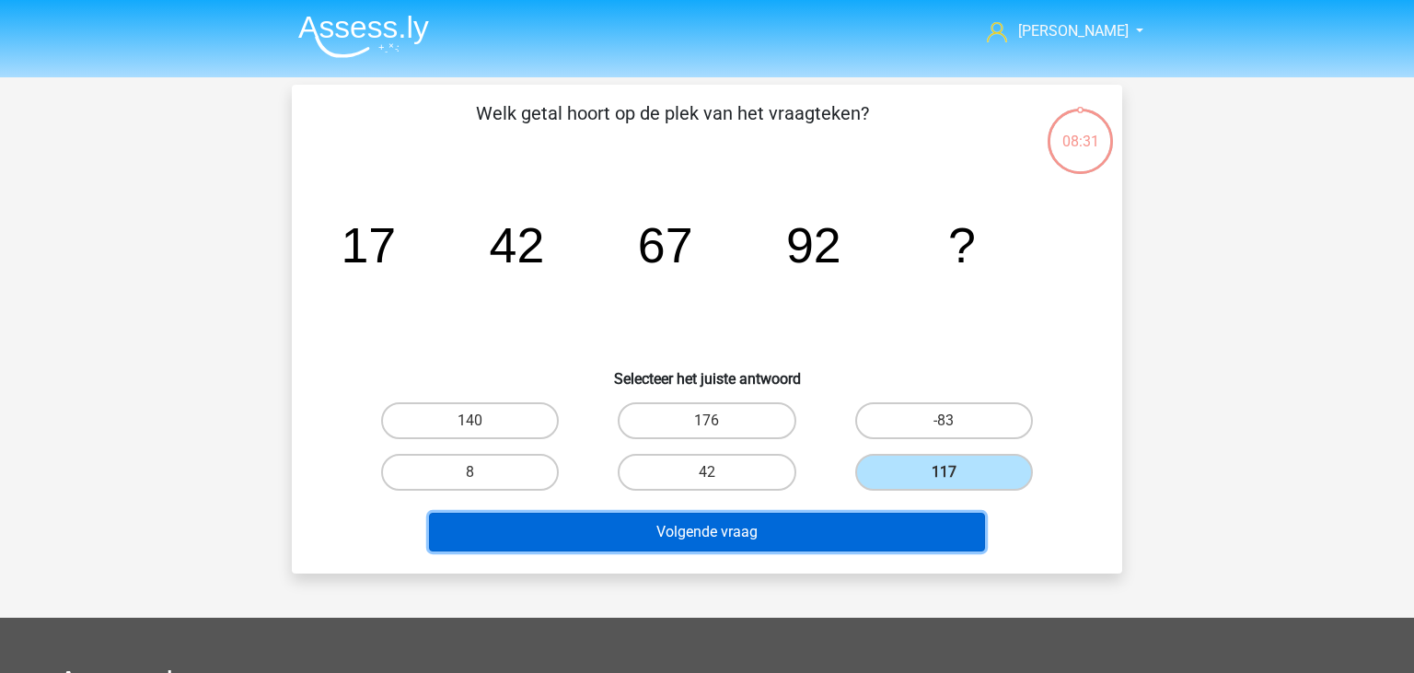
click at [904, 533] on button "Volgende vraag" at bounding box center [707, 532] width 557 height 39
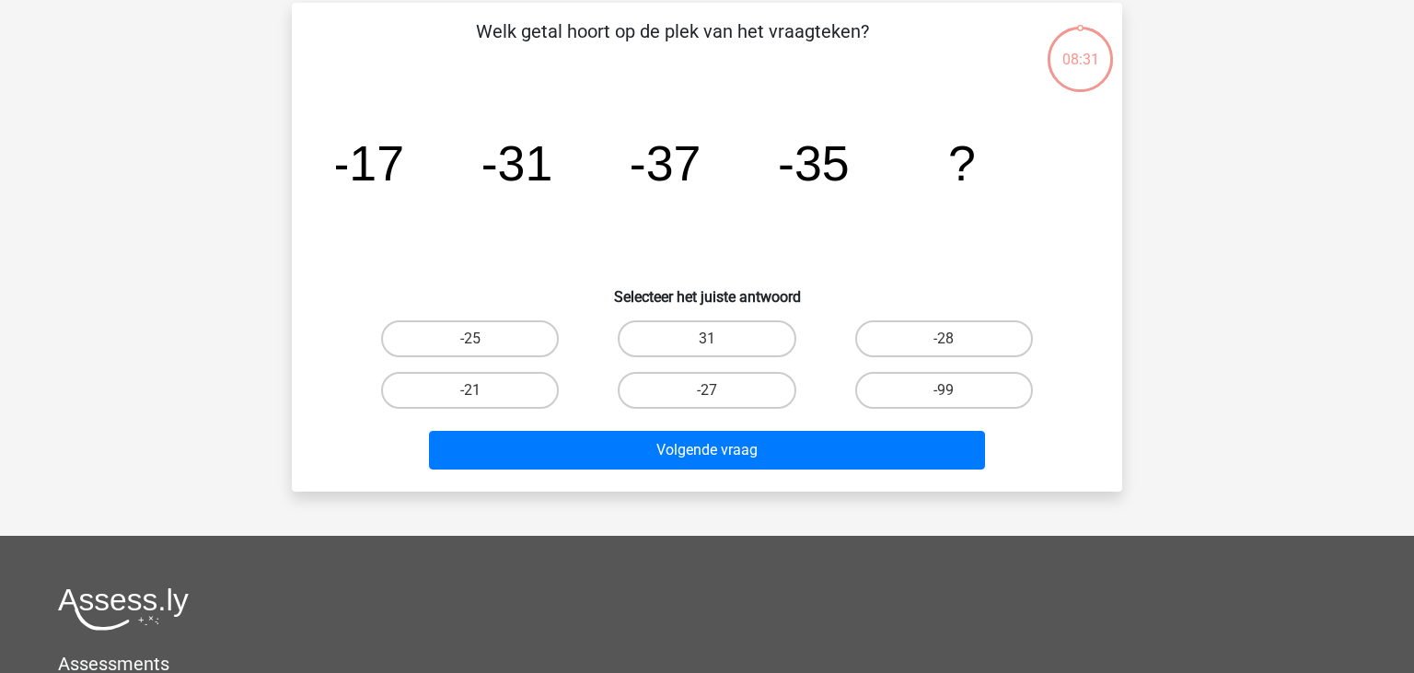
scroll to position [85, 0]
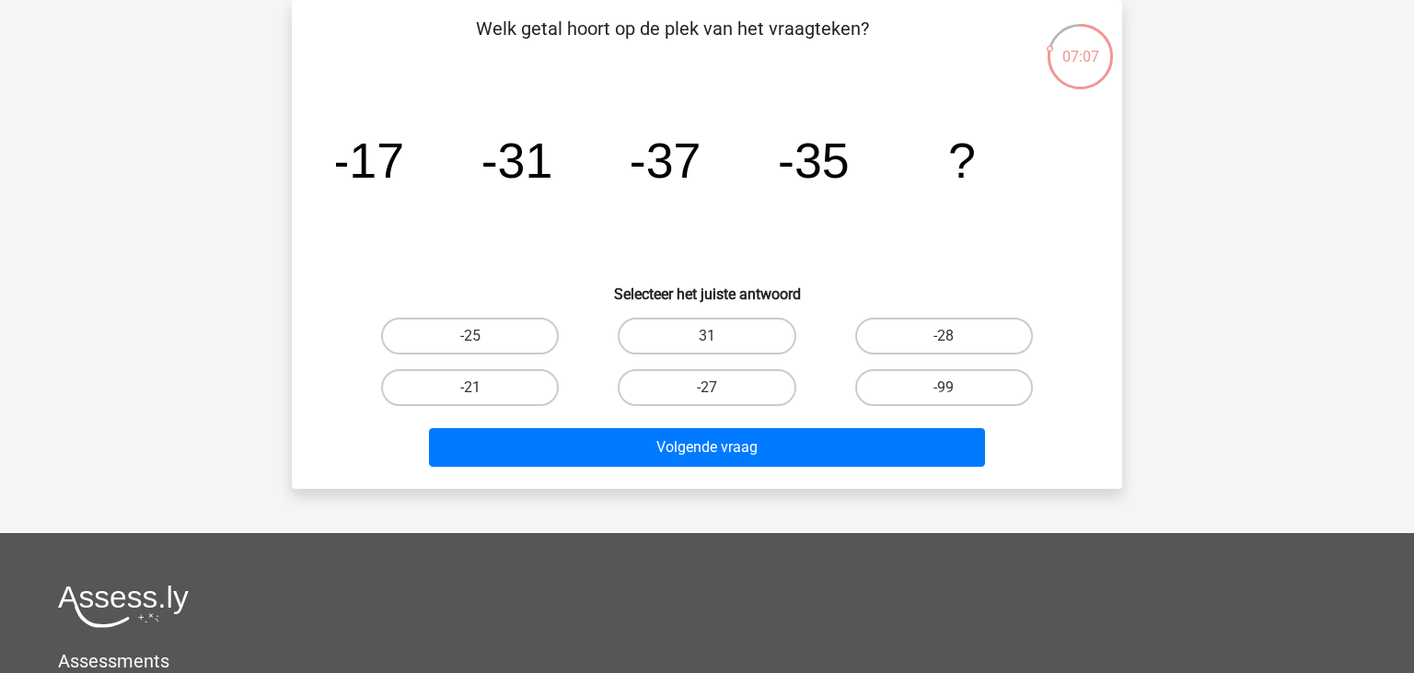
click at [715, 389] on input "-27" at bounding box center [713, 394] width 12 height 12
radio input "true"
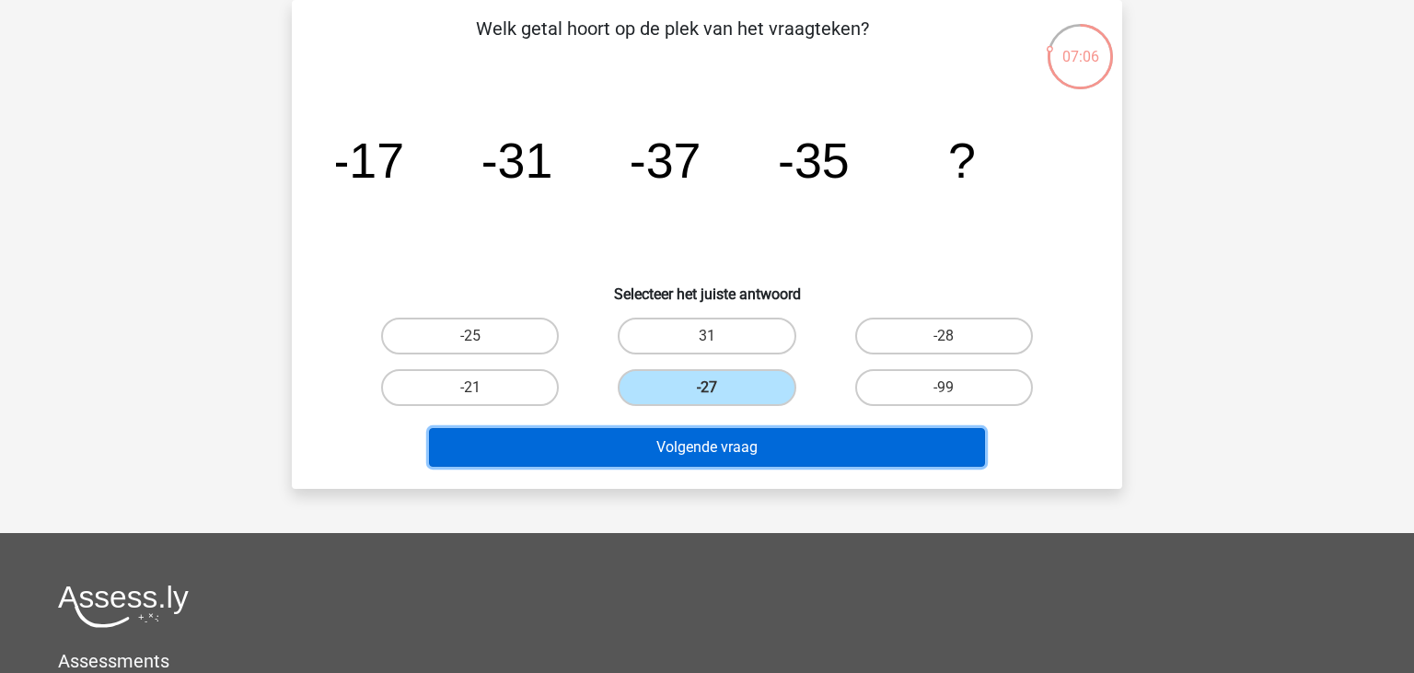
click at [760, 451] on button "Volgende vraag" at bounding box center [707, 447] width 557 height 39
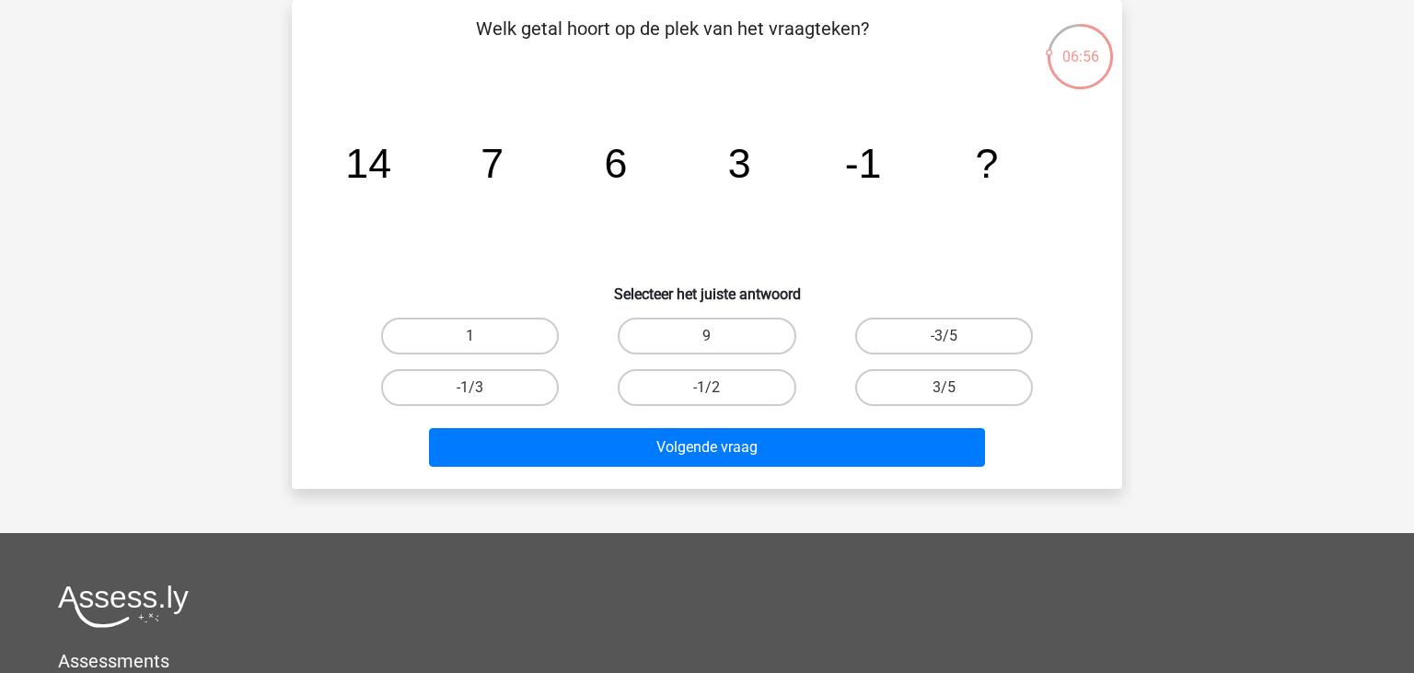
scroll to position [0, 0]
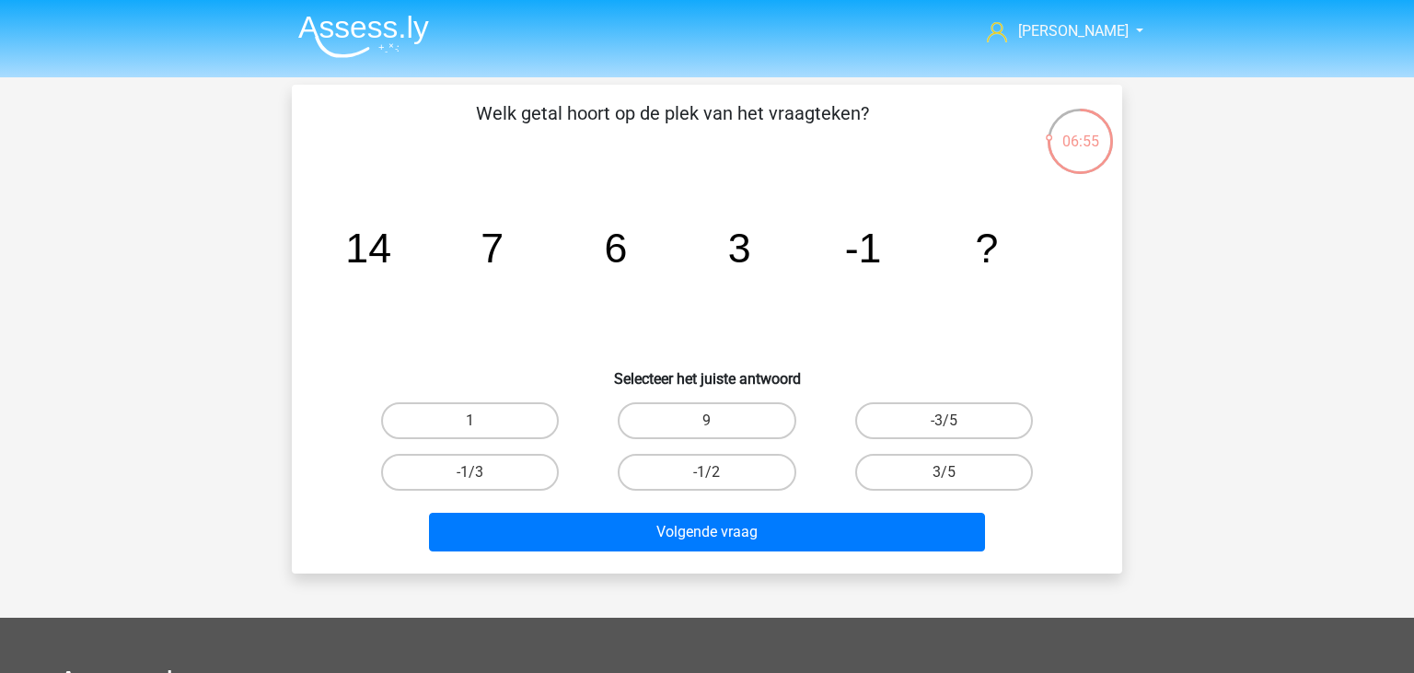
click at [377, 40] on img at bounding box center [363, 36] width 131 height 43
